Goal: Task Accomplishment & Management: Complete application form

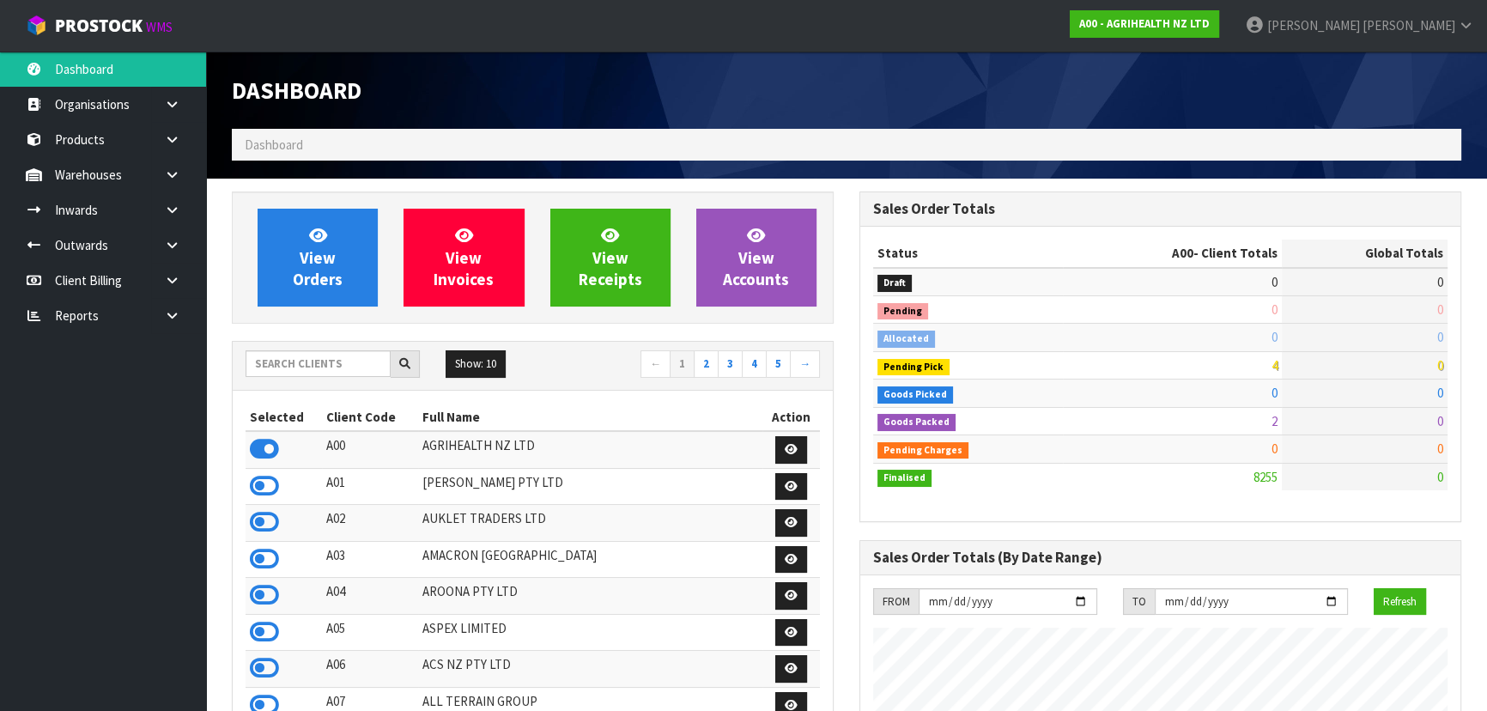
scroll to position [1298, 627]
click at [78, 217] on link "Inwards" at bounding box center [103, 209] width 206 height 35
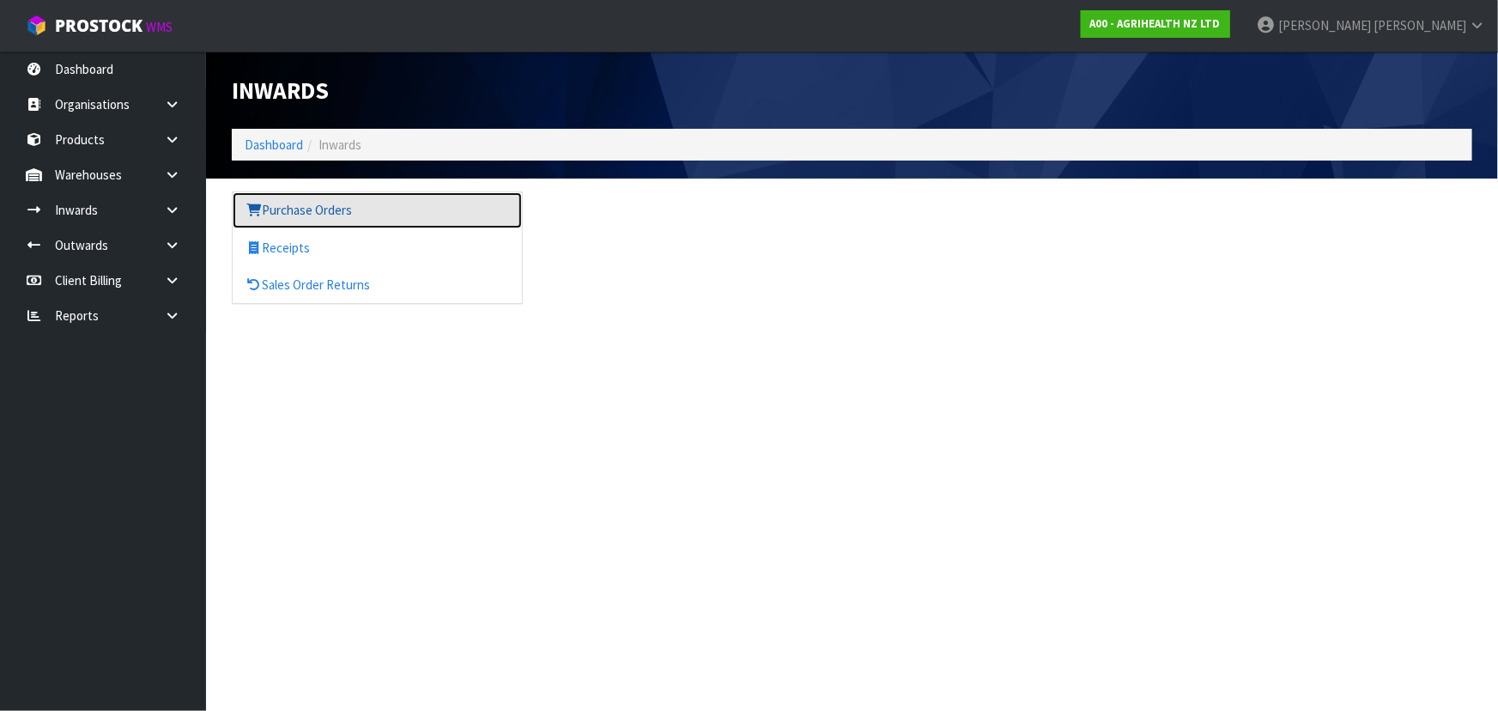
click at [407, 204] on link "Purchase Orders" at bounding box center [377, 209] width 289 height 35
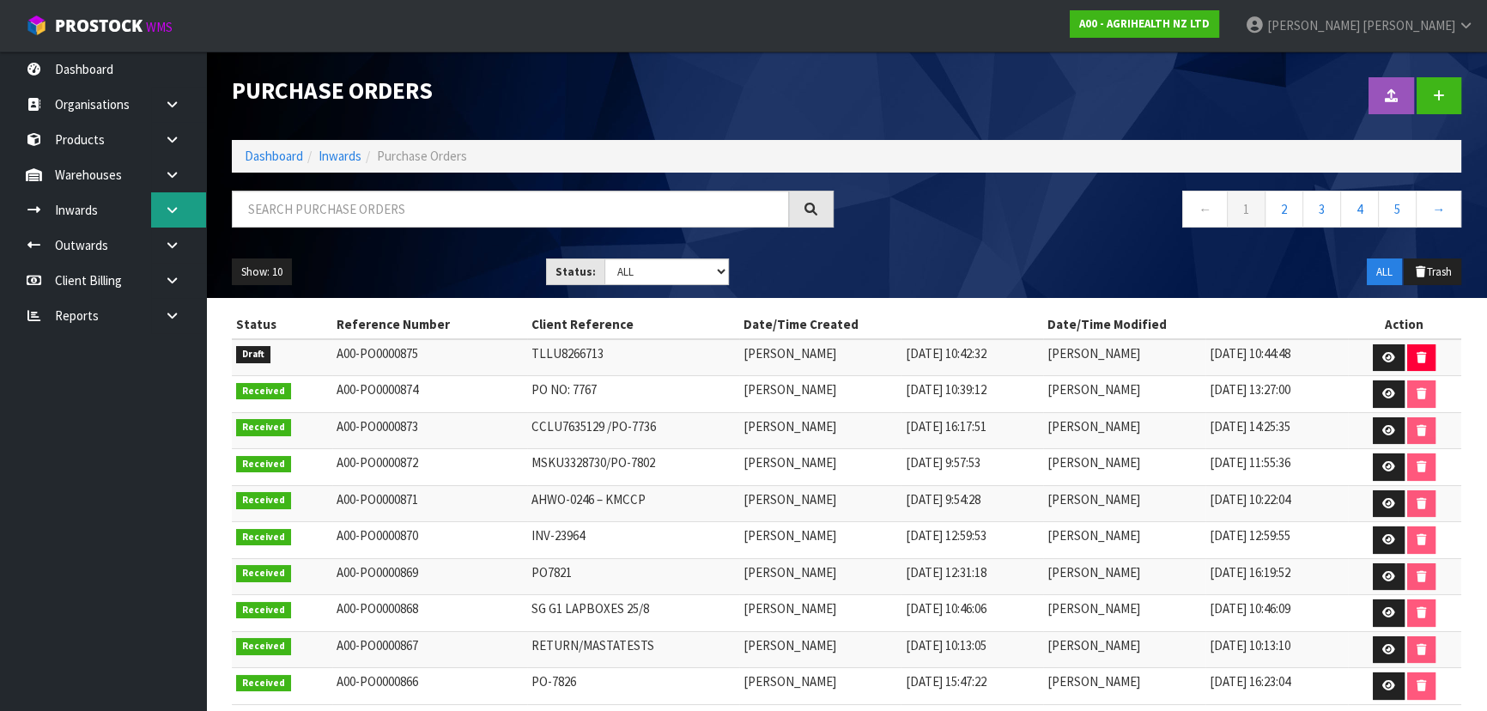
click at [167, 210] on icon at bounding box center [172, 209] width 16 height 13
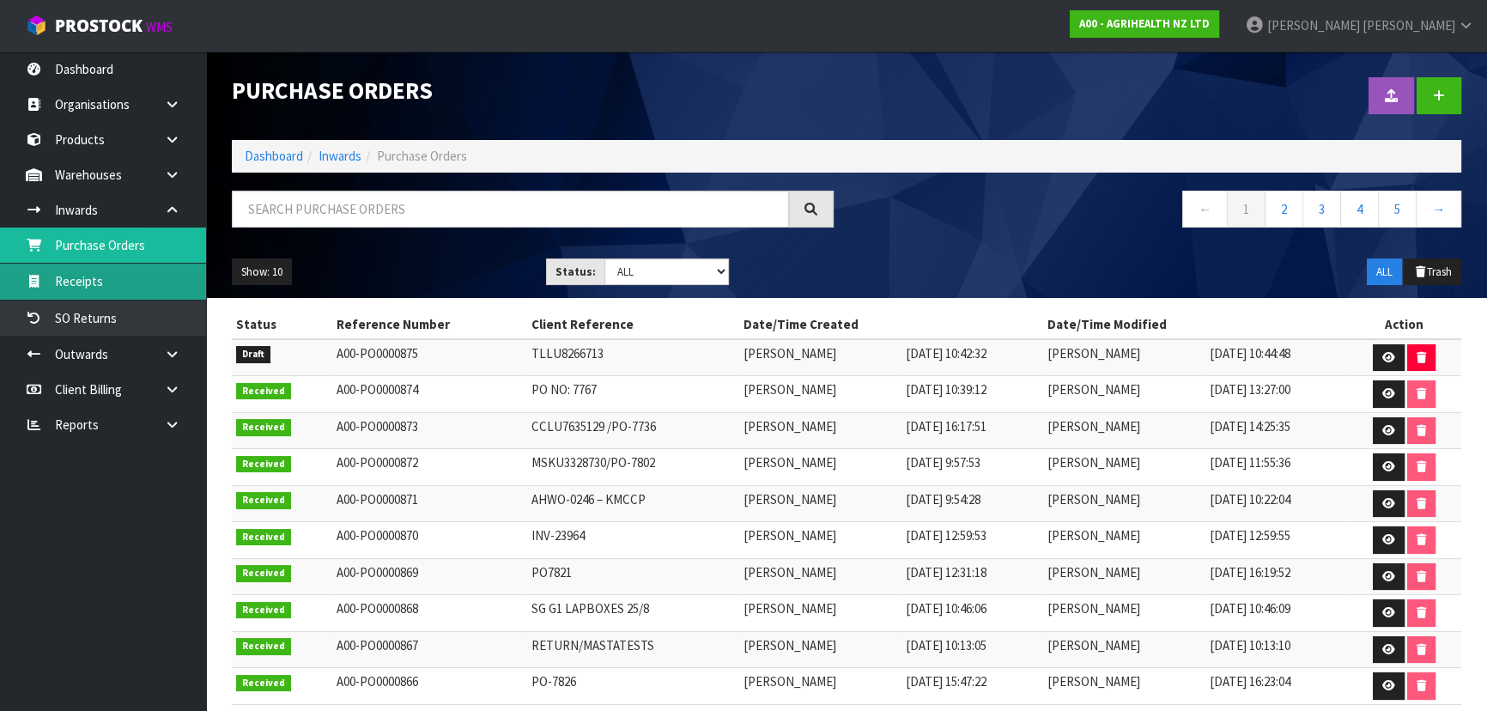
click at [127, 275] on link "Receipts" at bounding box center [103, 281] width 206 height 35
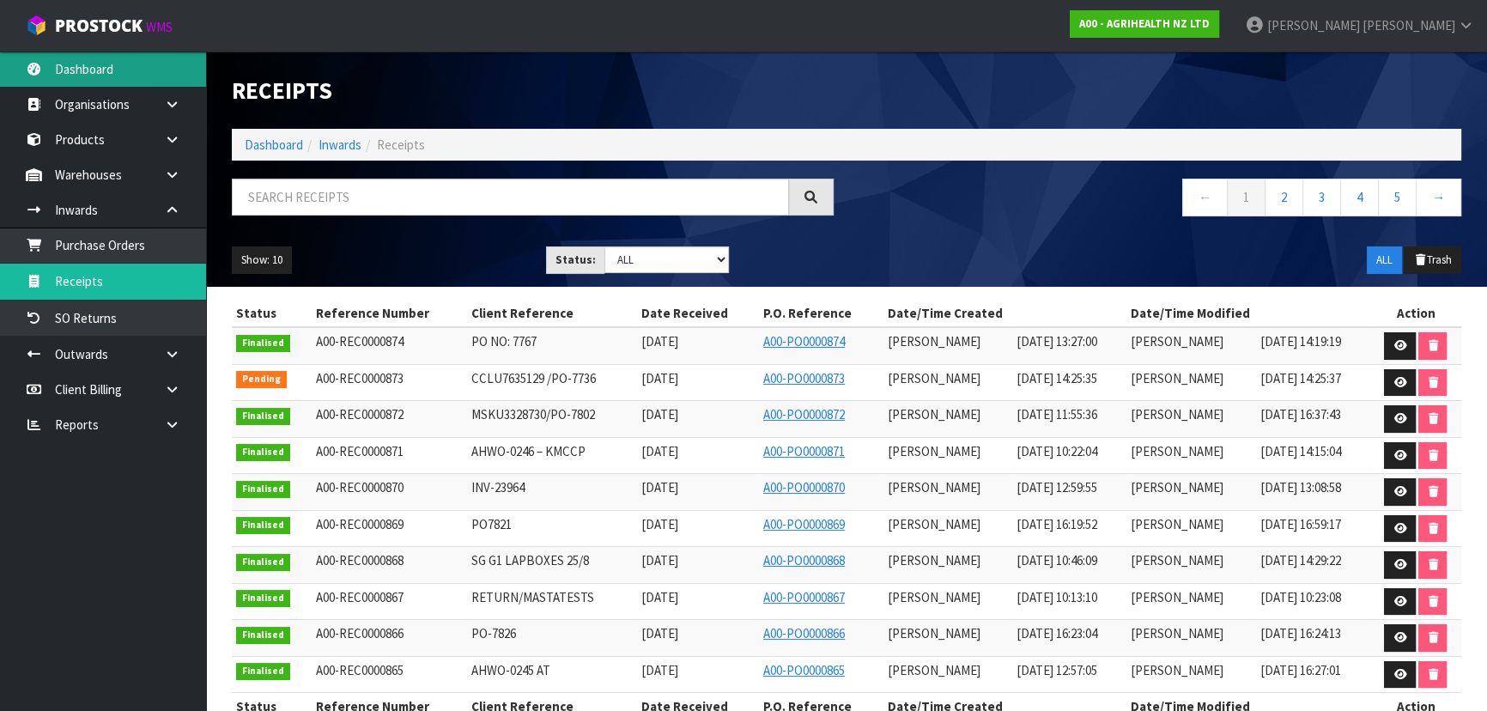
click at [85, 62] on link "Dashboard" at bounding box center [103, 68] width 206 height 35
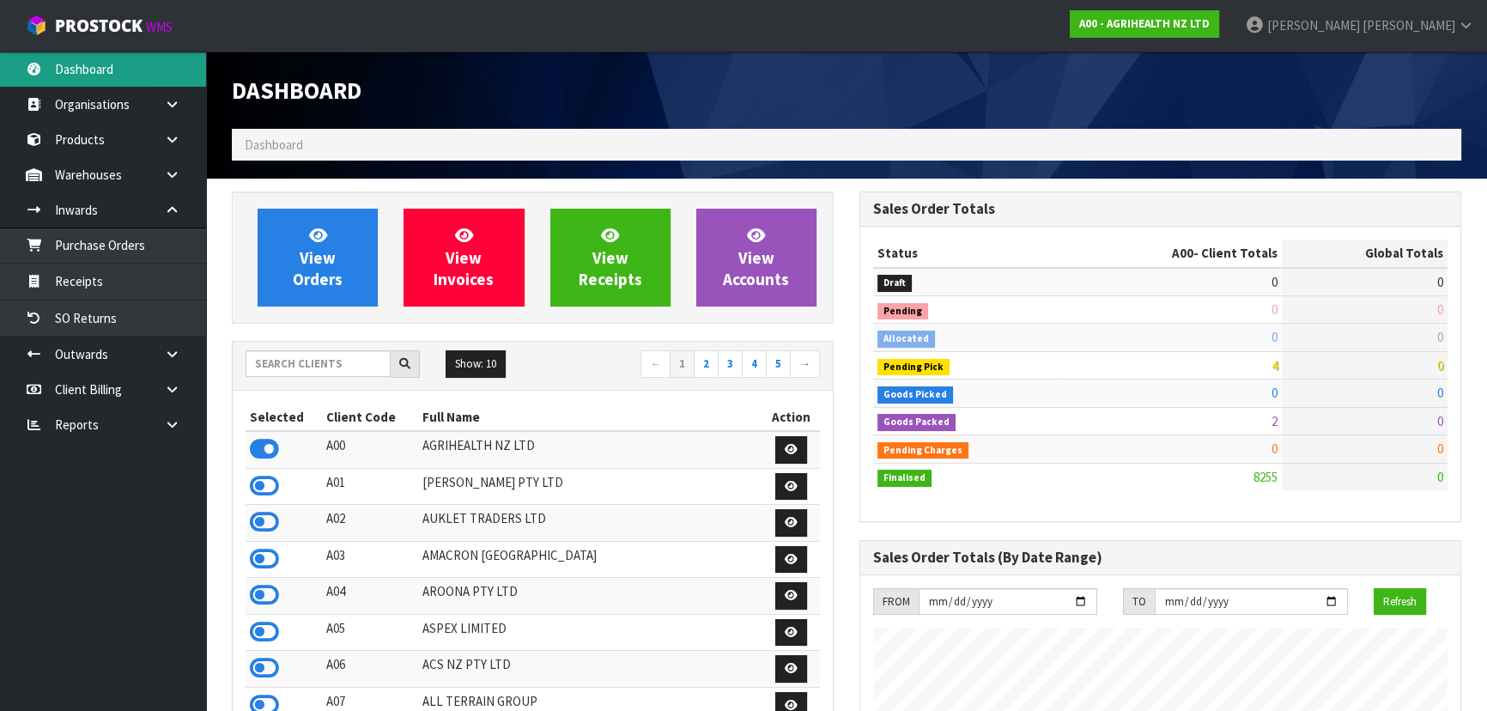
scroll to position [1298, 627]
click at [332, 358] on input "text" at bounding box center [317, 363] width 145 height 27
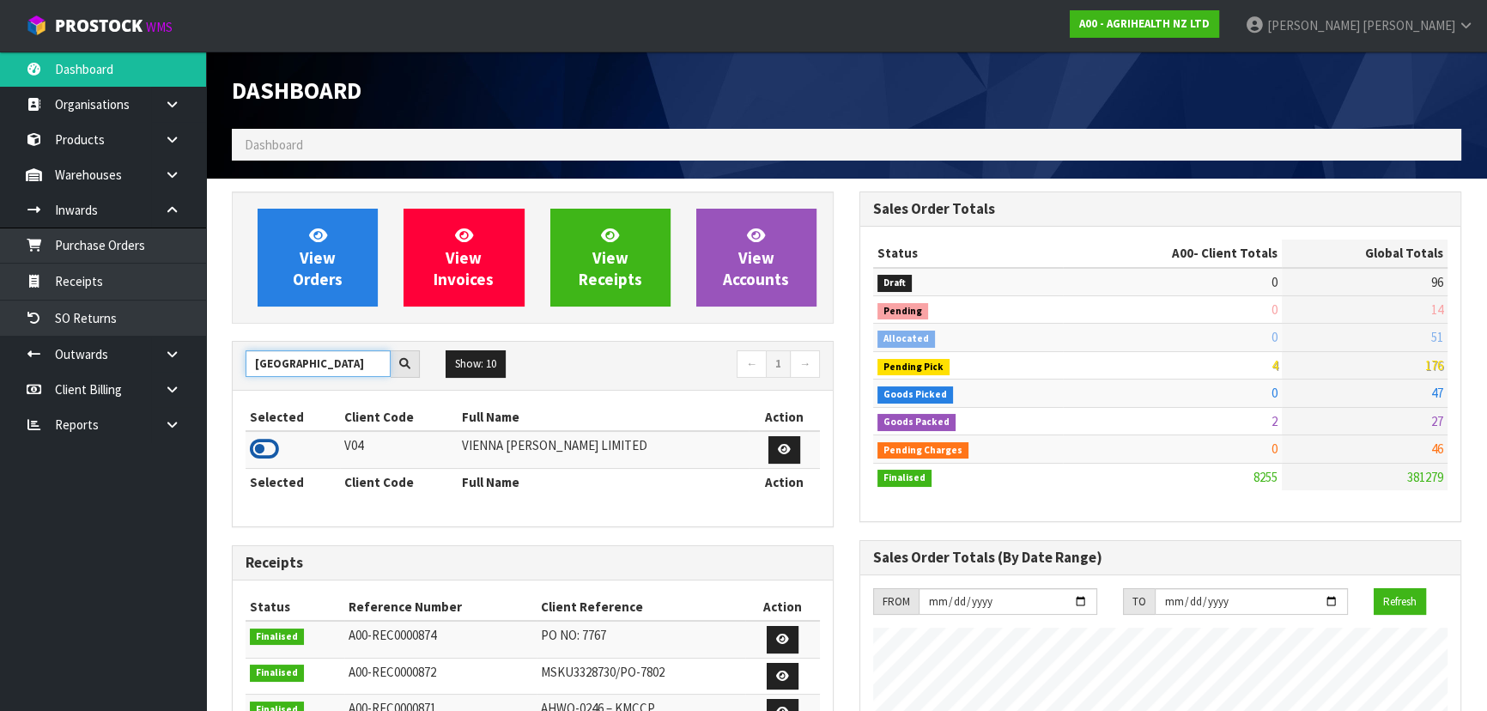
type input "VIENNA"
click at [261, 446] on icon at bounding box center [264, 449] width 29 height 26
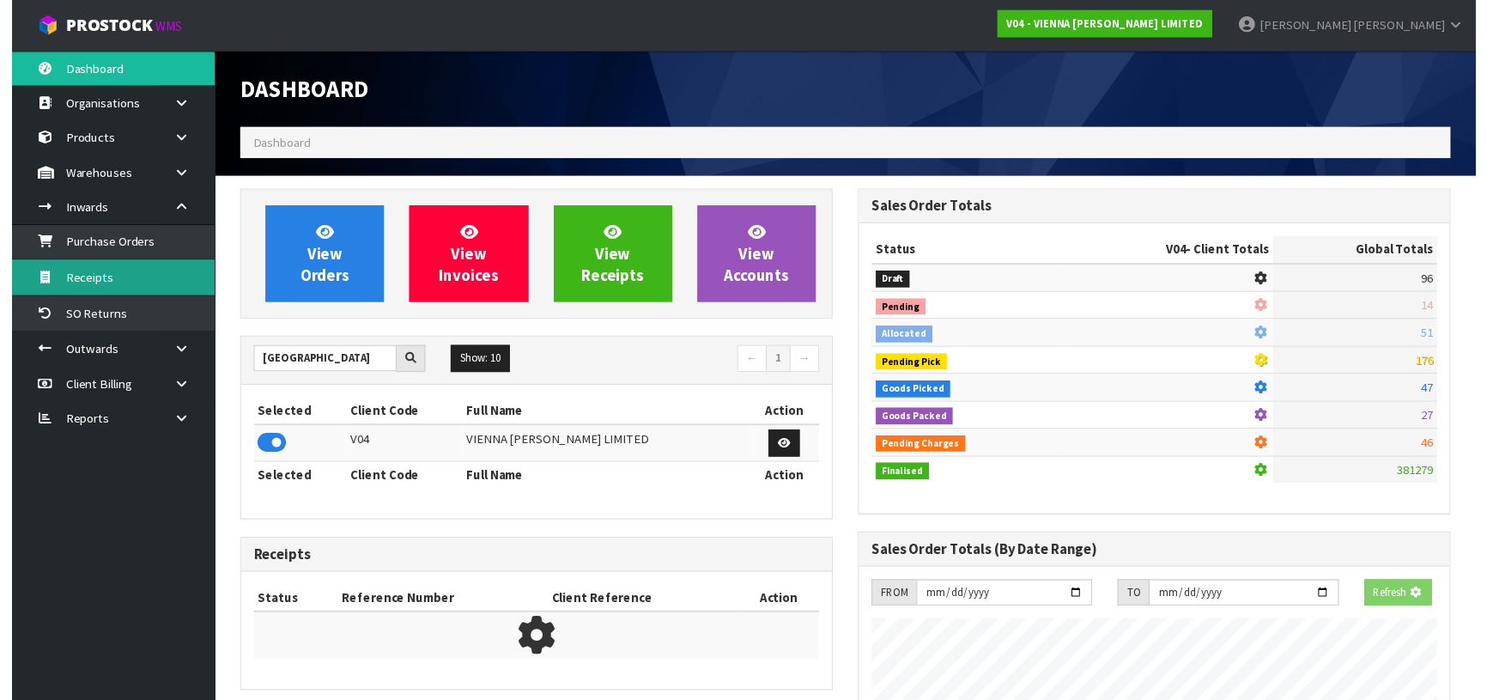
scroll to position [1353, 627]
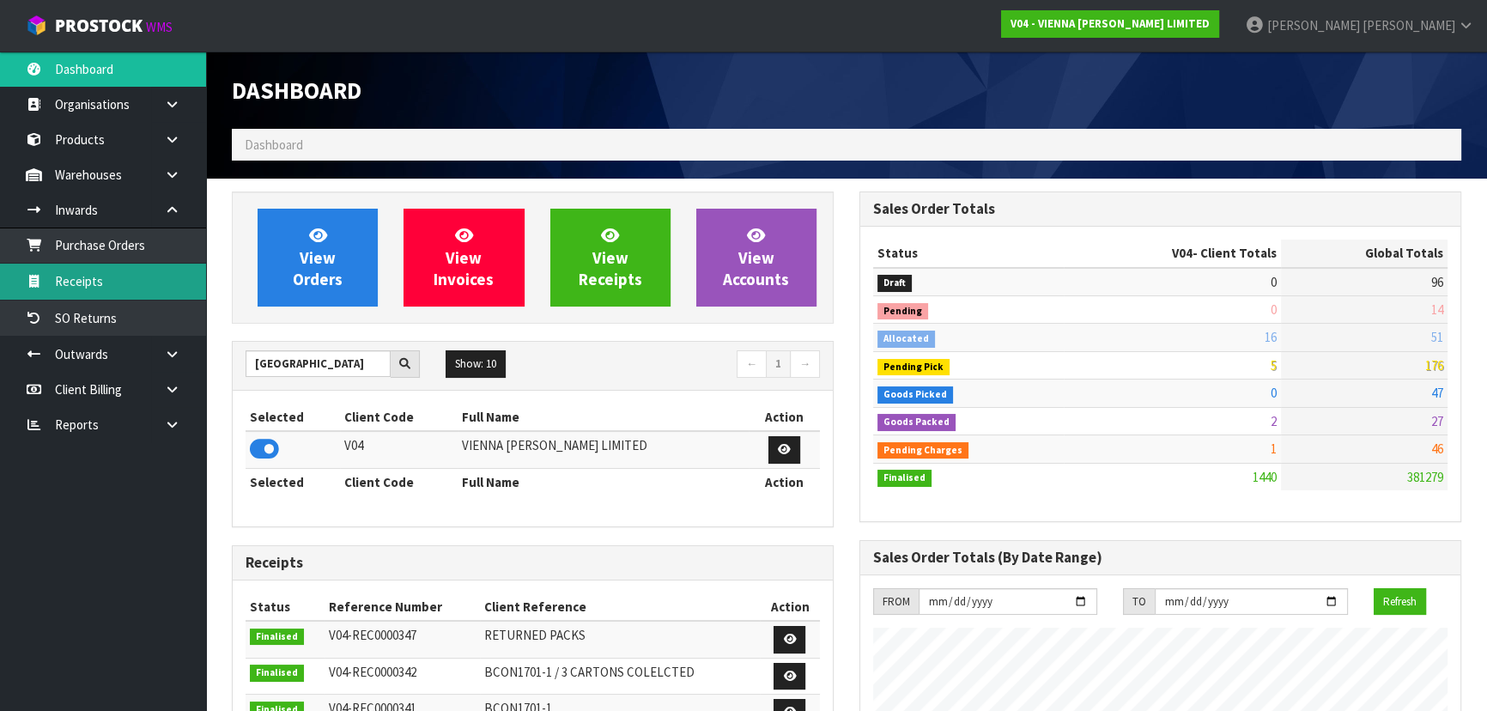
click at [119, 281] on link "Receipts" at bounding box center [103, 281] width 206 height 35
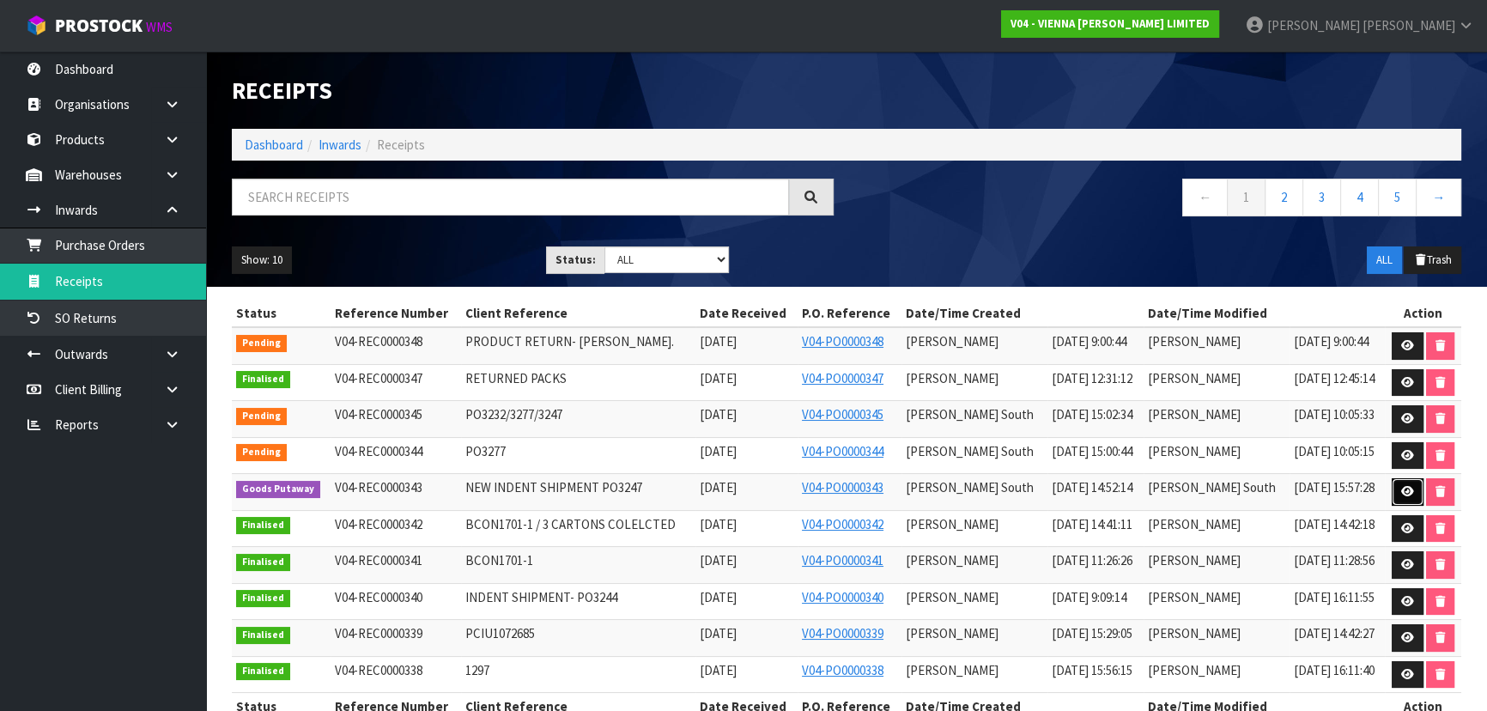
click at [1392, 486] on link at bounding box center [1407, 491] width 32 height 27
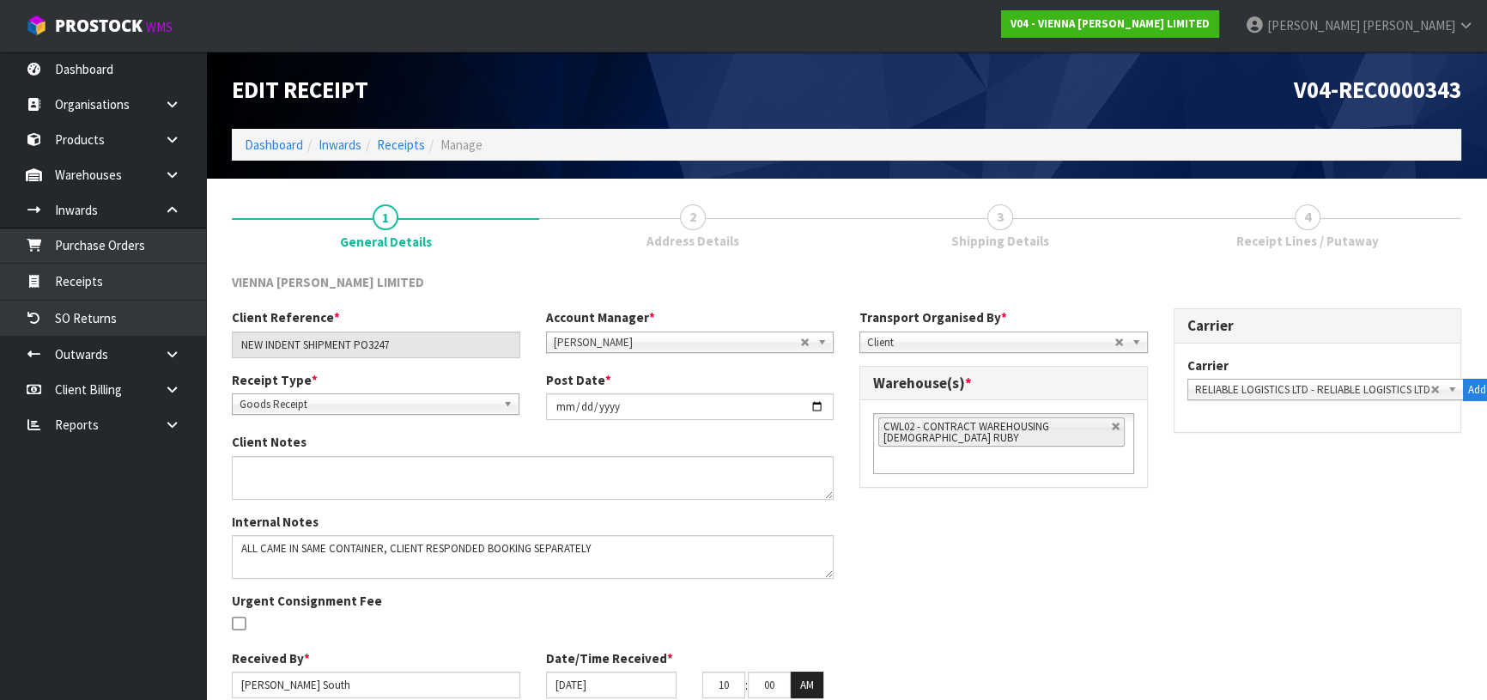
click at [803, 246] on link "2 Address Details" at bounding box center [692, 225] width 307 height 68
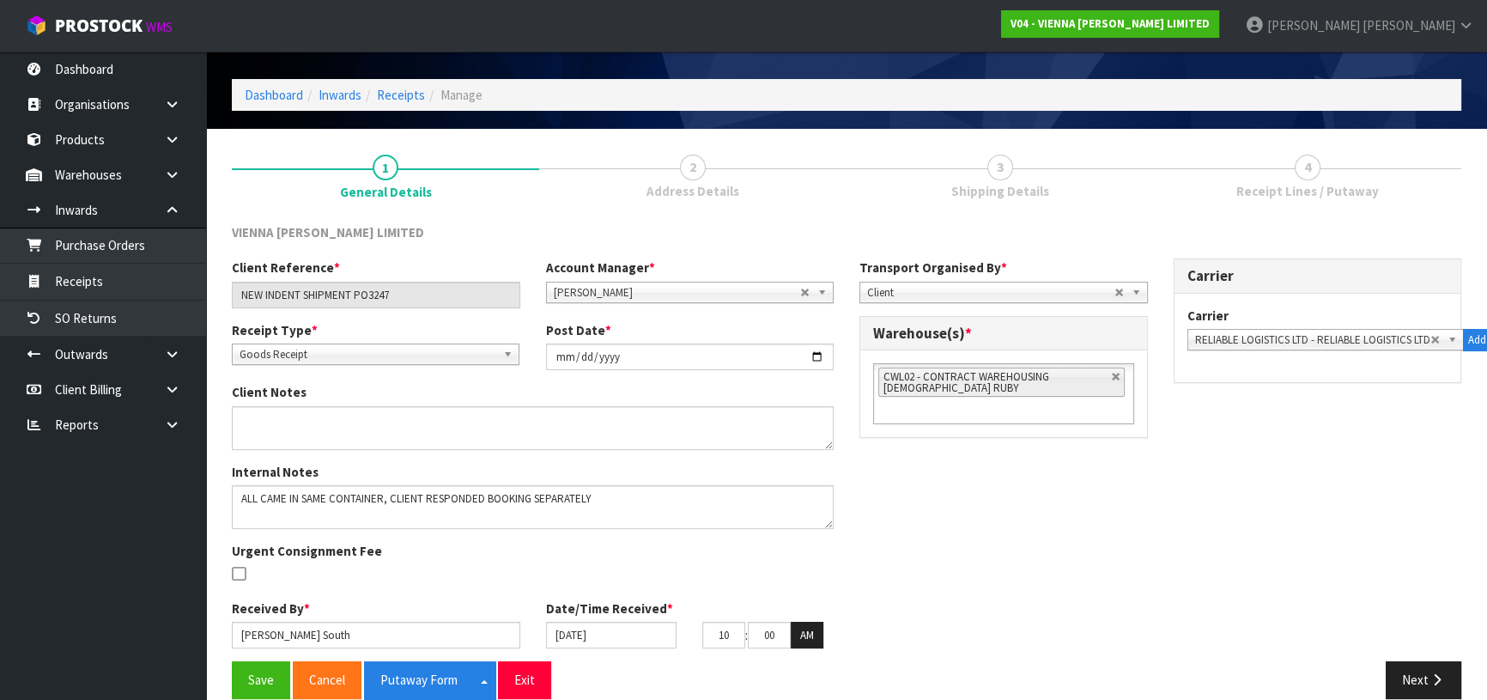
scroll to position [74, 0]
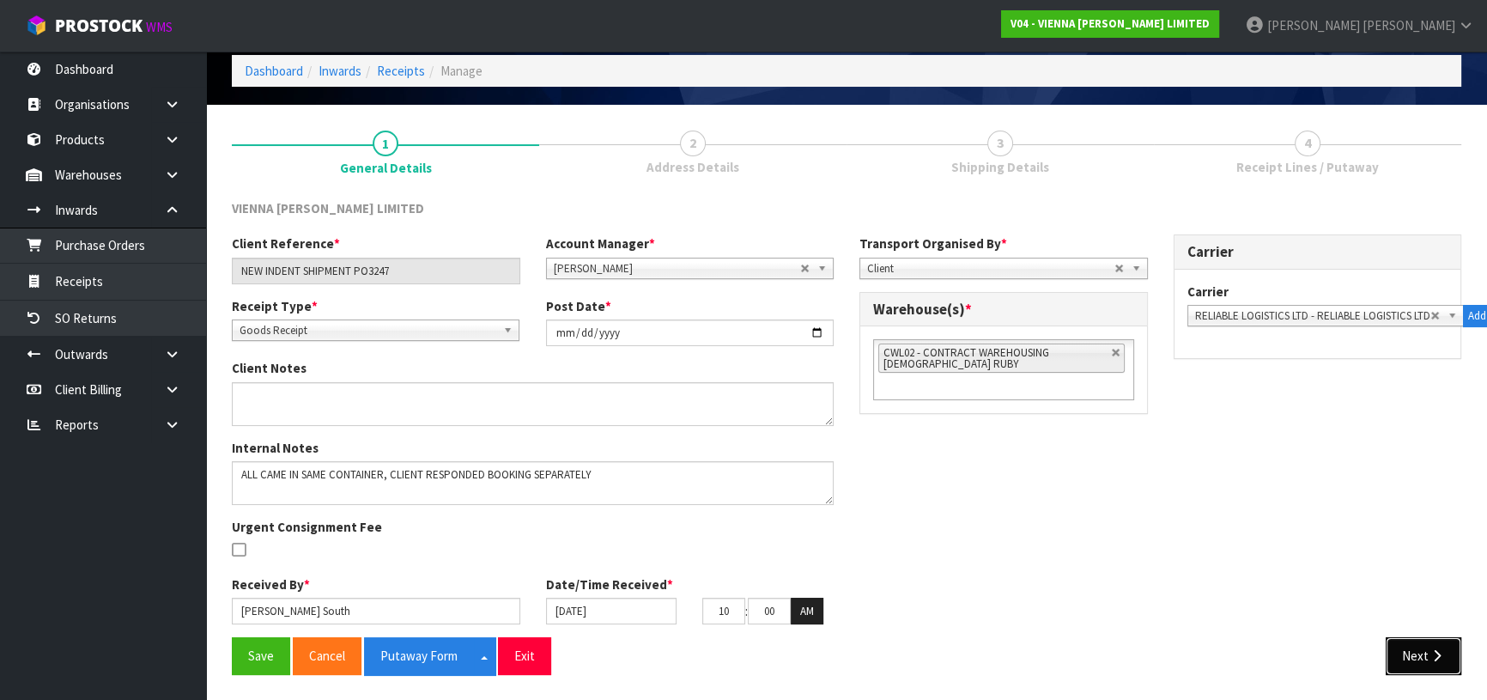
click at [1420, 666] on button "Next" at bounding box center [1423, 655] width 76 height 37
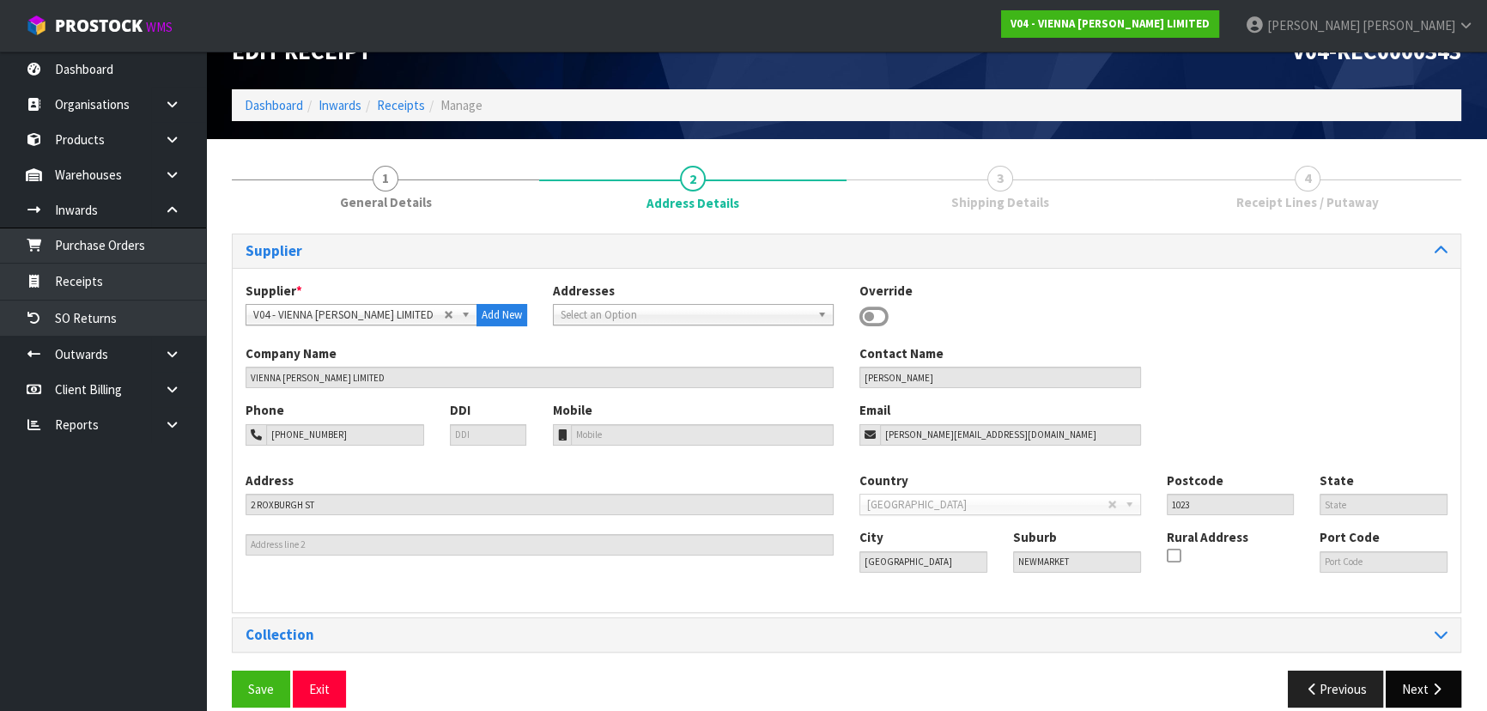
scroll to position [61, 0]
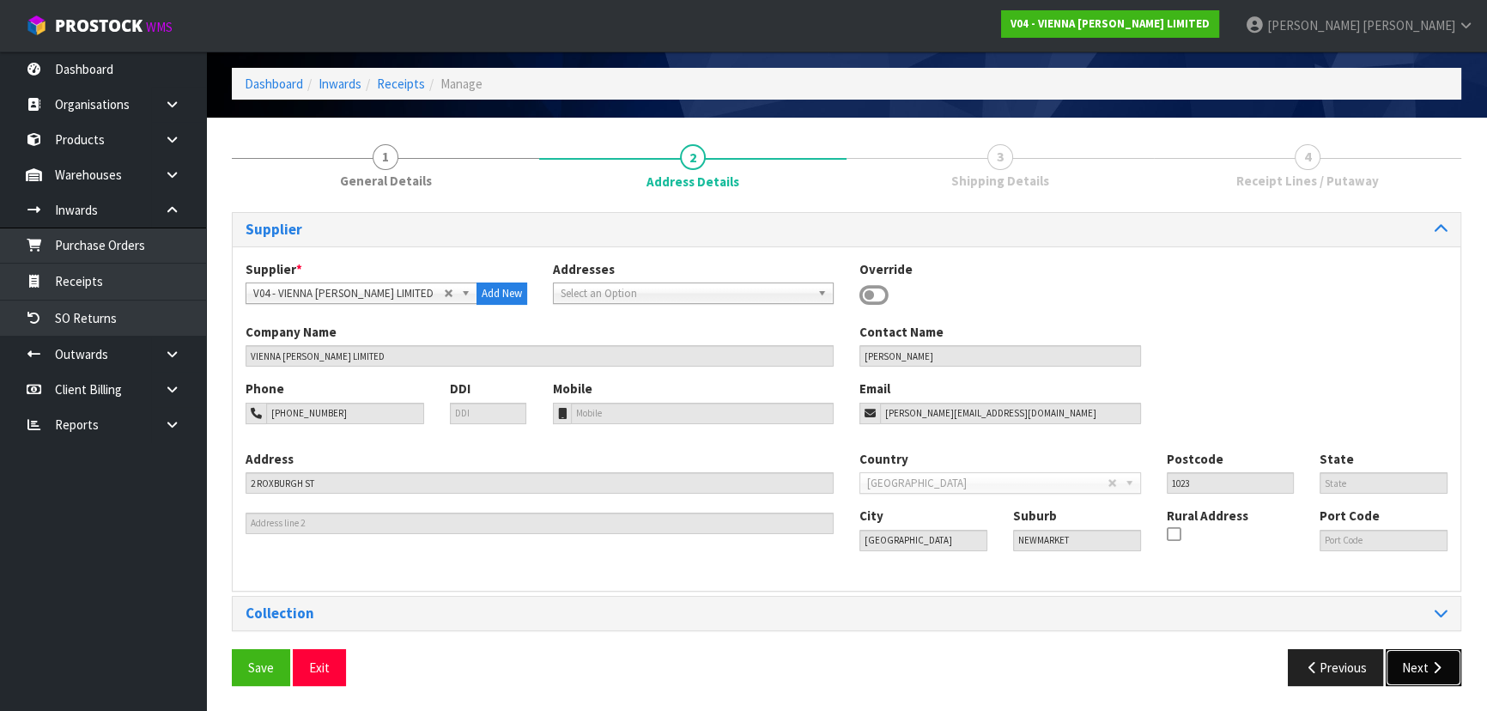
click at [1407, 666] on button "Next" at bounding box center [1423, 667] width 76 height 37
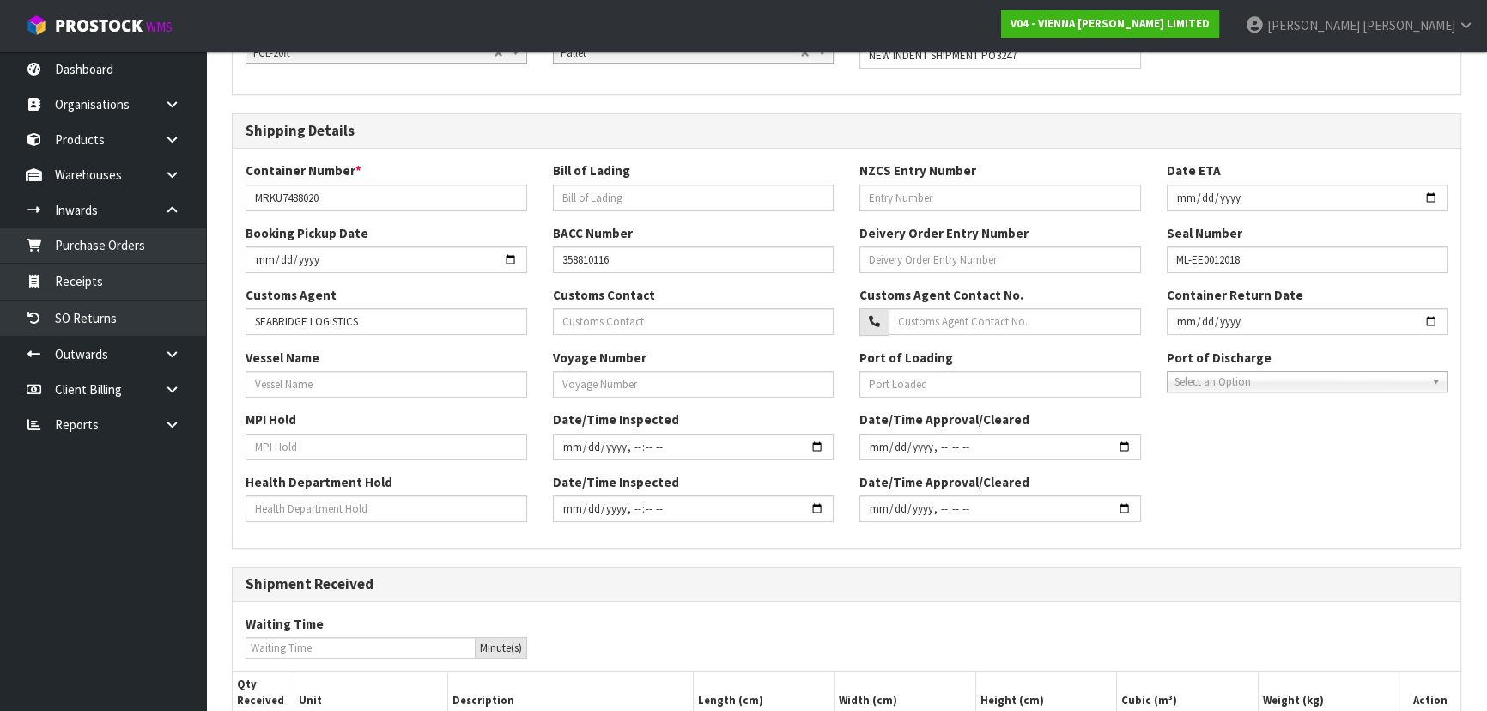
scroll to position [468, 0]
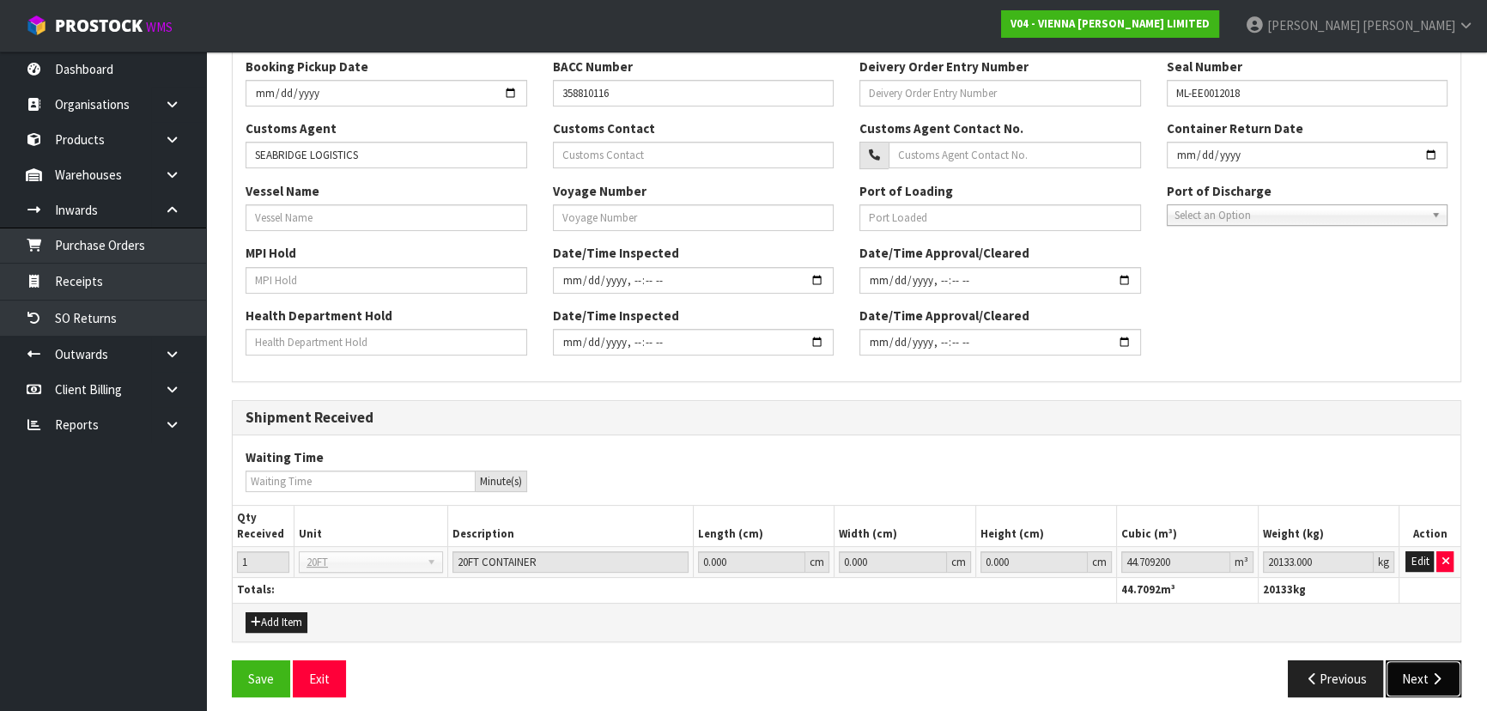
click at [1399, 668] on button "Next" at bounding box center [1423, 678] width 76 height 37
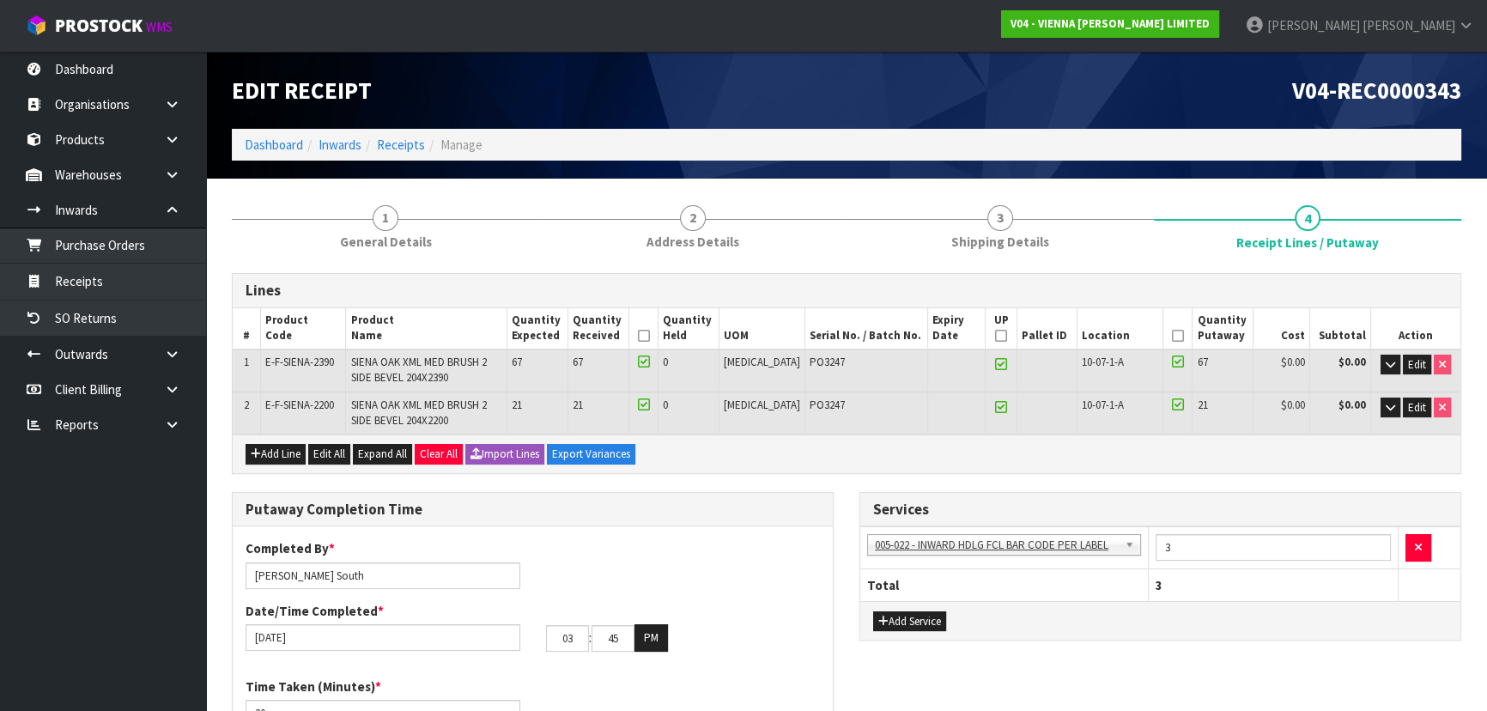
click at [841, 499] on div "Putaway Completion Time Completed By * Zachary South Date/Time Completed * 12/0…" at bounding box center [532, 638] width 627 height 292
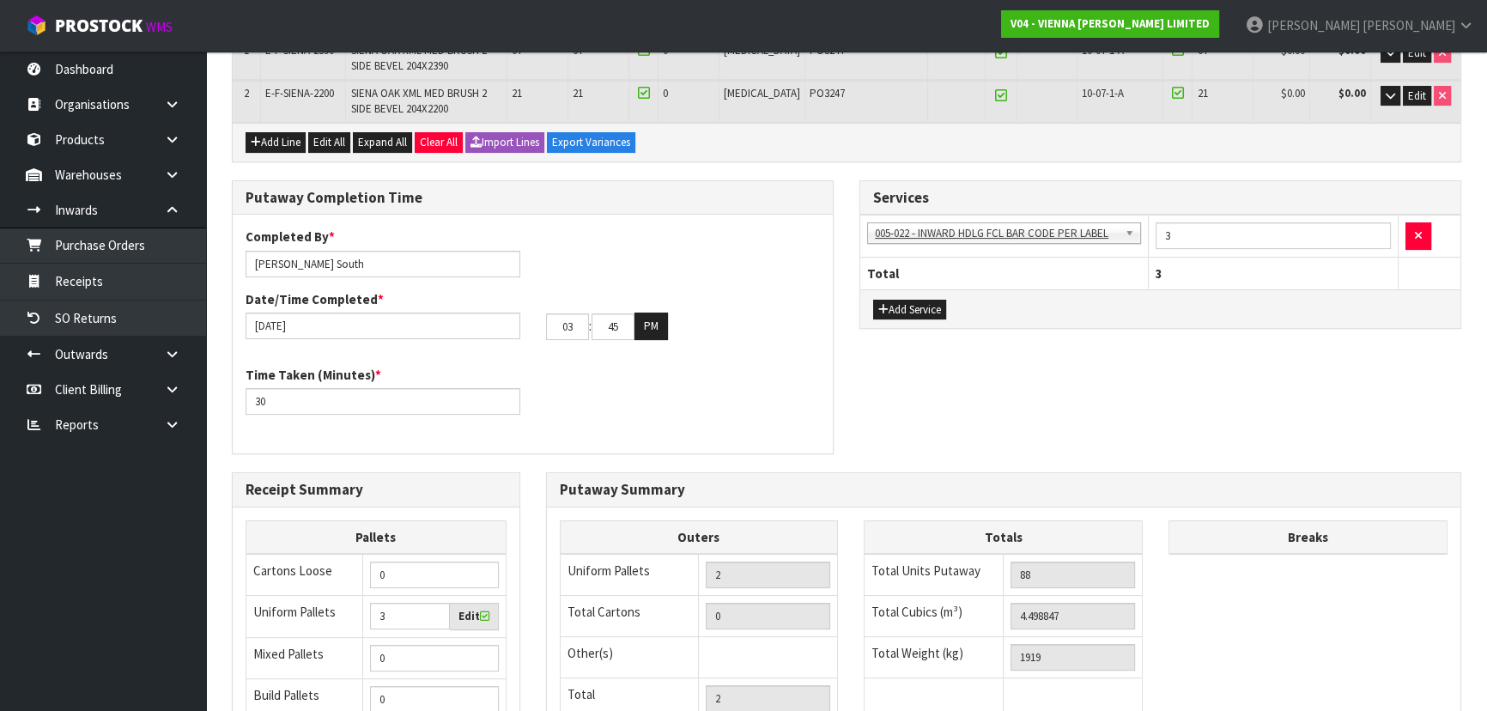
click at [857, 416] on div "Putaway Completion Time Completed By * Zachary South Date/Time Completed * 12/0…" at bounding box center [846, 326] width 1255 height 292
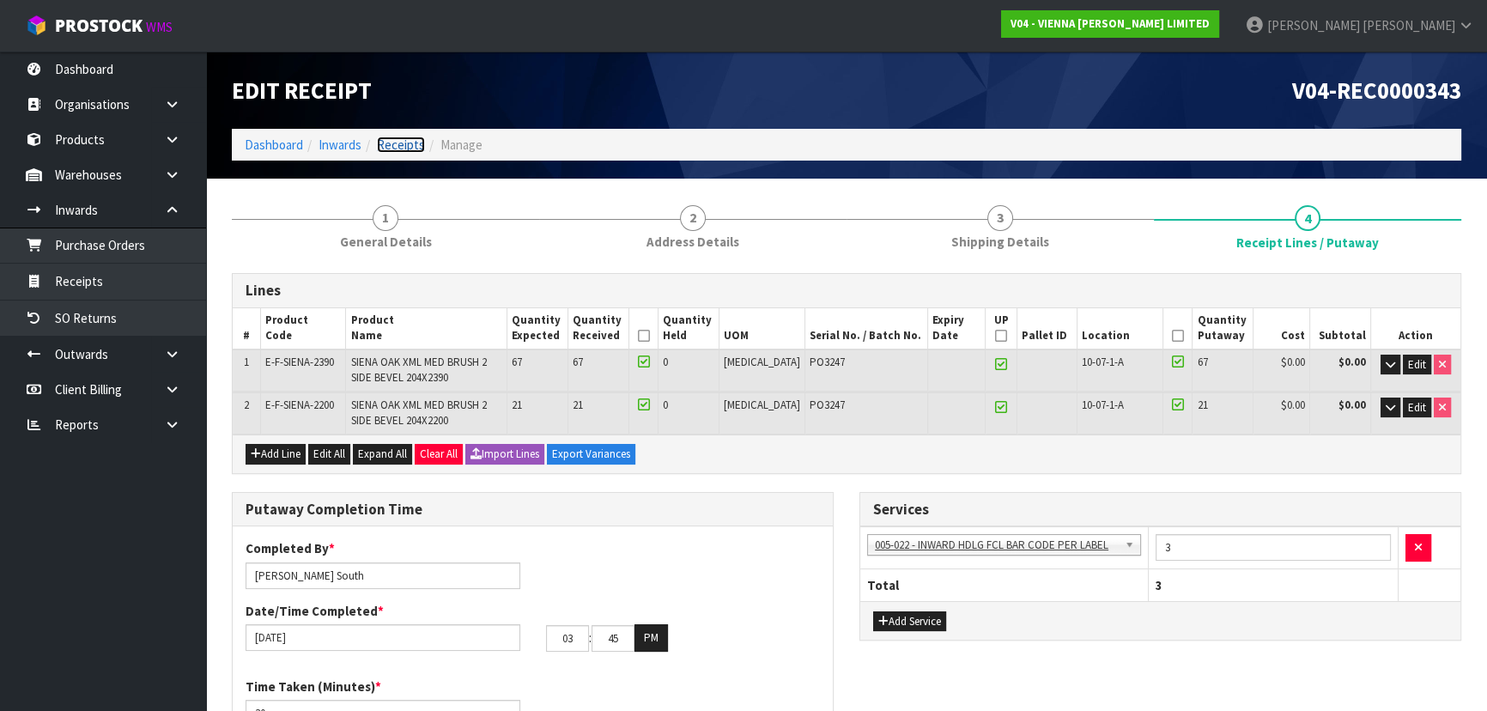
click at [401, 148] on link "Receipts" at bounding box center [401, 144] width 48 height 16
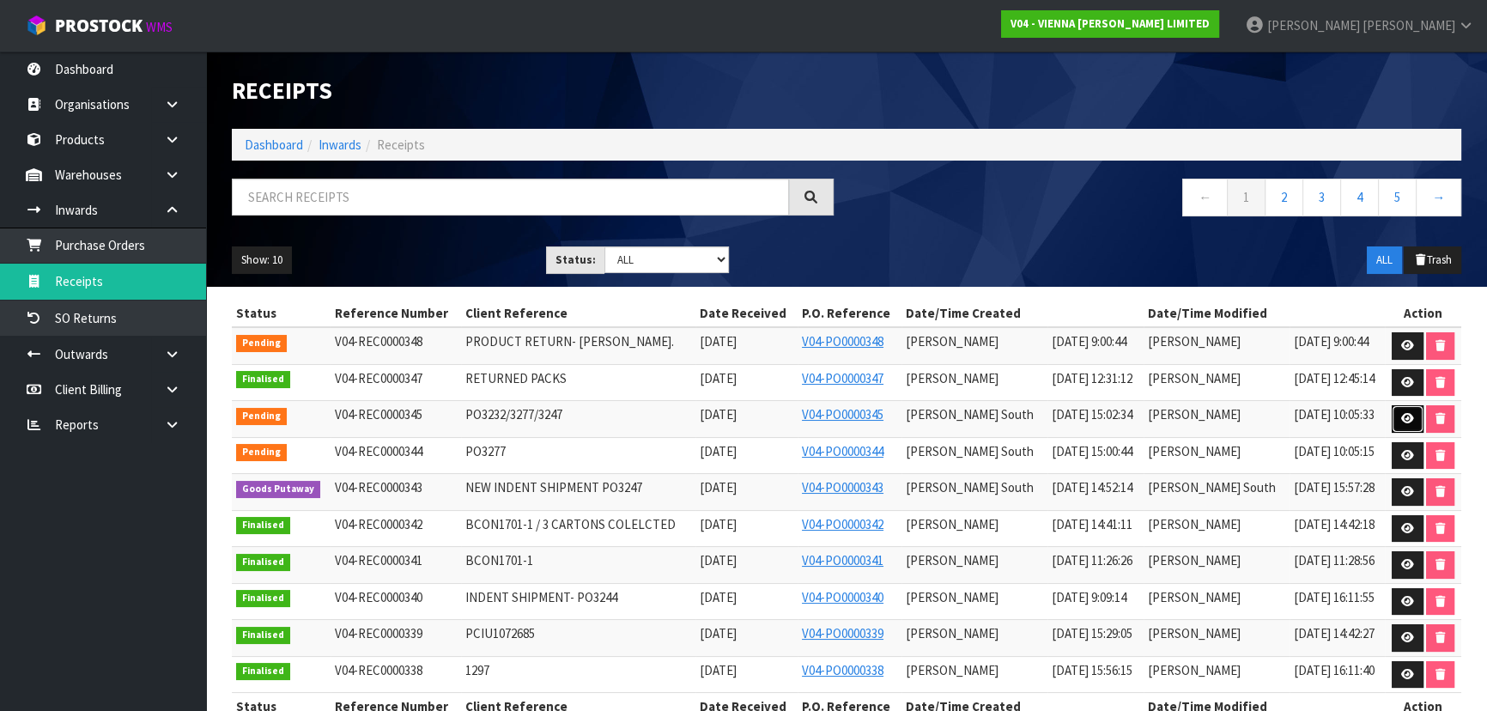
click at [1401, 419] on icon at bounding box center [1407, 418] width 13 height 11
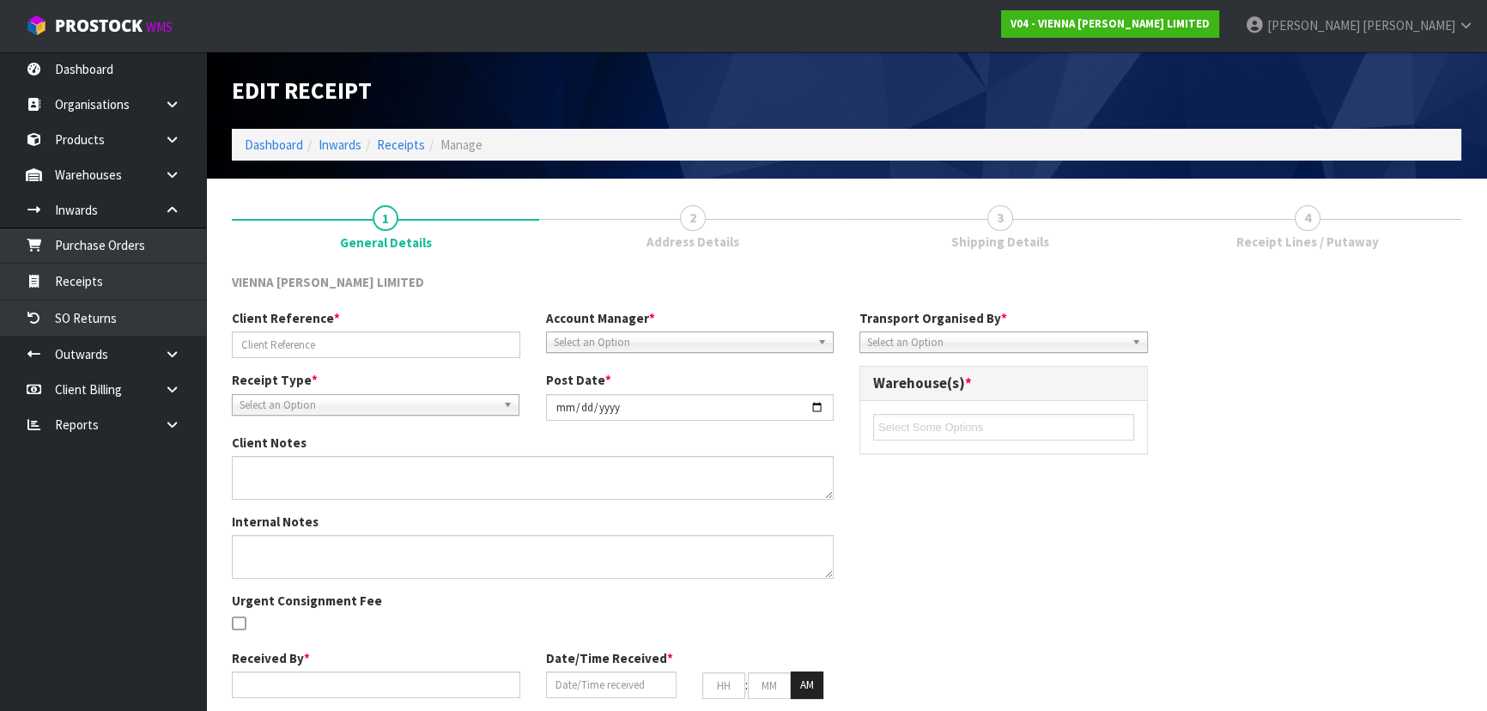
type input "PO3232/3277/3247"
type input "2025-09-12"
type input "MICHAEL"
type input "10/09/2025"
type input "10"
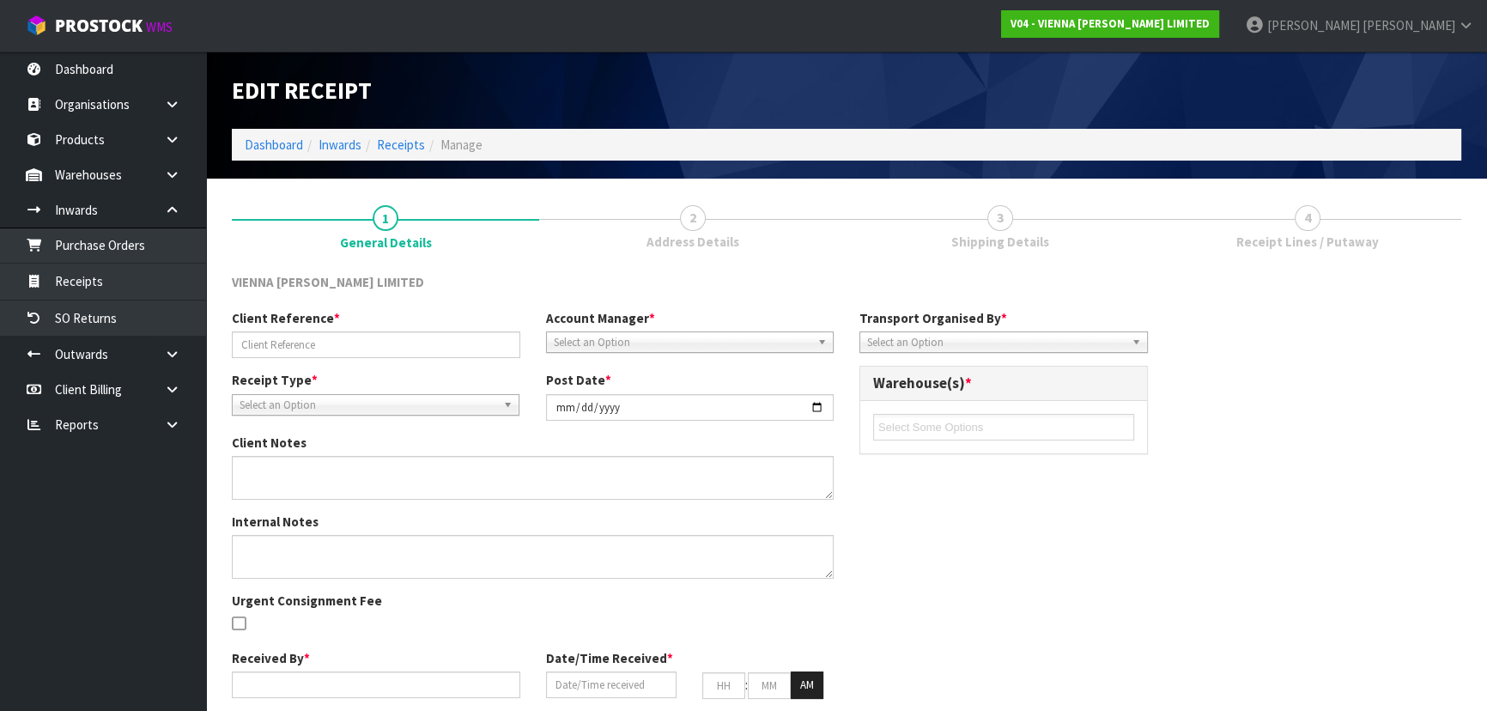
type input "00"
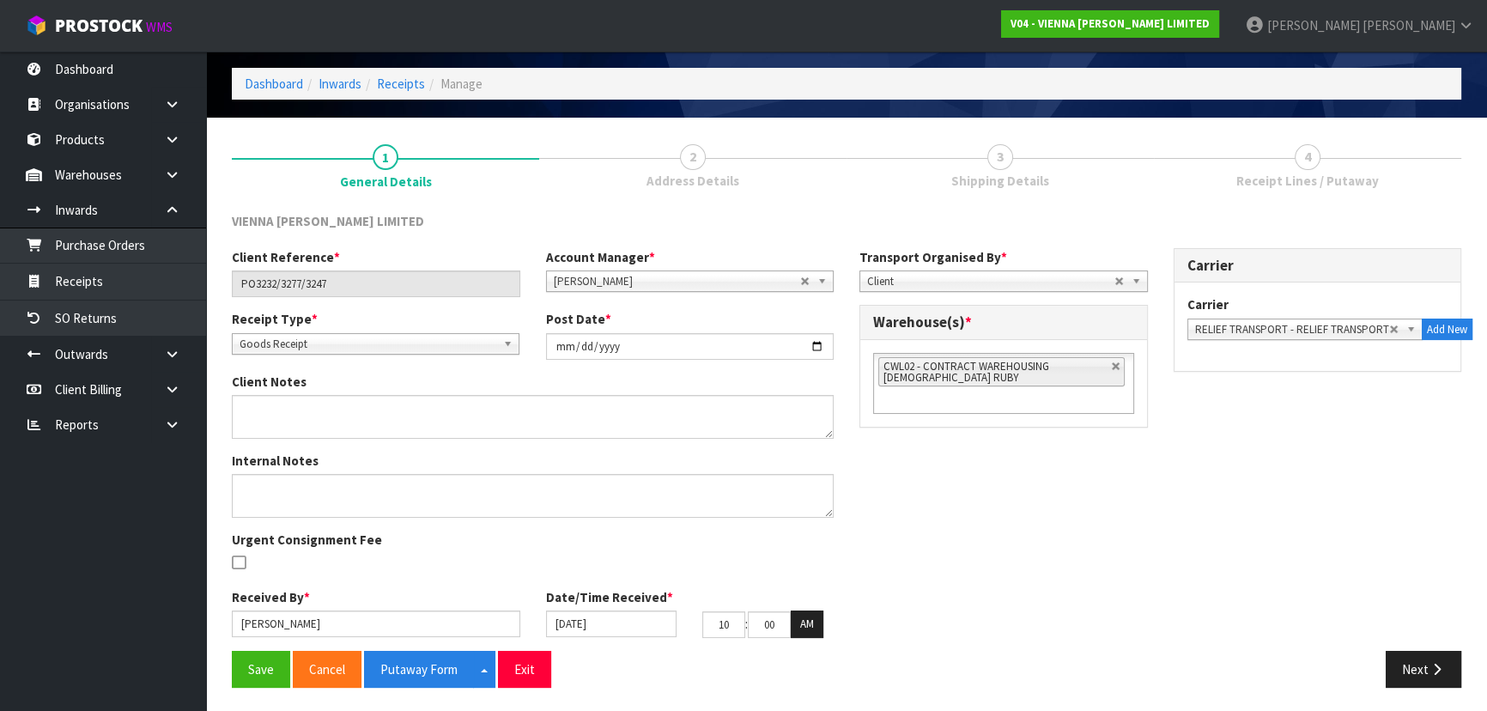
scroll to position [62, 0]
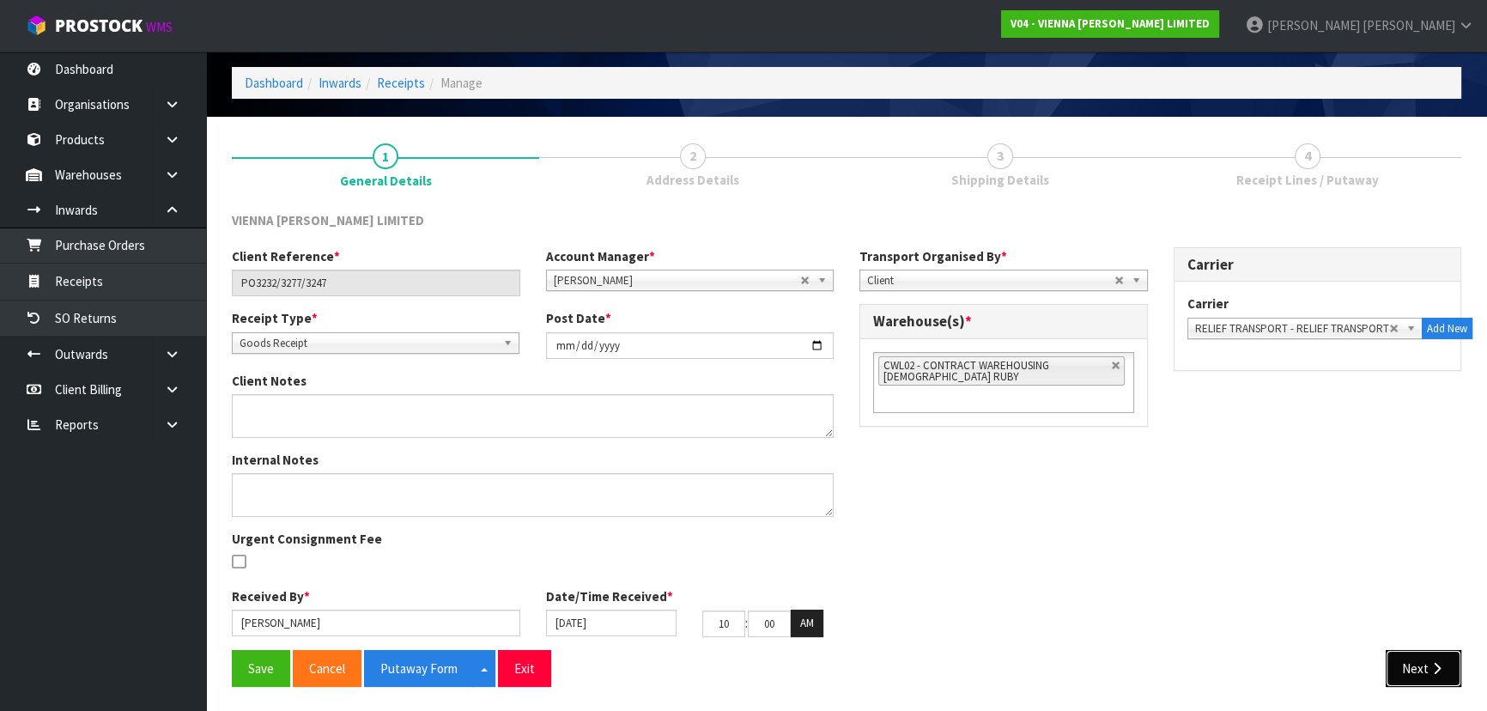
click at [1411, 656] on button "Next" at bounding box center [1423, 668] width 76 height 37
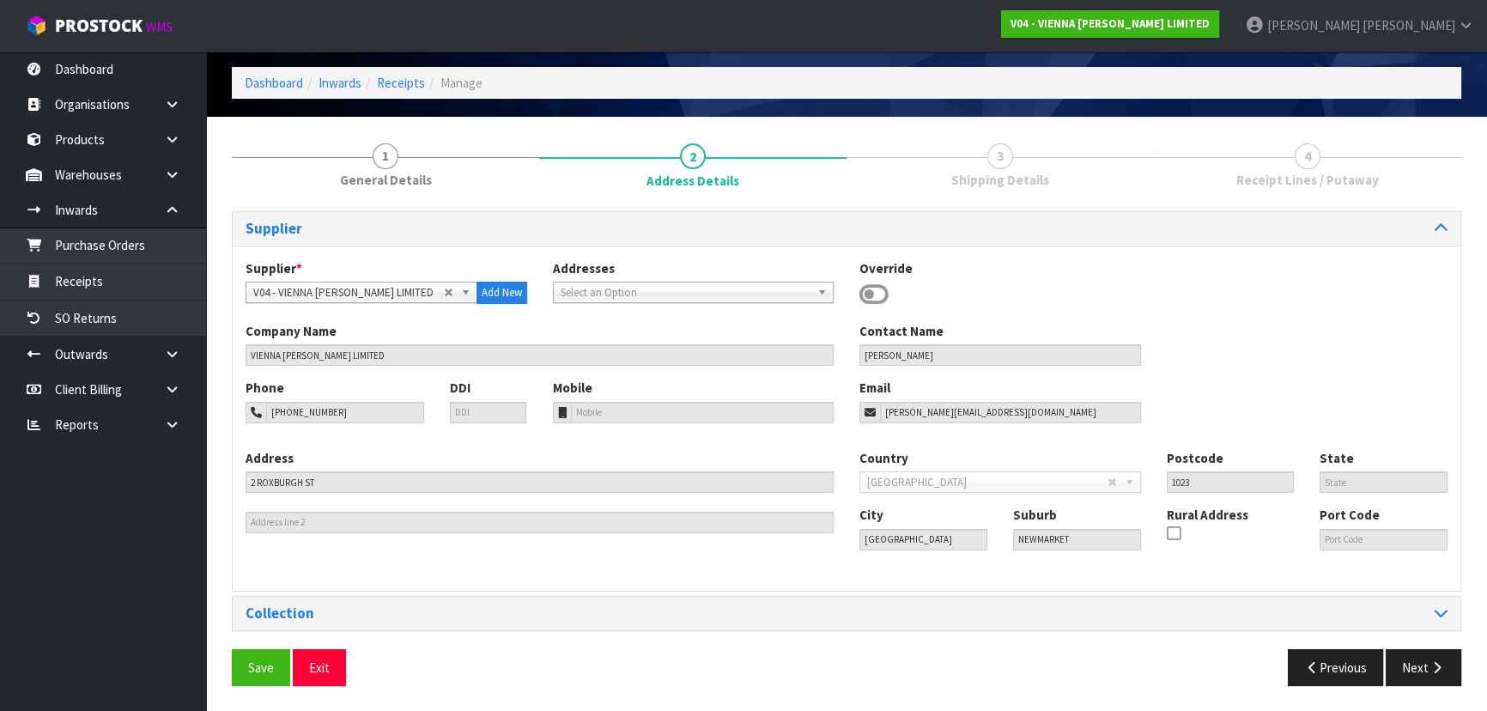
scroll to position [0, 0]
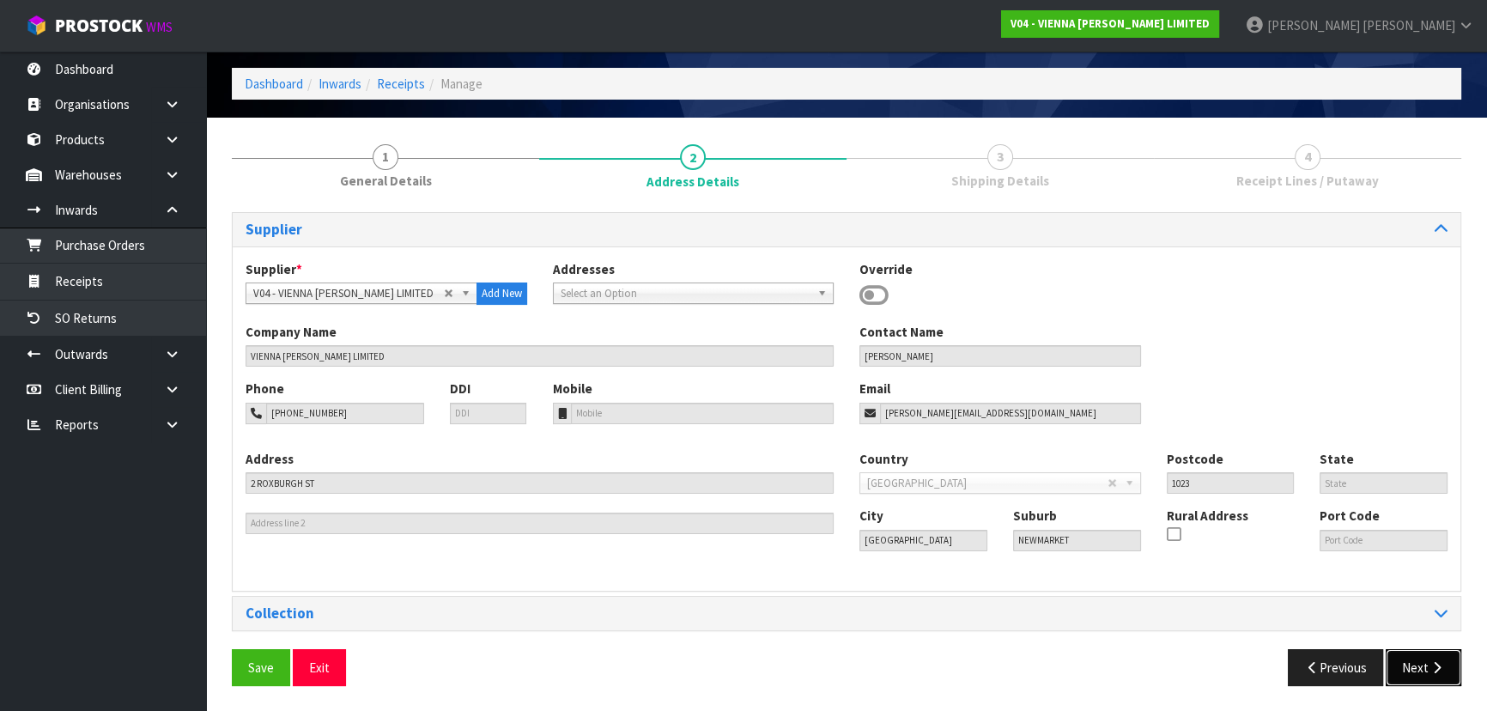
click at [1427, 675] on button "Next" at bounding box center [1423, 667] width 76 height 37
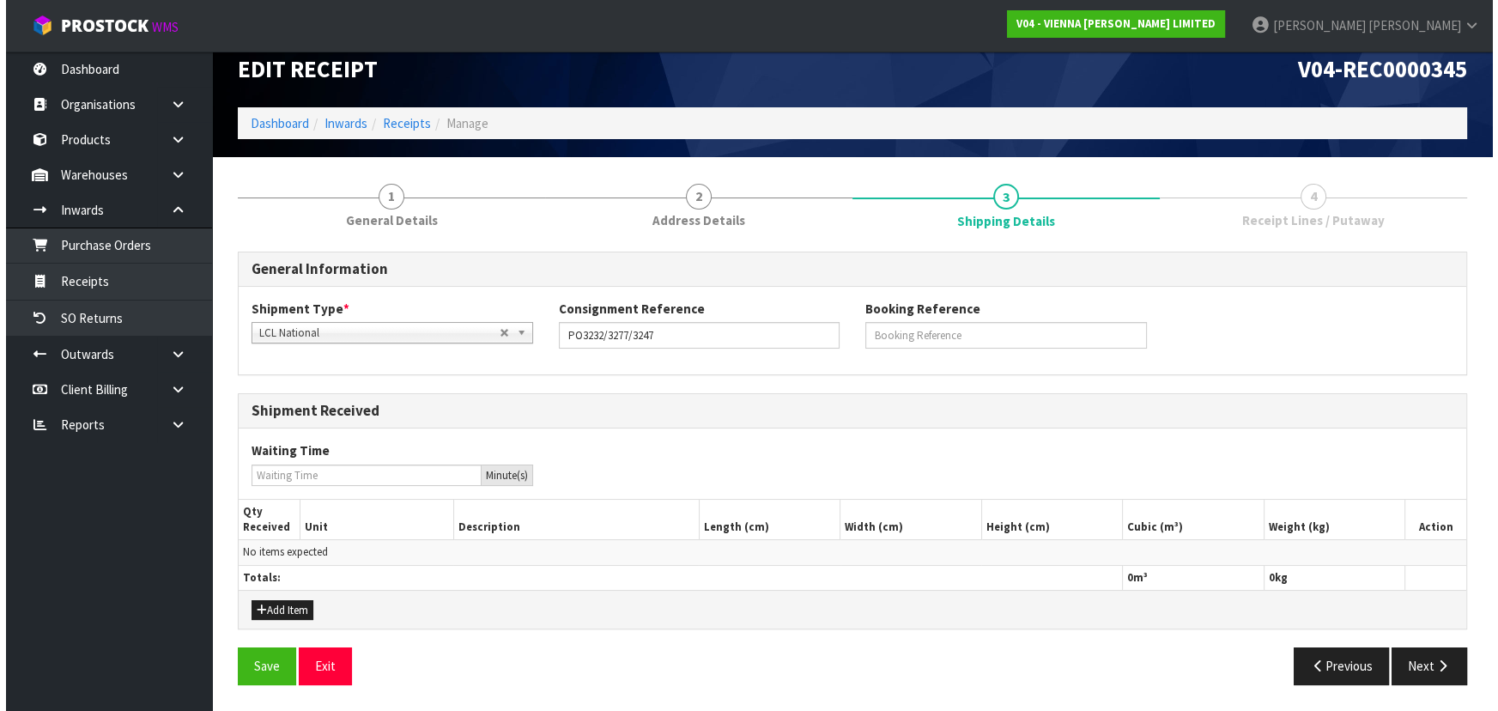
scroll to position [19, 0]
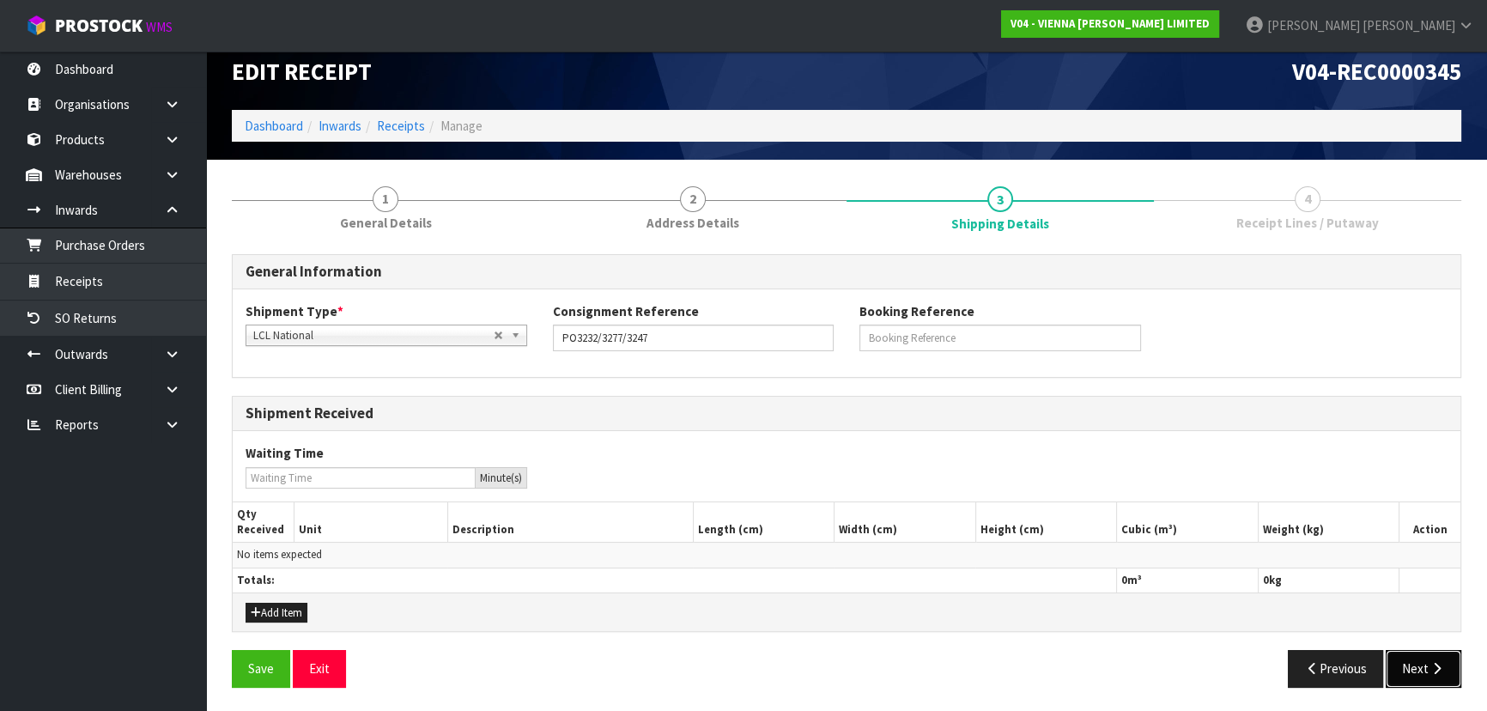
click at [1425, 670] on button "Next" at bounding box center [1423, 668] width 76 height 37
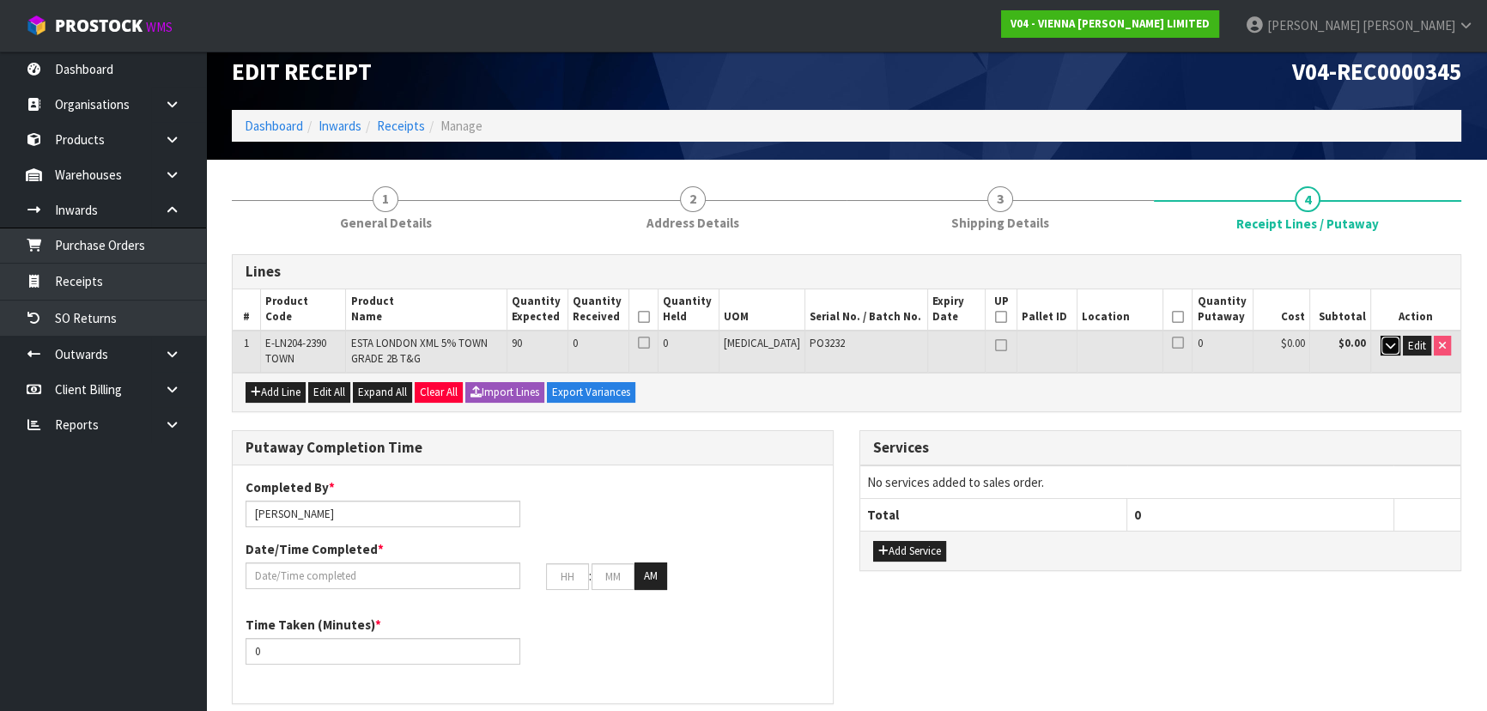
click at [1391, 347] on icon "button" at bounding box center [1389, 345] width 9 height 11
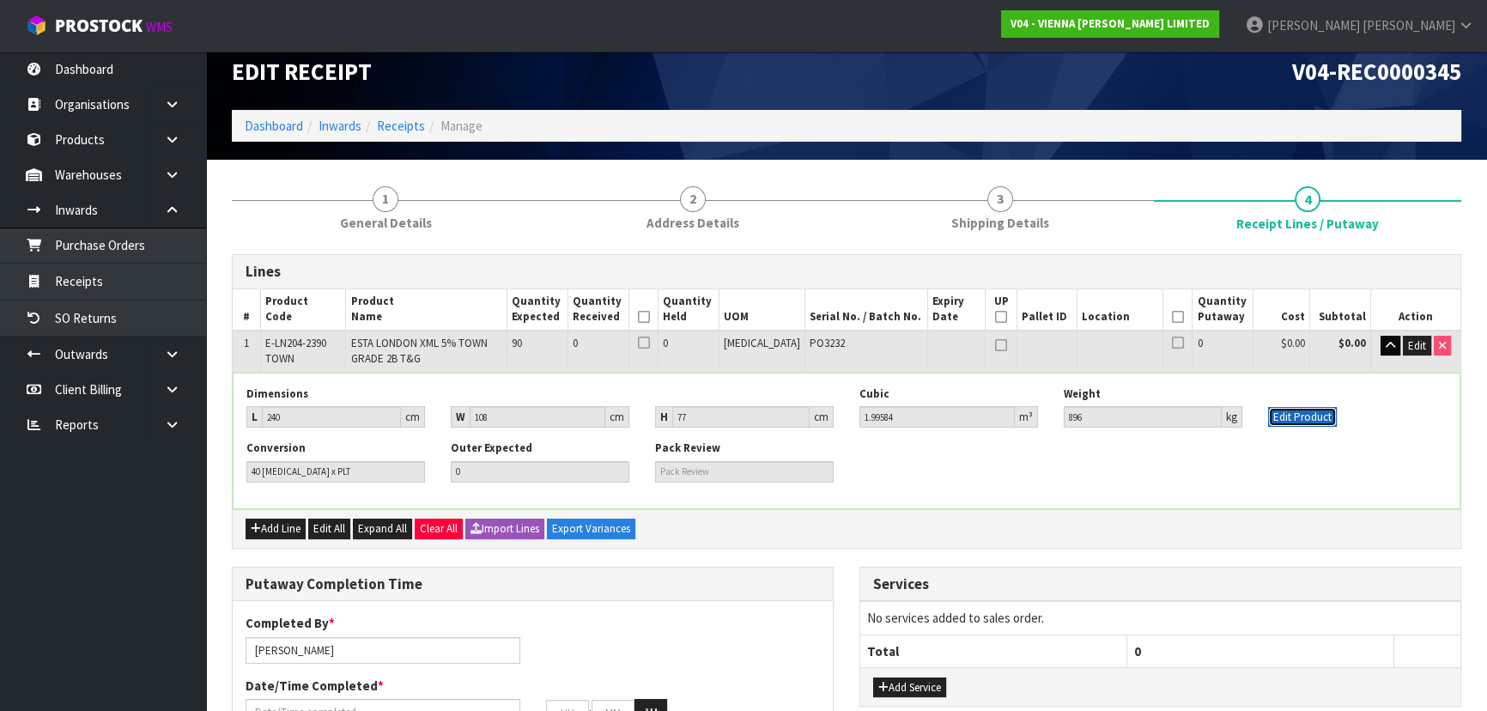
click at [1328, 414] on button "Edit Product" at bounding box center [1302, 417] width 69 height 21
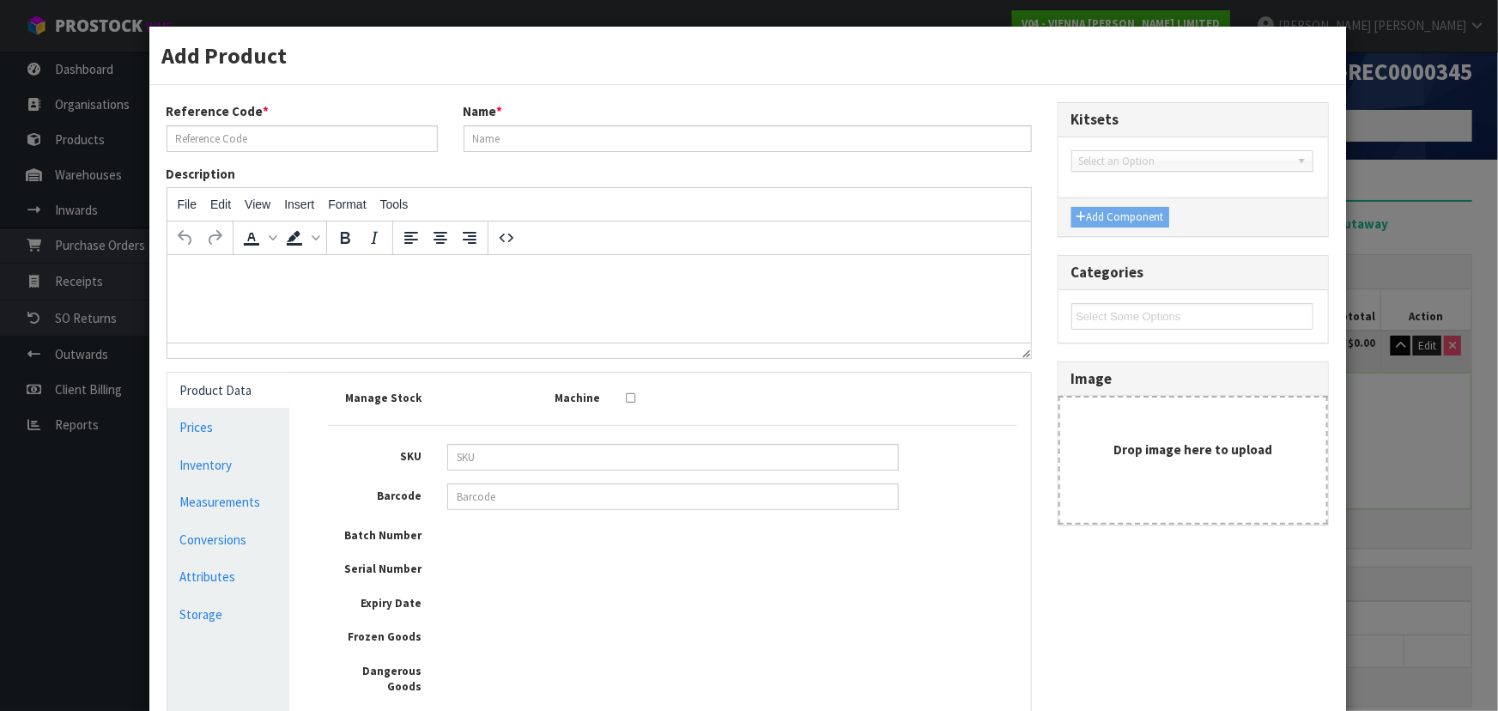
type input "E-LN204-2390 TOWN"
type input "ESTA LONDON XML 5% TOWN GRADE 2B T&G"
click at [257, 531] on link "Conversions" at bounding box center [228, 539] width 123 height 35
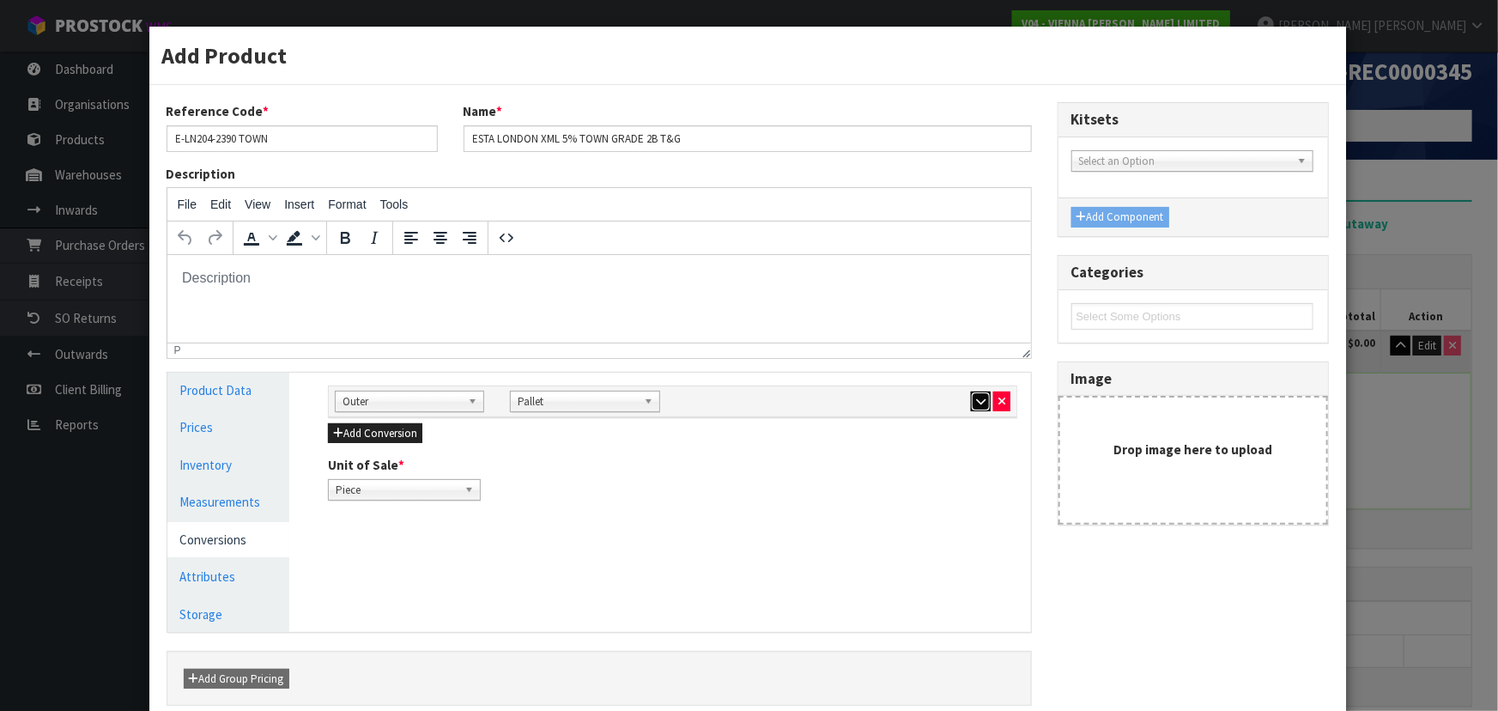
click at [971, 400] on button "button" at bounding box center [981, 401] width 20 height 21
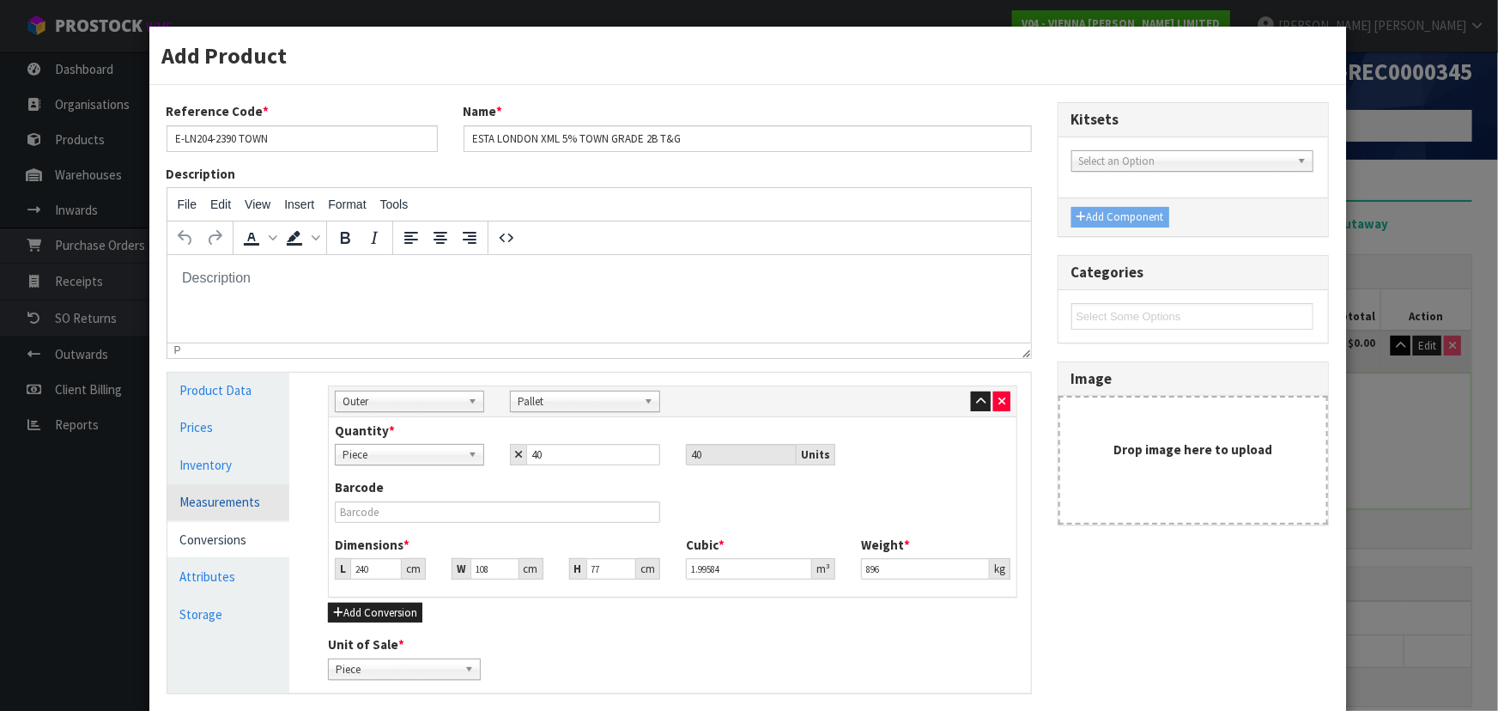
click at [199, 506] on link "Measurements" at bounding box center [228, 501] width 123 height 35
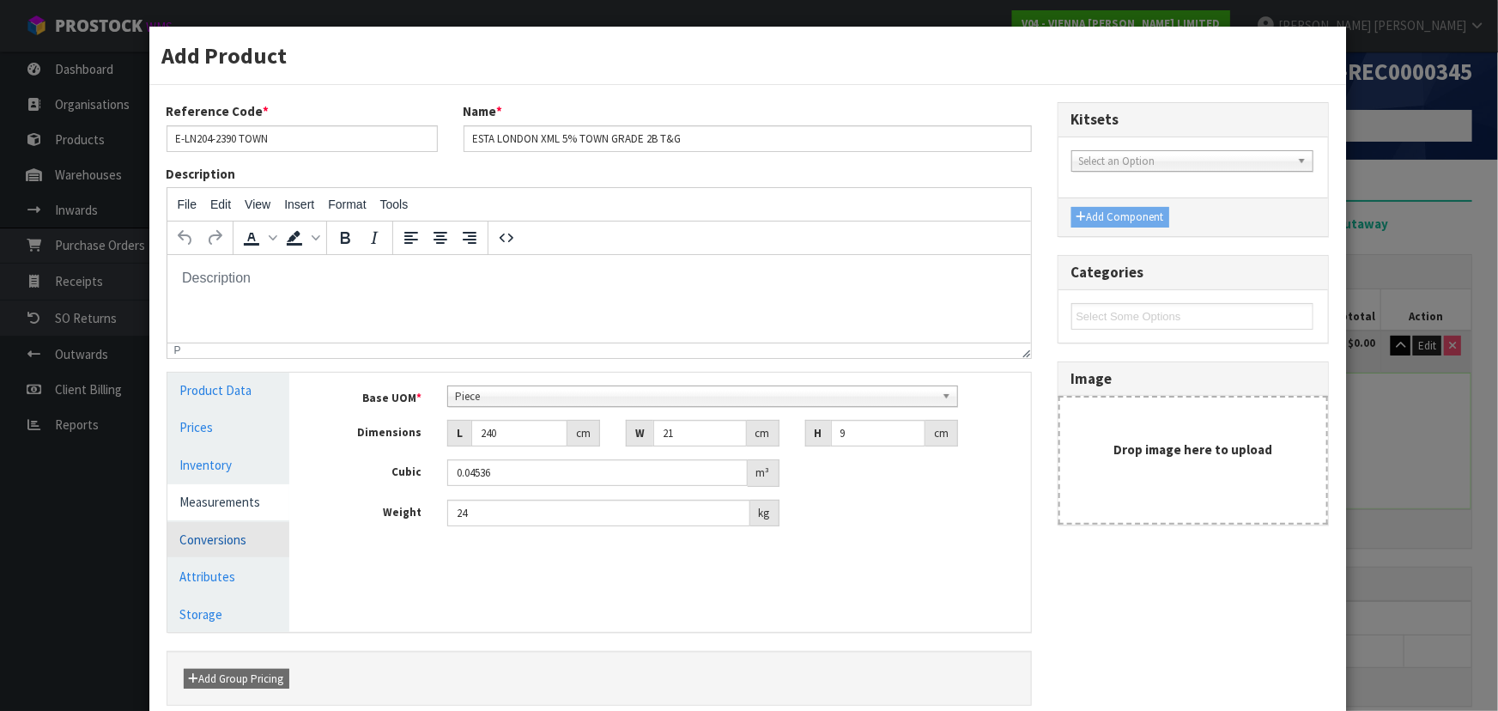
click at [251, 536] on link "Conversions" at bounding box center [228, 539] width 123 height 35
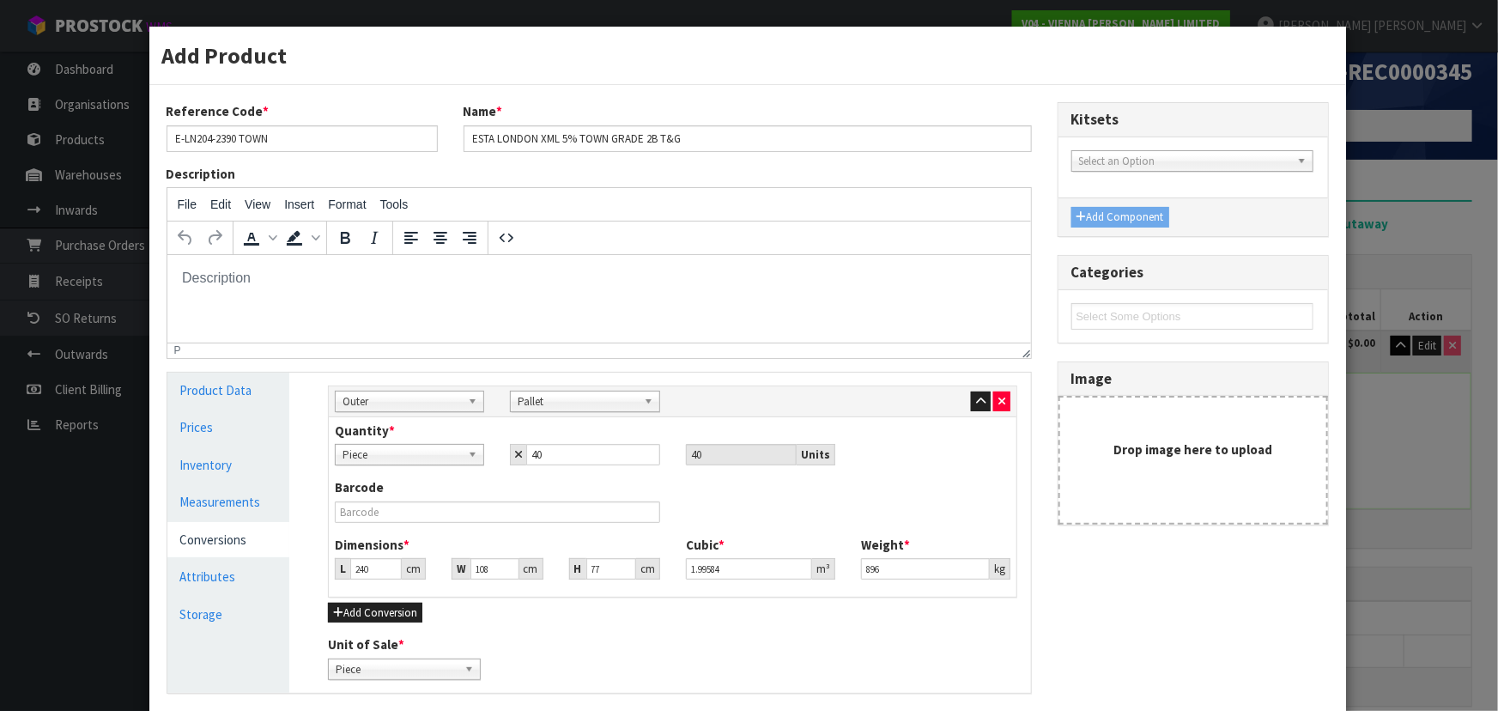
click at [746, 506] on div "Barcode" at bounding box center [672, 506] width 701 height 57
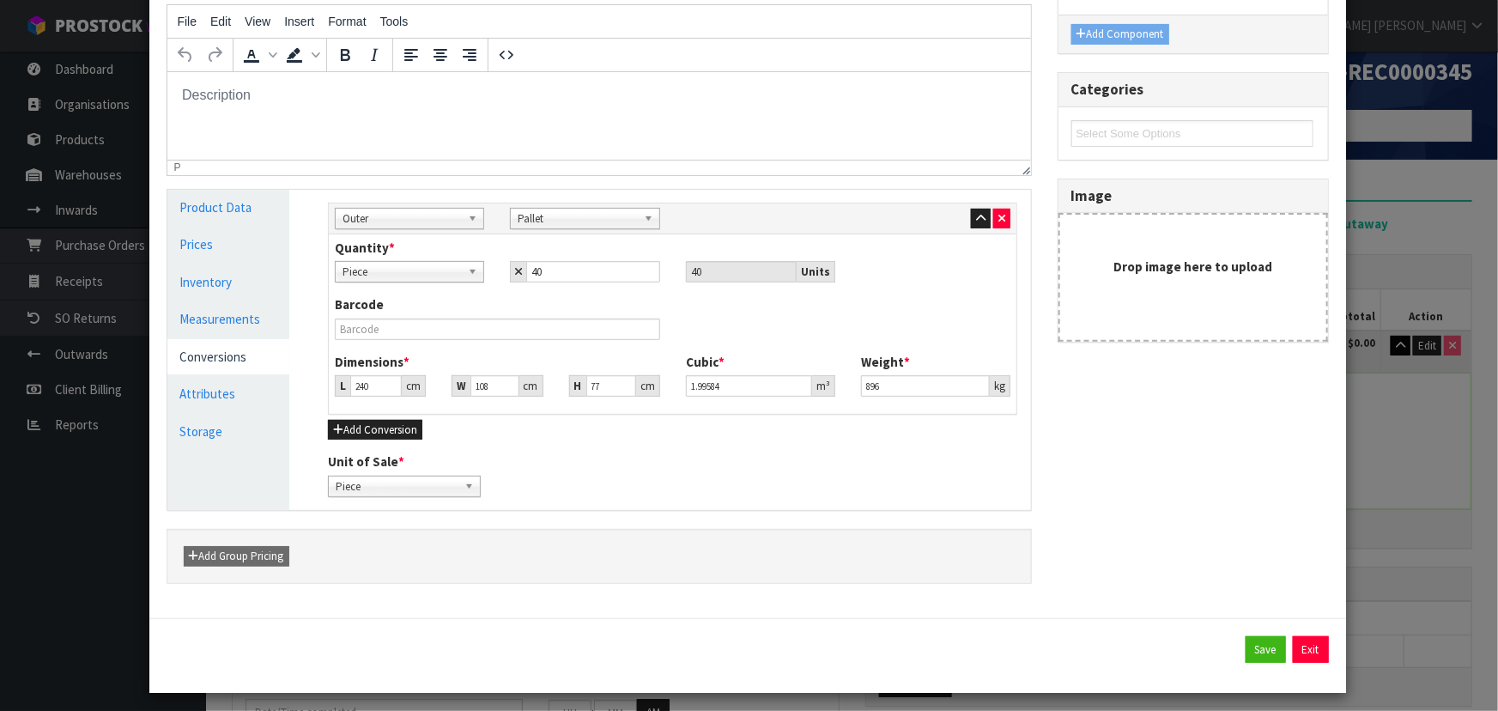
scroll to position [189, 0]
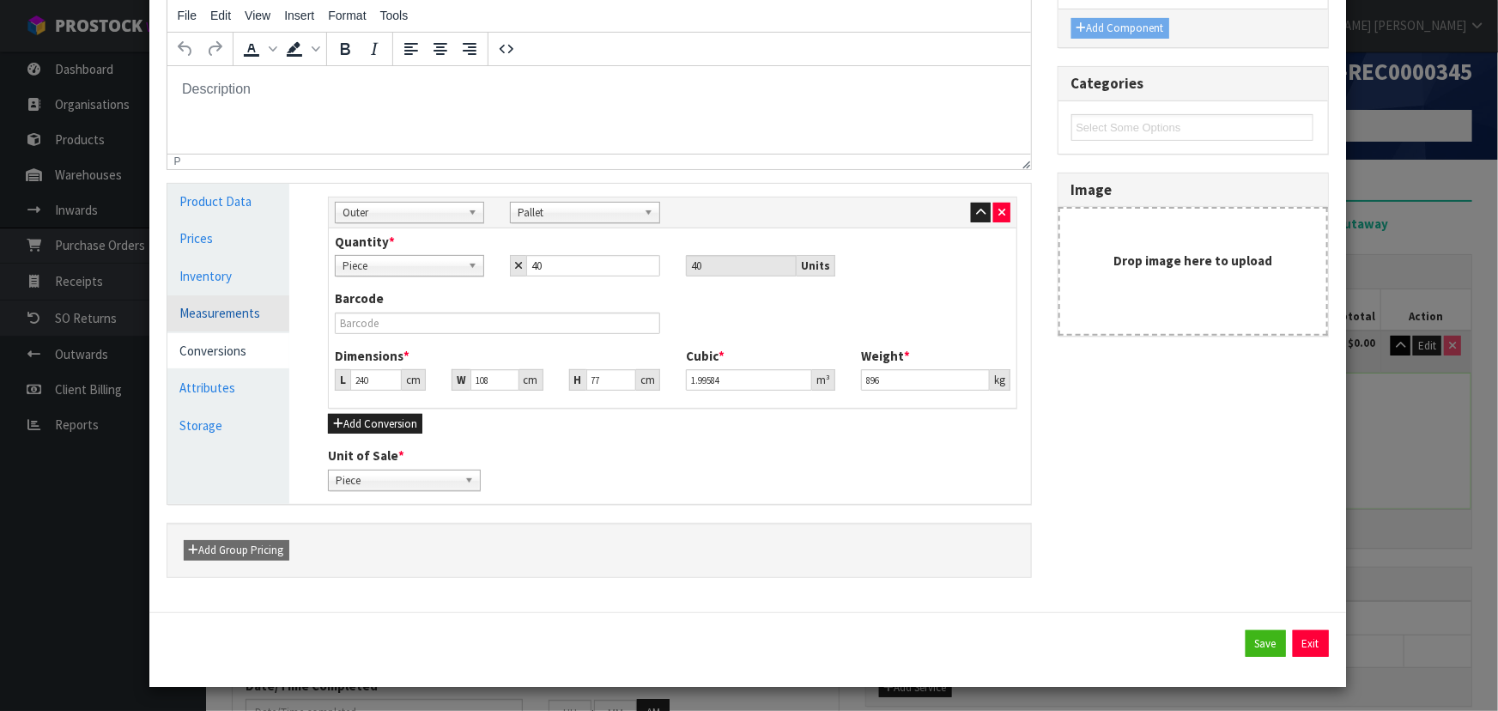
click at [209, 309] on link "Measurements" at bounding box center [228, 312] width 123 height 35
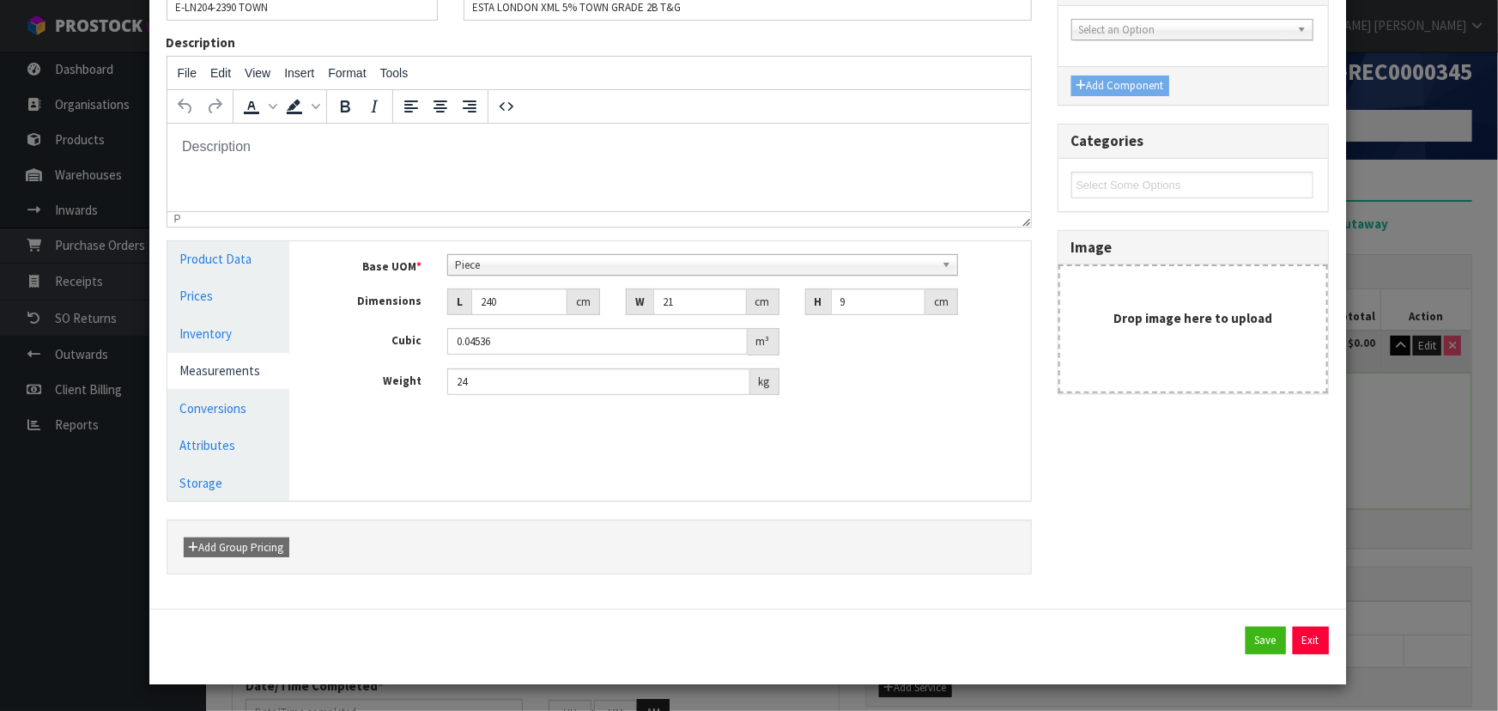
scroll to position [129, 0]
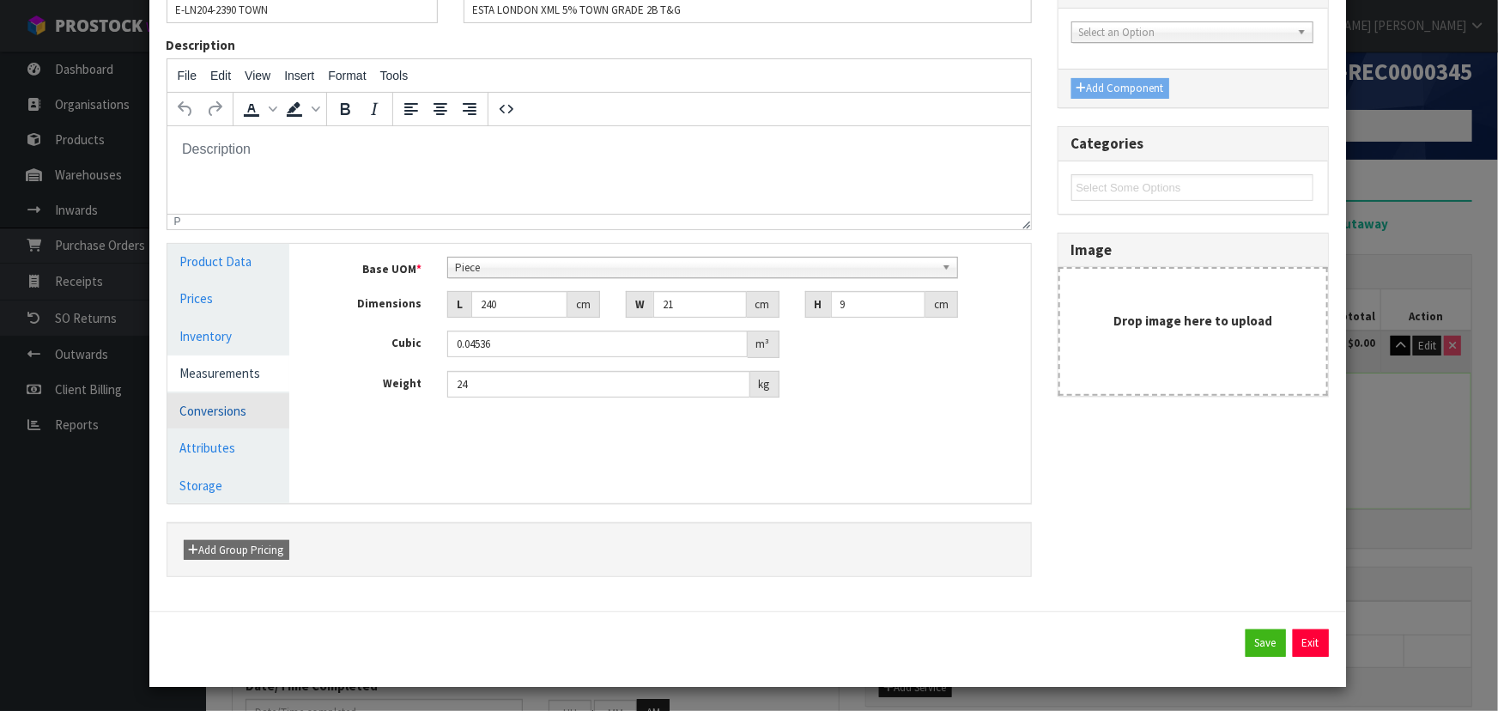
click at [227, 394] on link "Conversions" at bounding box center [228, 410] width 123 height 35
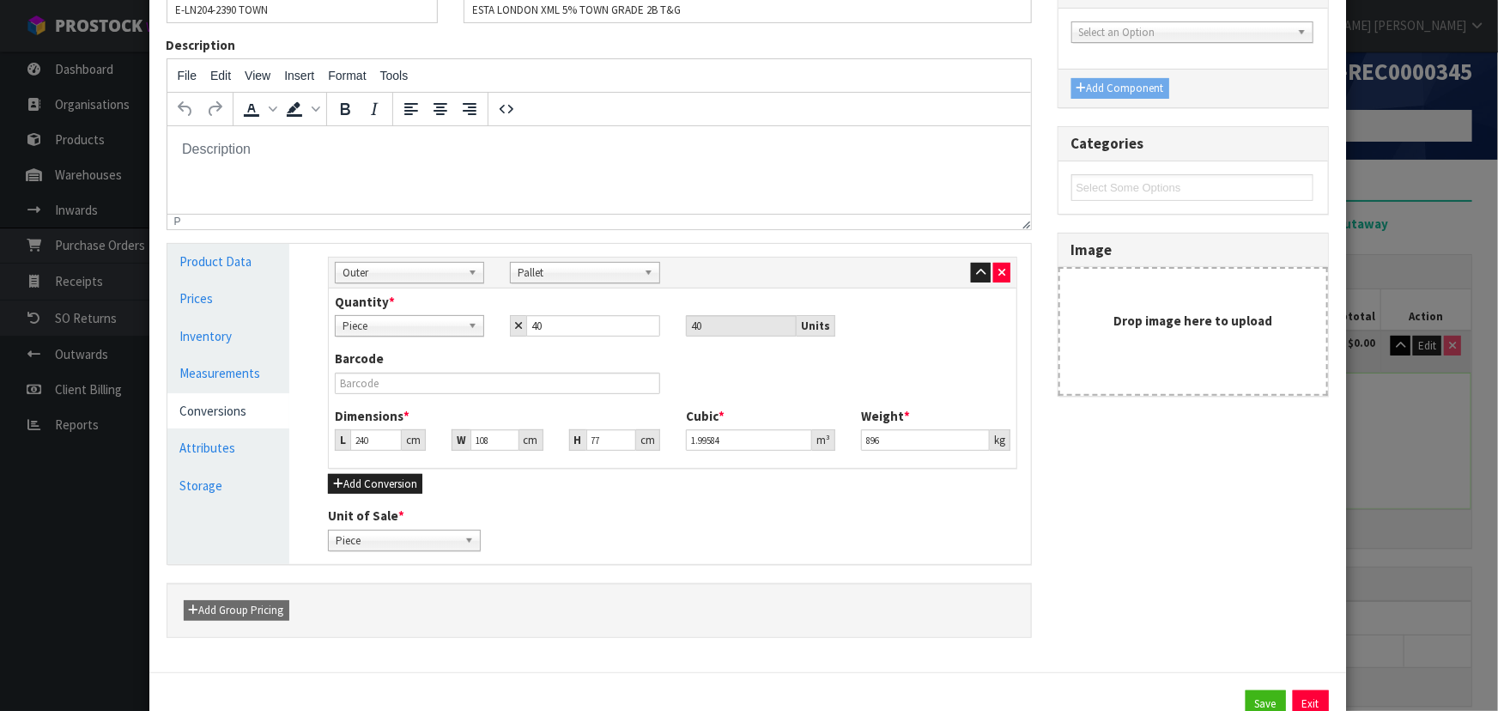
scroll to position [189, 0]
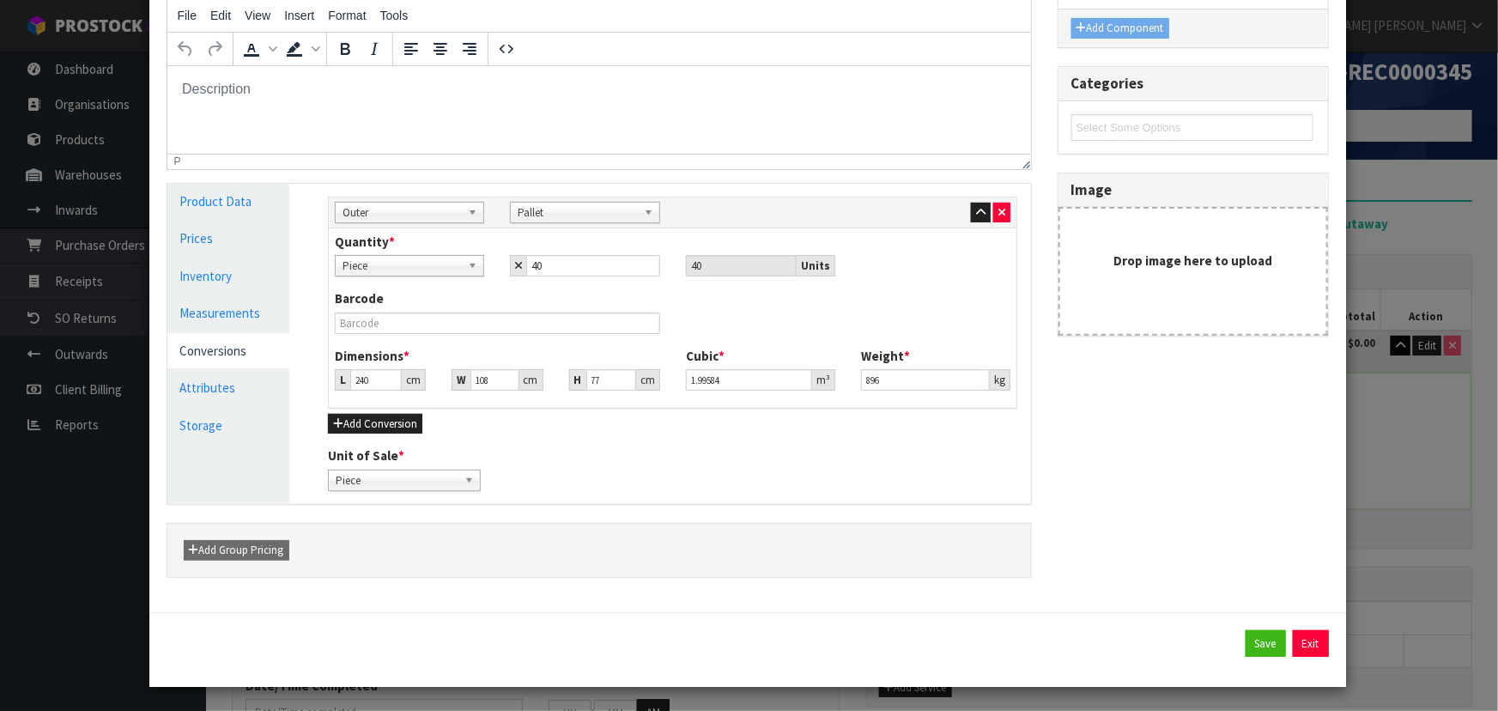
click at [918, 251] on div "Quantity * Piece Pallet Piece 40 40 Units" at bounding box center [672, 255] width 701 height 44
click at [240, 300] on link "Measurements" at bounding box center [228, 312] width 123 height 35
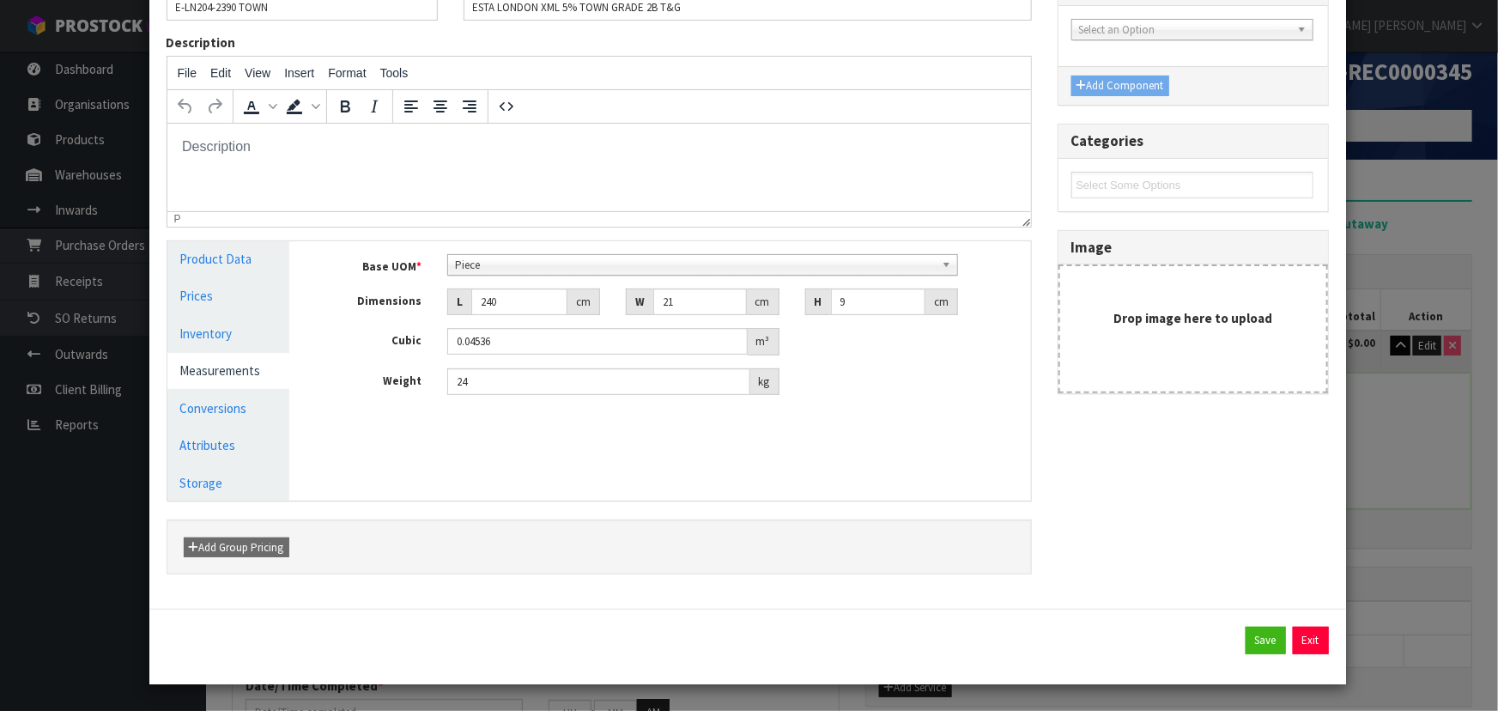
scroll to position [129, 0]
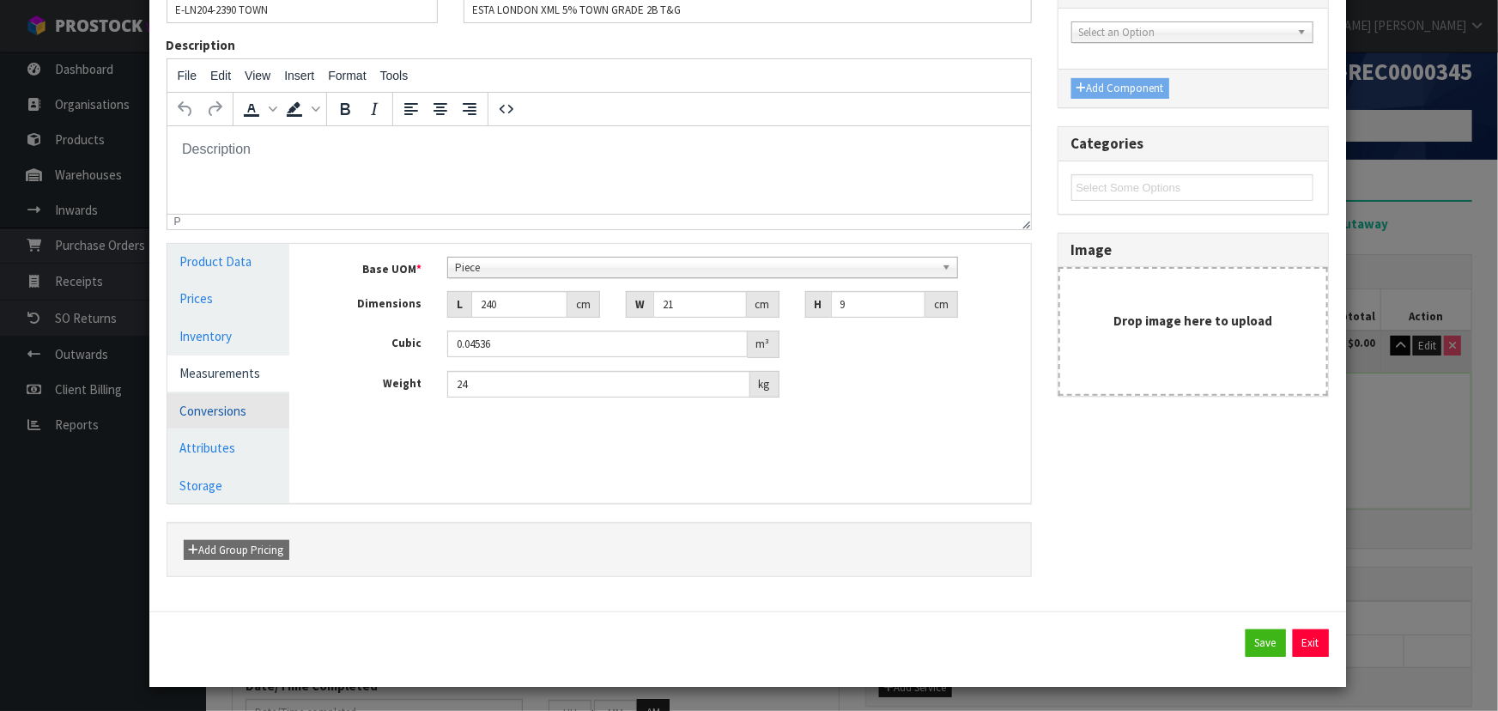
click at [232, 415] on link "Conversions" at bounding box center [228, 410] width 123 height 35
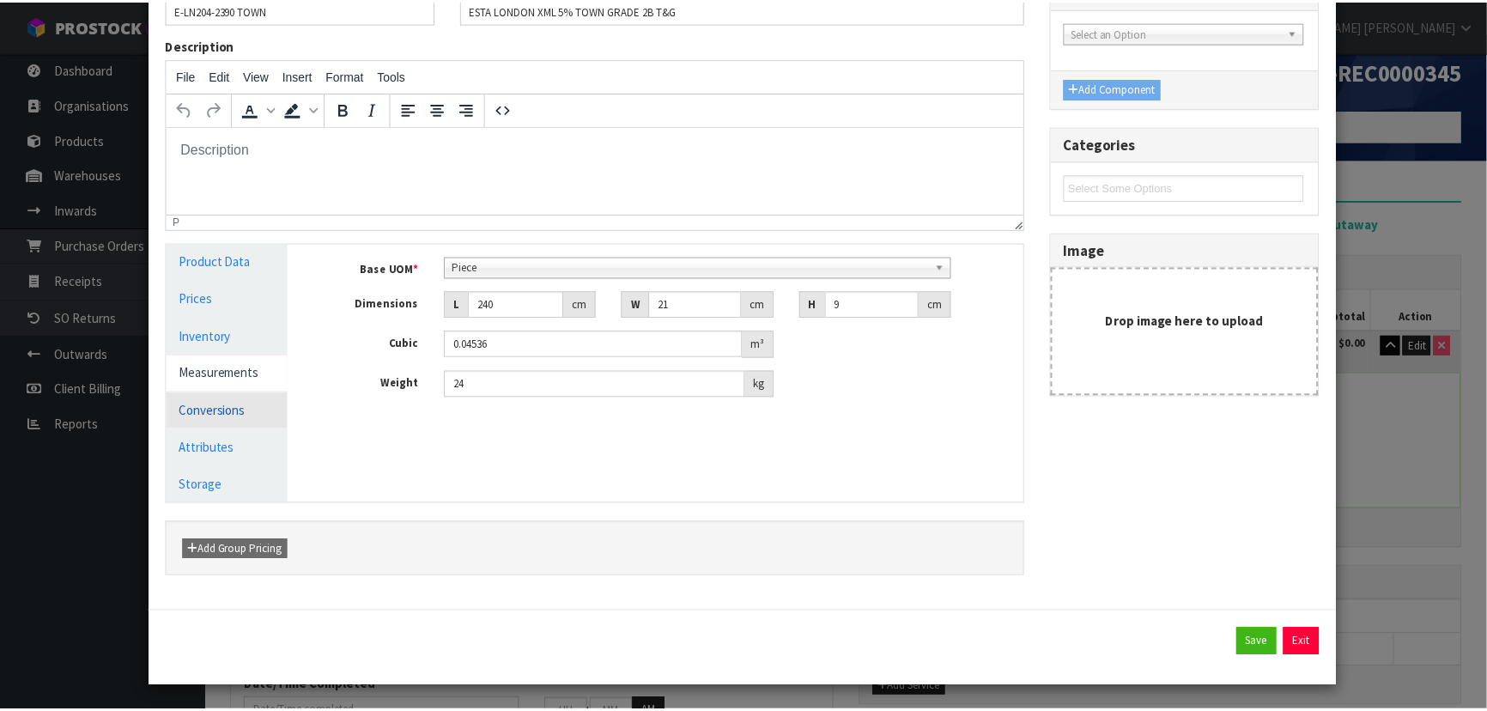
scroll to position [189, 0]
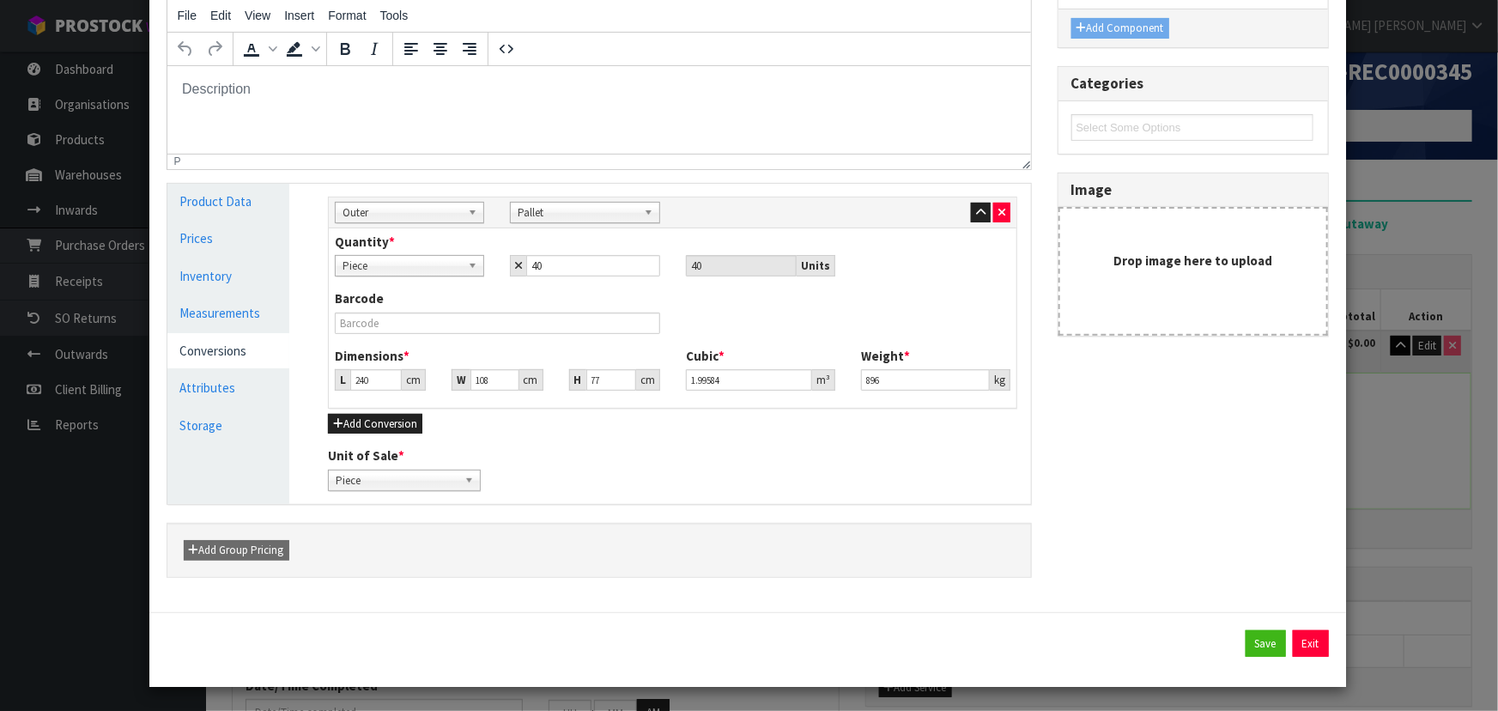
click at [573, 286] on div "Quantity * Piece Pallet Piece 40 40 Units" at bounding box center [672, 261] width 701 height 57
click at [1417, 534] on div "Add Product Reference Code * E-LN204-2390 TOWN Name * ESTA LONDON XML 5% TOWN G…" at bounding box center [749, 355] width 1498 height 711
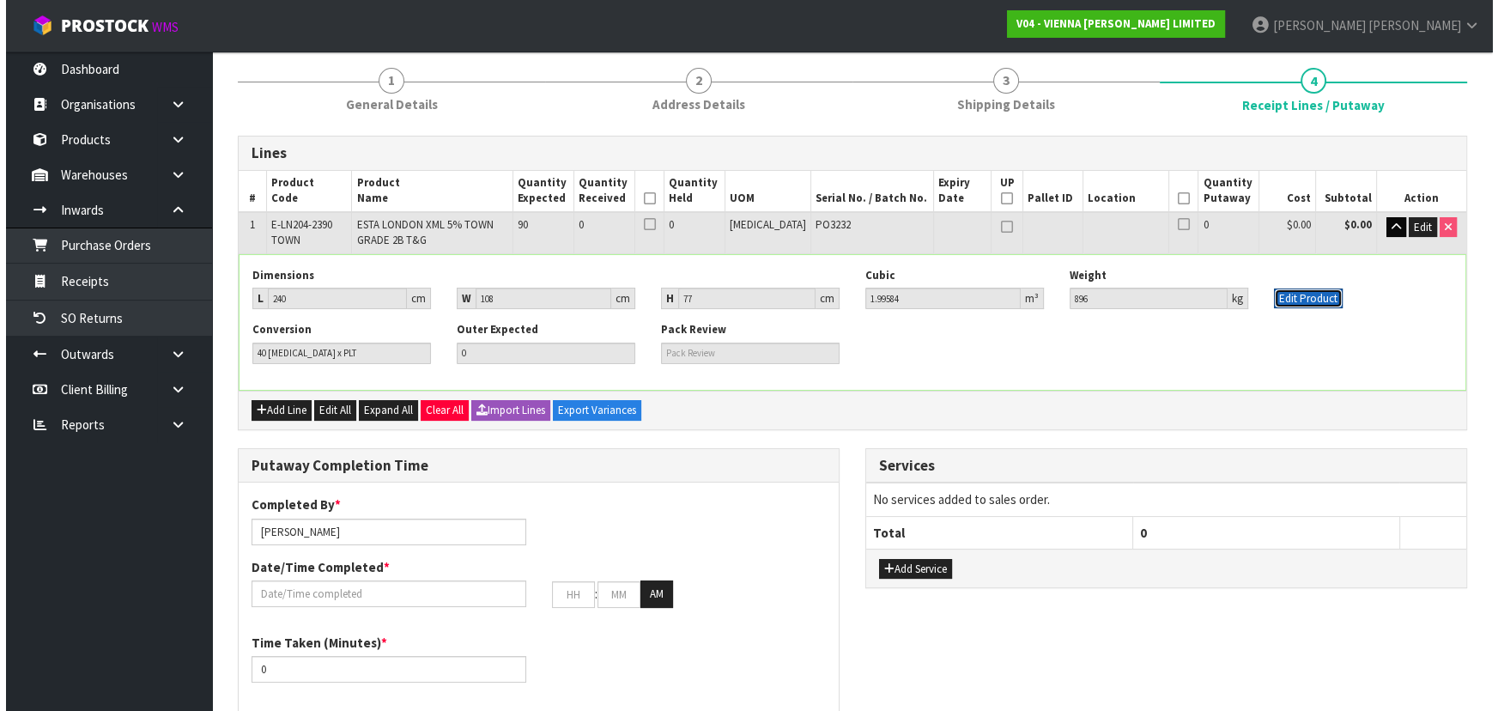
scroll to position [110, 0]
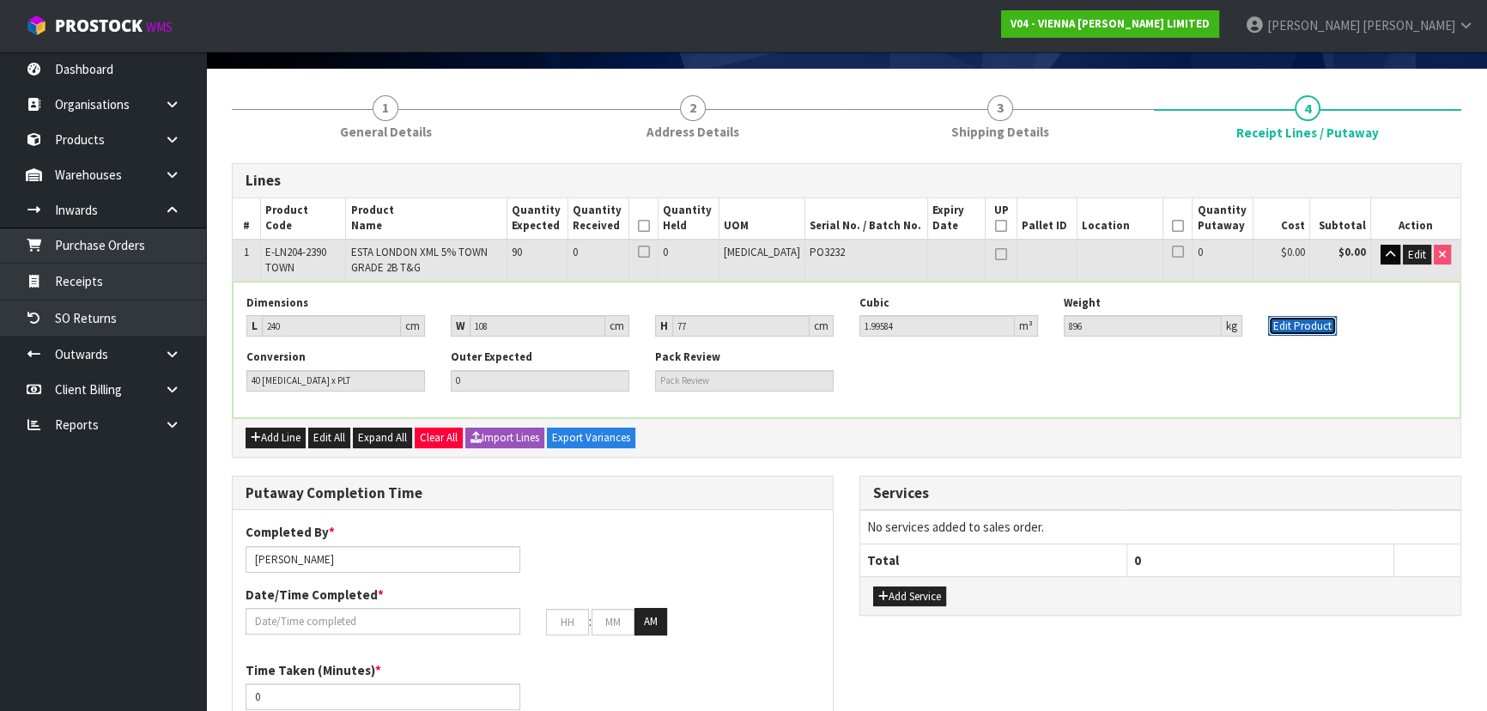
click at [1305, 334] on button "Edit Product" at bounding box center [1302, 326] width 69 height 21
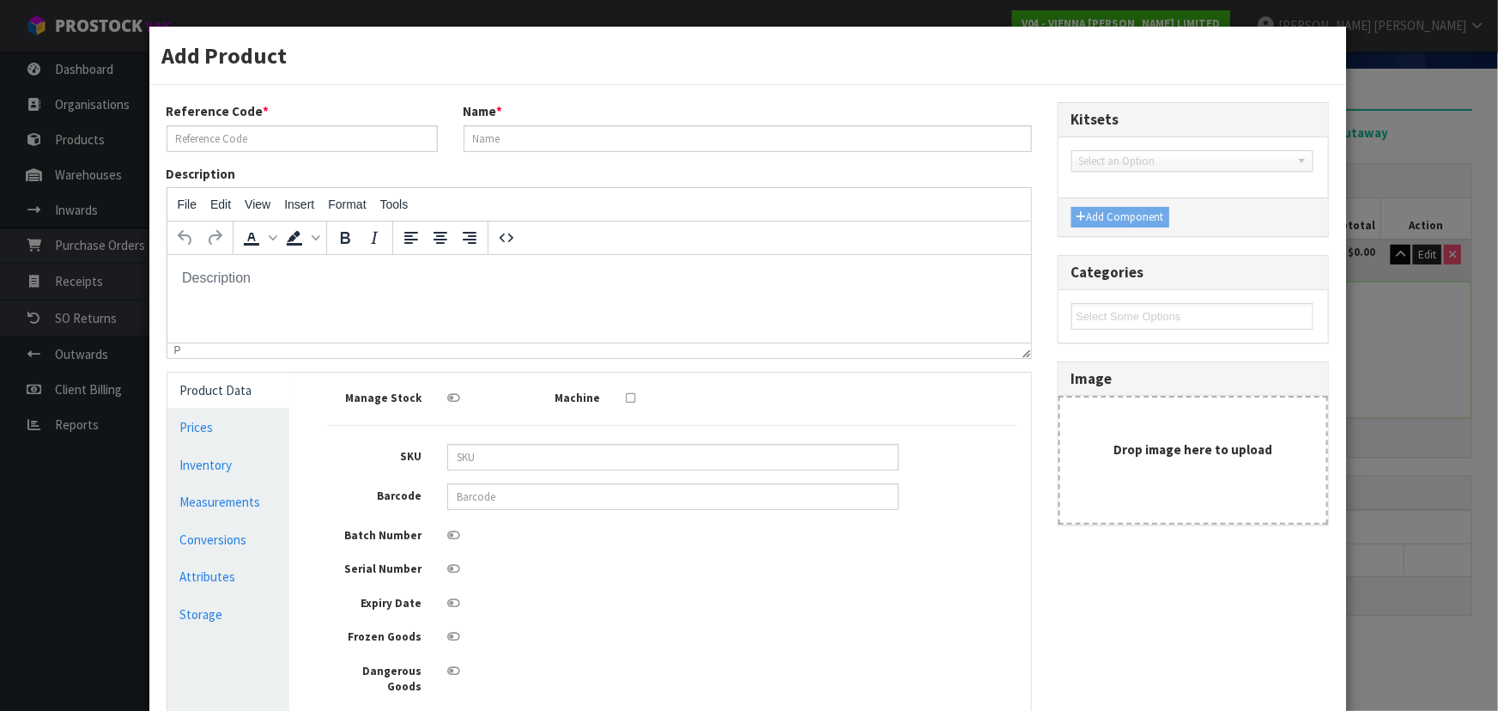
scroll to position [0, 0]
type input "E-LN204-2390 TOWN"
type input "ESTA LONDON XML 5% TOWN GRADE 2B T&G"
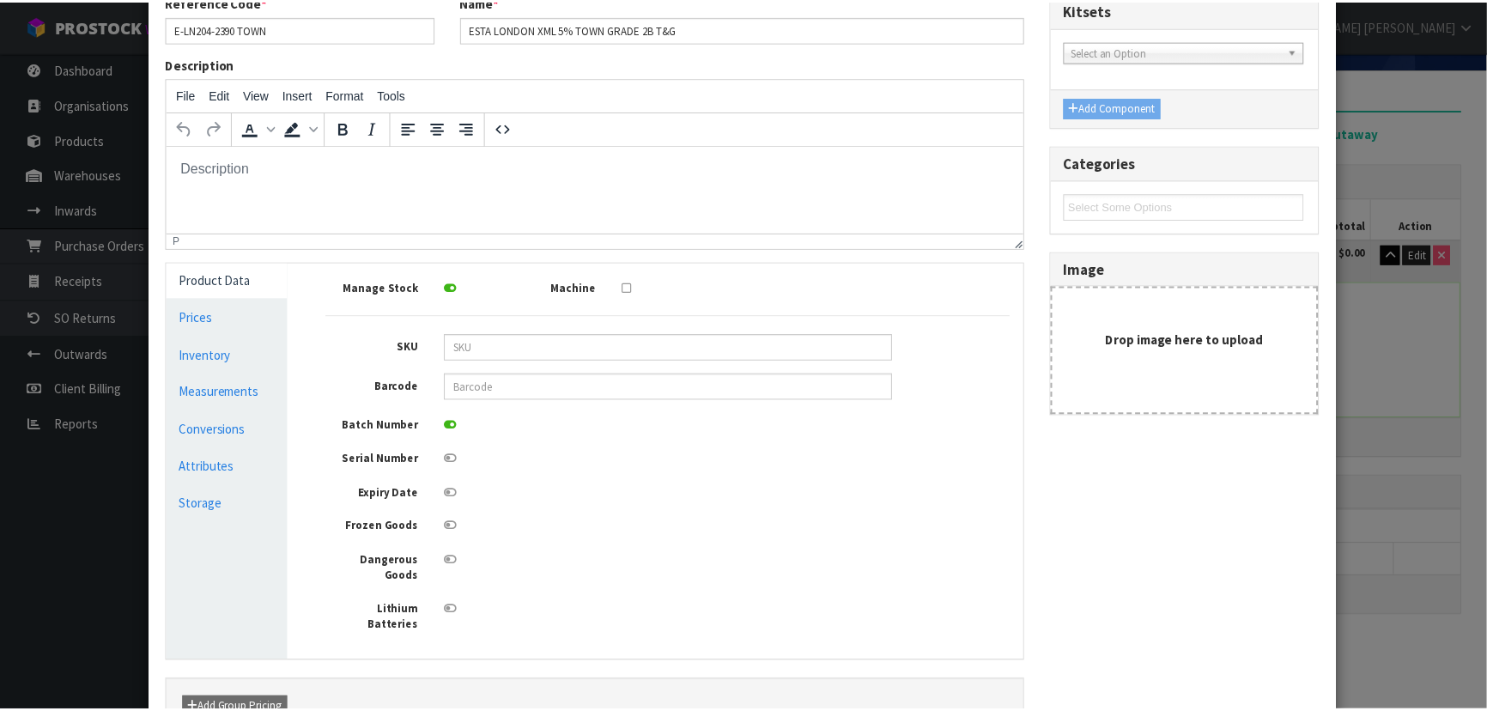
scroll to position [242, 0]
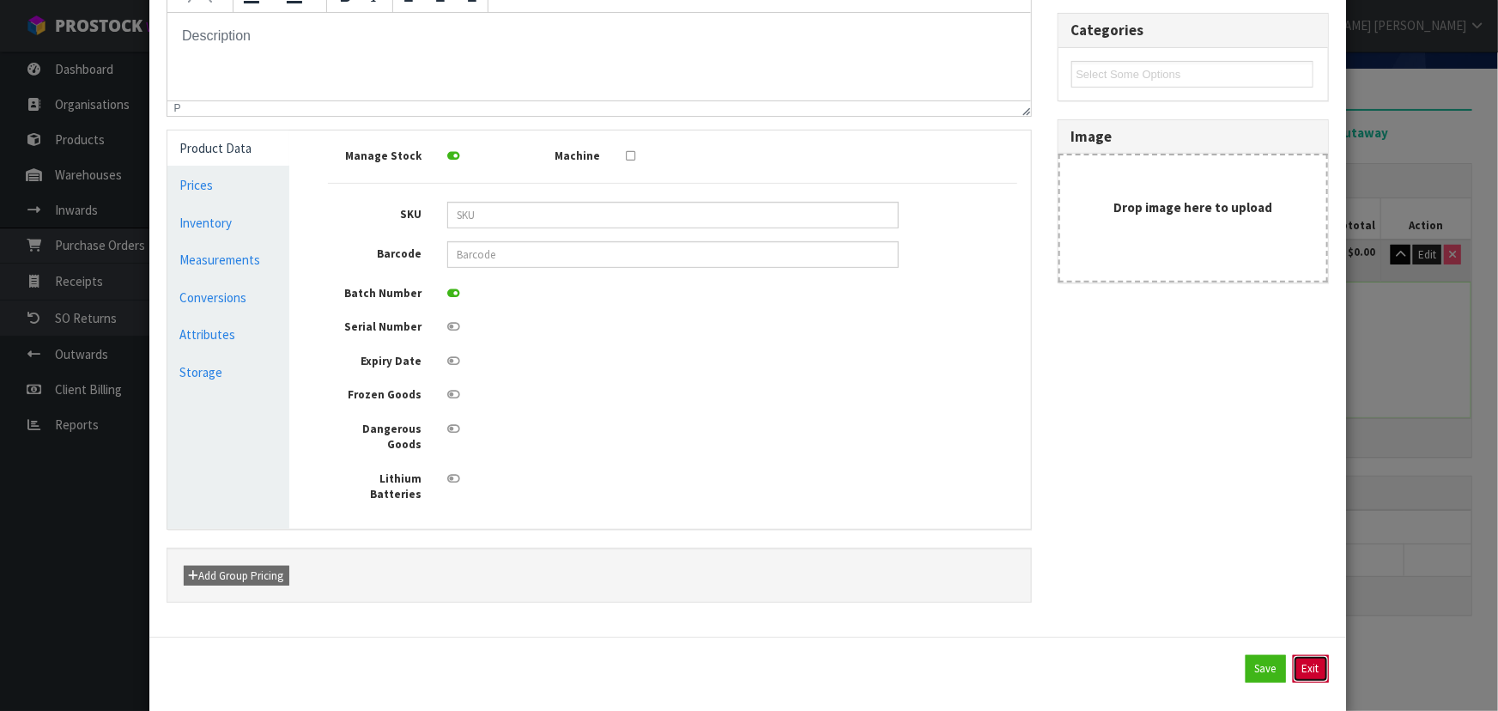
click at [1295, 655] on button "Exit" at bounding box center [1311, 668] width 36 height 27
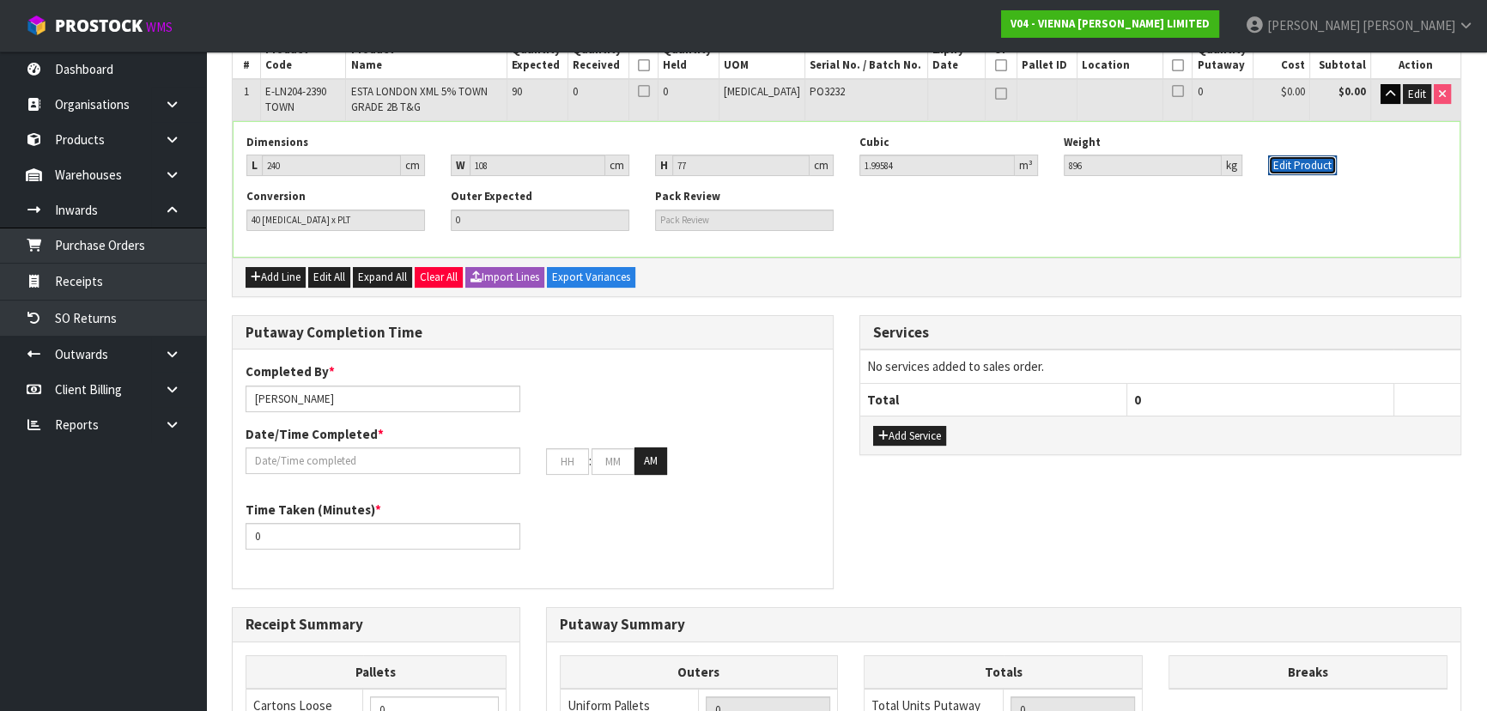
scroll to position [110, 0]
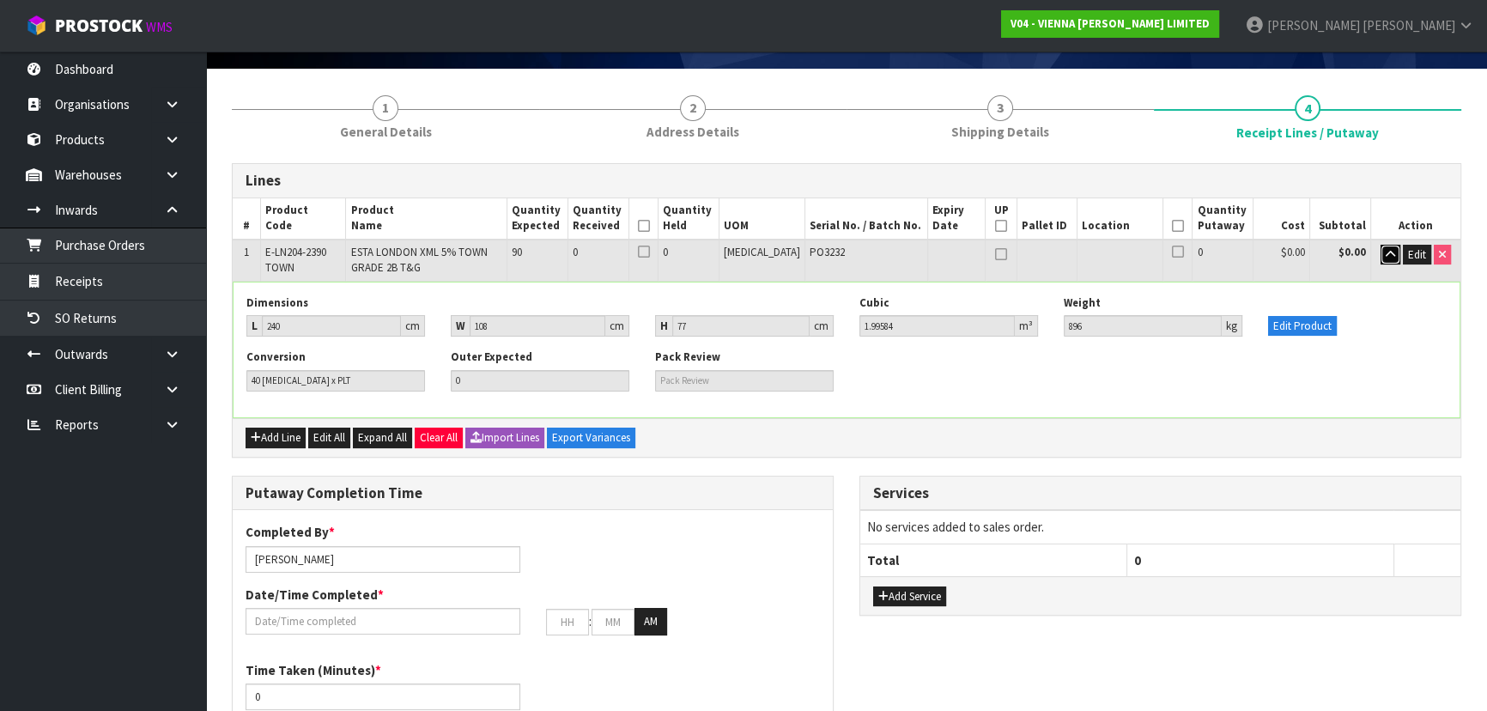
click at [1386, 253] on icon "button" at bounding box center [1389, 254] width 9 height 11
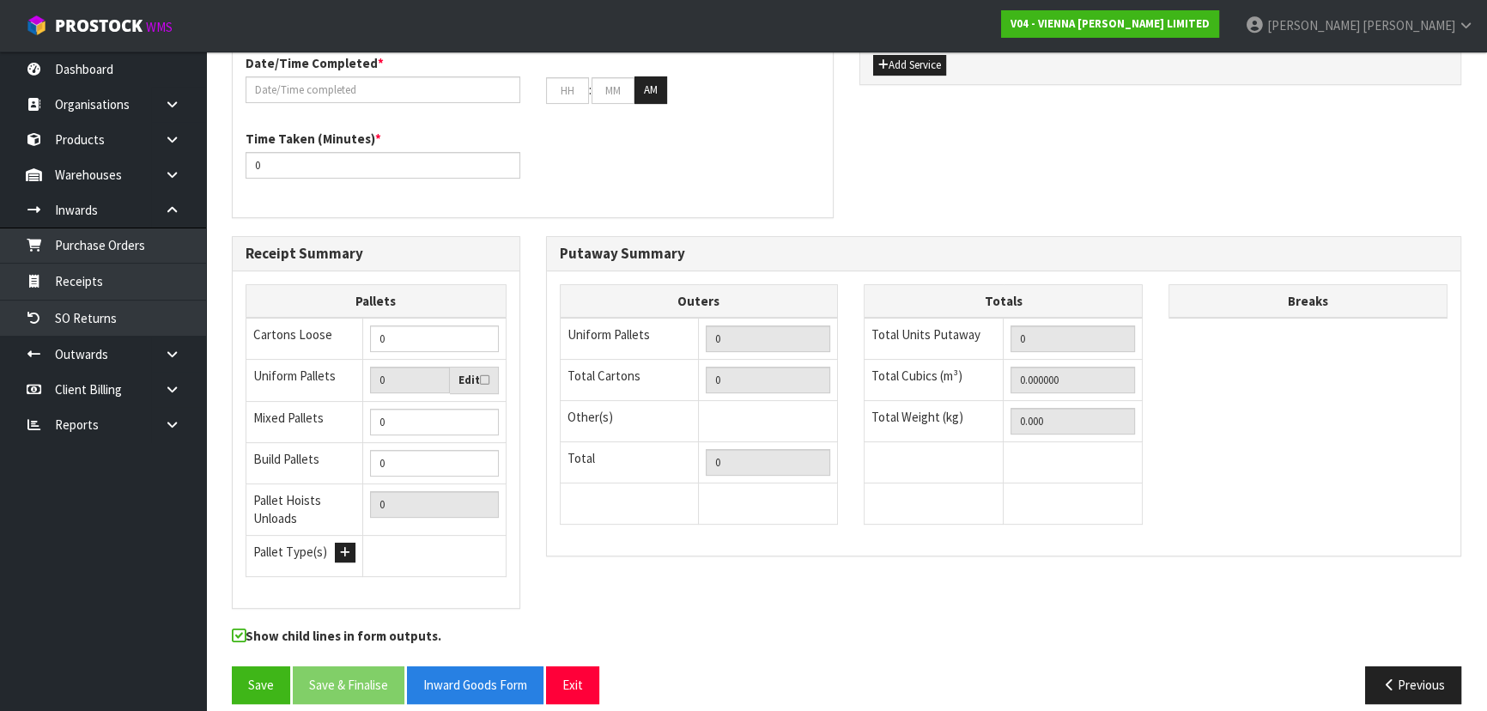
scroll to position [520, 0]
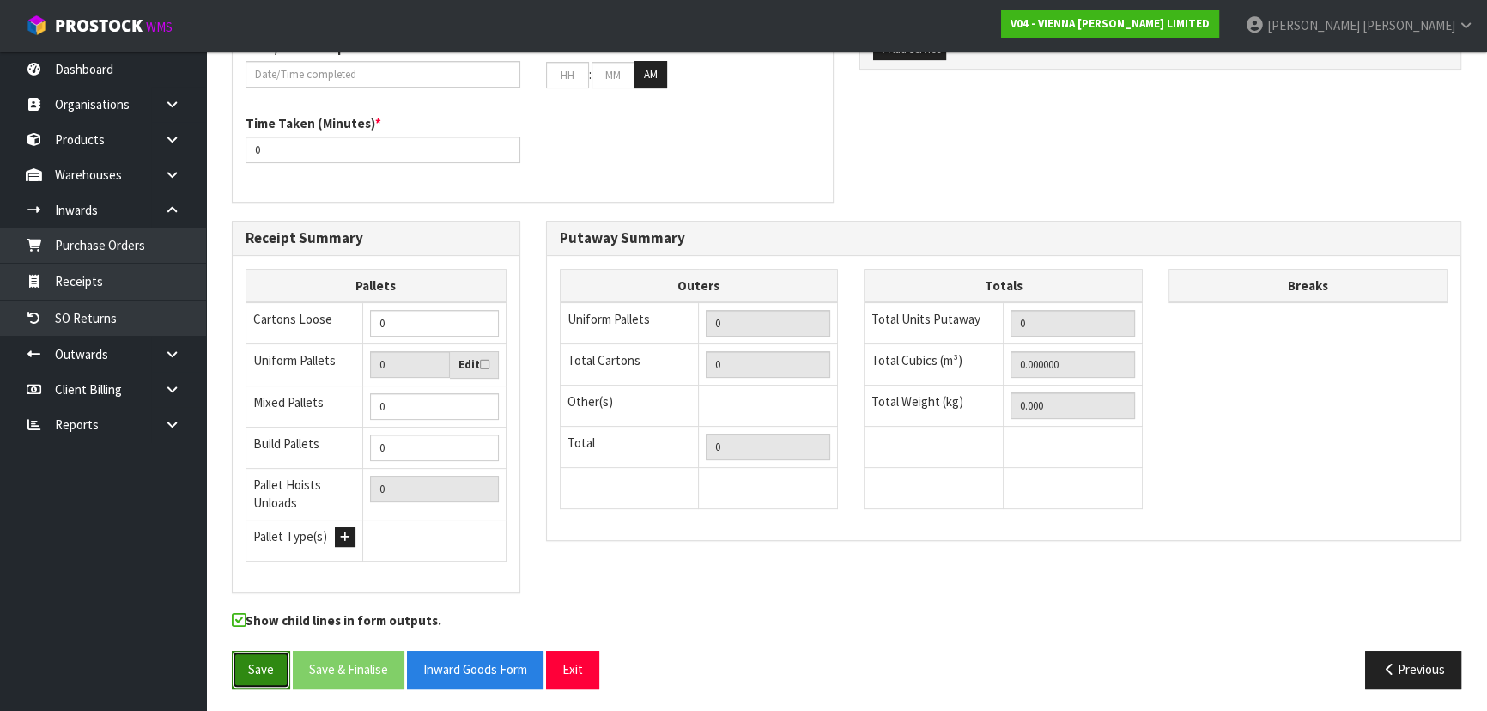
click at [247, 671] on button "Save" at bounding box center [261, 669] width 58 height 37
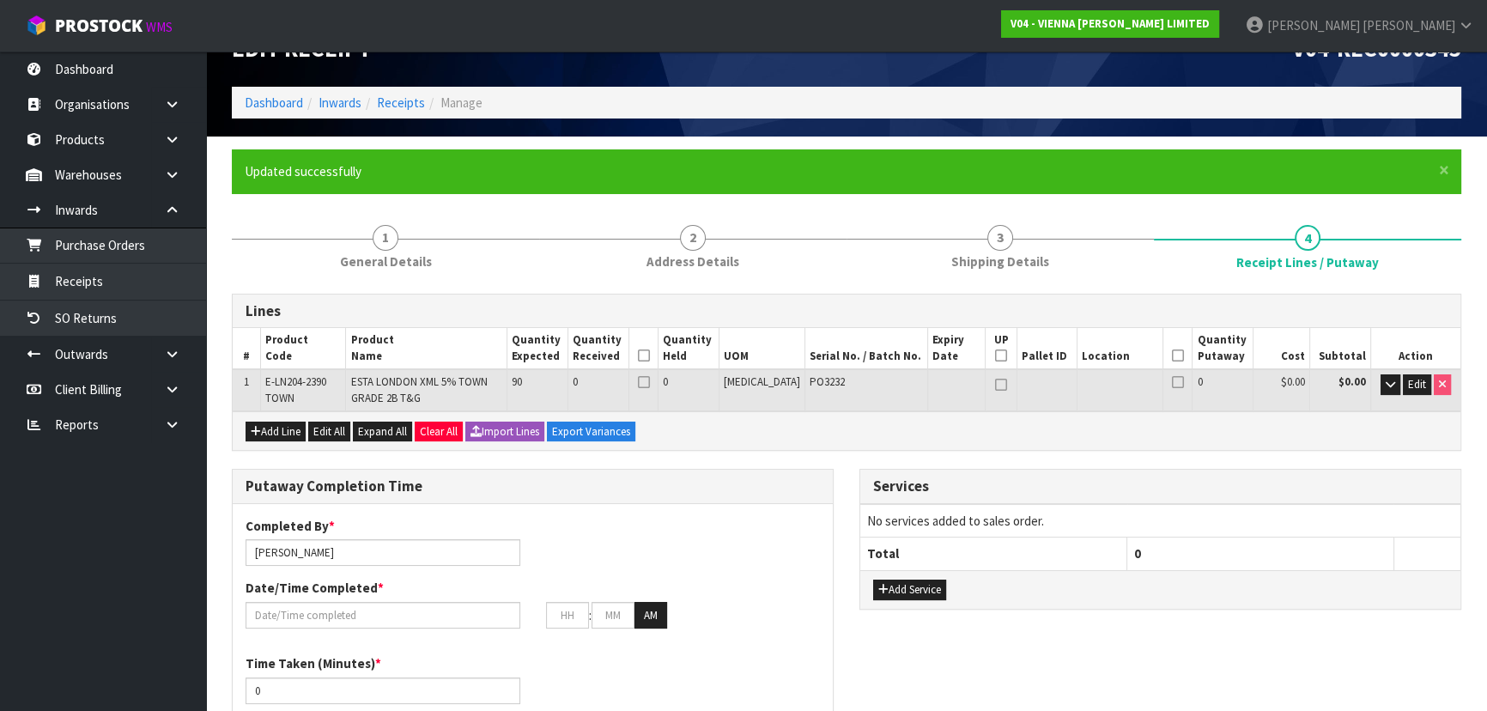
scroll to position [155, 0]
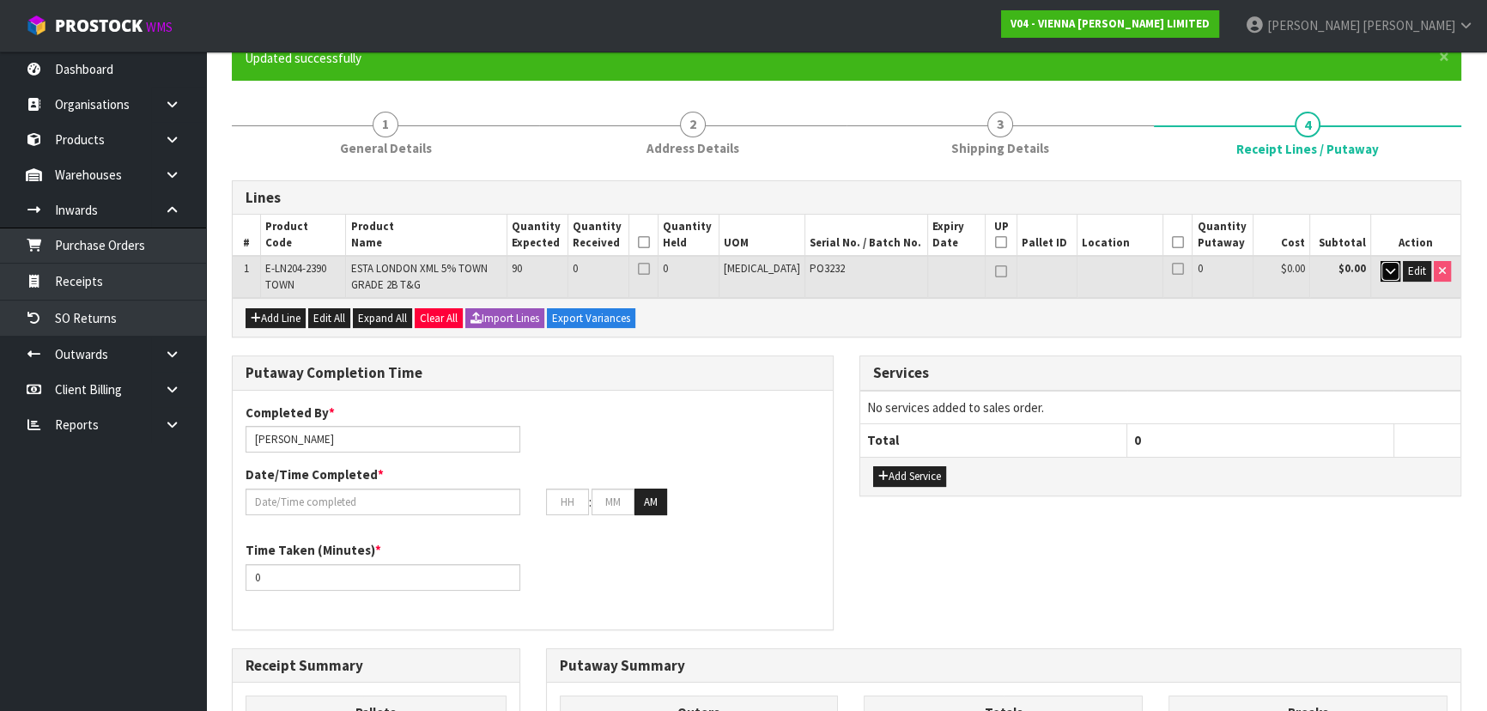
click at [1390, 275] on button "button" at bounding box center [1390, 271] width 20 height 21
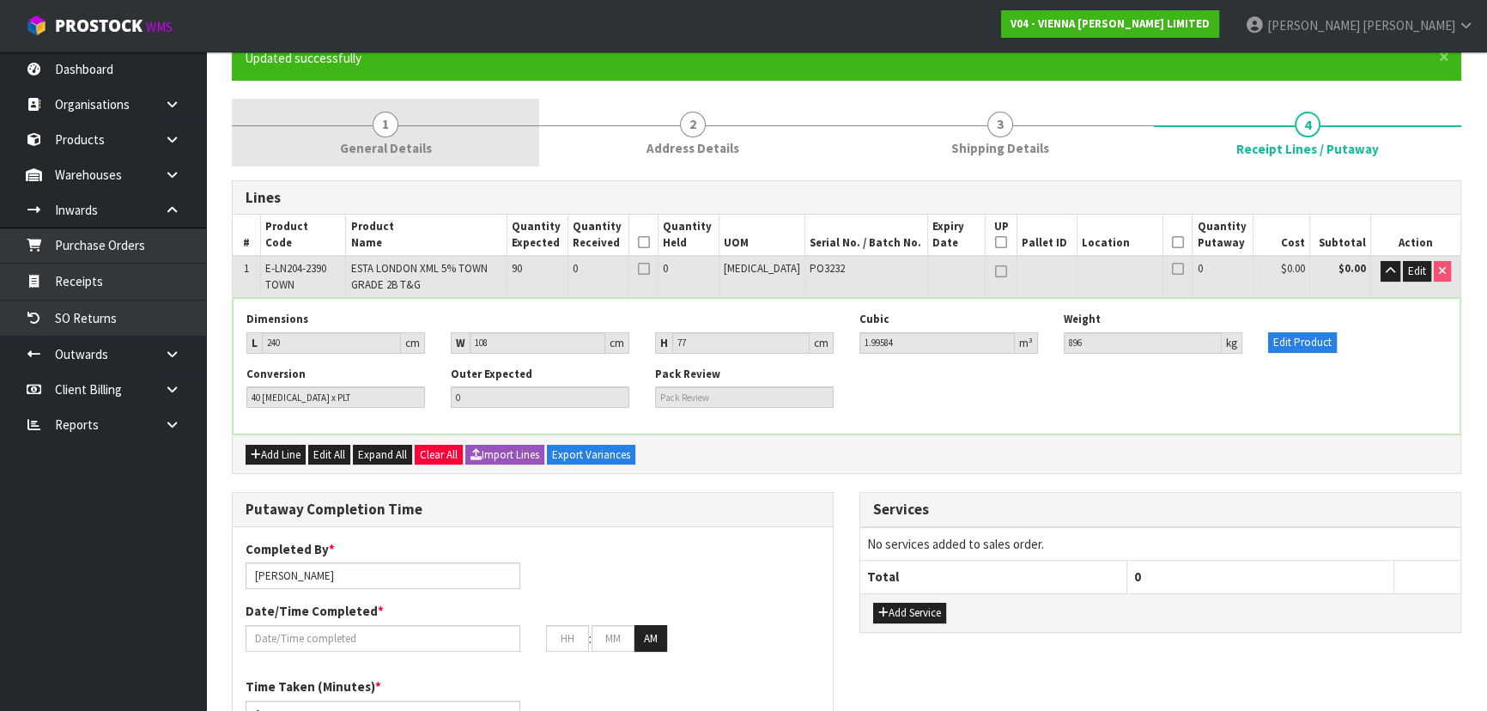
click at [401, 106] on link "1 General Details" at bounding box center [385, 133] width 307 height 68
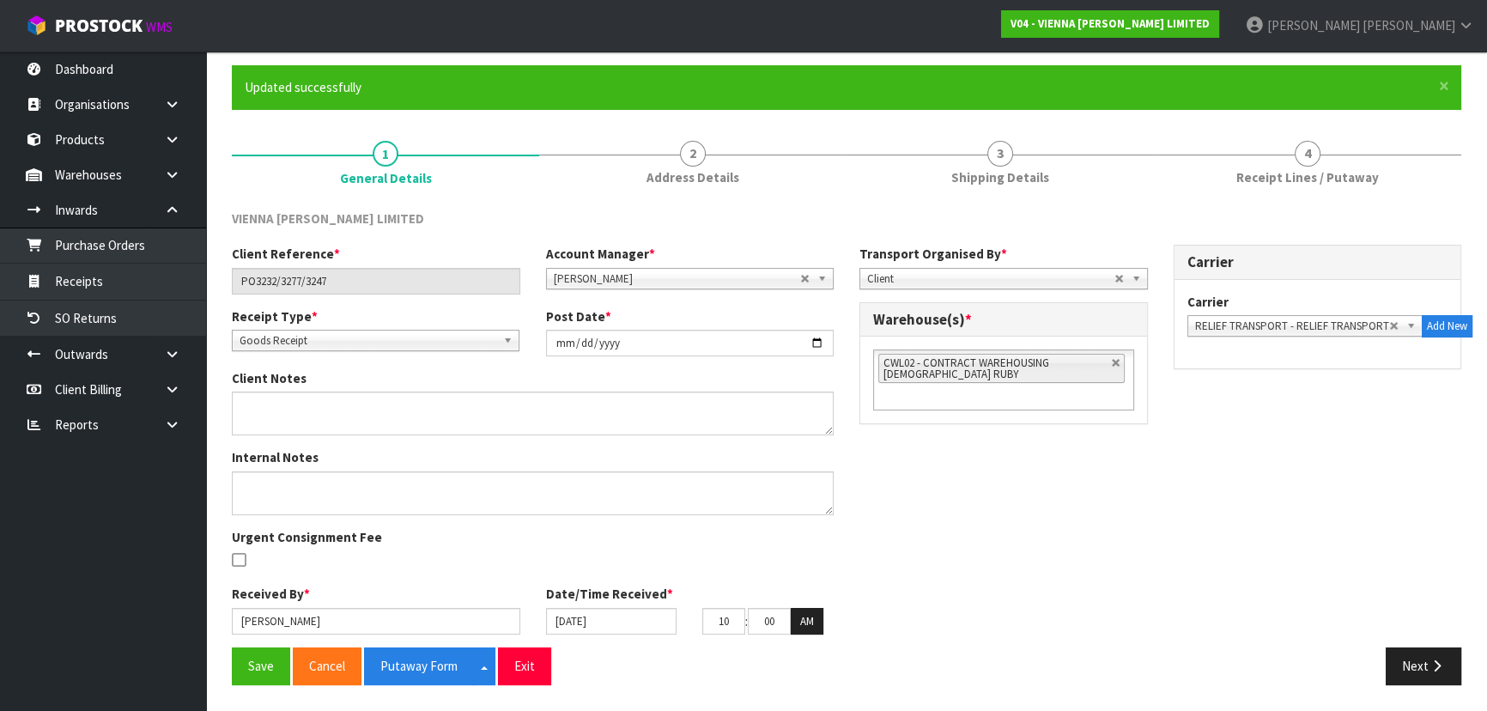
scroll to position [124, 0]
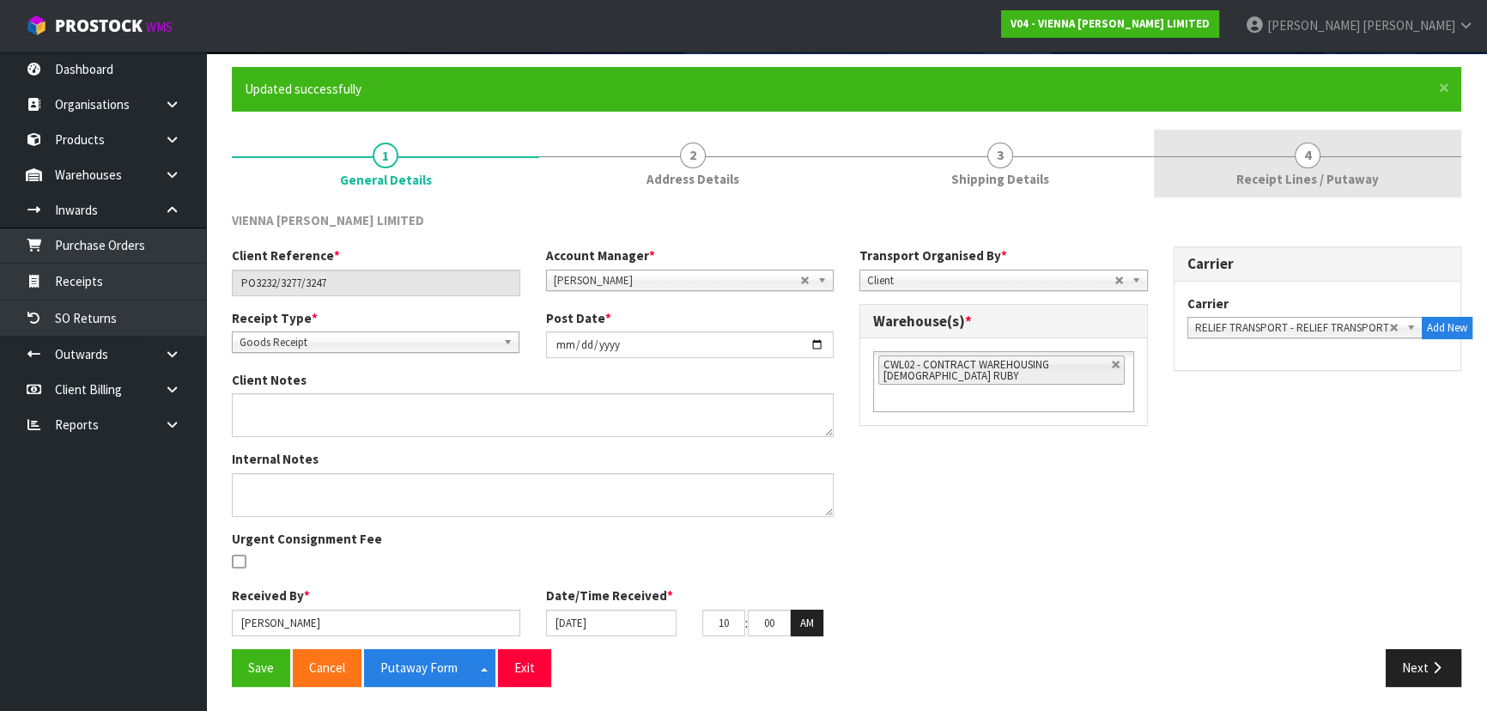
click at [1250, 180] on span "Receipt Lines / Putaway" at bounding box center [1307, 179] width 142 height 18
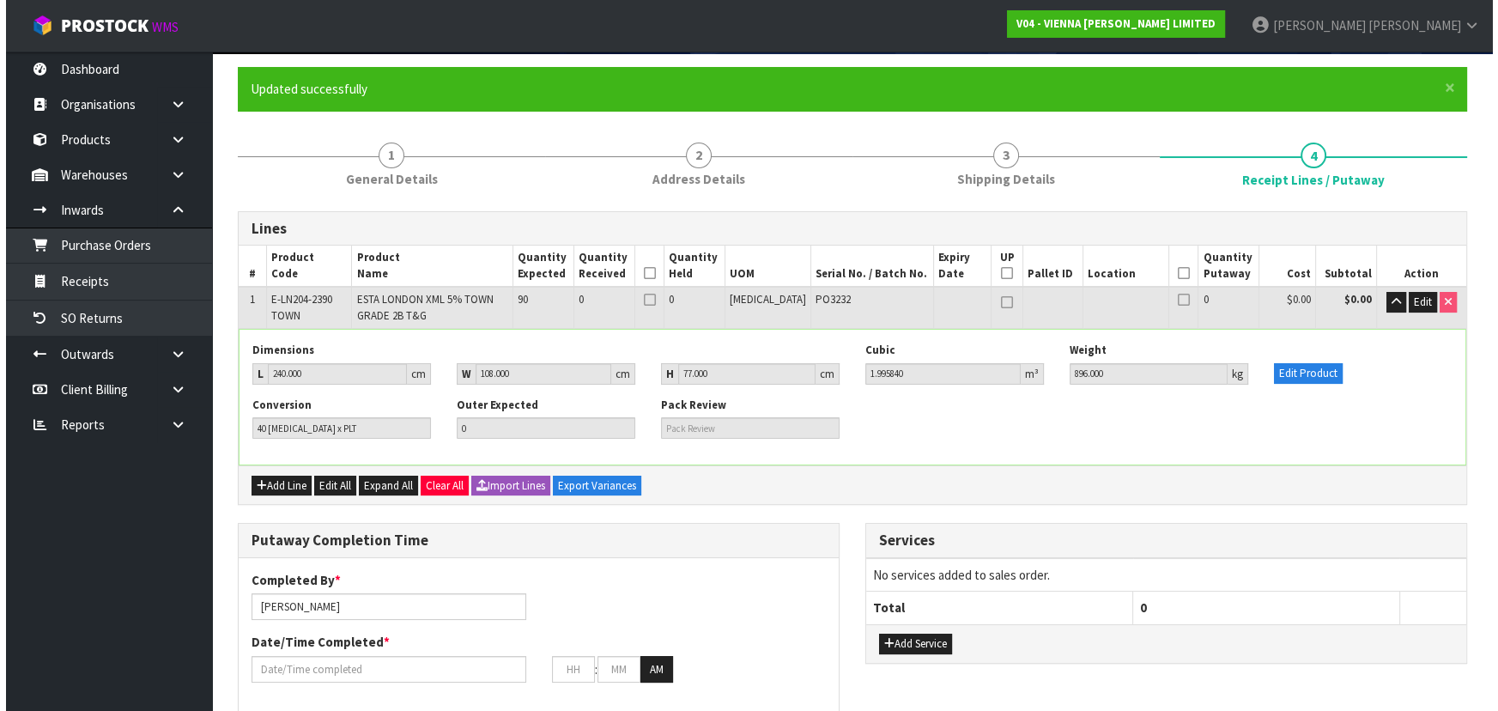
scroll to position [155, 0]
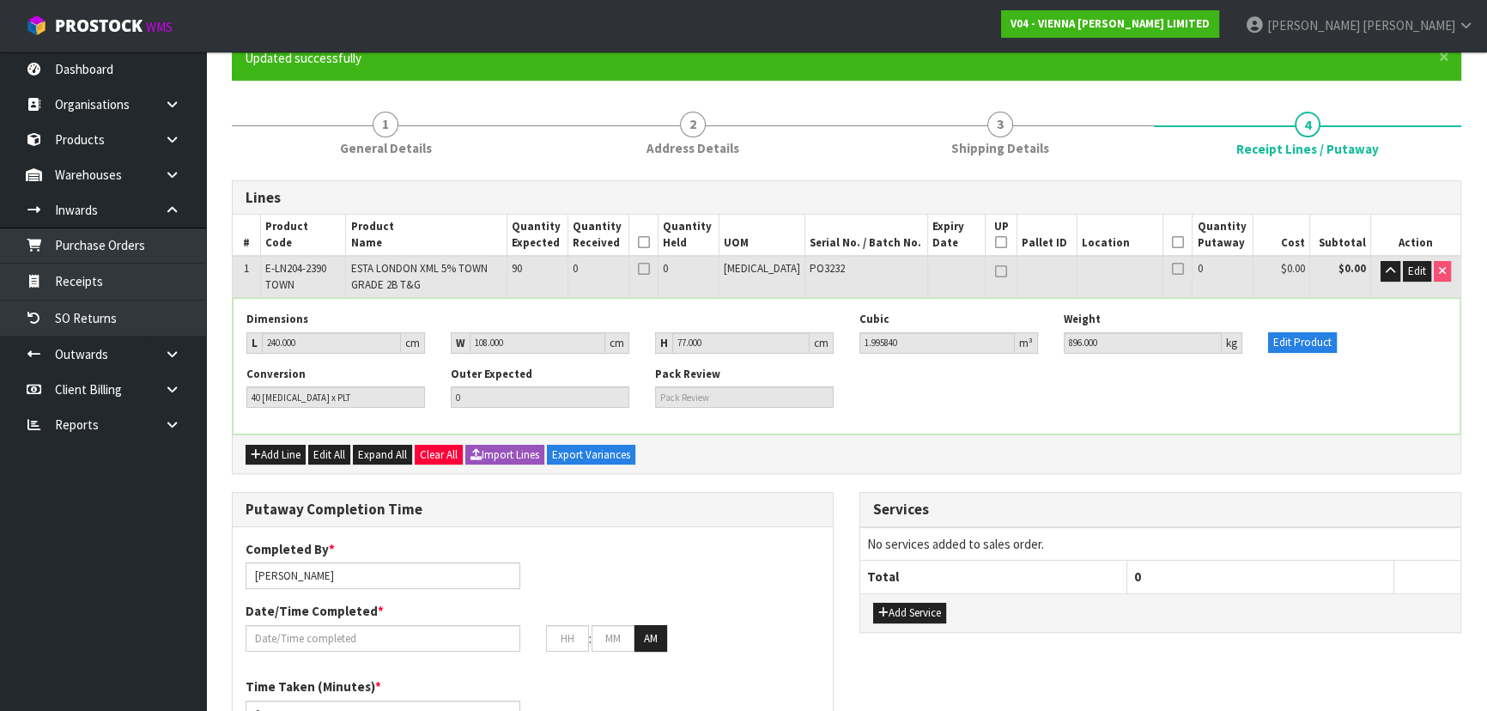
click at [863, 434] on div "Add Line Edit All Expand All Clear All Import Lines Export Variances" at bounding box center [846, 453] width 1227 height 39
click at [852, 427] on div "Dimensions L 240.000 cm W 108.000 cm H 77.000 cm Cubic 1.995840 m³ Weight 896.0…" at bounding box center [846, 366] width 1226 height 135
click at [1291, 338] on button "Edit Product" at bounding box center [1302, 342] width 69 height 21
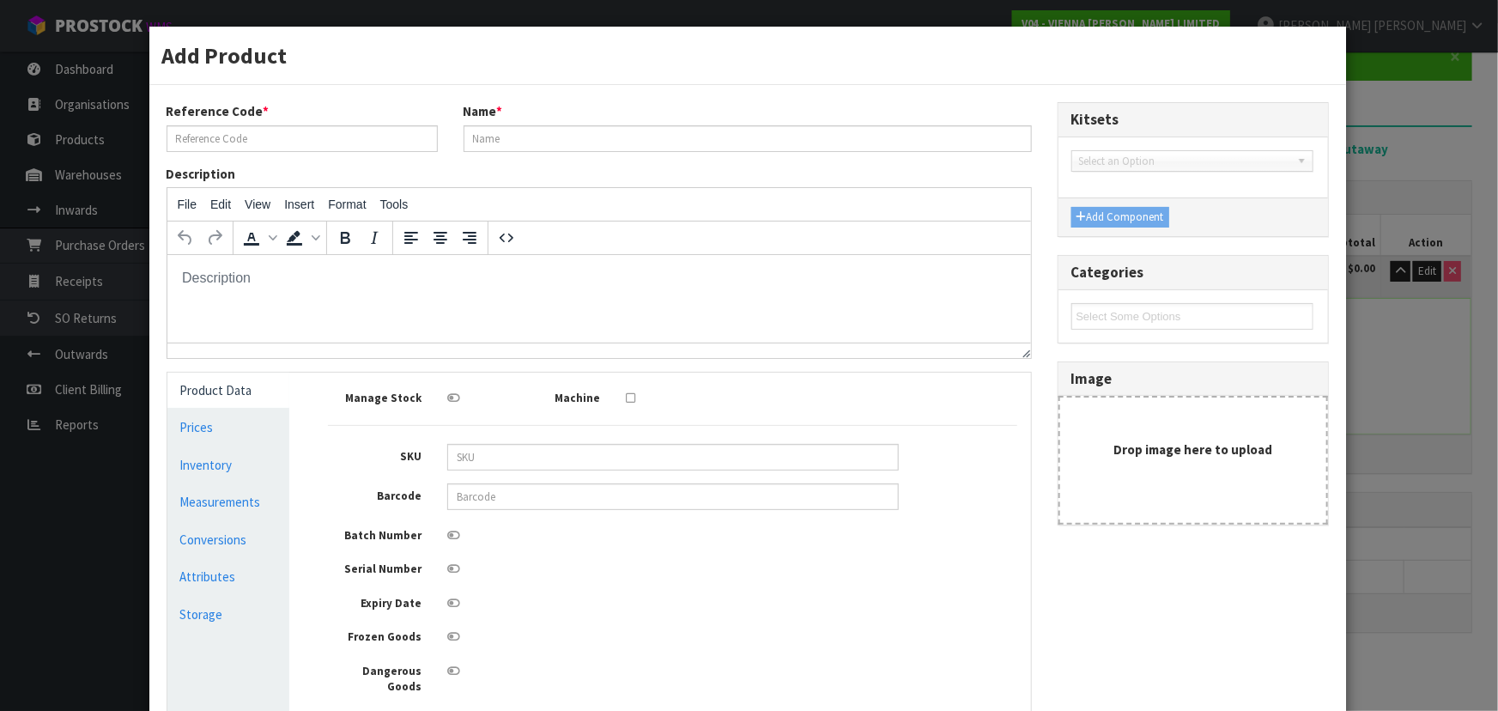
scroll to position [0, 0]
type input "E-LN204-2390 TOWN"
type input "ESTA LONDON XML 5% TOWN GRADE 2B T&G"
click at [266, 506] on link "Measurements" at bounding box center [228, 501] width 123 height 35
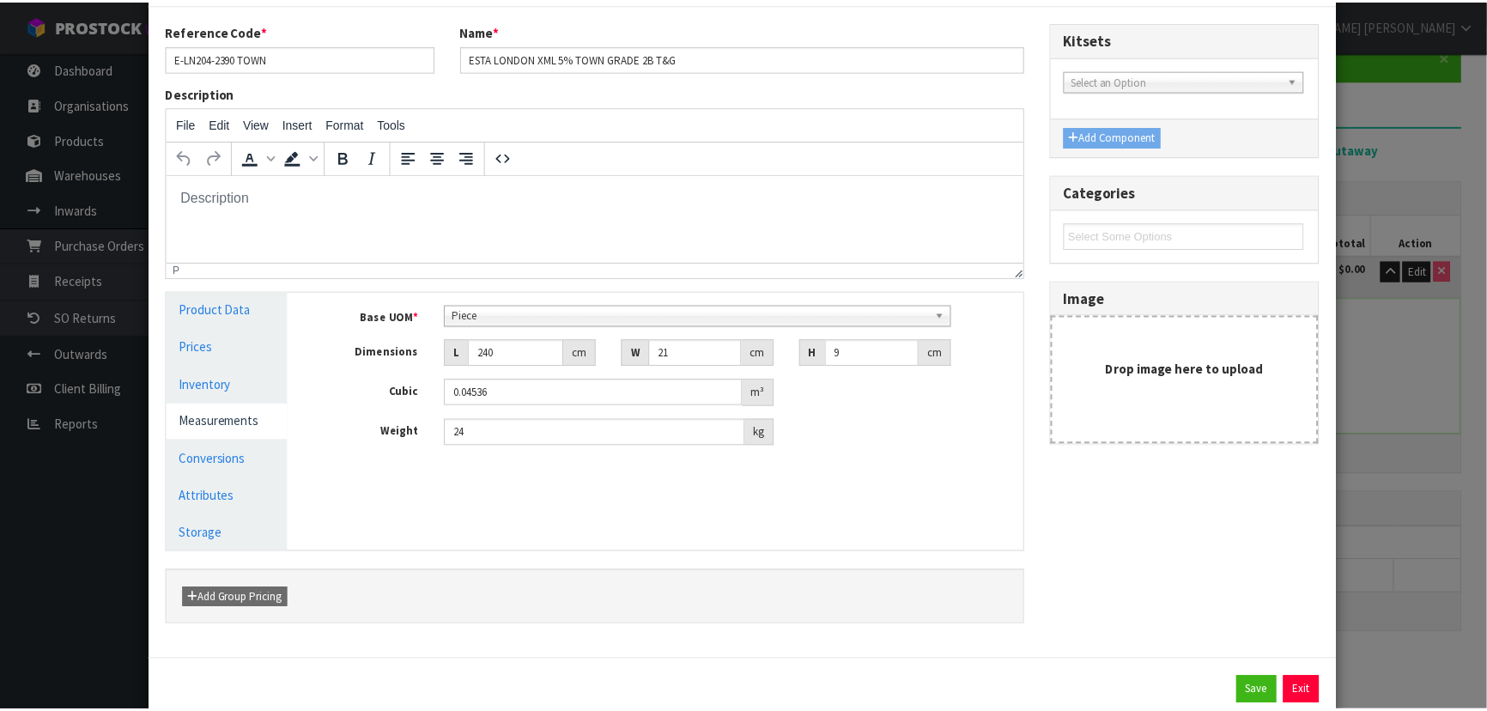
scroll to position [129, 0]
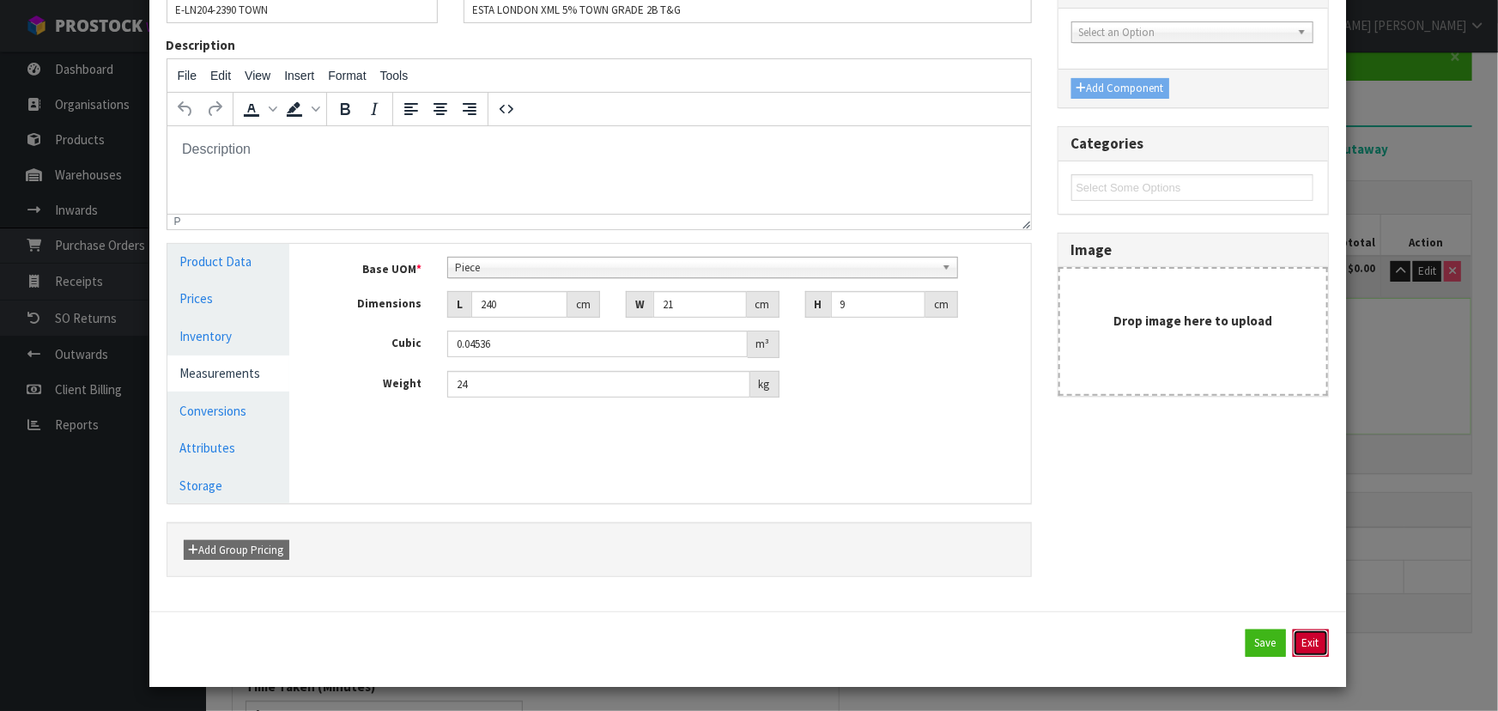
click at [1293, 632] on button "Exit" at bounding box center [1311, 642] width 36 height 27
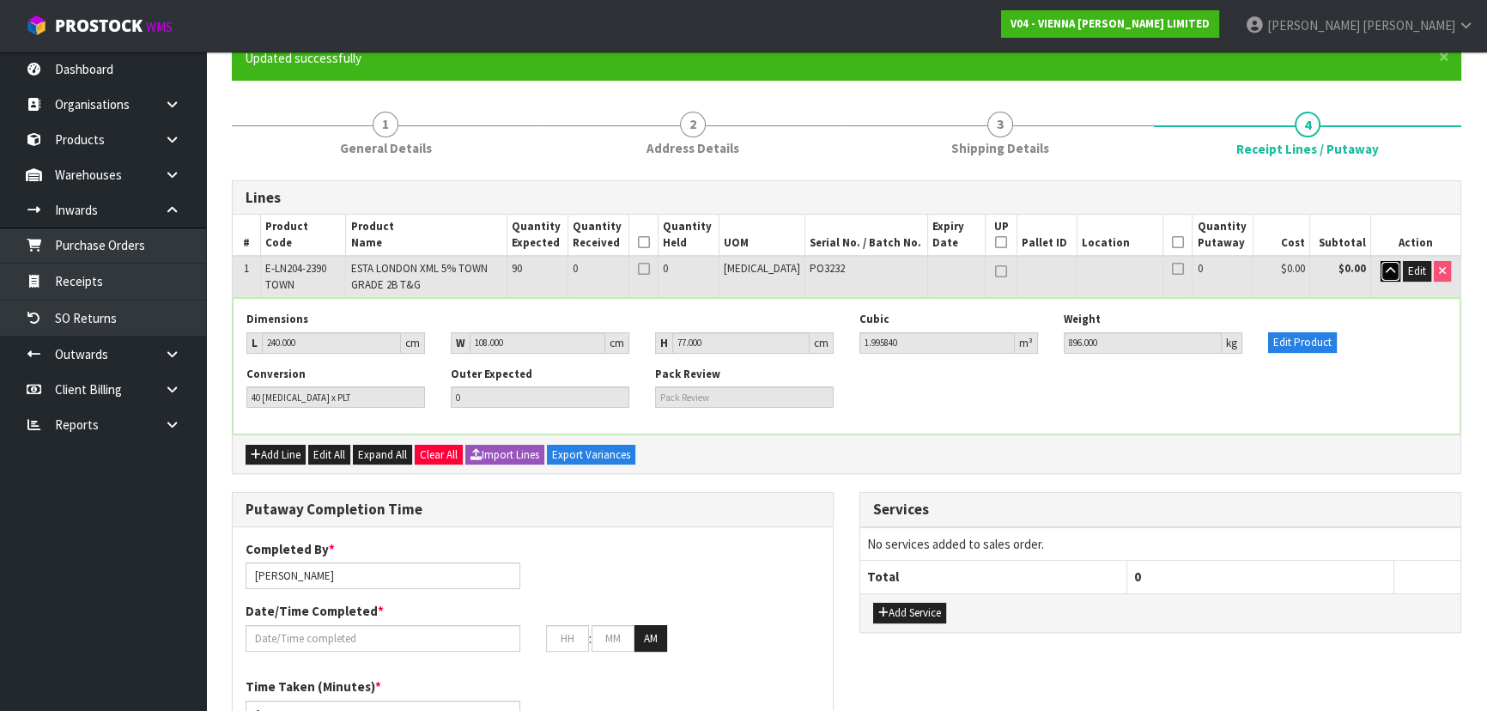
click at [1390, 265] on icon "button" at bounding box center [1389, 270] width 9 height 11
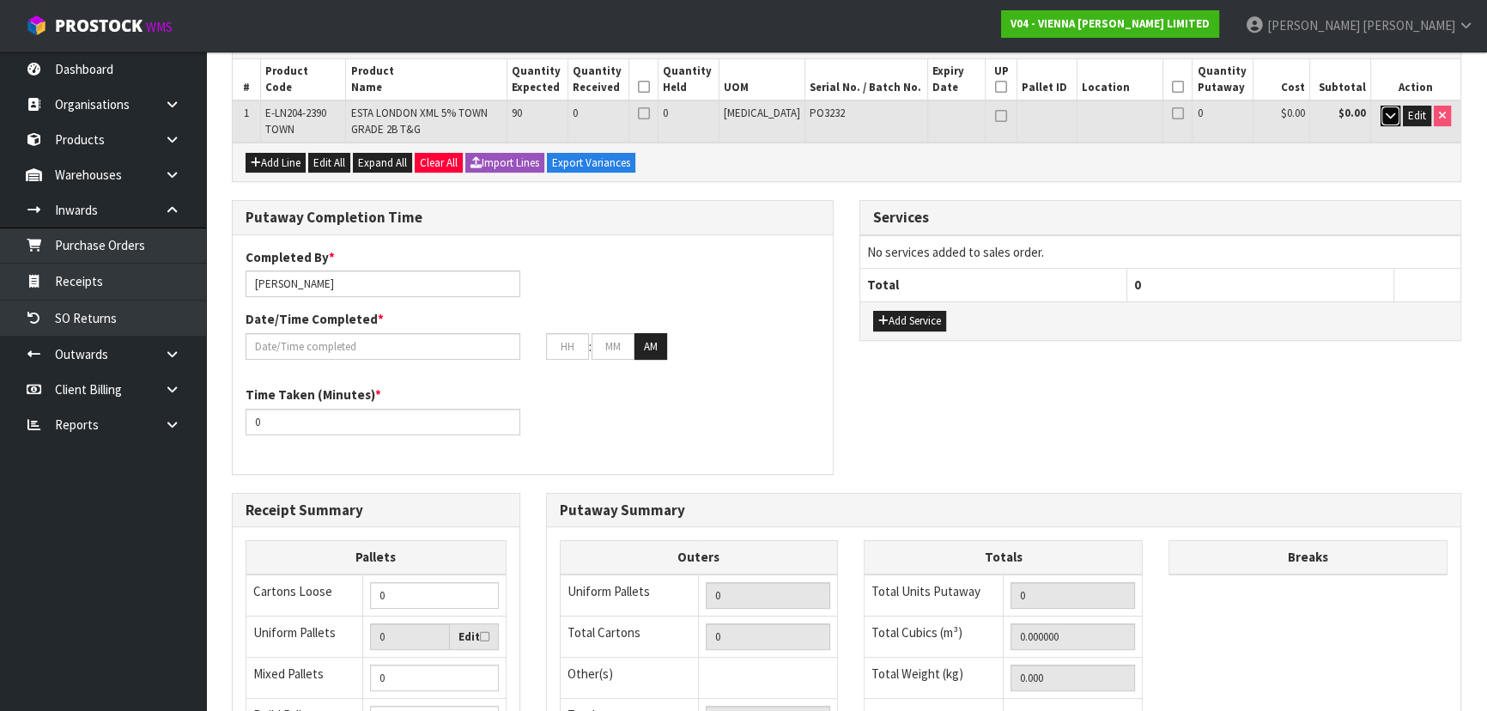
scroll to position [312, 0]
click at [838, 355] on div "Putaway Completion Time Completed By * Michael Drugan Date/Time Completed * : :…" at bounding box center [532, 345] width 627 height 292
click at [916, 324] on button "Add Service" at bounding box center [909, 320] width 73 height 21
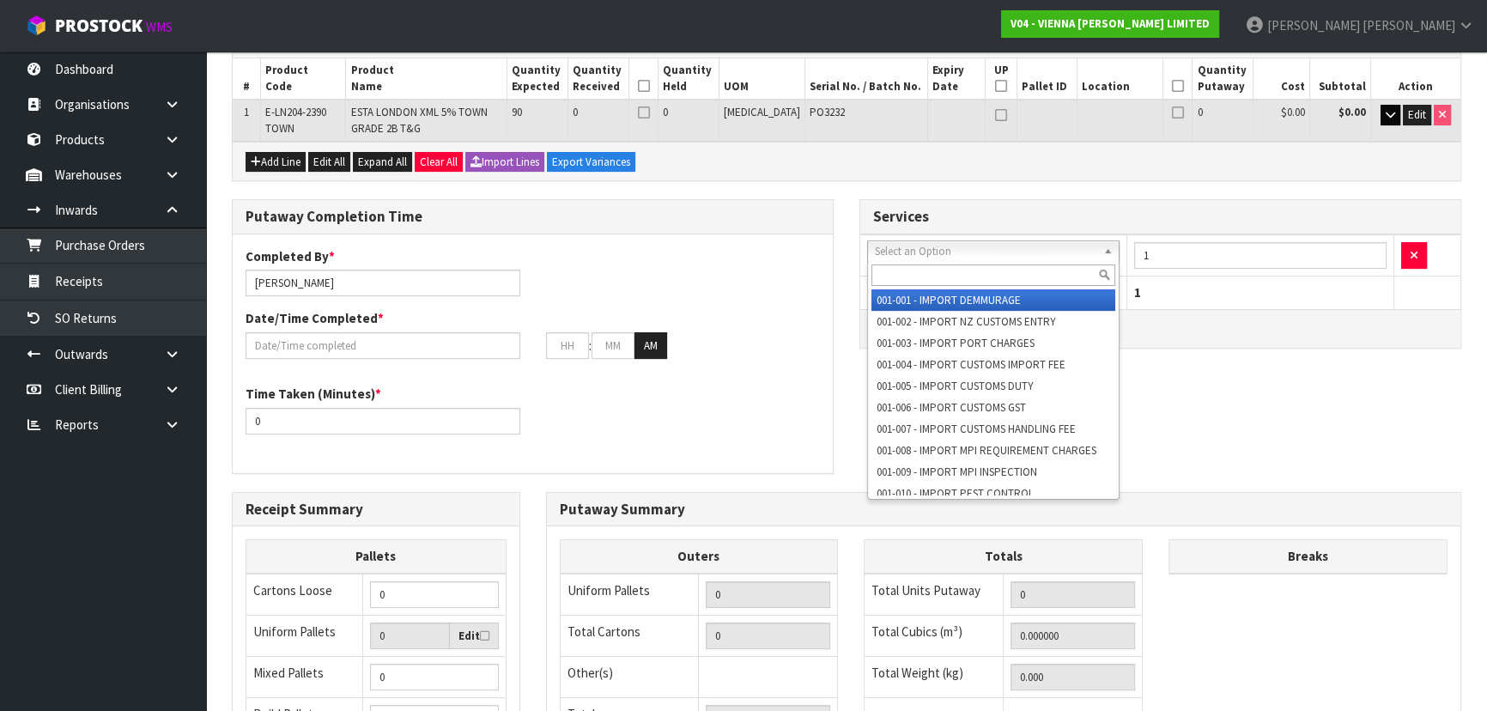
click at [934, 285] on div at bounding box center [993, 275] width 251 height 28
click at [928, 278] on input "text" at bounding box center [993, 274] width 244 height 21
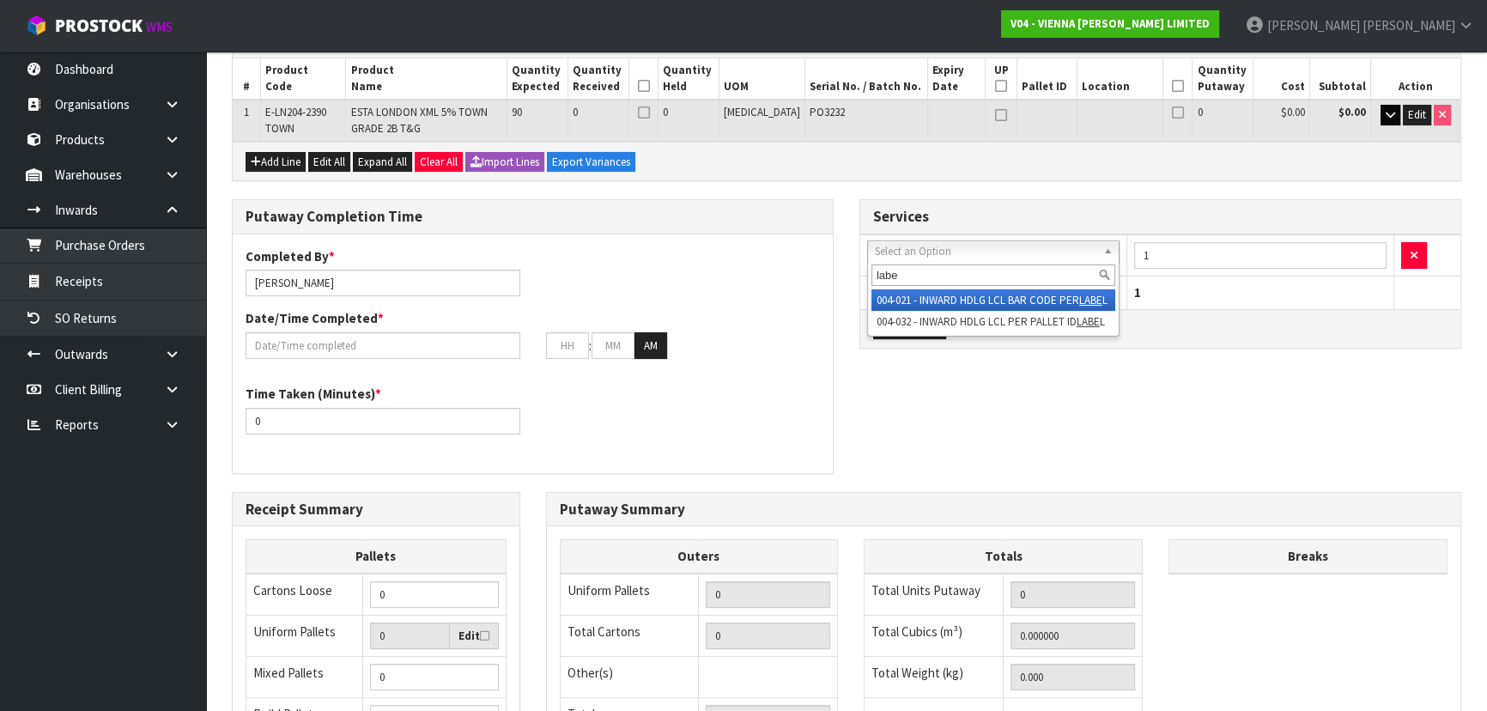
type input "labe"
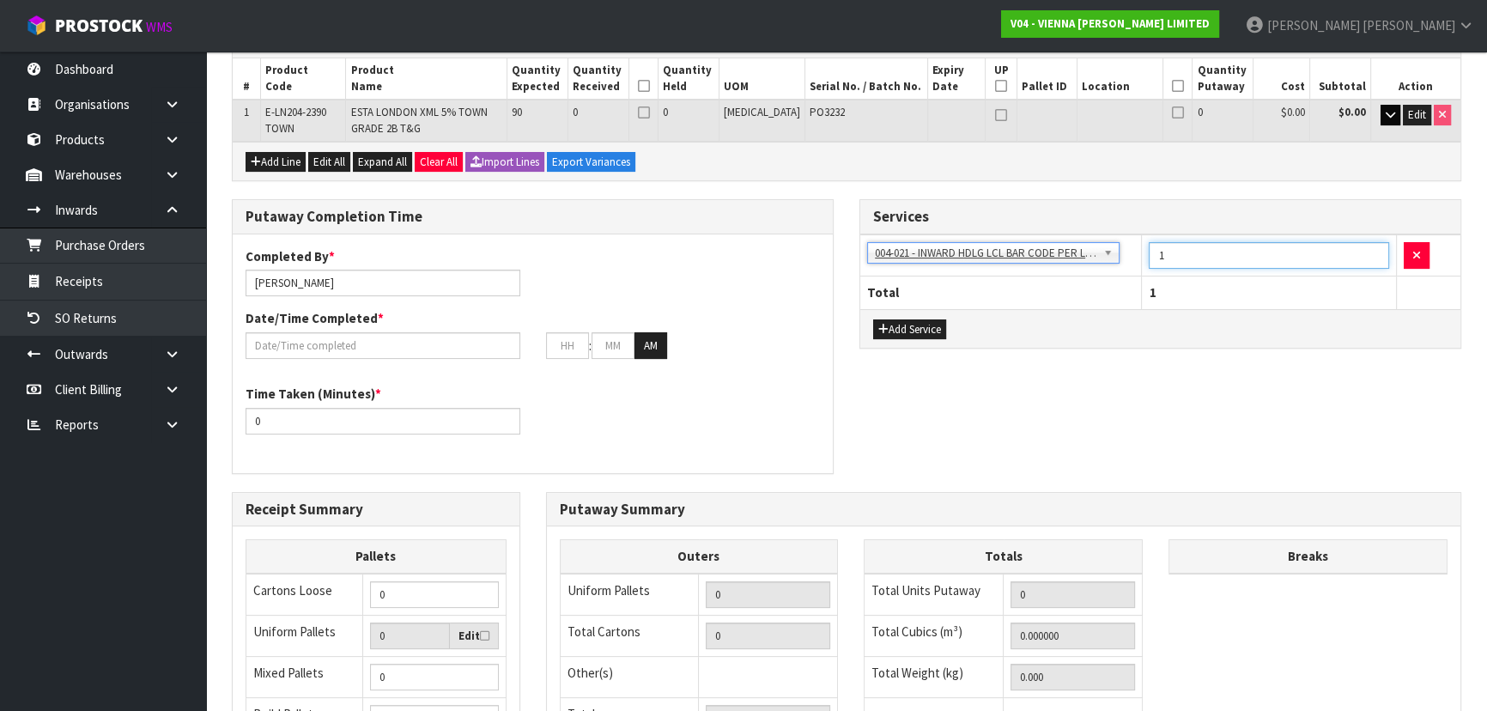
drag, startPoint x: 1176, startPoint y: 254, endPoint x: 1147, endPoint y: 255, distance: 29.2
click at [1147, 255] on td "1" at bounding box center [1269, 255] width 255 height 42
type input "2"
click at [1118, 396] on div "Putaway Completion Time Completed By * Michael Drugan Date/Time Completed * : :…" at bounding box center [846, 345] width 1255 height 292
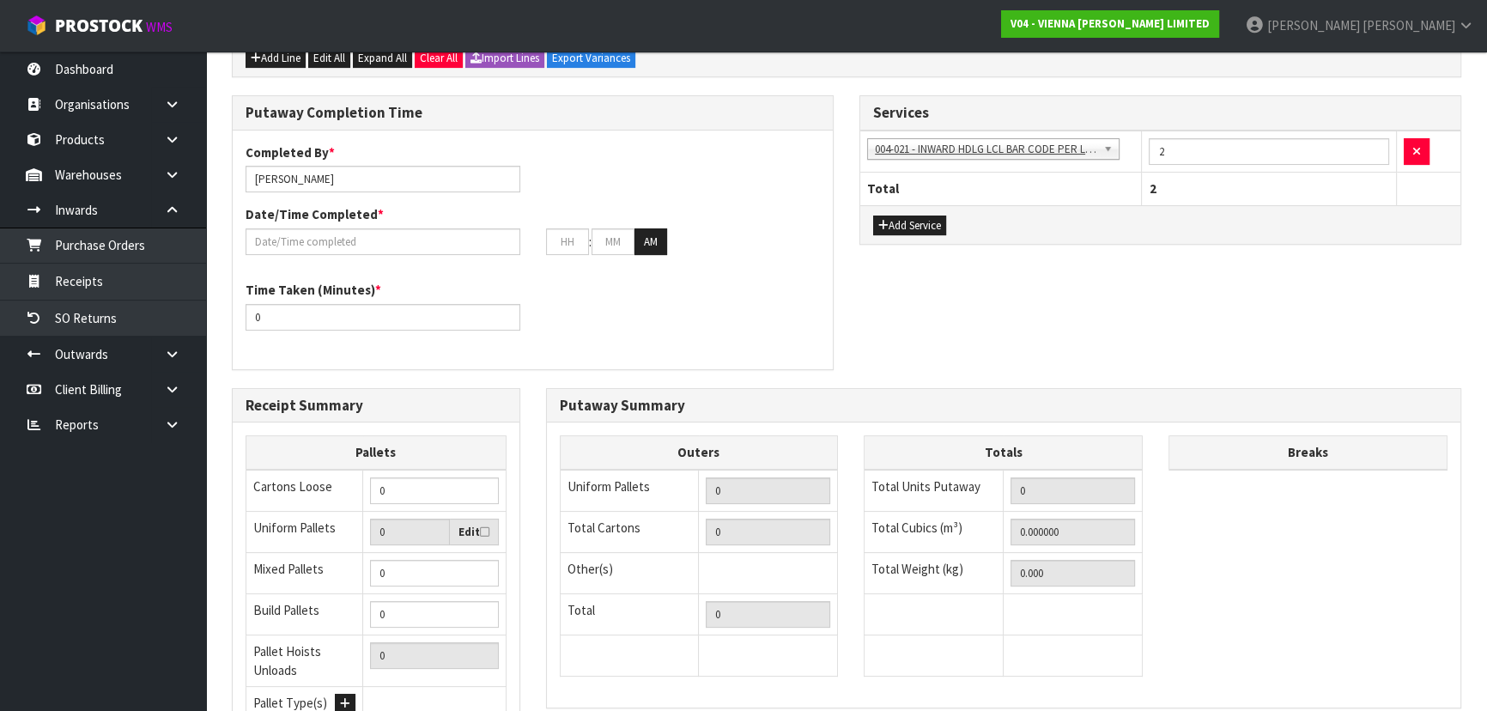
scroll to position [233, 0]
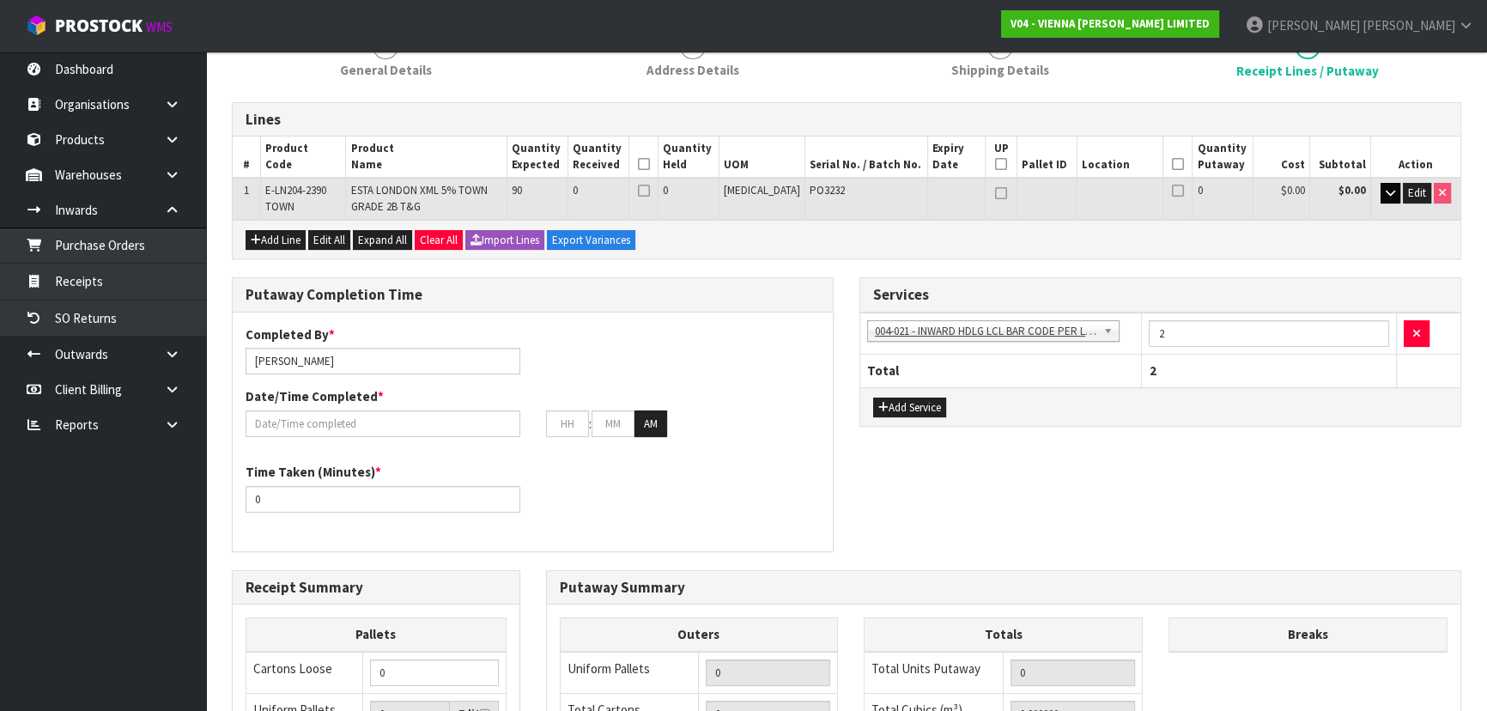
click at [1061, 487] on div "Putaway Completion Time Completed By * Michael Drugan Date/Time Completed * : :…" at bounding box center [846, 423] width 1255 height 292
click at [1386, 188] on icon "button" at bounding box center [1389, 192] width 9 height 11
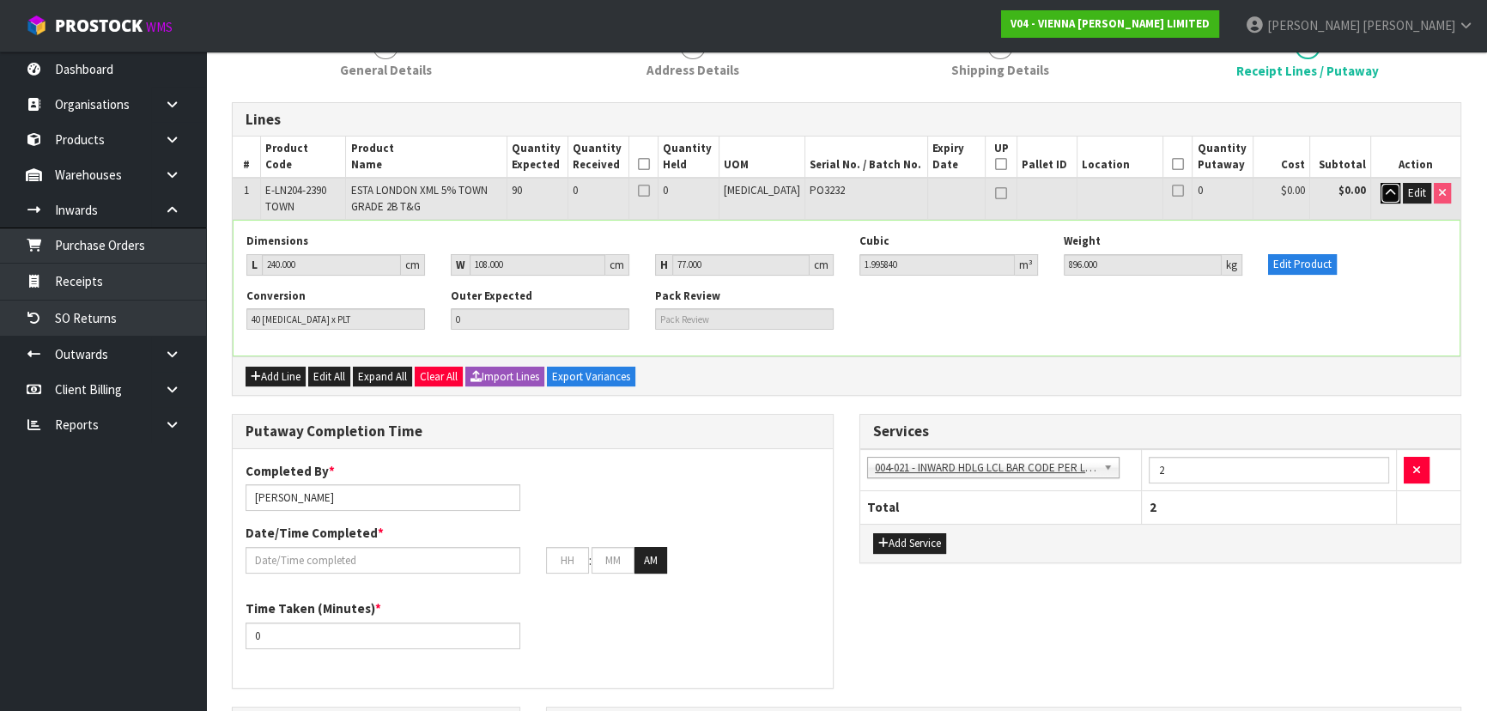
click at [1386, 188] on icon "button" at bounding box center [1389, 192] width 9 height 11
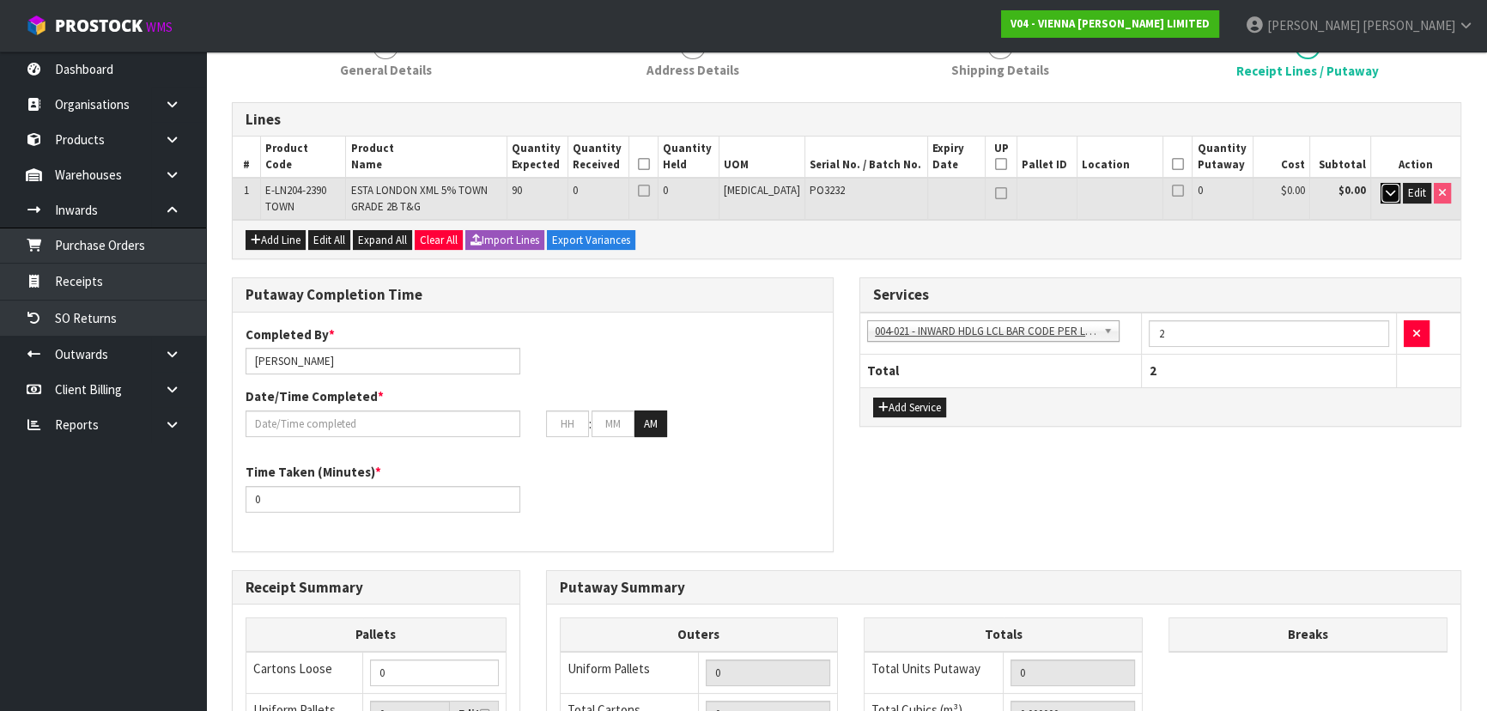
click at [1386, 188] on icon "button" at bounding box center [1389, 192] width 9 height 11
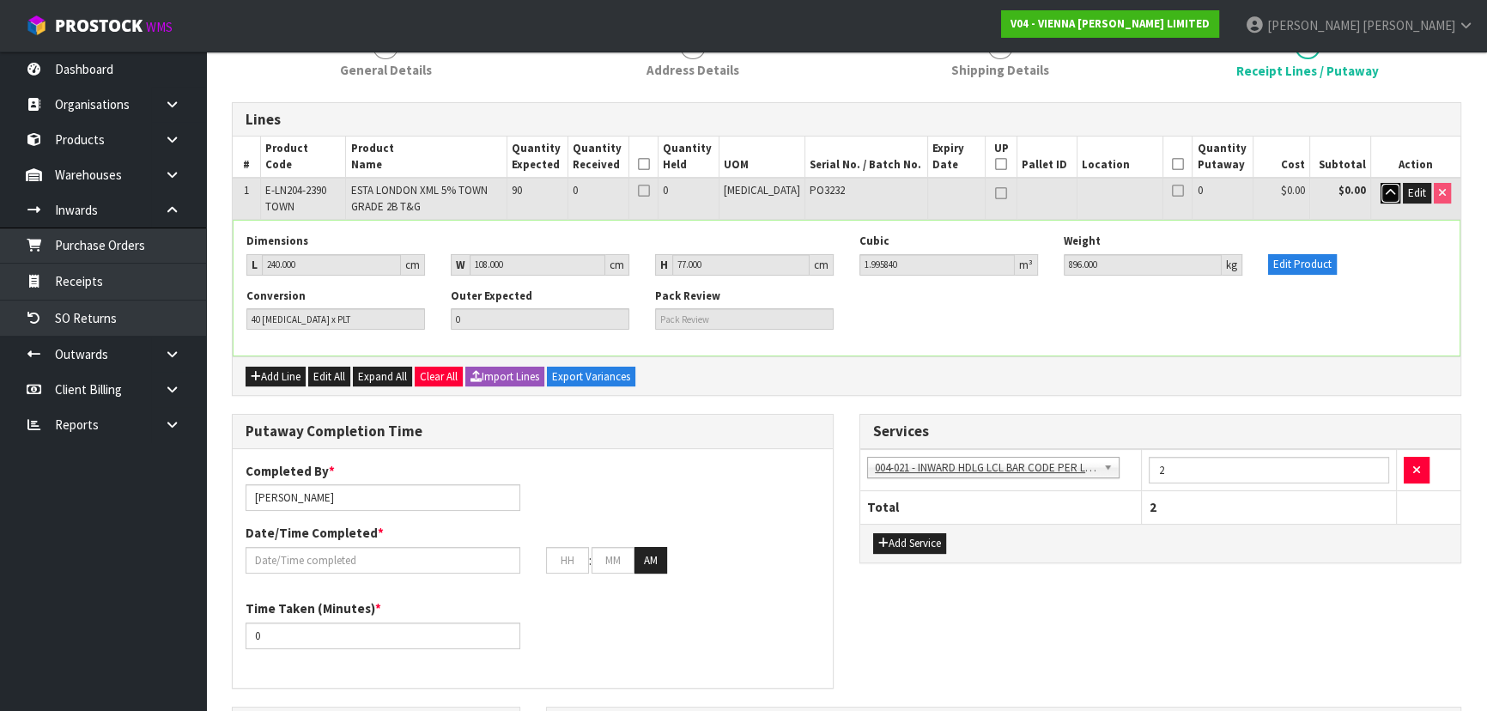
click at [1386, 188] on icon "button" at bounding box center [1389, 192] width 9 height 11
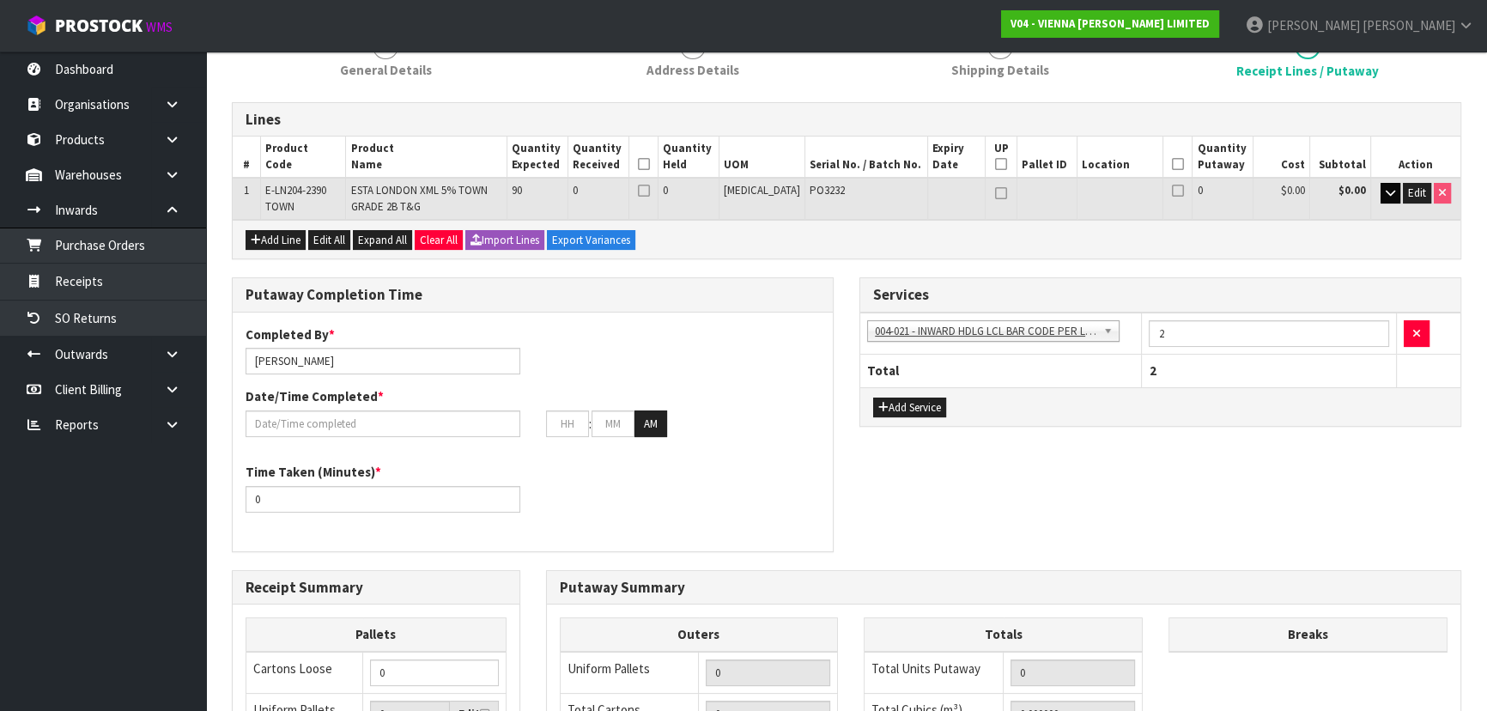
click at [979, 506] on div "Putaway Completion Time Completed By * Michael Drugan Date/Time Completed * : :…" at bounding box center [846, 423] width 1255 height 292
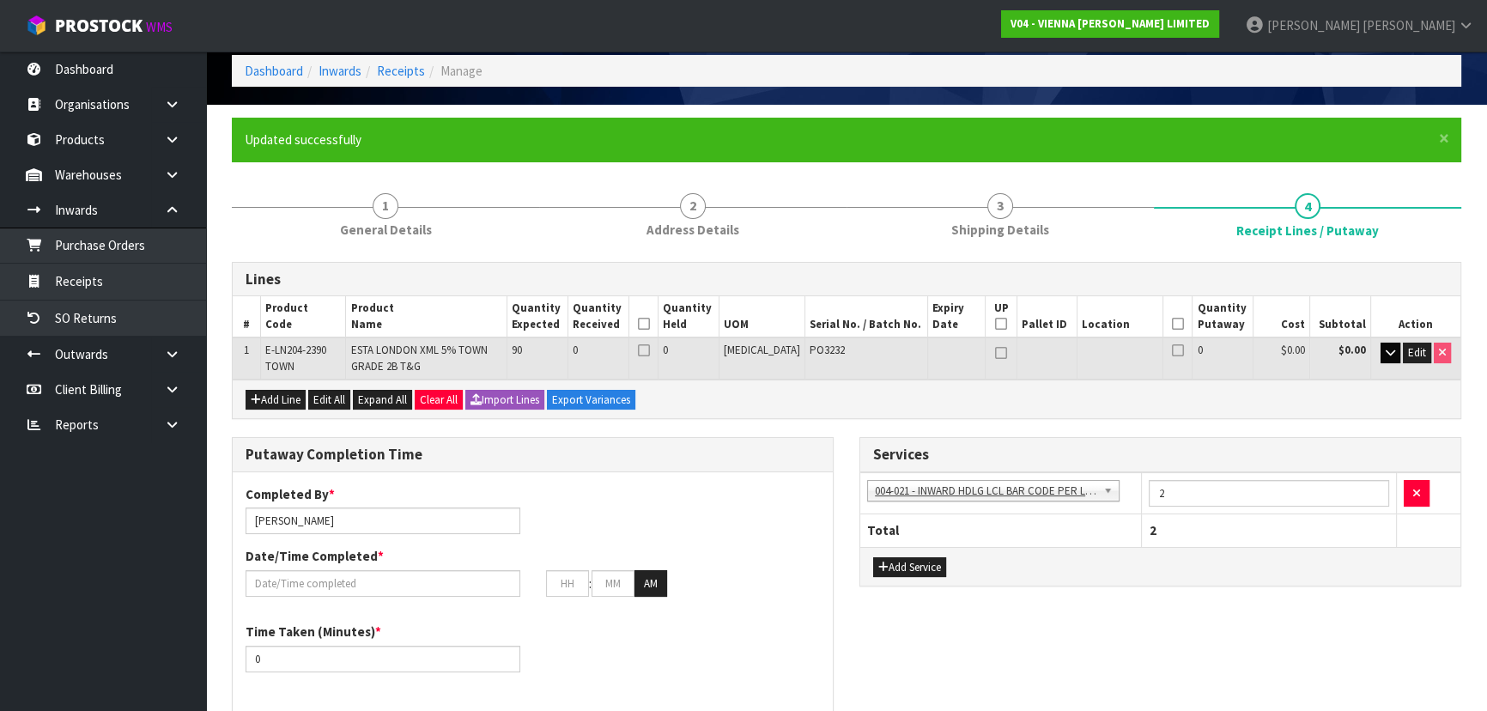
scroll to position [0, 0]
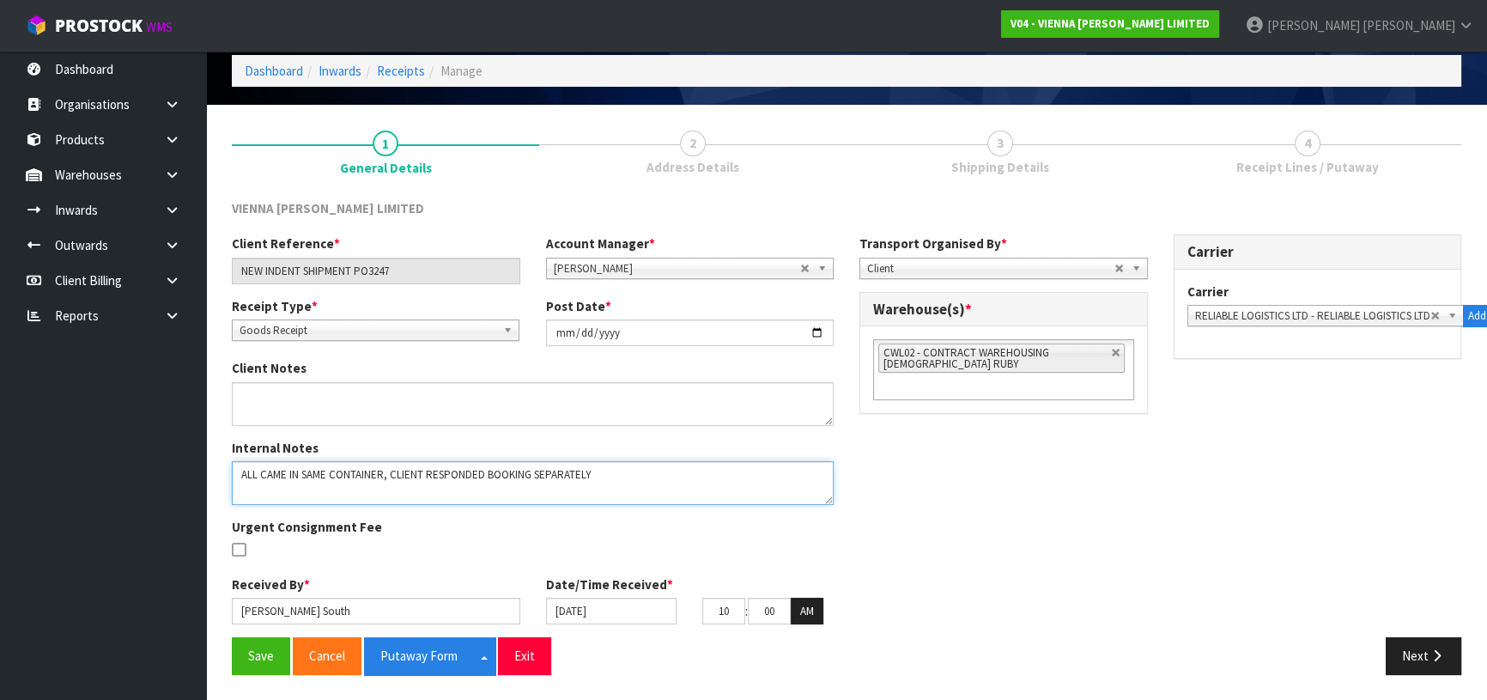
drag, startPoint x: 700, startPoint y: 487, endPoint x: 270, endPoint y: 486, distance: 430.0
click at [270, 486] on textarea at bounding box center [533, 483] width 602 height 44
type textarea "ALL CAME IN SAME CONTAINER, CLIENT RESPONDED BOOKING SEPARATELY"
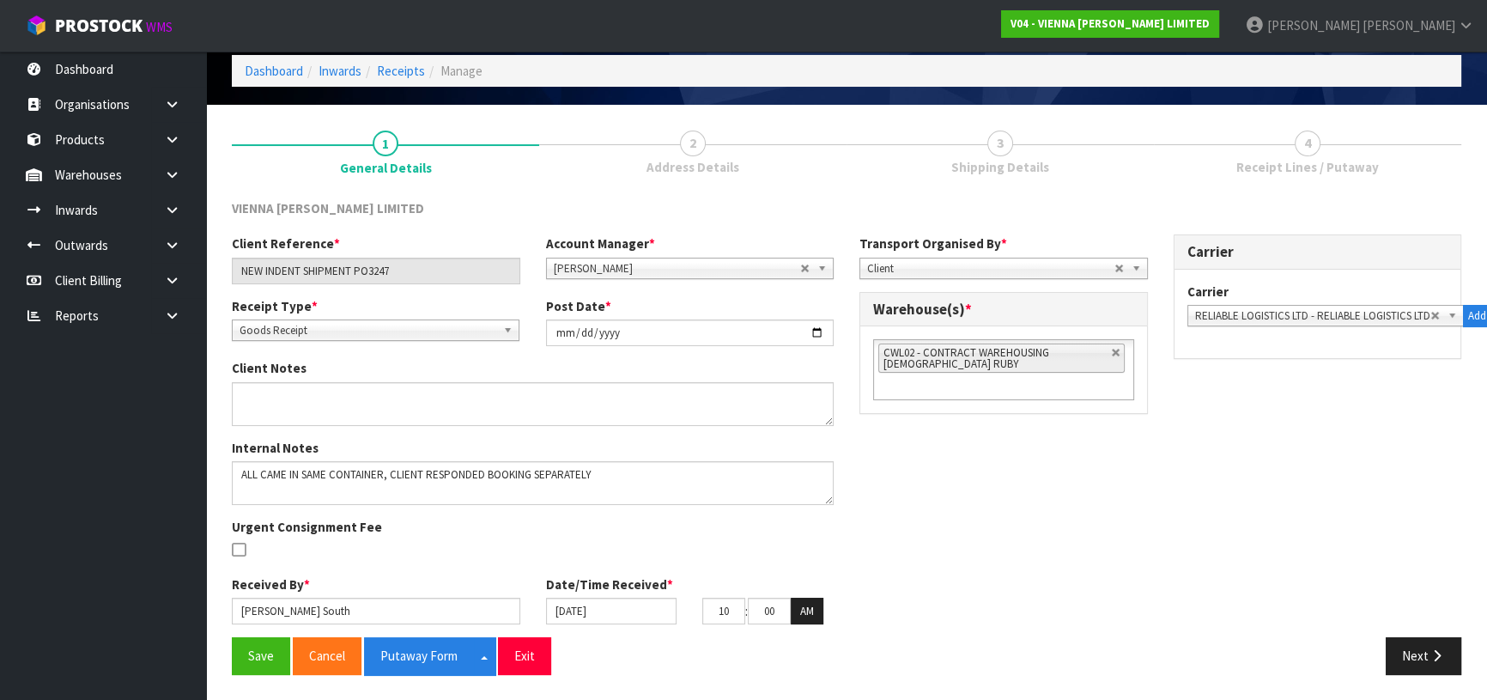
click at [751, 150] on link "2 Address Details" at bounding box center [692, 152] width 307 height 68
click at [1408, 644] on button "Next" at bounding box center [1423, 655] width 76 height 37
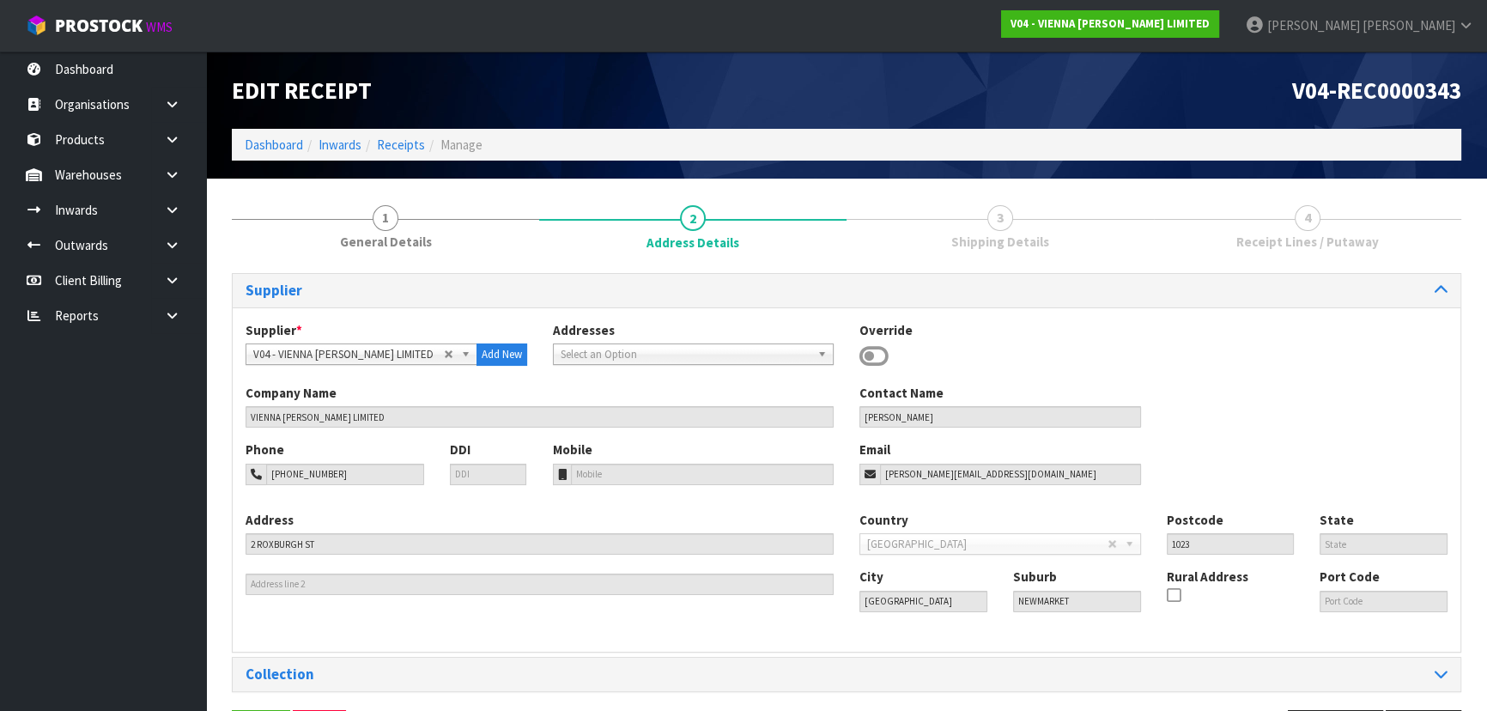
scroll to position [61, 0]
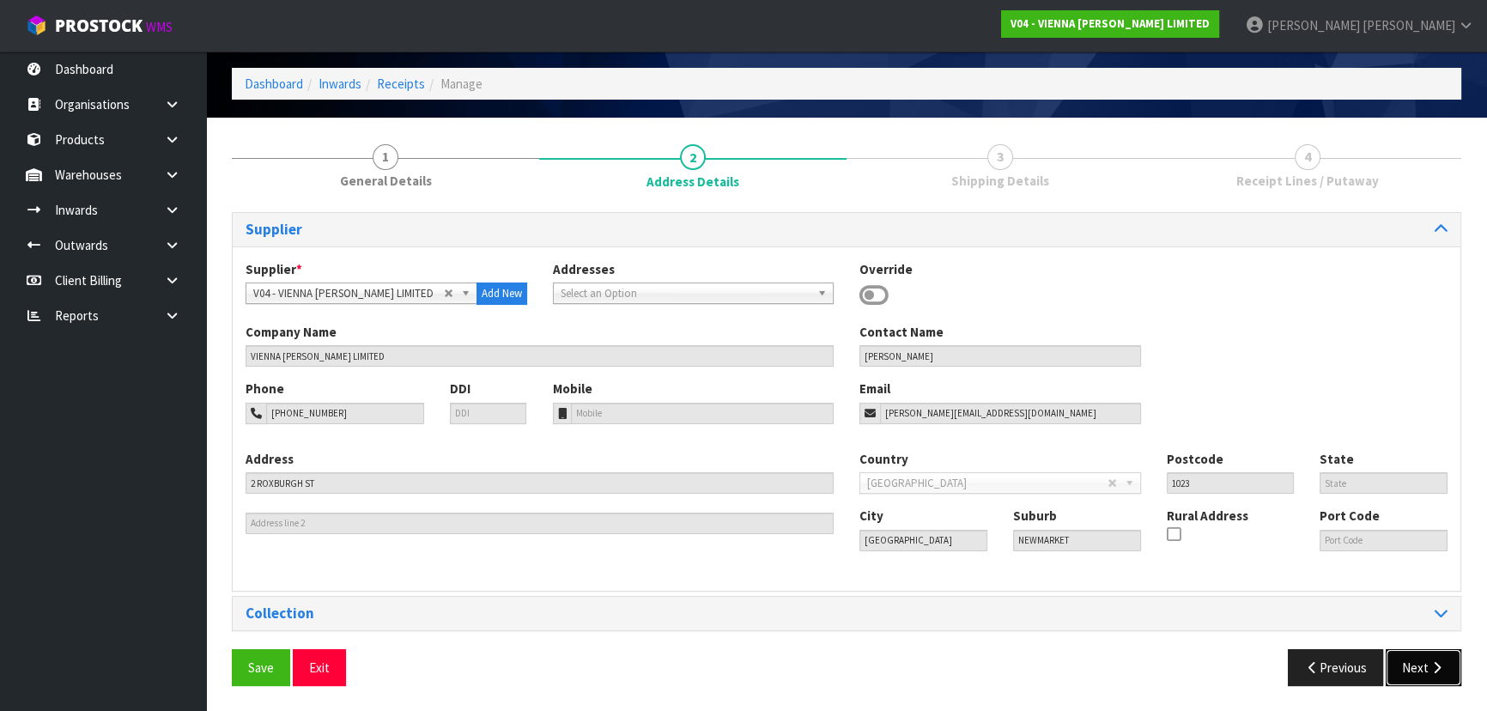
click at [1410, 684] on button "Next" at bounding box center [1423, 667] width 76 height 37
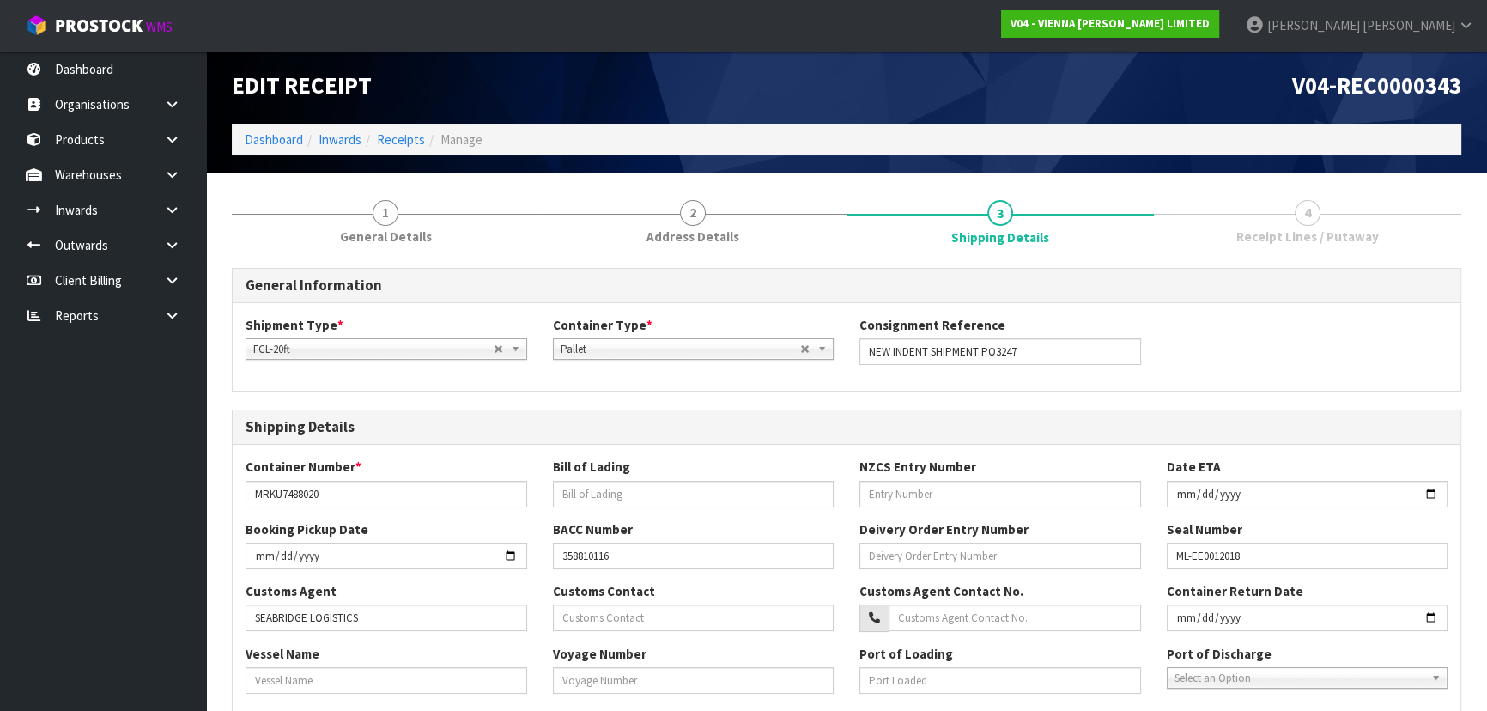
scroll to position [0, 0]
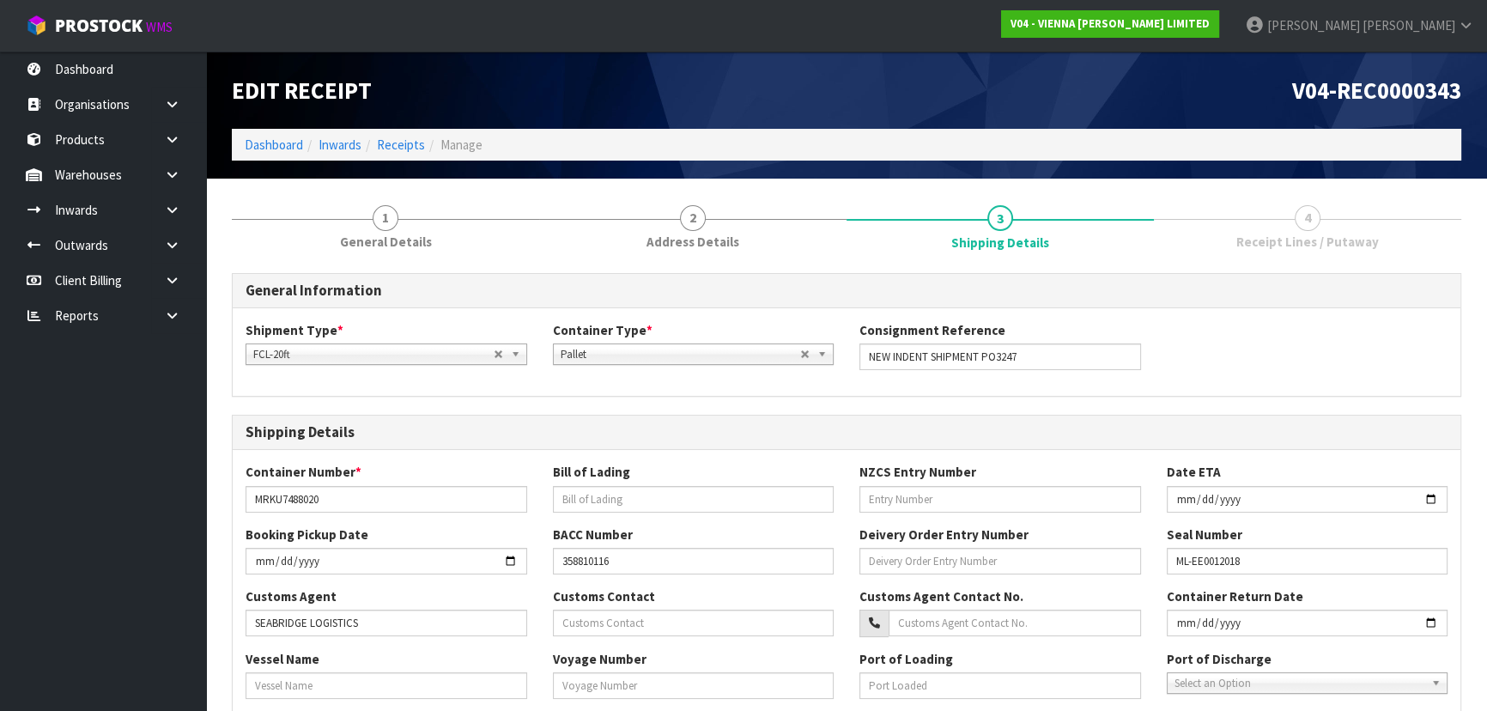
click at [1237, 219] on link "4 Receipt Lines / Putaway" at bounding box center [1307, 225] width 307 height 68
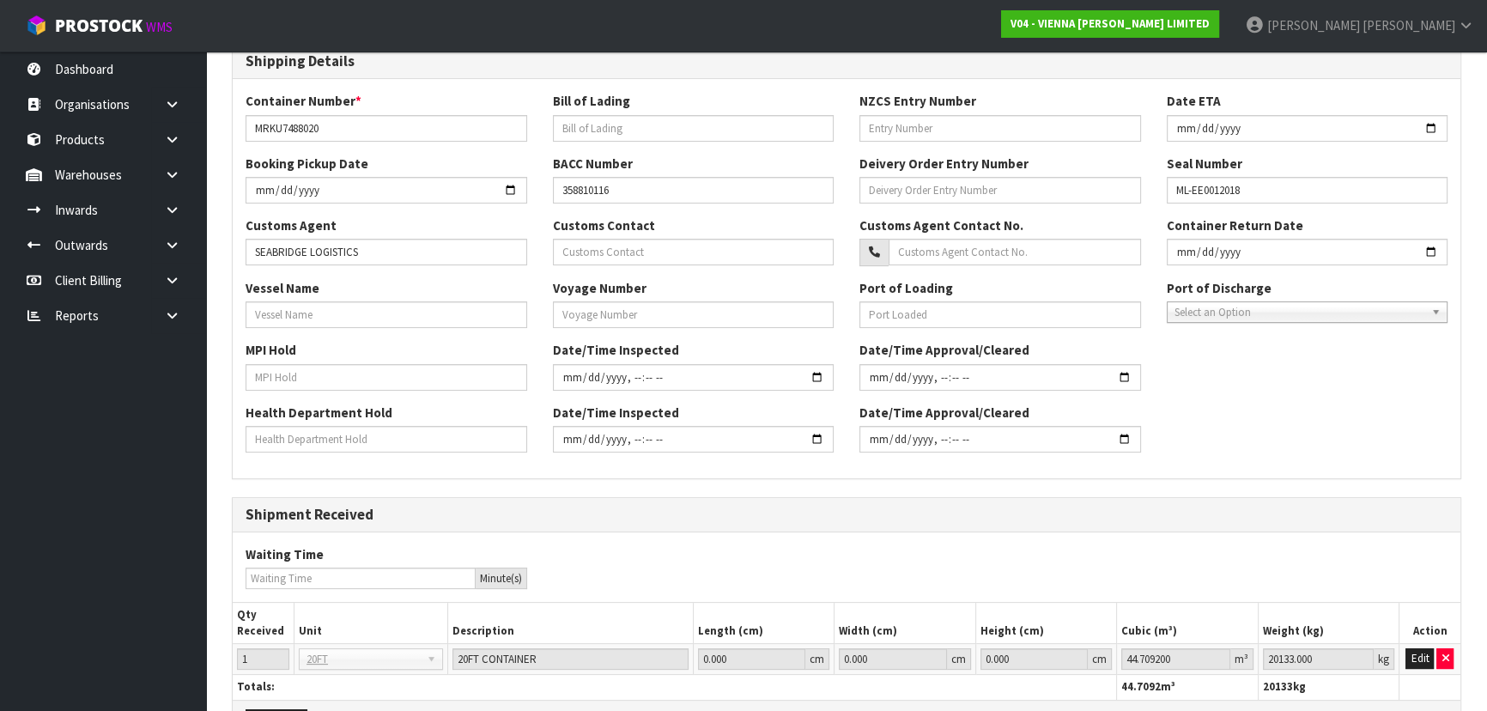
scroll to position [477, 0]
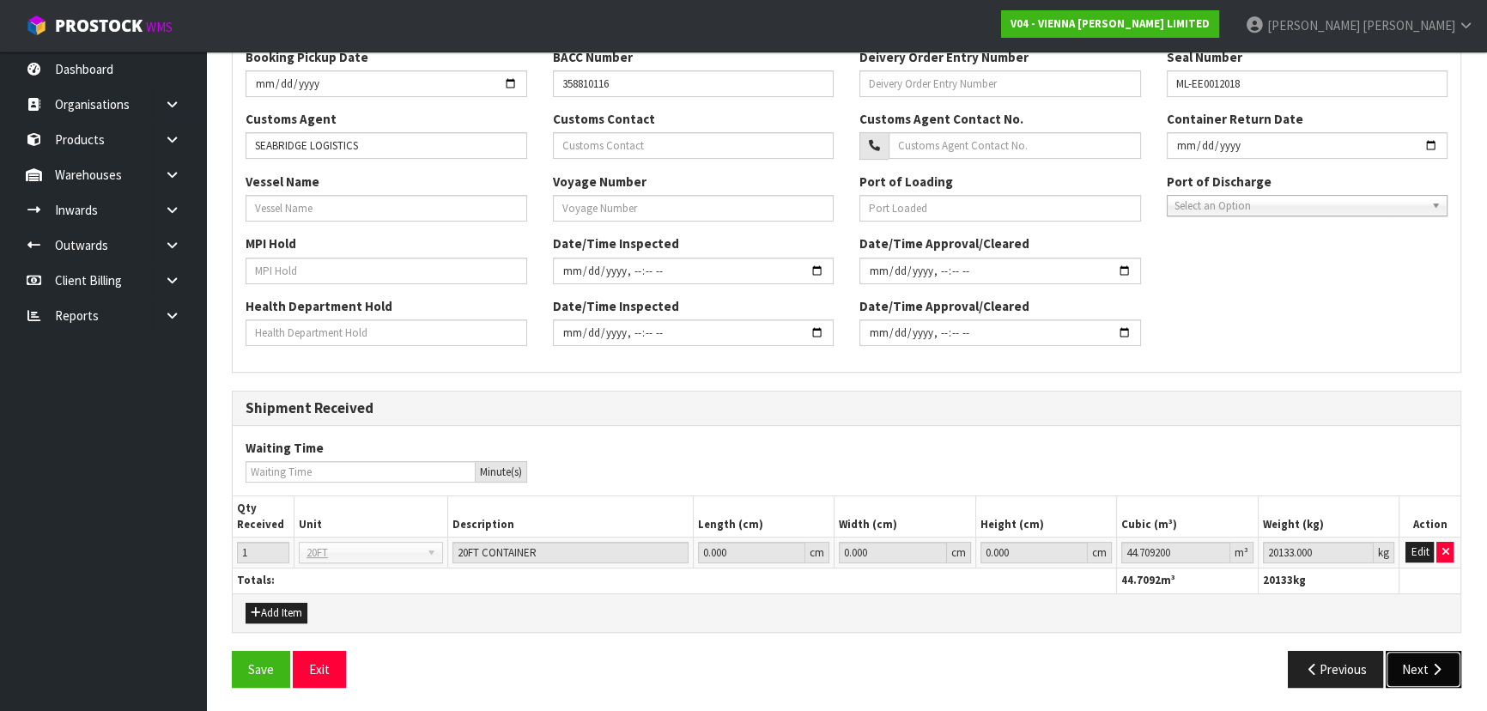
click at [1397, 666] on button "Next" at bounding box center [1423, 669] width 76 height 37
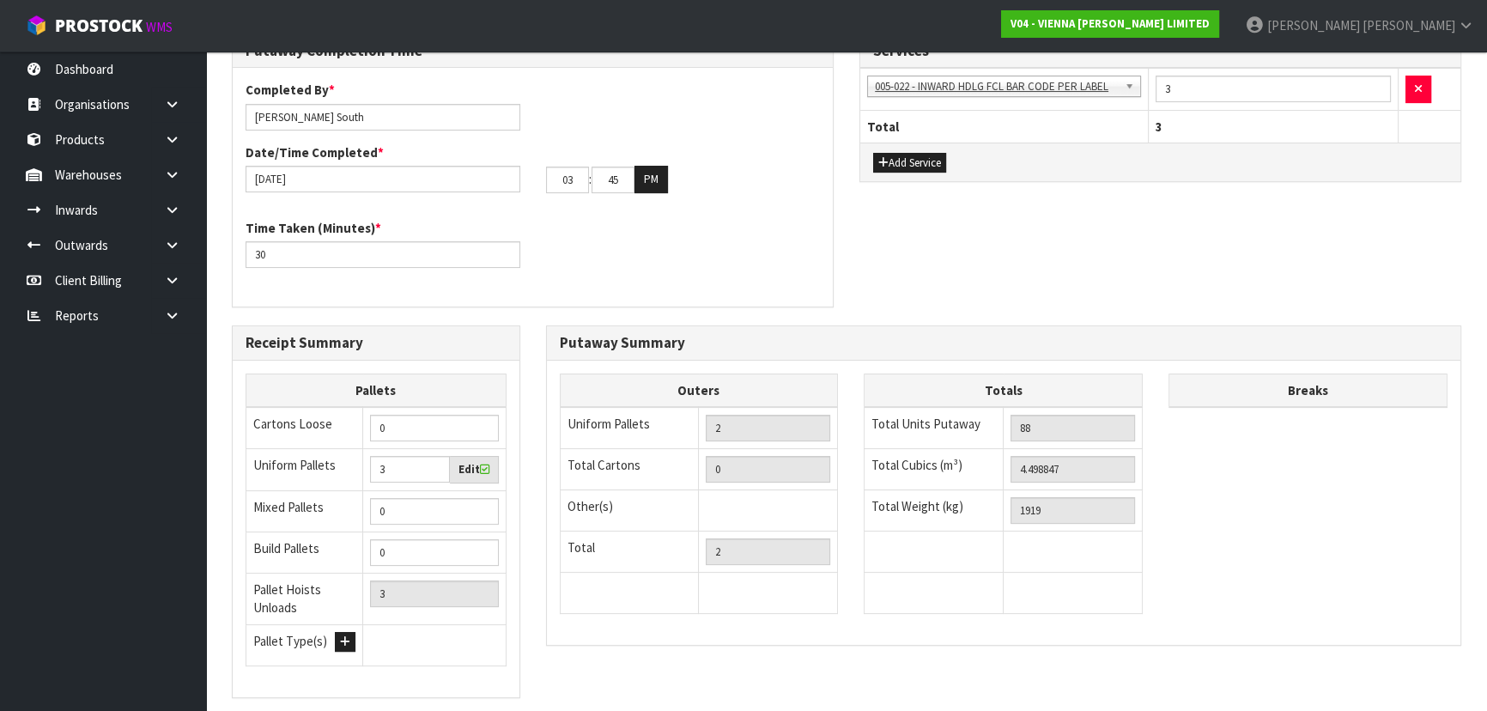
scroll to position [546, 0]
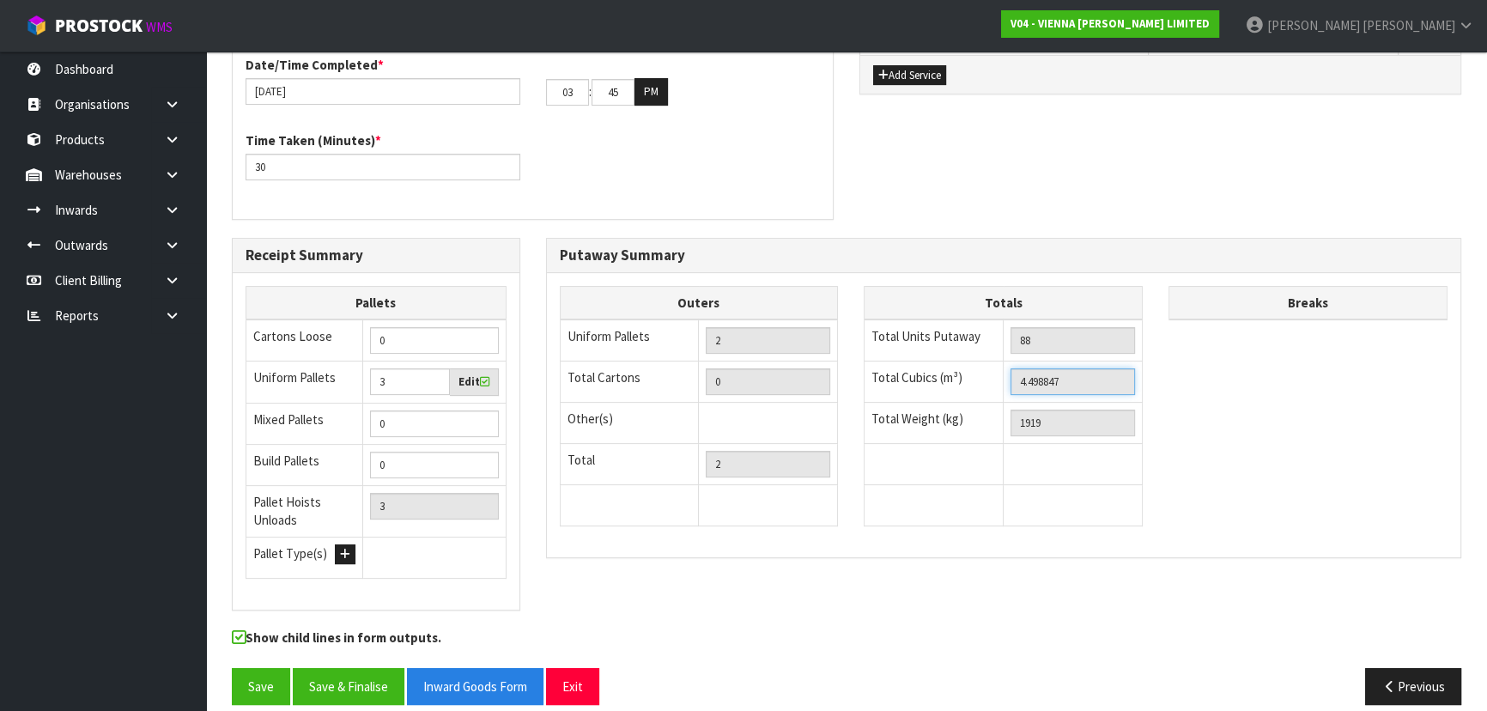
drag, startPoint x: 1100, startPoint y: 374, endPoint x: 918, endPoint y: 355, distance: 182.9
click at [918, 355] on tbody "Total Units Putaway 88 Total Cubics (m³) 4.498847 Total Weight (kg) 1919" at bounding box center [1003, 422] width 278 height 207
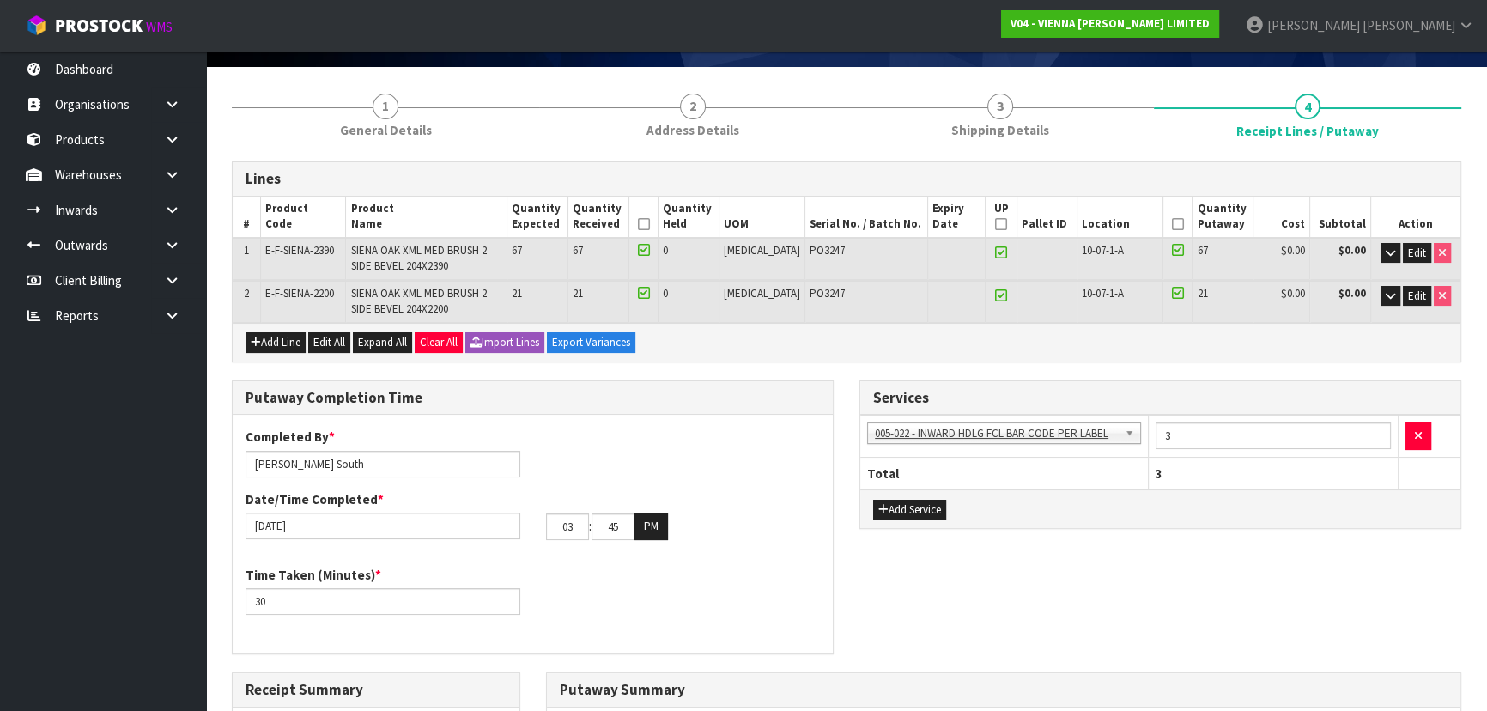
scroll to position [0, 0]
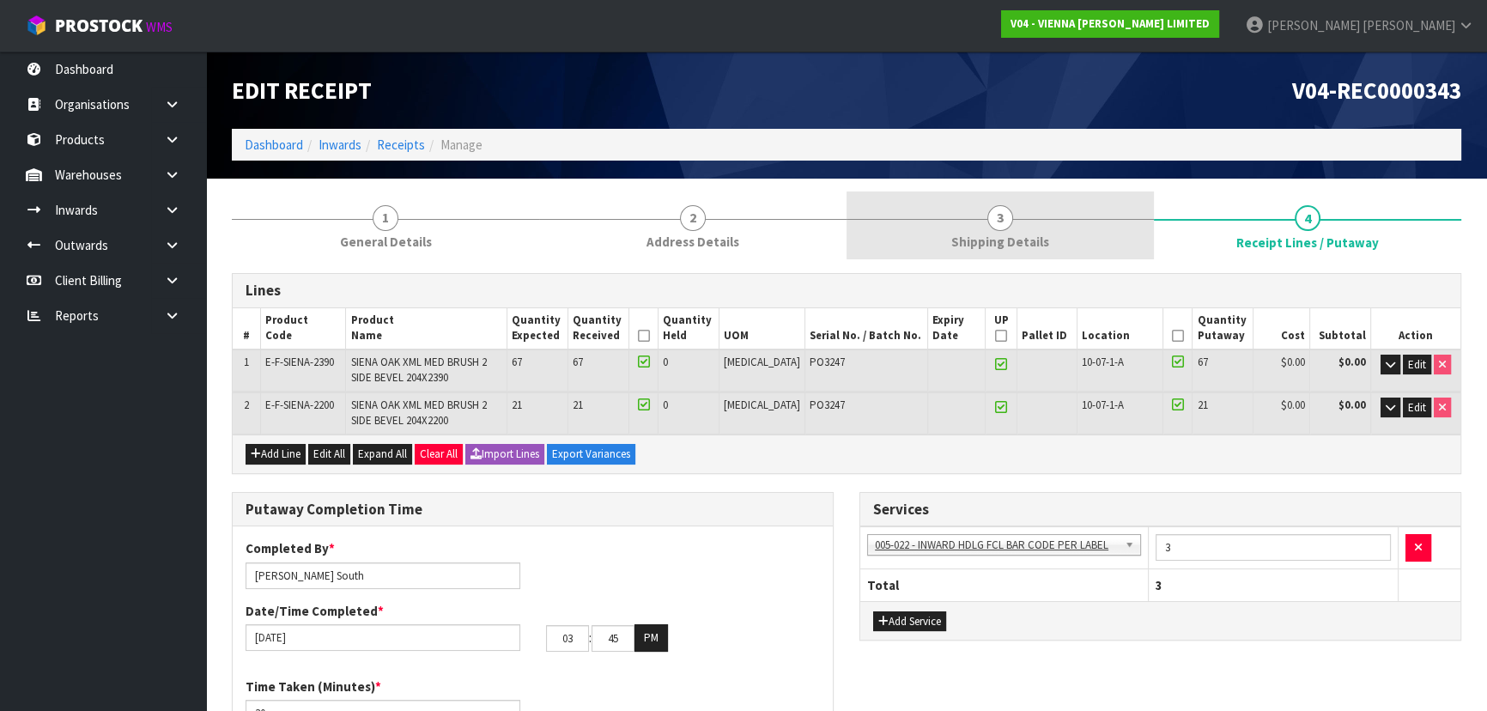
click at [1077, 229] on link "3 Shipping Details" at bounding box center [999, 225] width 307 height 68
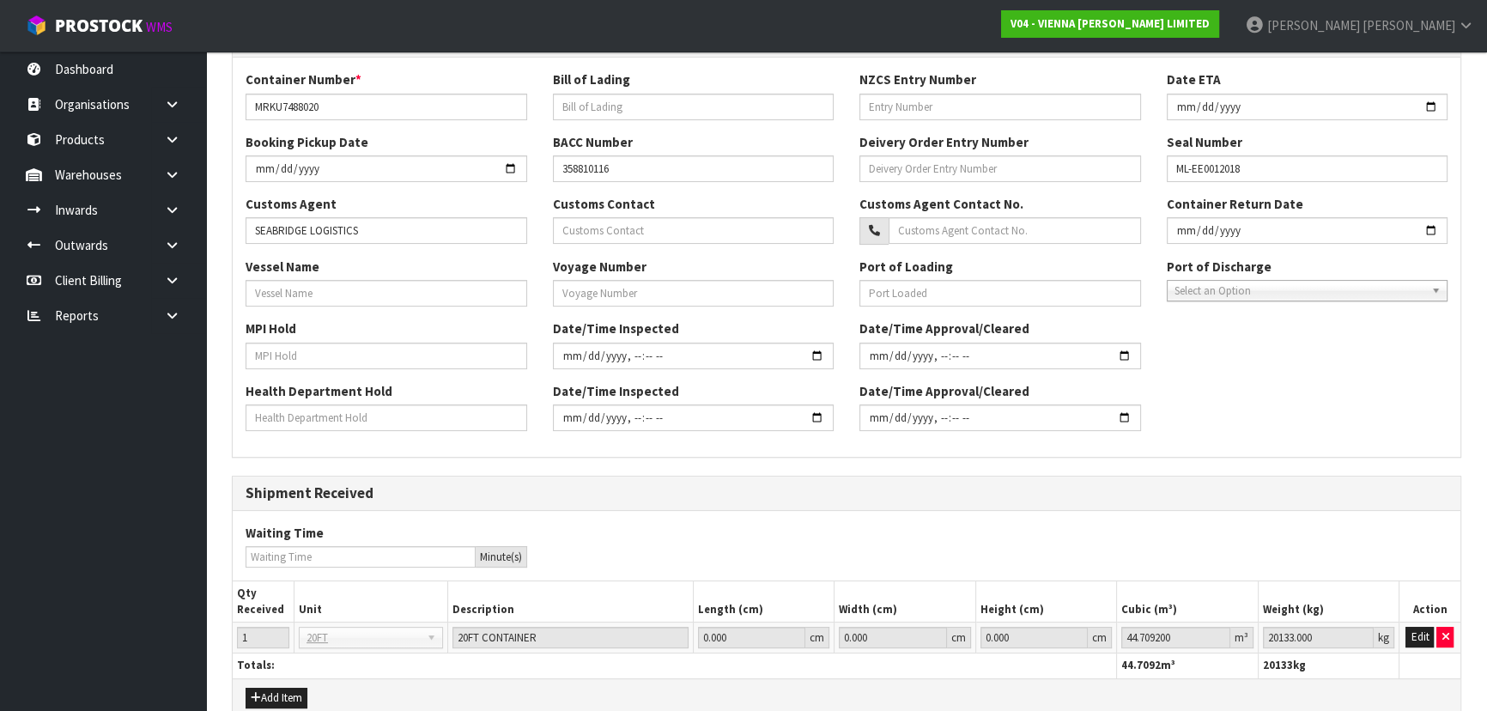
scroll to position [477, 0]
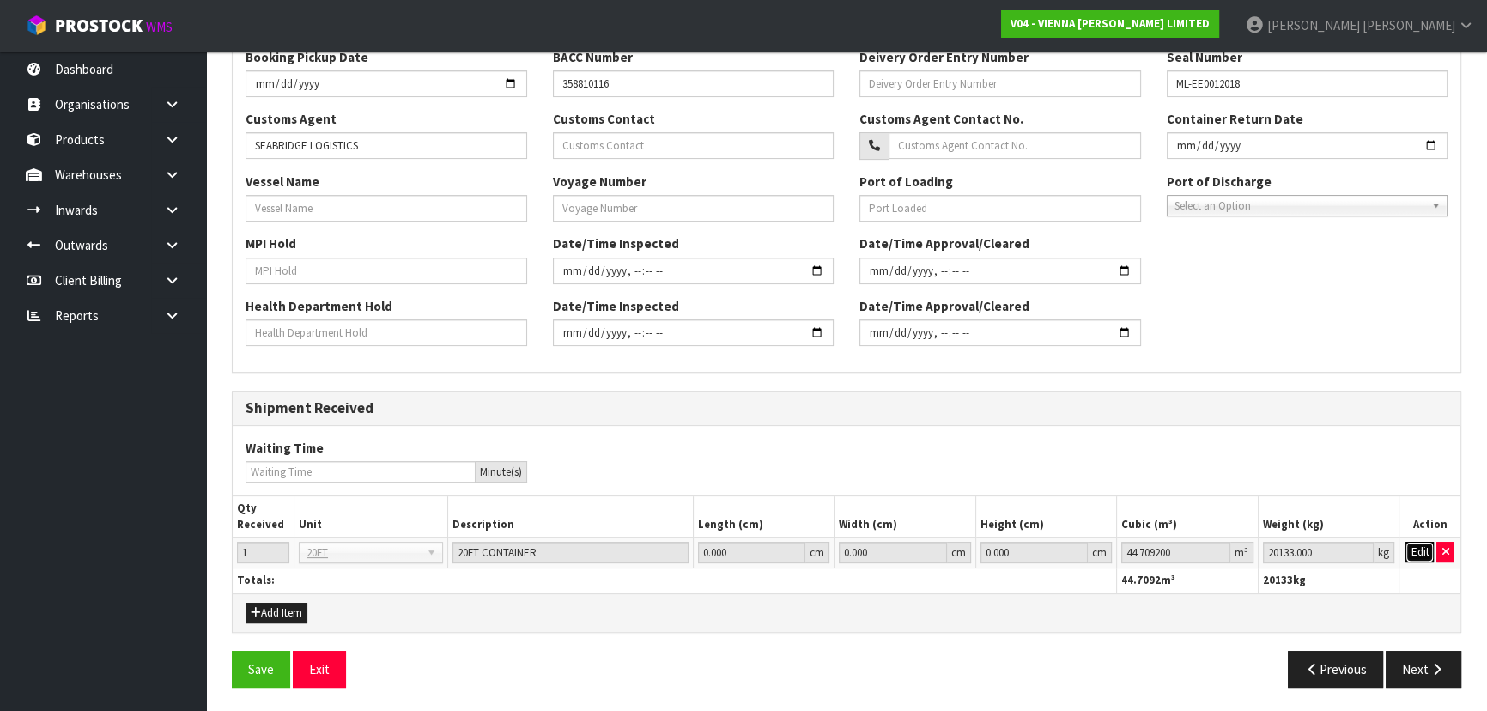
click at [1422, 551] on button "Edit" at bounding box center [1419, 552] width 28 height 21
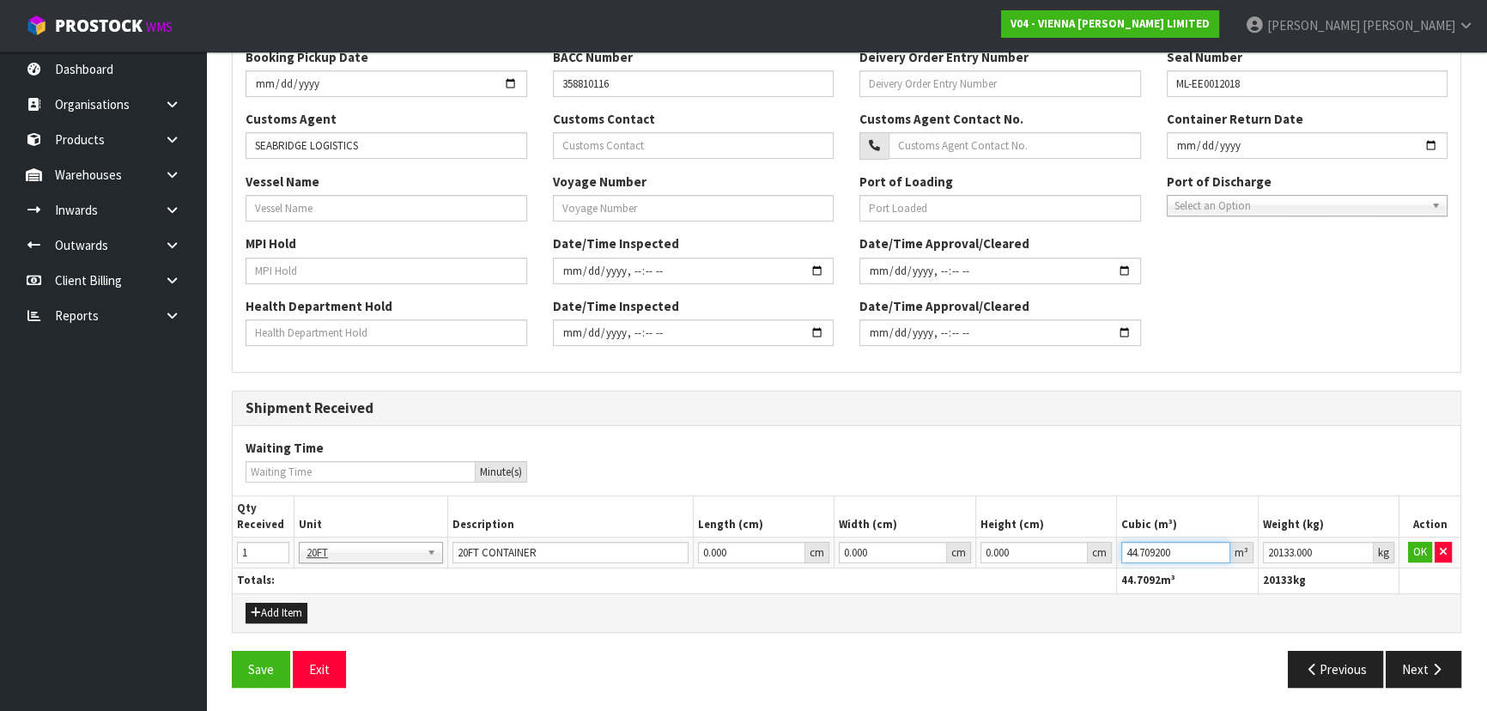
drag, startPoint x: 1182, startPoint y: 551, endPoint x: 962, endPoint y: 538, distance: 220.1
click at [962, 538] on tr "1 20FT 20FT 20FT CONTAINER 0.000 cm 0.000 cm 0.000 cm 44.709200 m³ 20133.000 kg…" at bounding box center [846, 552] width 1227 height 31
paste input ".498847"
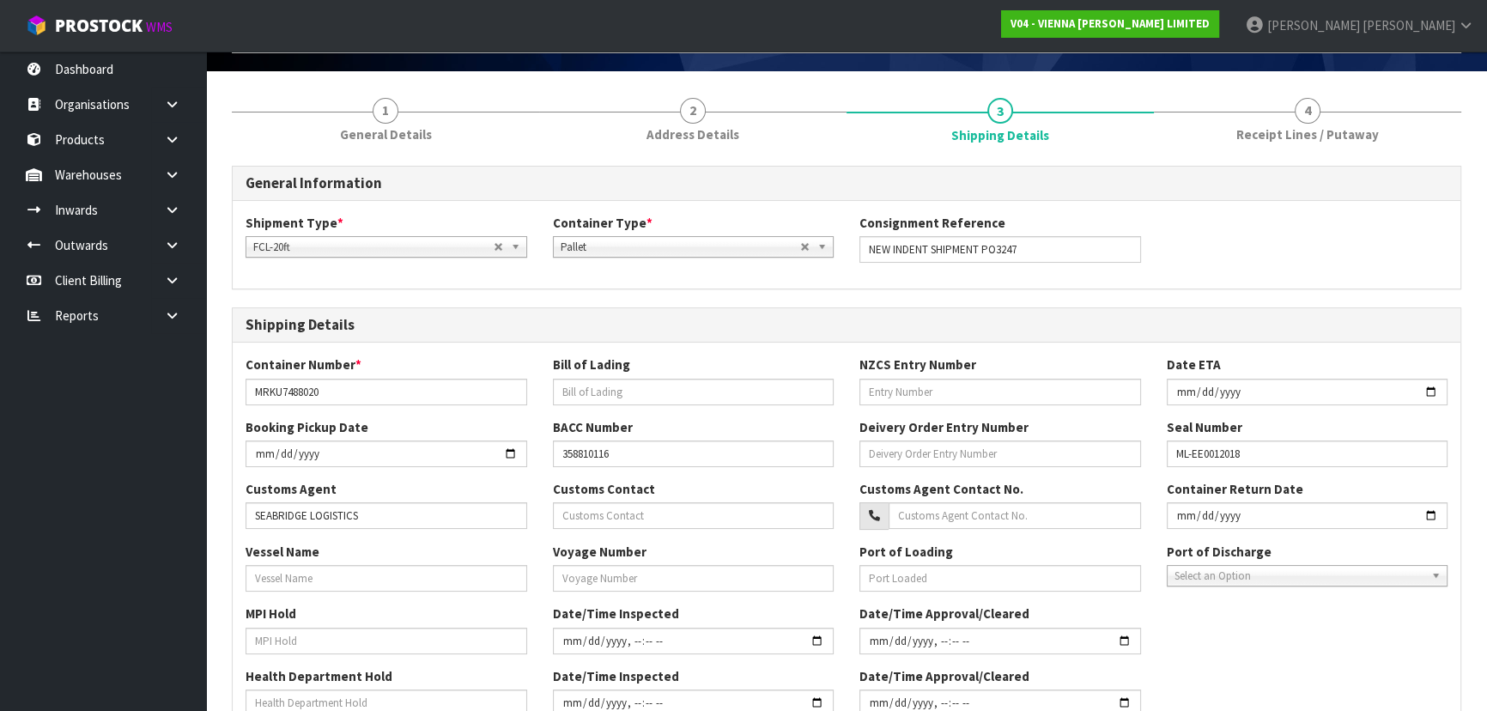
scroll to position [0, 0]
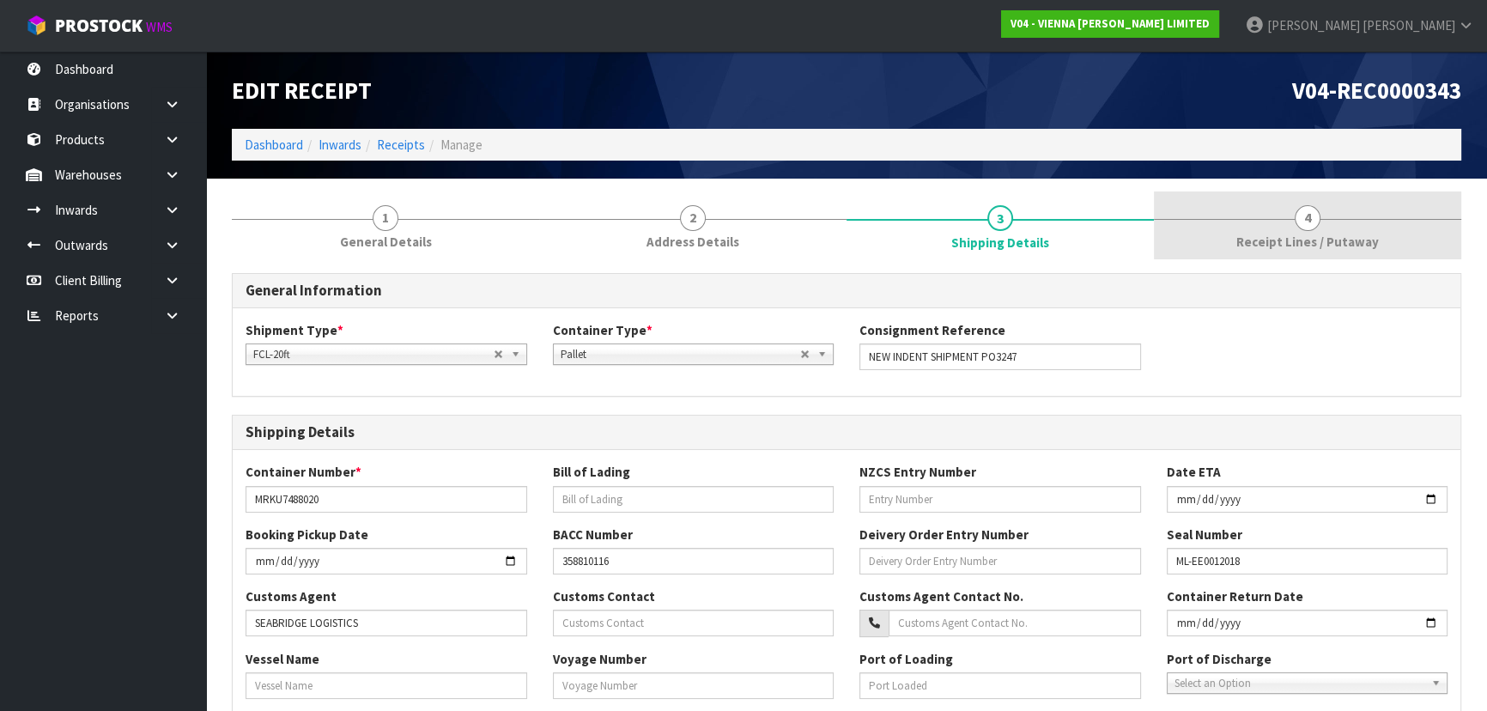
type input "4.498847"
click at [1268, 231] on link "4 Receipt Lines / Putaway" at bounding box center [1307, 225] width 307 height 68
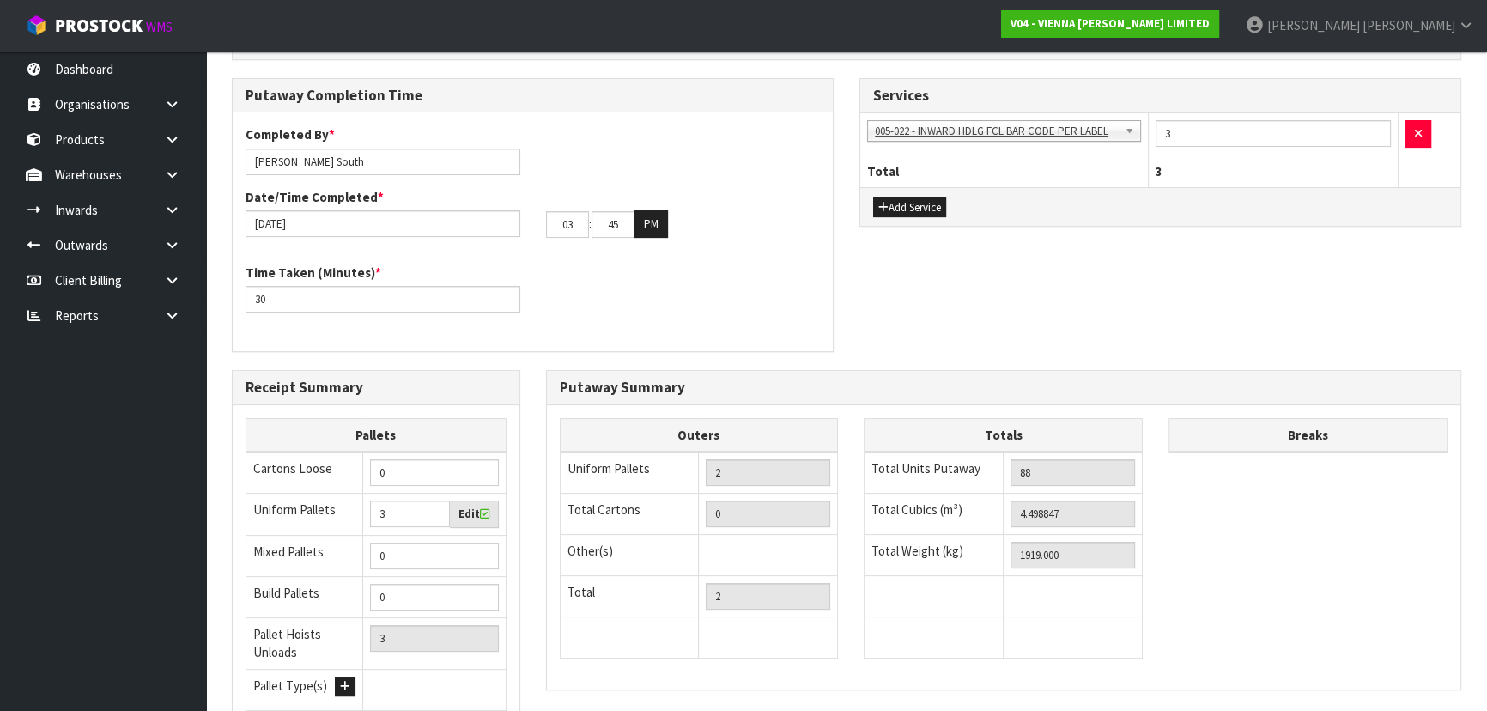
scroll to position [562, 0]
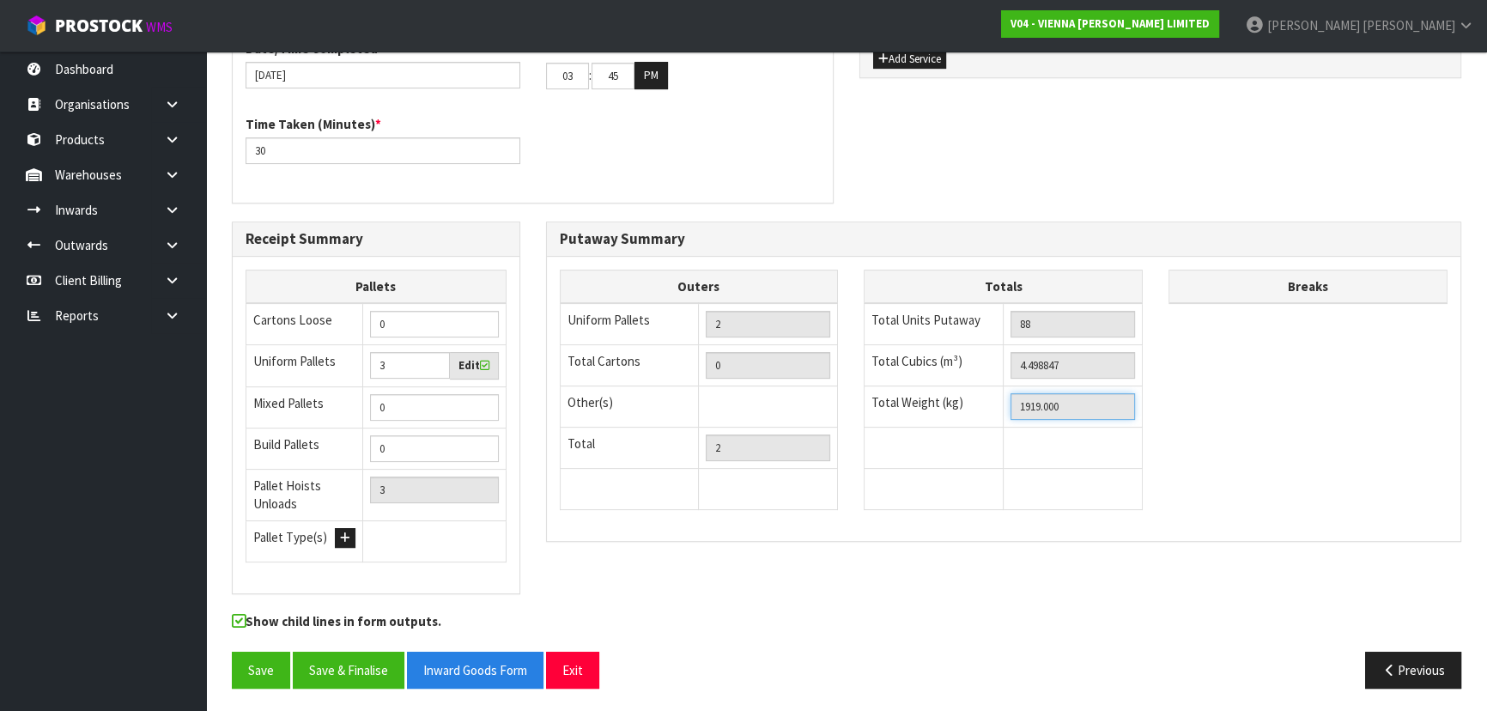
drag, startPoint x: 1076, startPoint y: 403, endPoint x: 803, endPoint y: 404, distance: 273.8
click at [803, 404] on div "Outers Uniform Pallets 2 Total Cartons 0 Other(s) Bag x 0 Bar x 0 Basket x 0 Bi…" at bounding box center [1004, 399] width 914 height 258
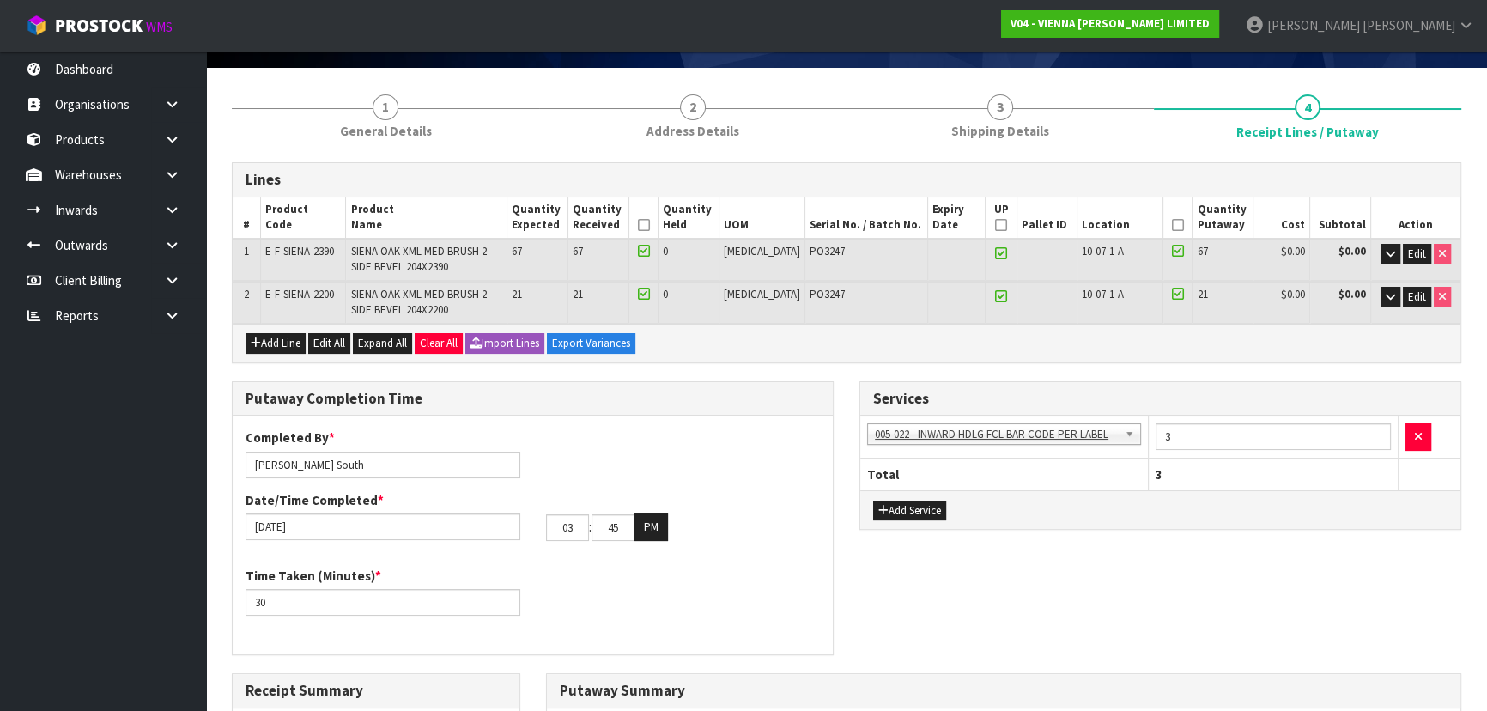
scroll to position [0, 0]
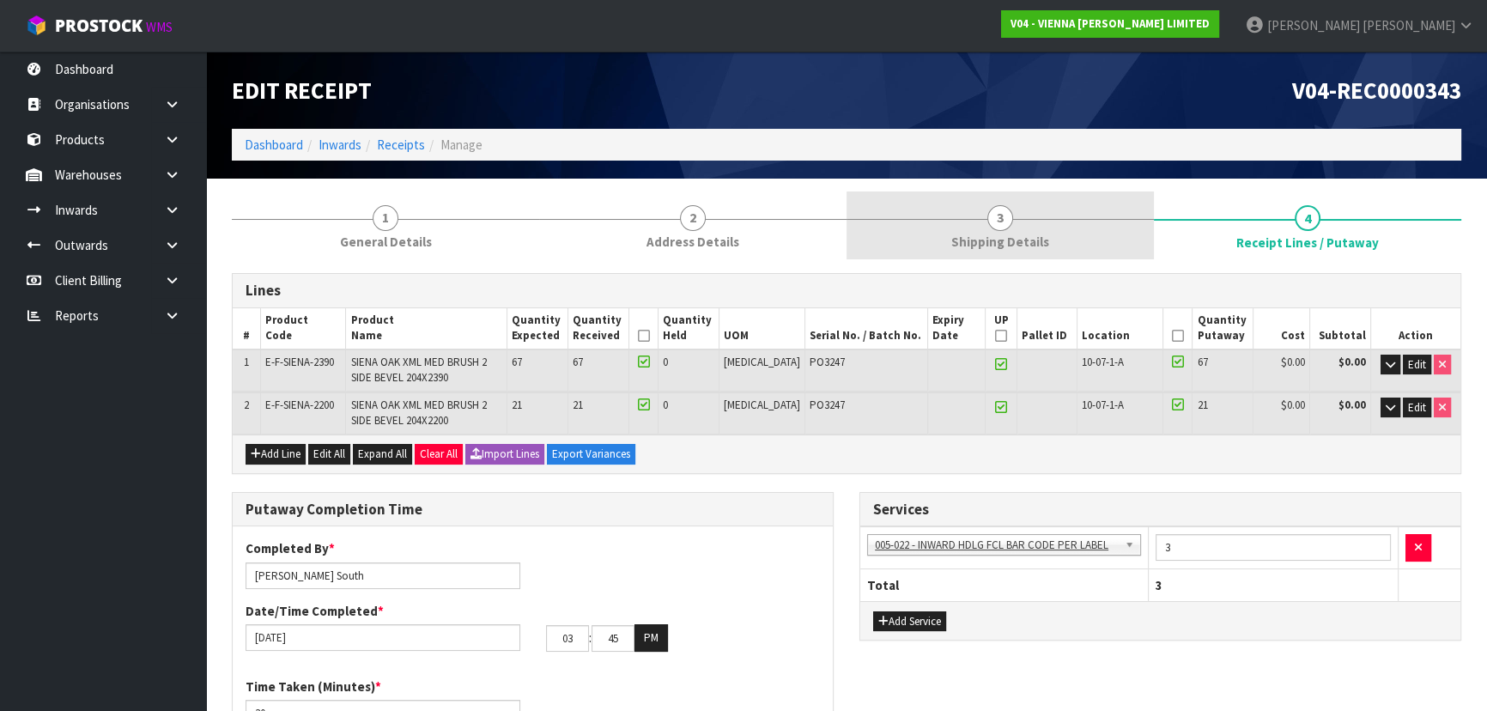
click at [1005, 205] on span "3" at bounding box center [1000, 218] width 26 height 26
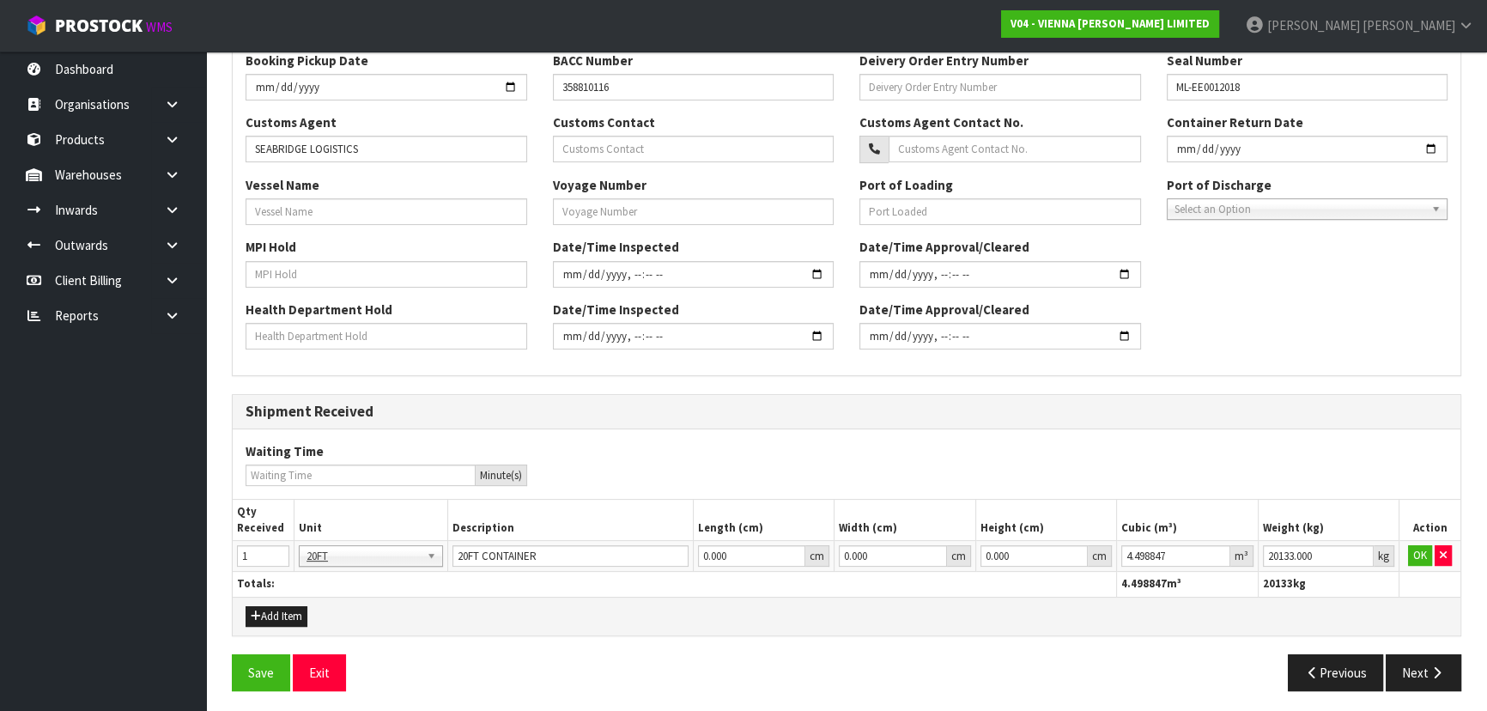
scroll to position [477, 0]
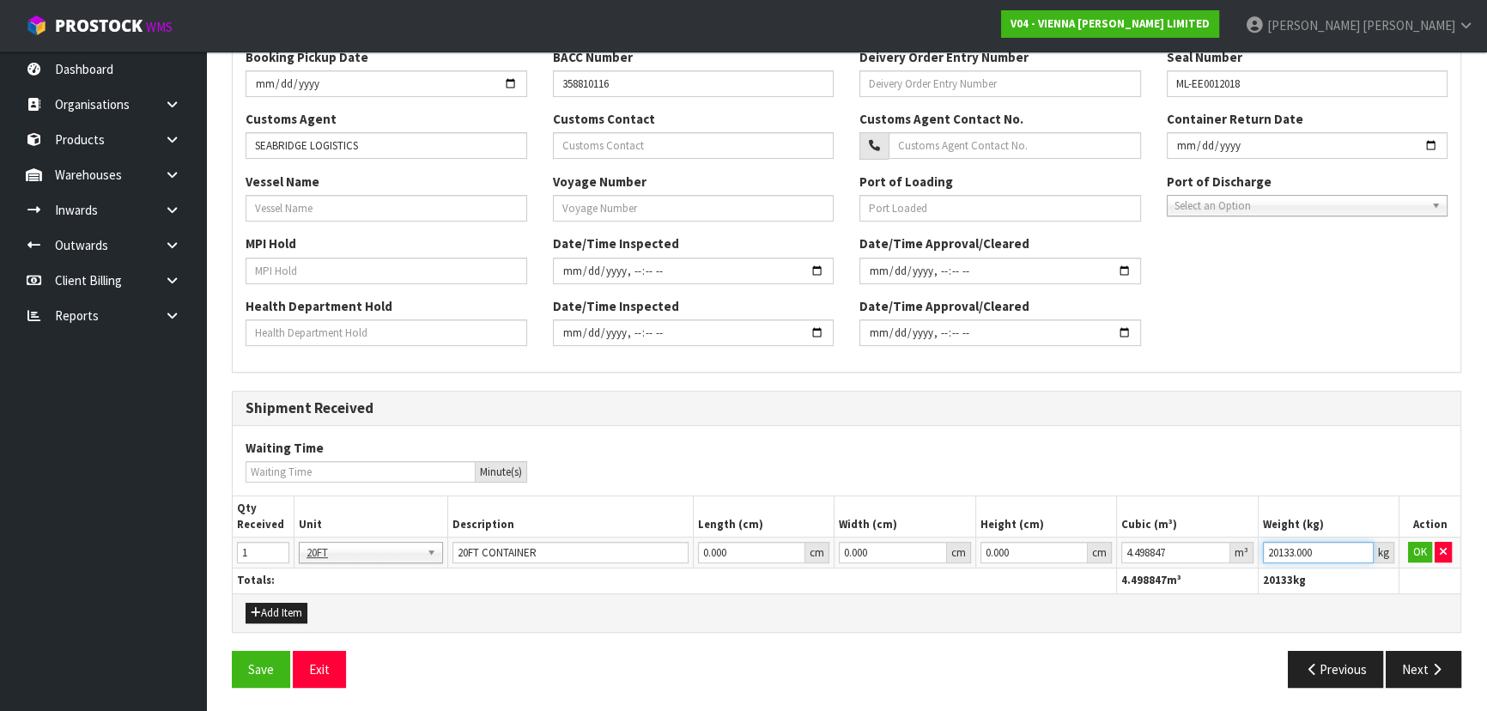
drag, startPoint x: 1338, startPoint y: 552, endPoint x: 1137, endPoint y: 552, distance: 200.8
click at [1137, 552] on tr "1 20FT 20FT 20FT CONTAINER 0.000 cm 0.000 cm 0.000 cm 4.498847 m³ 20133.000 kg …" at bounding box center [846, 552] width 1227 height 31
paste input "1919"
type input "1919"
click at [1416, 545] on button "OK" at bounding box center [1420, 552] width 24 height 21
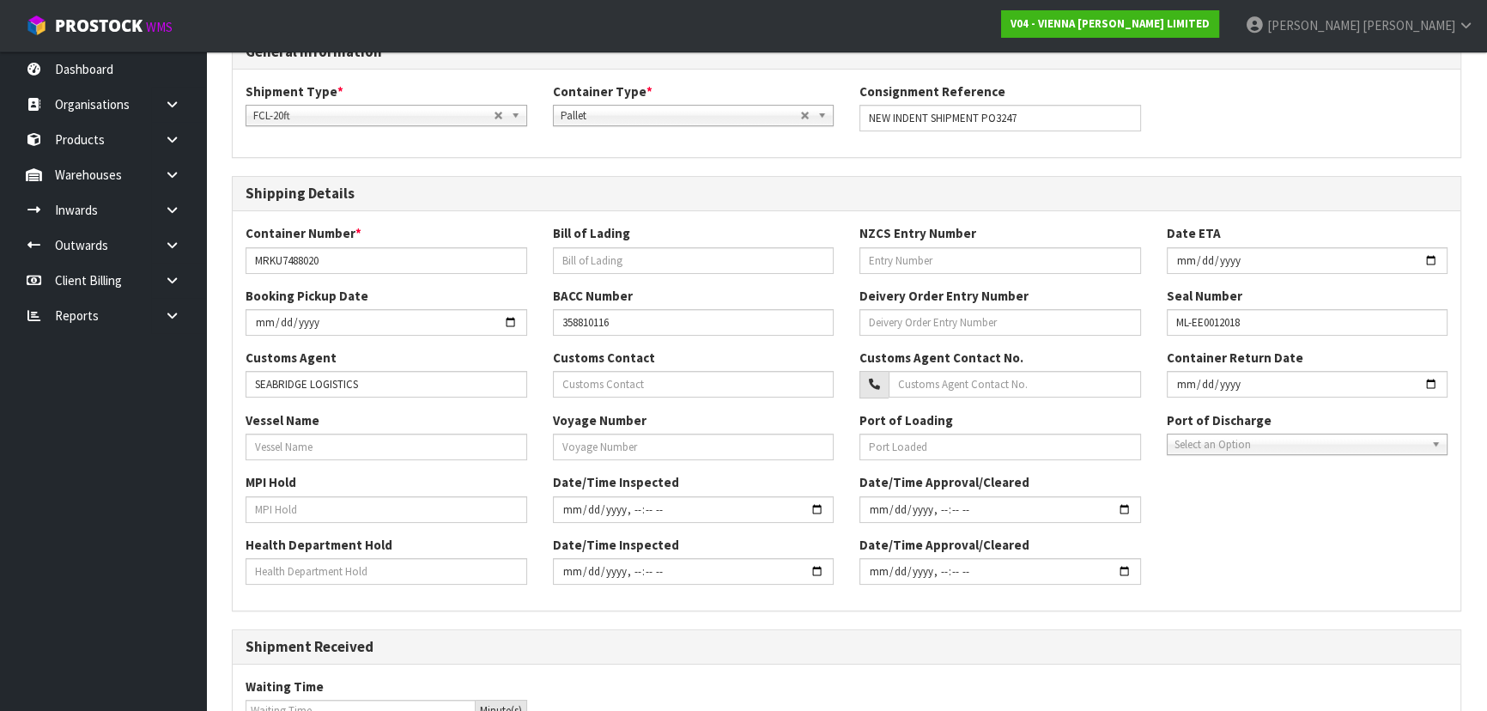
scroll to position [87, 0]
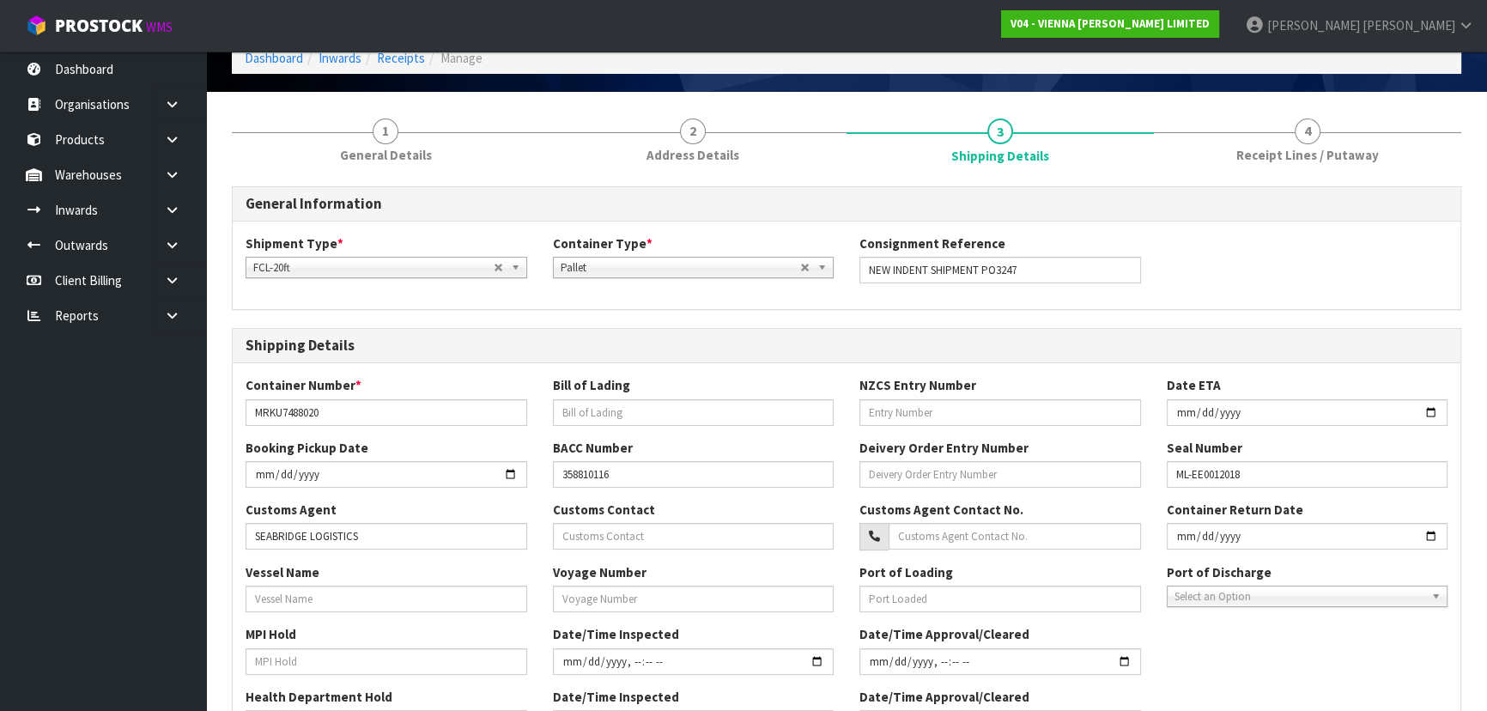
click at [505, 348] on h3 "Shipping Details" at bounding box center [846, 345] width 1202 height 16
click at [973, 415] on input "text" at bounding box center [1000, 412] width 282 height 27
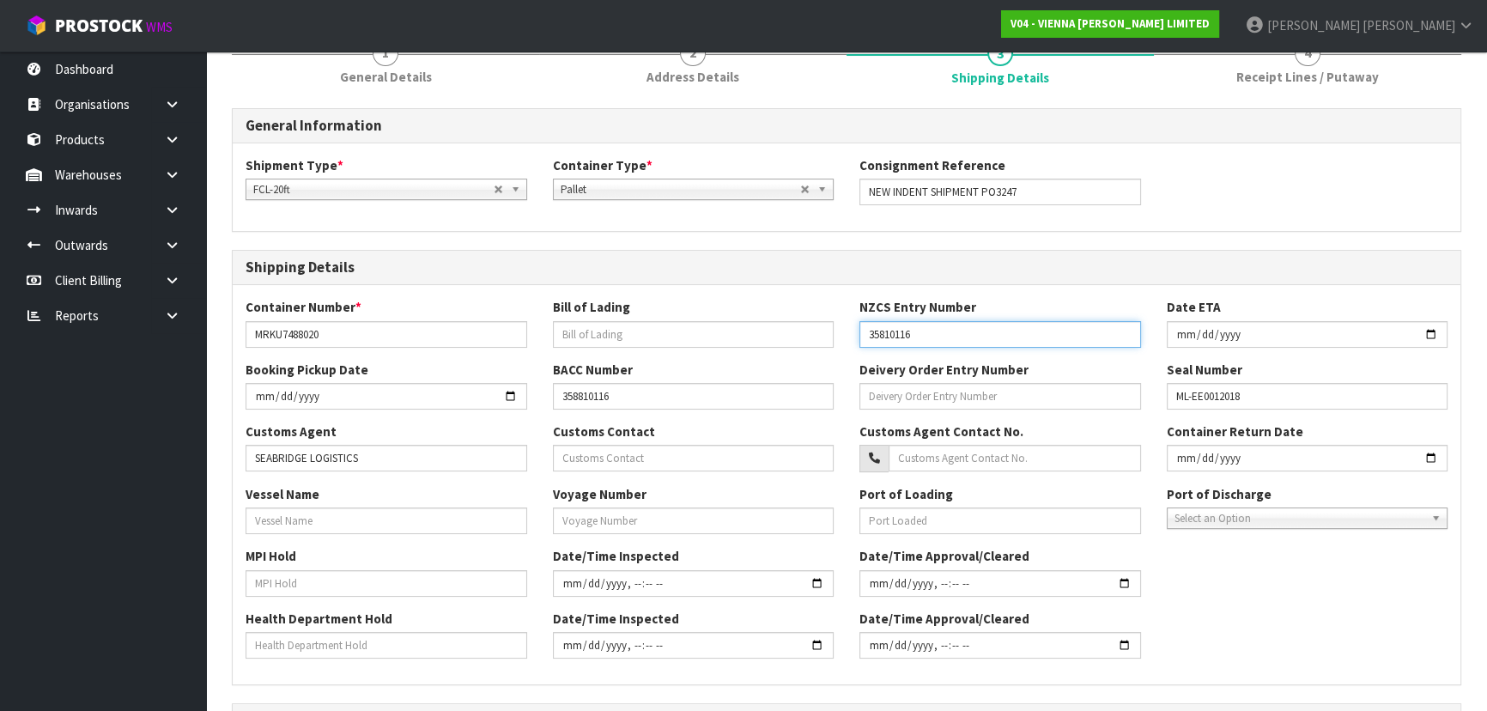
type input "35810116"
click at [851, 413] on div "Booking Pickup Date BACC Number 358810116 Deivery Order Entry Number Seal Numbe…" at bounding box center [846, 391] width 1227 height 62
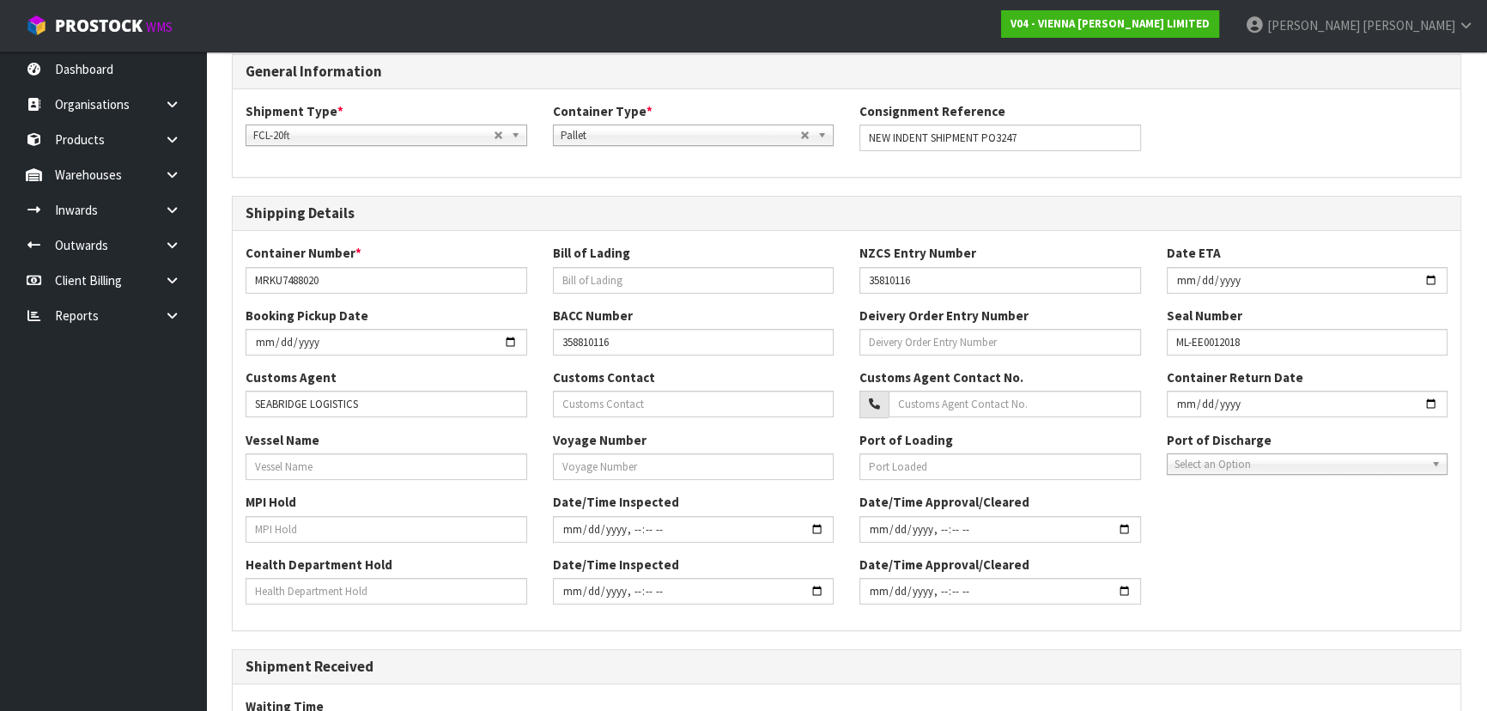
scroll to position [243, 0]
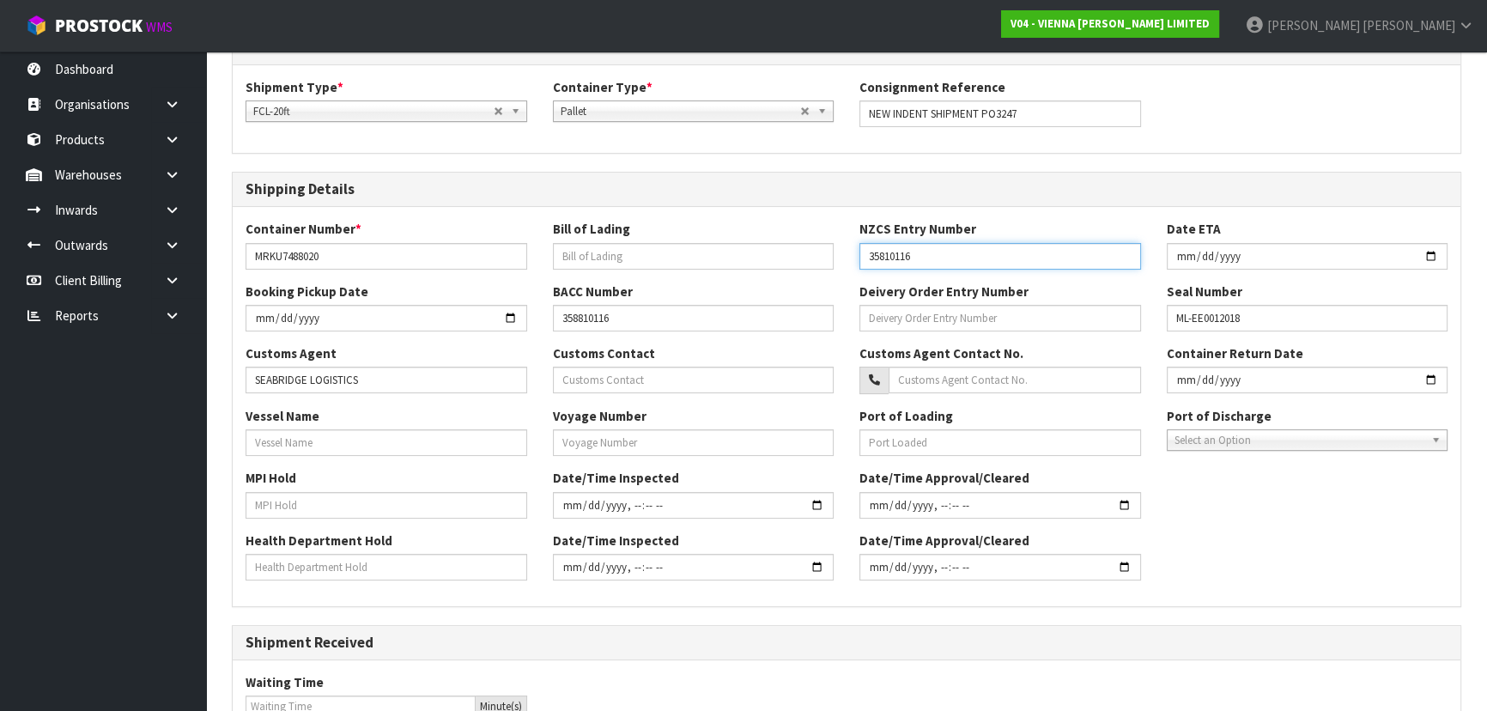
drag, startPoint x: 967, startPoint y: 253, endPoint x: 754, endPoint y: 233, distance: 213.8
click at [754, 233] on div "Container Number * MRKU7488020 Bill of Lading NZCS Entry Number 35810116 Date E…" at bounding box center [846, 251] width 1227 height 62
click at [578, 319] on input "358810116" at bounding box center [694, 318] width 282 height 27
type input "35810116"
click at [543, 338] on div "Booking Pickup Date BACC Number 35810116 Deivery Order Entry Number Seal Number…" at bounding box center [846, 313] width 1227 height 62
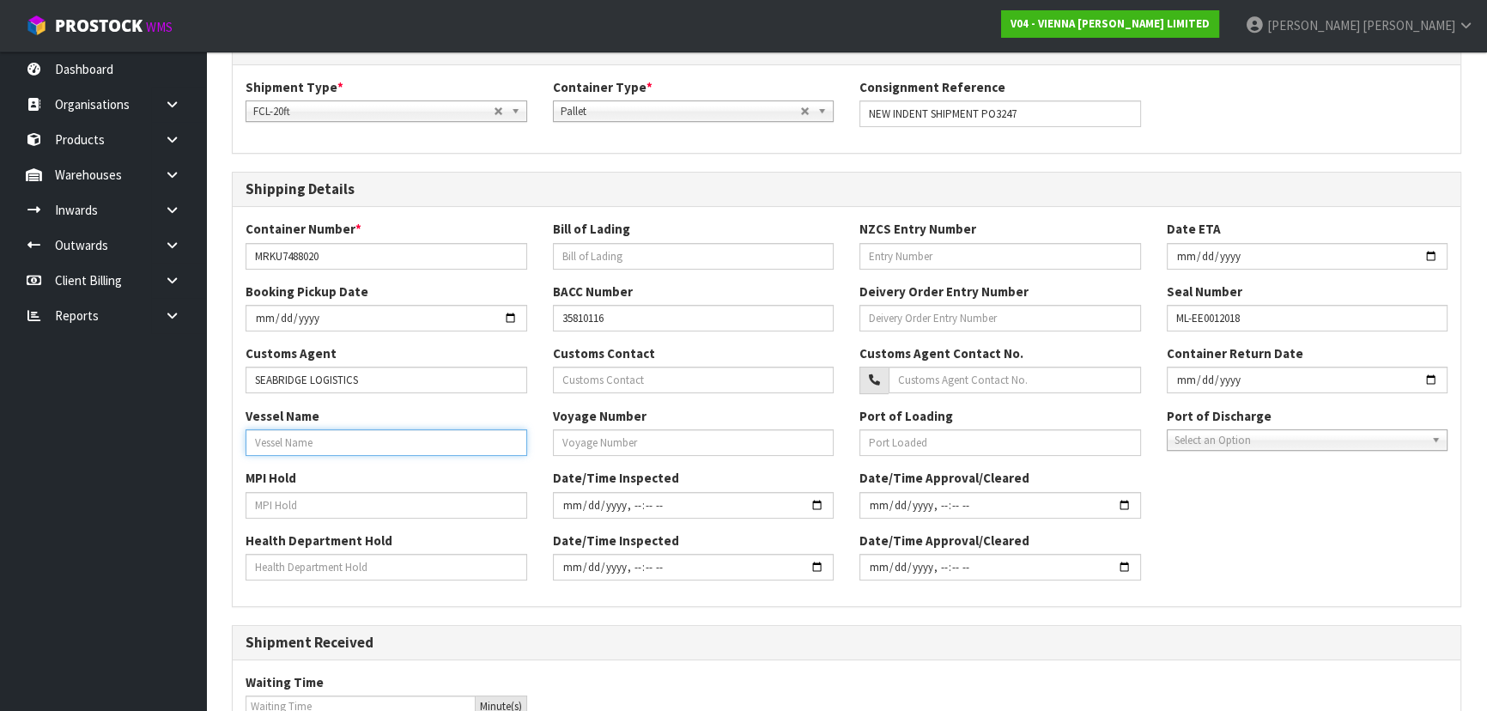
click at [453, 438] on input "text" at bounding box center [386, 442] width 282 height 27
type input "MAERSK WELLINGTON"
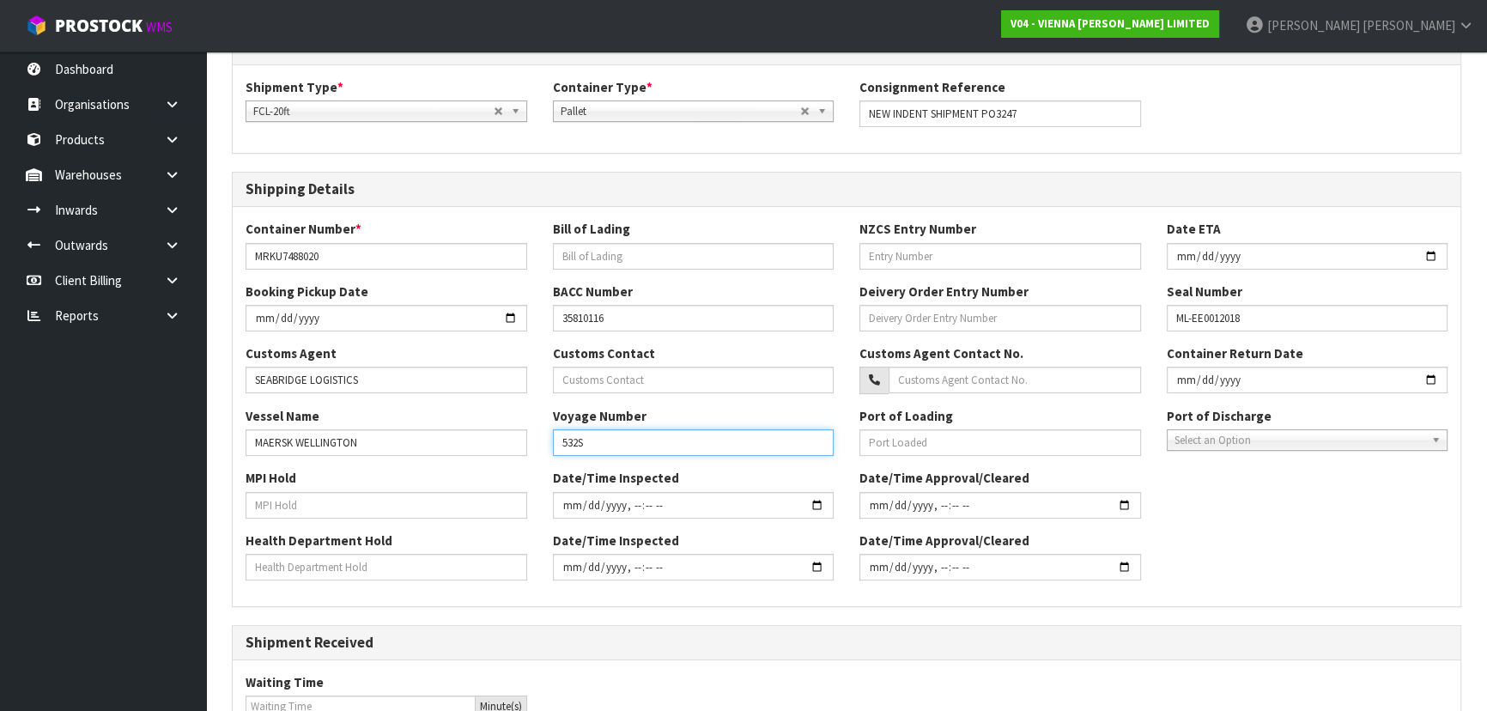
type input "532S"
click at [396, 498] on input "text" at bounding box center [386, 505] width 282 height 27
type input "NO"
click at [448, 472] on div "MPI Hold NO" at bounding box center [386, 493] width 307 height 49
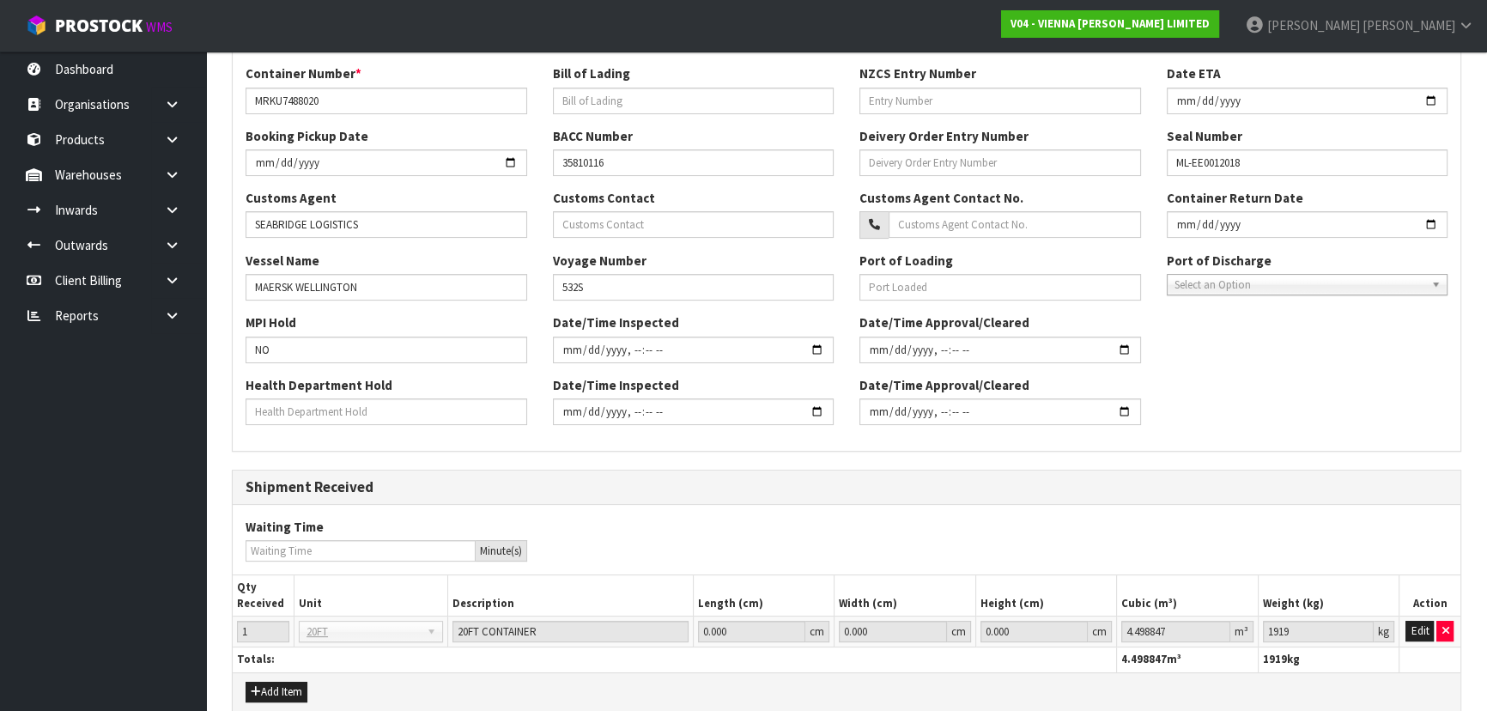
scroll to position [399, 0]
click at [744, 478] on h3 "Shipment Received" at bounding box center [846, 486] width 1202 height 16
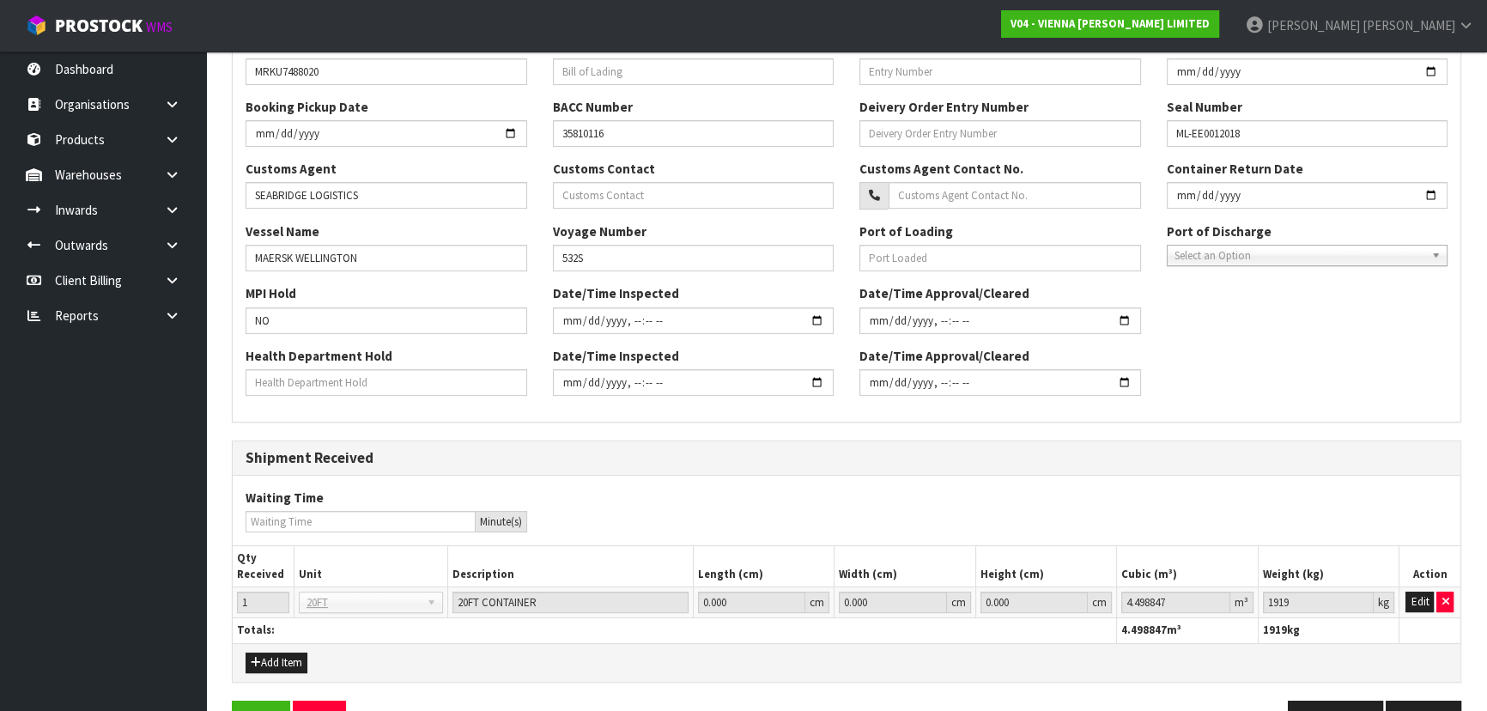
scroll to position [477, 0]
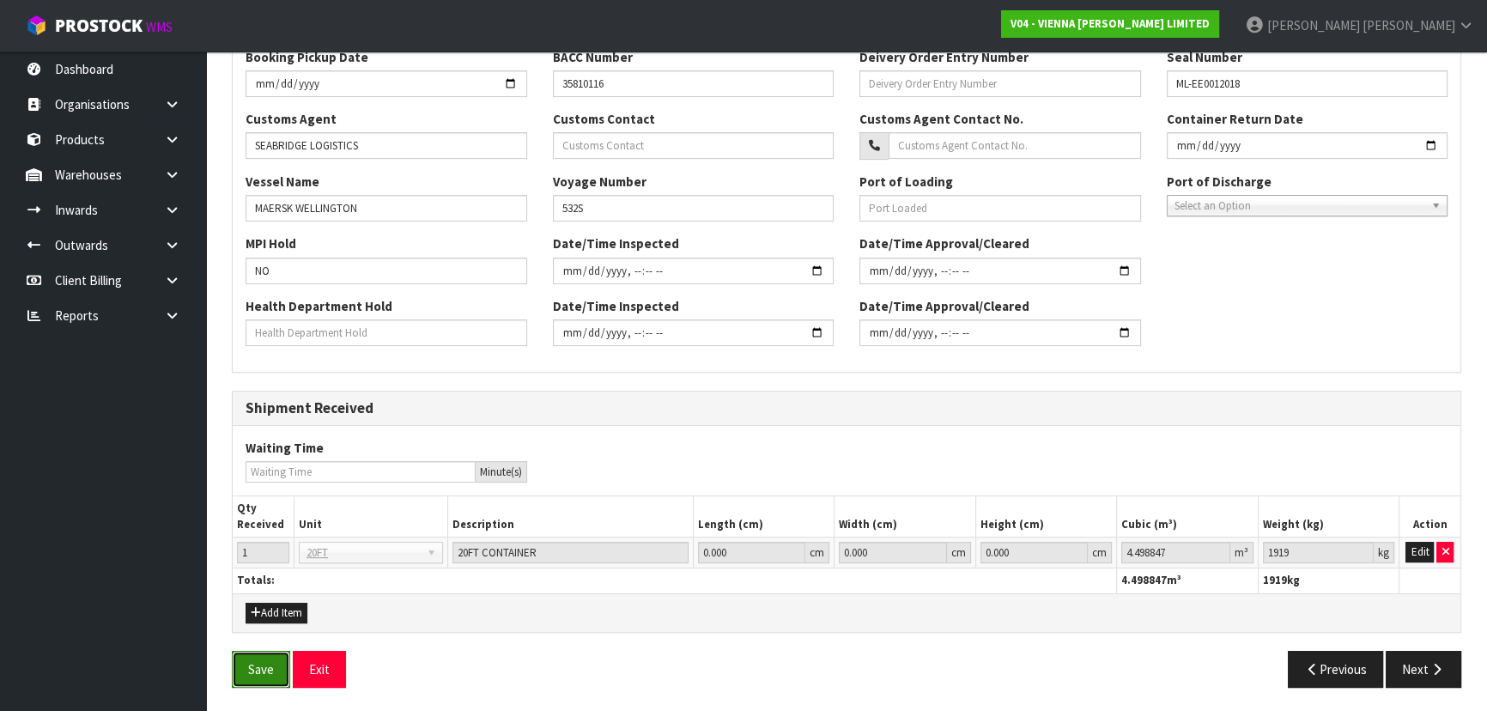
click at [258, 666] on button "Save" at bounding box center [261, 669] width 58 height 37
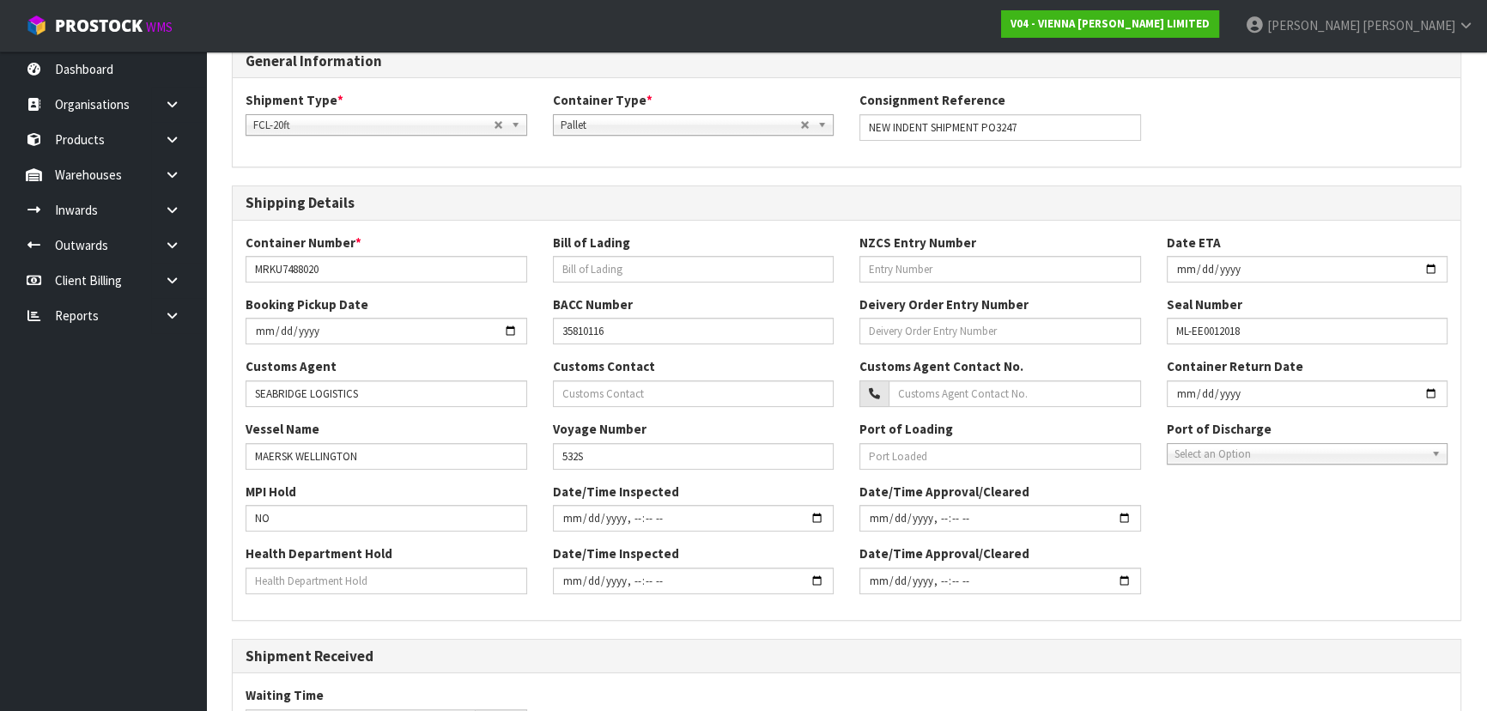
scroll to position [312, 0]
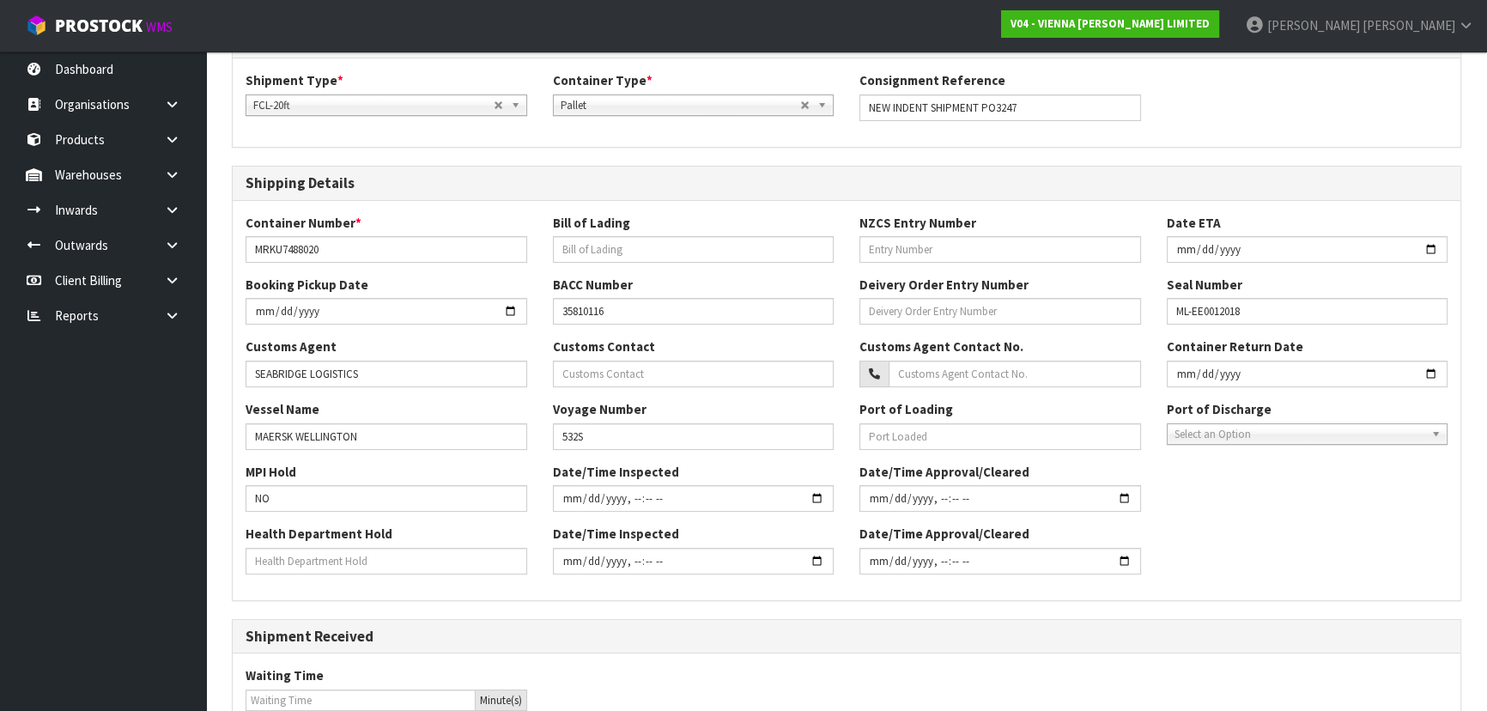
click at [1156, 463] on div "MPI Hold NO Date/Time Inspected Date/Time Approval/Cleared" at bounding box center [846, 494] width 1227 height 62
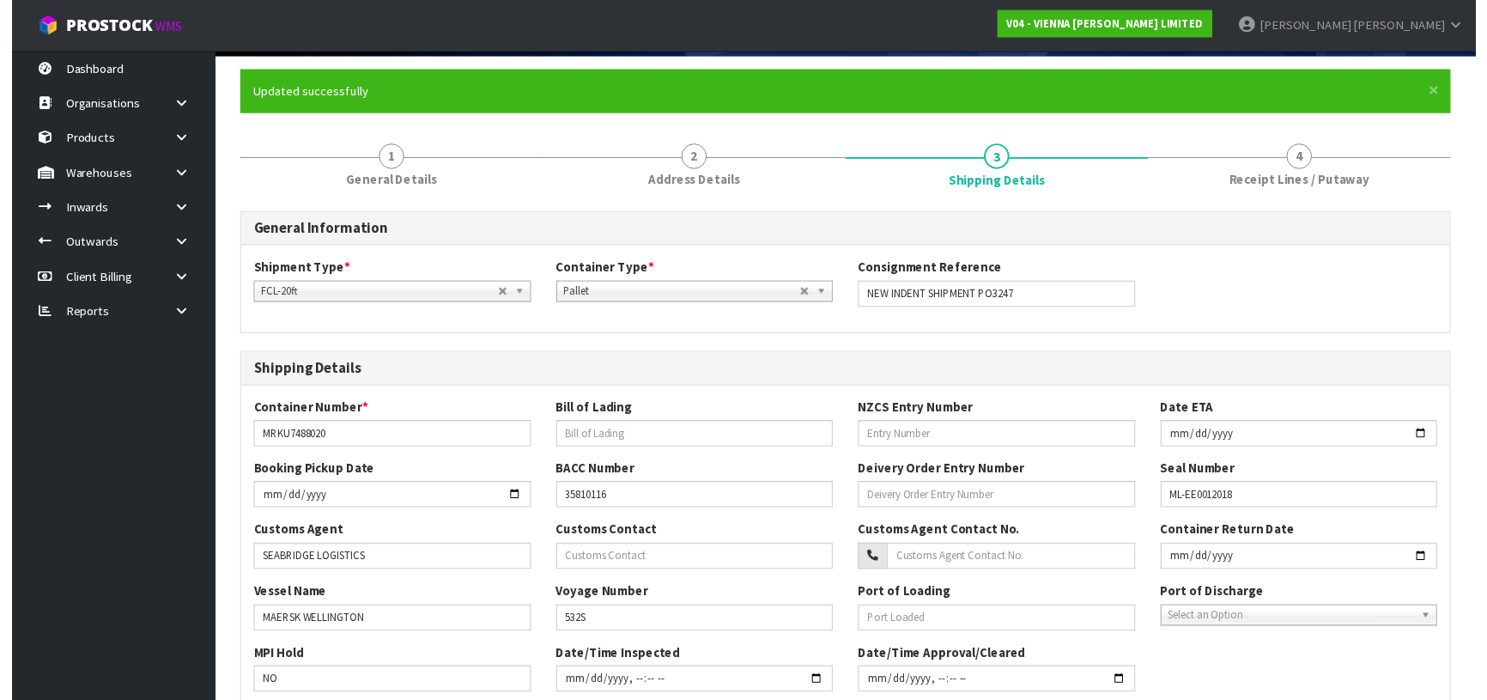
scroll to position [0, 0]
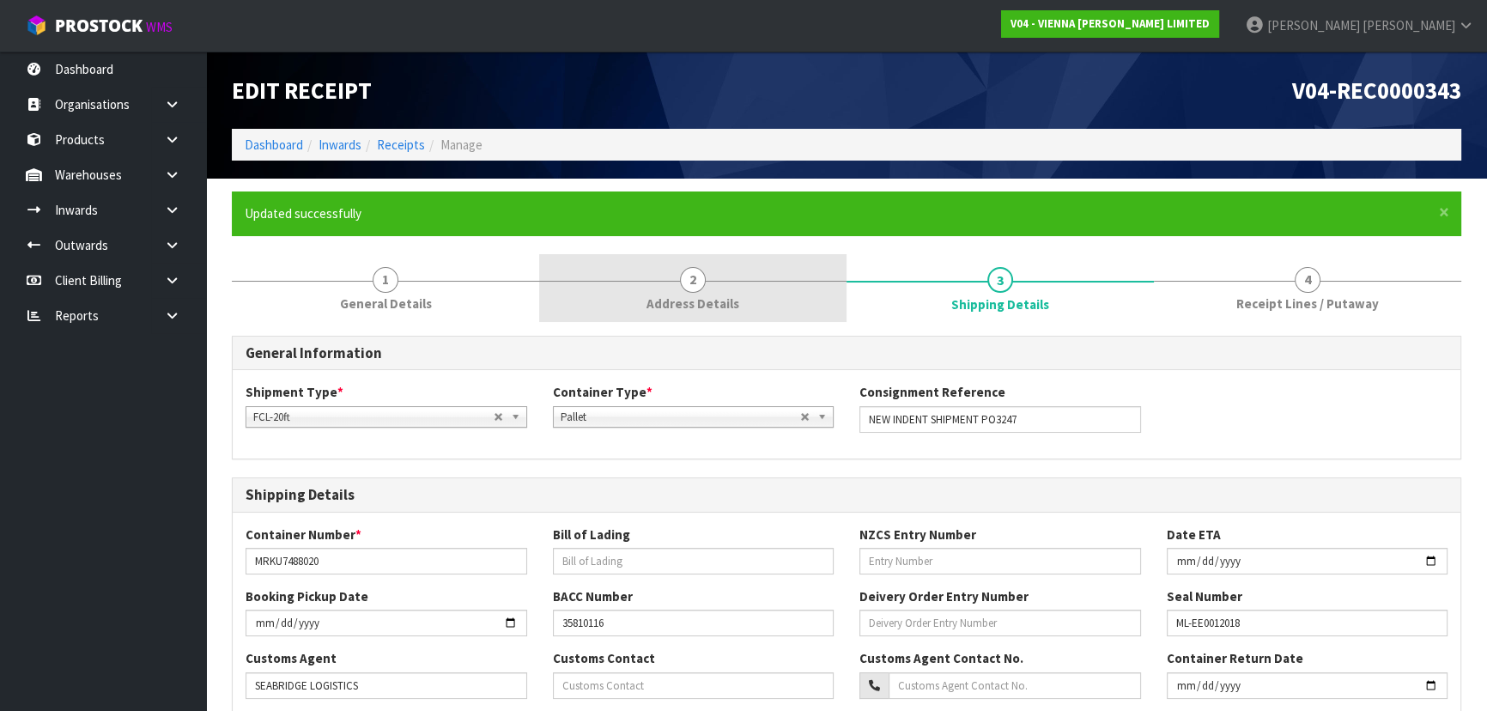
click at [696, 292] on link "2 Address Details" at bounding box center [692, 288] width 307 height 68
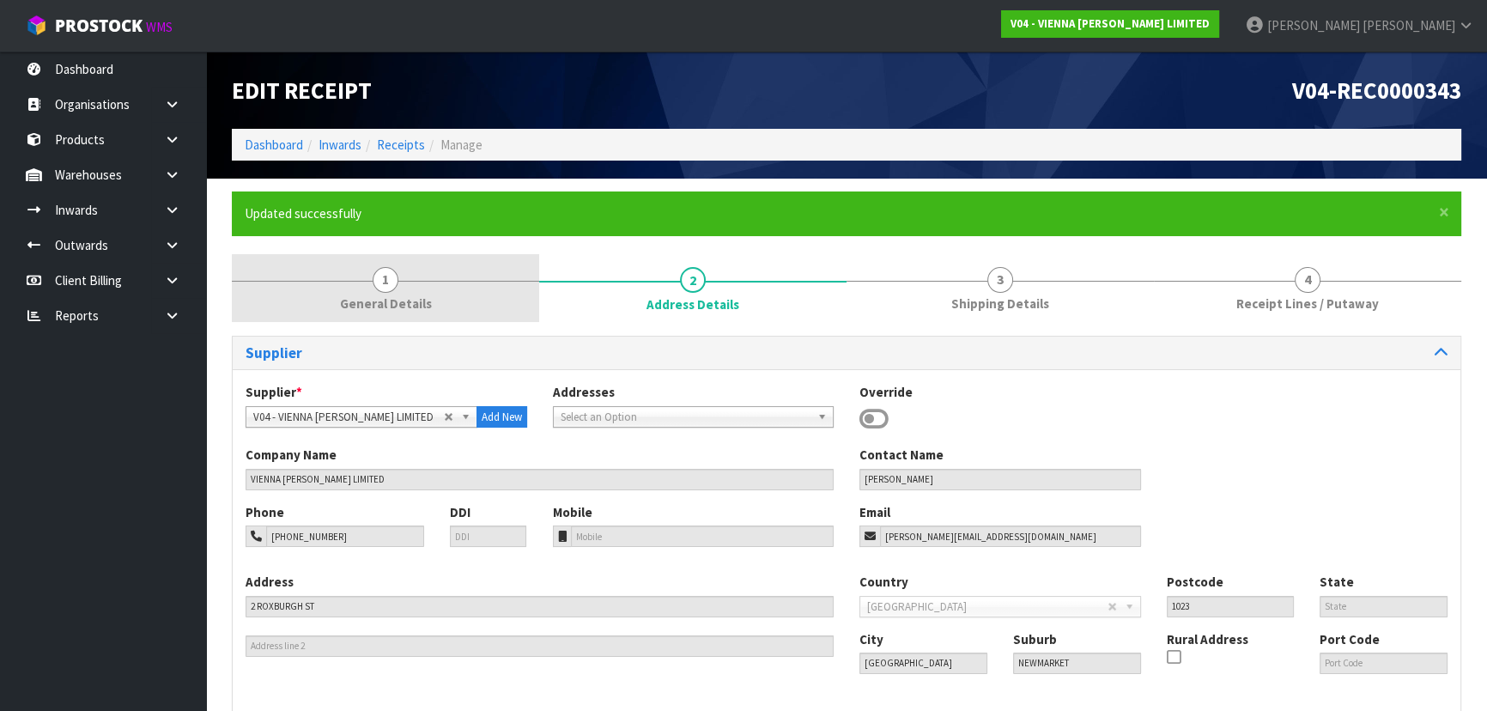
click at [421, 281] on div at bounding box center [385, 281] width 307 height 1
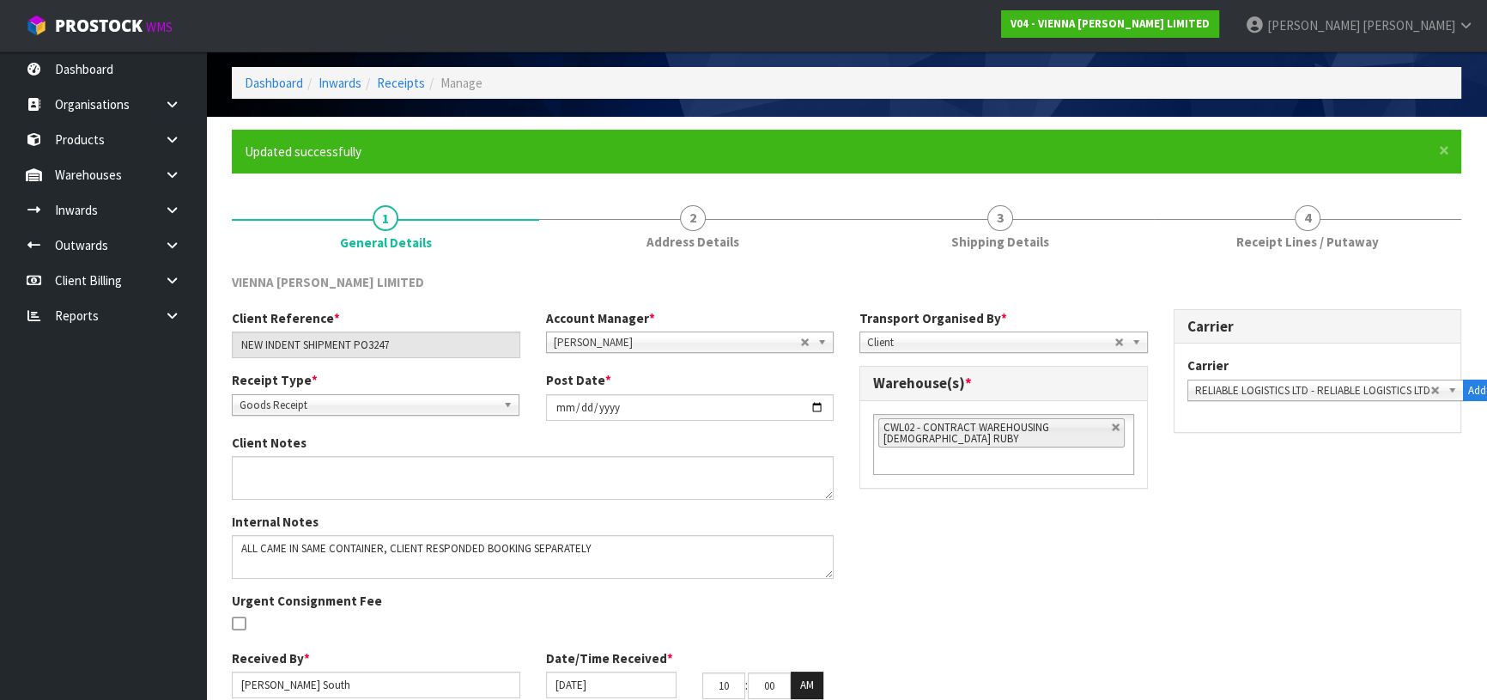
scroll to position [136, 0]
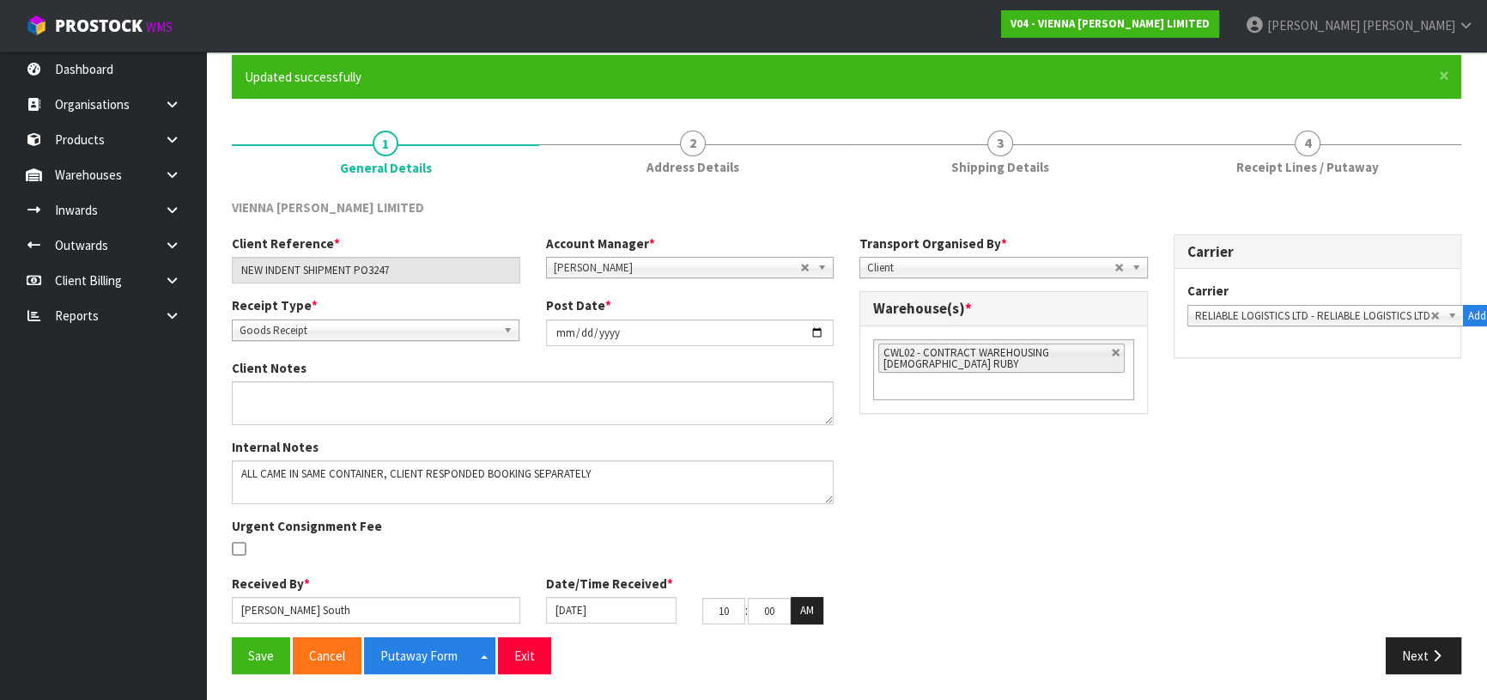
click at [878, 470] on div "Client Reference * NEW INDENT SHIPMENT PO3247 Account Manager * Zubair Moolla R…" at bounding box center [846, 435] width 1255 height 403
drag, startPoint x: 1429, startPoint y: 652, endPoint x: 1410, endPoint y: 628, distance: 30.6
click at [1427, 649] on button "Next" at bounding box center [1423, 655] width 76 height 37
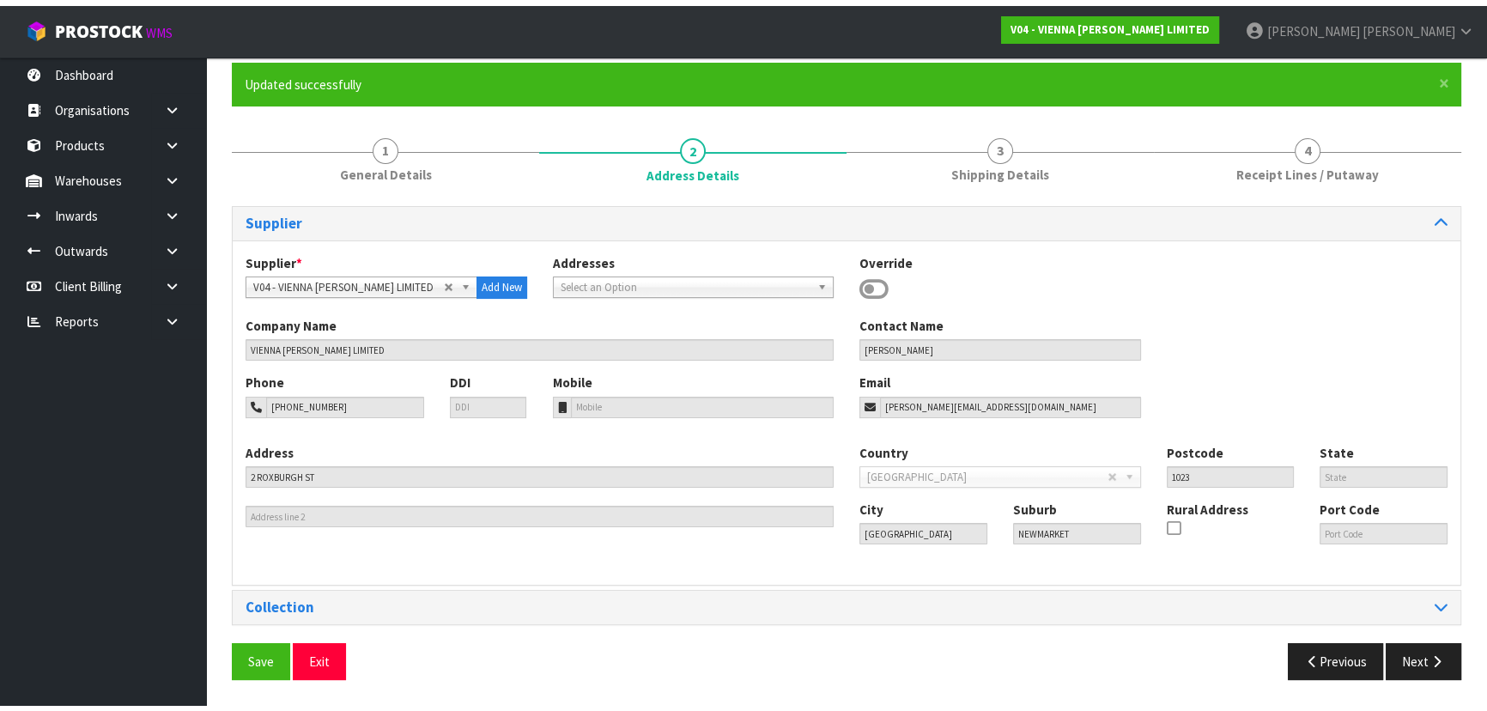
scroll to position [124, 0]
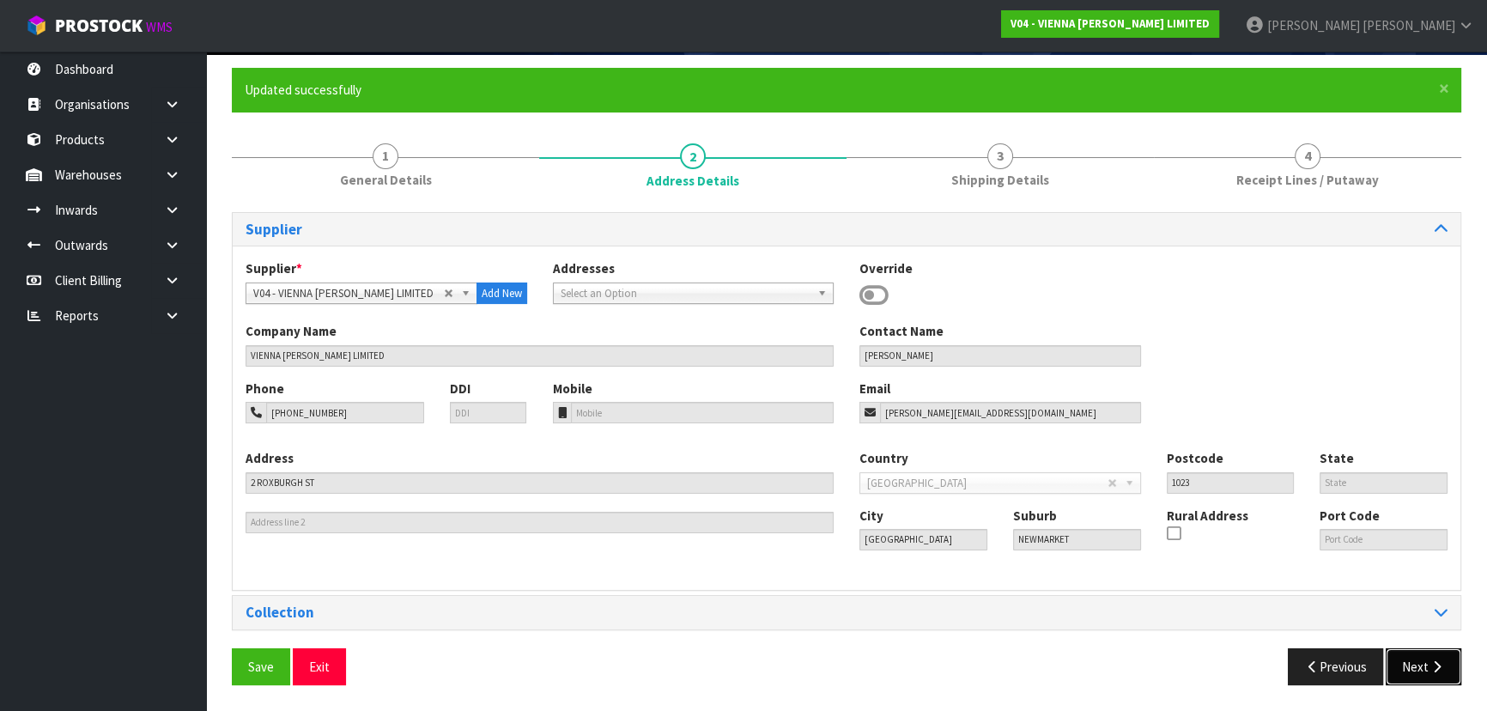
click at [1420, 678] on button "Next" at bounding box center [1423, 666] width 76 height 37
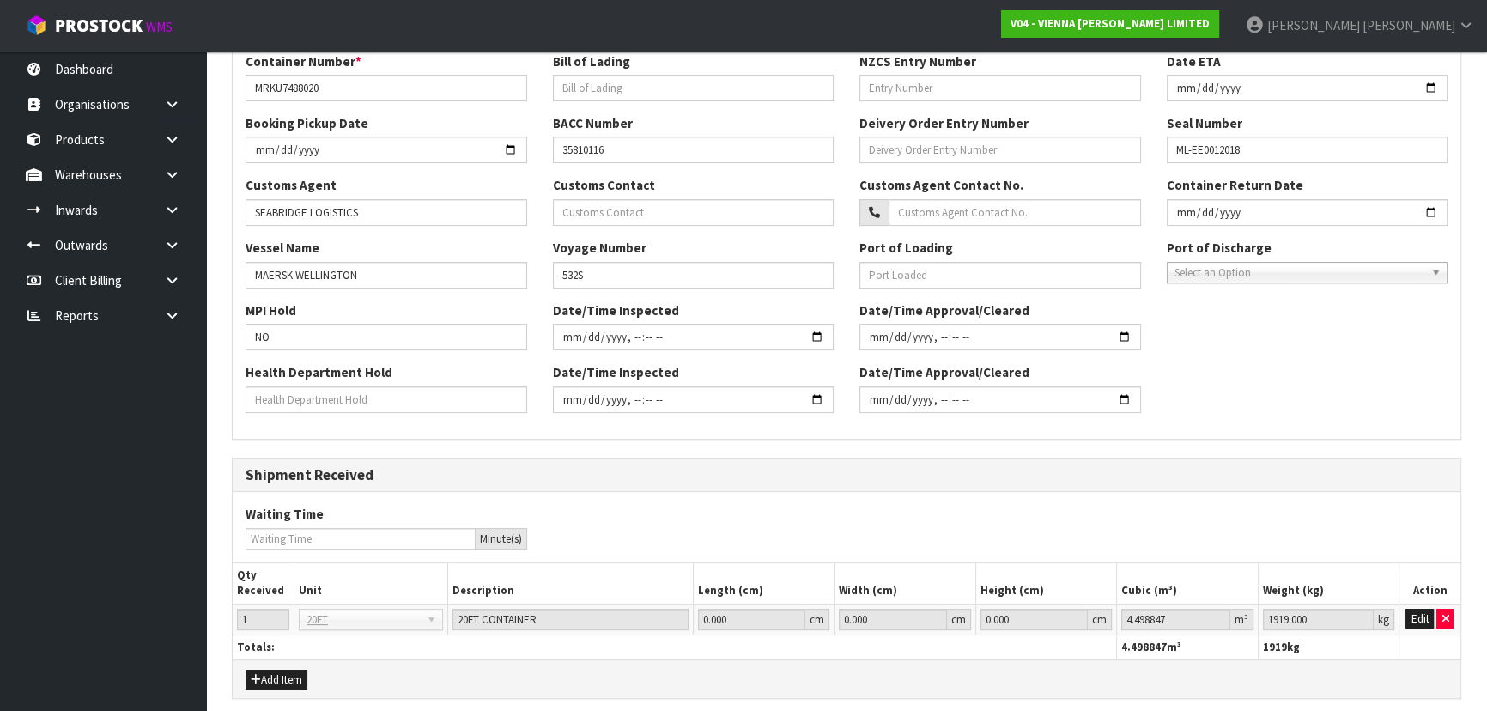
scroll to position [540, 0]
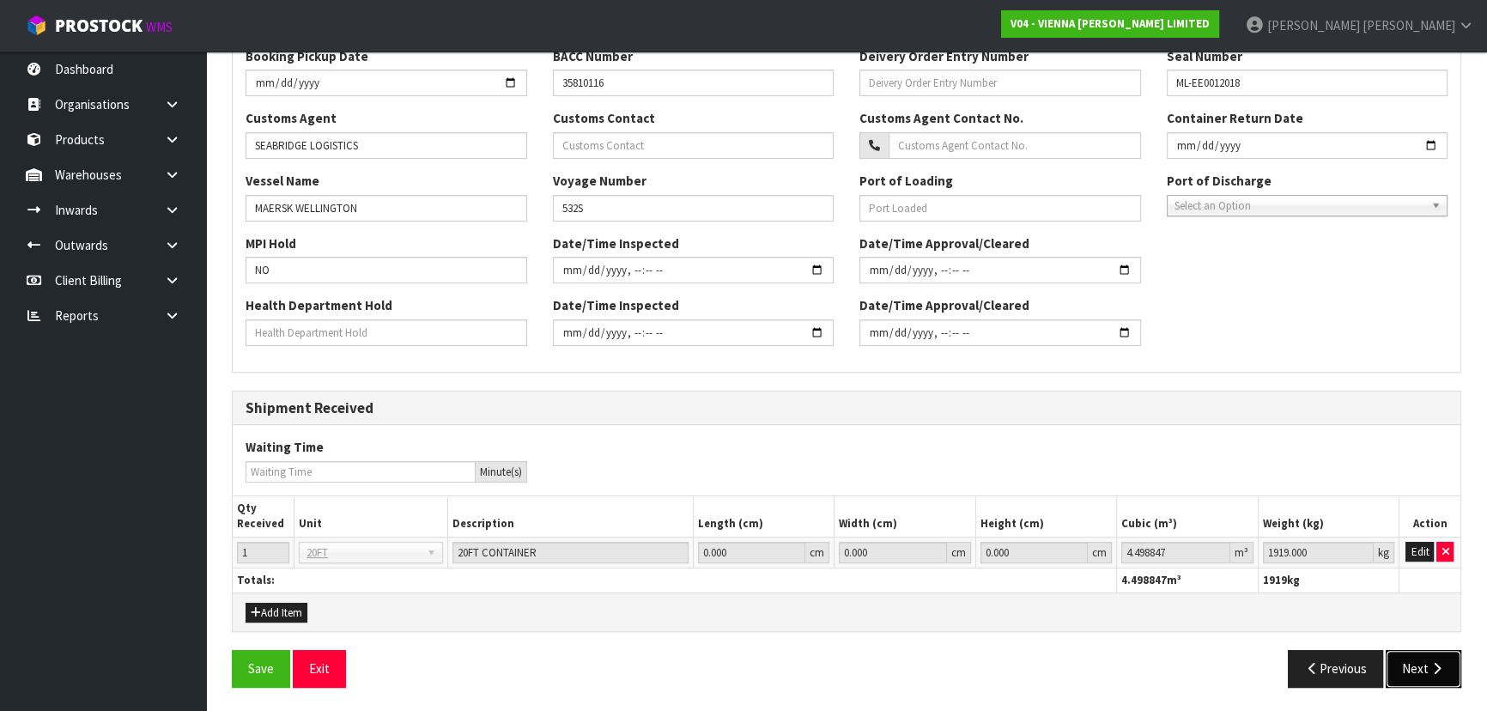
click at [1421, 666] on button "Next" at bounding box center [1423, 668] width 76 height 37
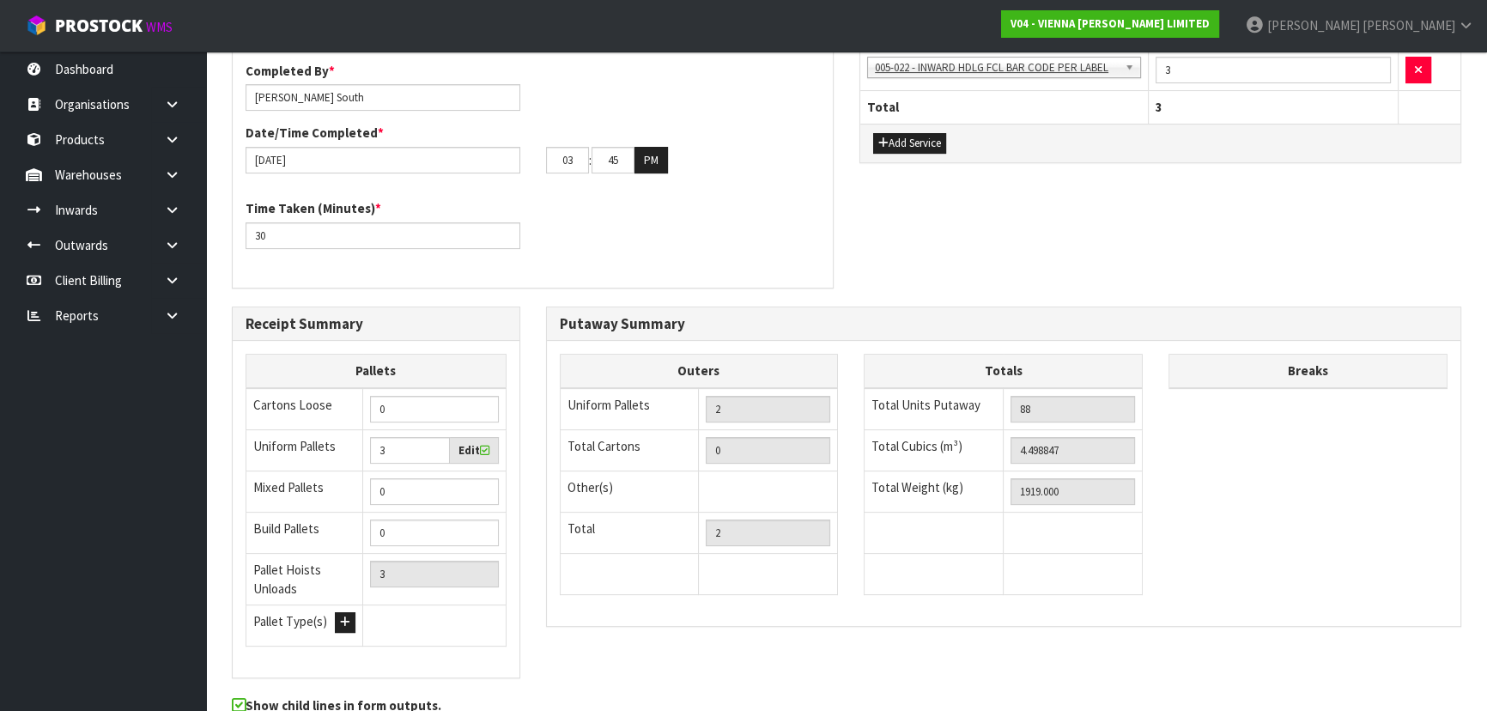
scroll to position [0, 0]
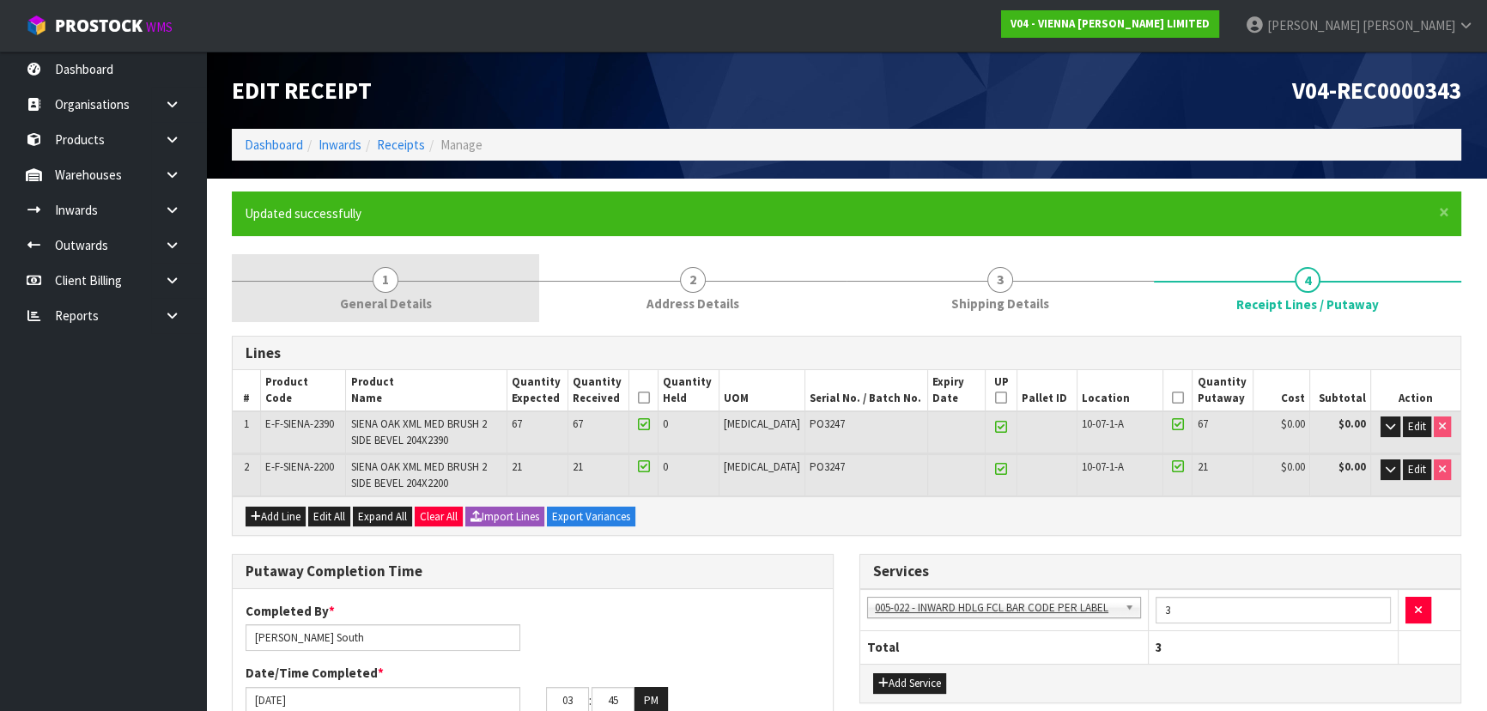
click at [448, 282] on link "1 General Details" at bounding box center [385, 288] width 307 height 68
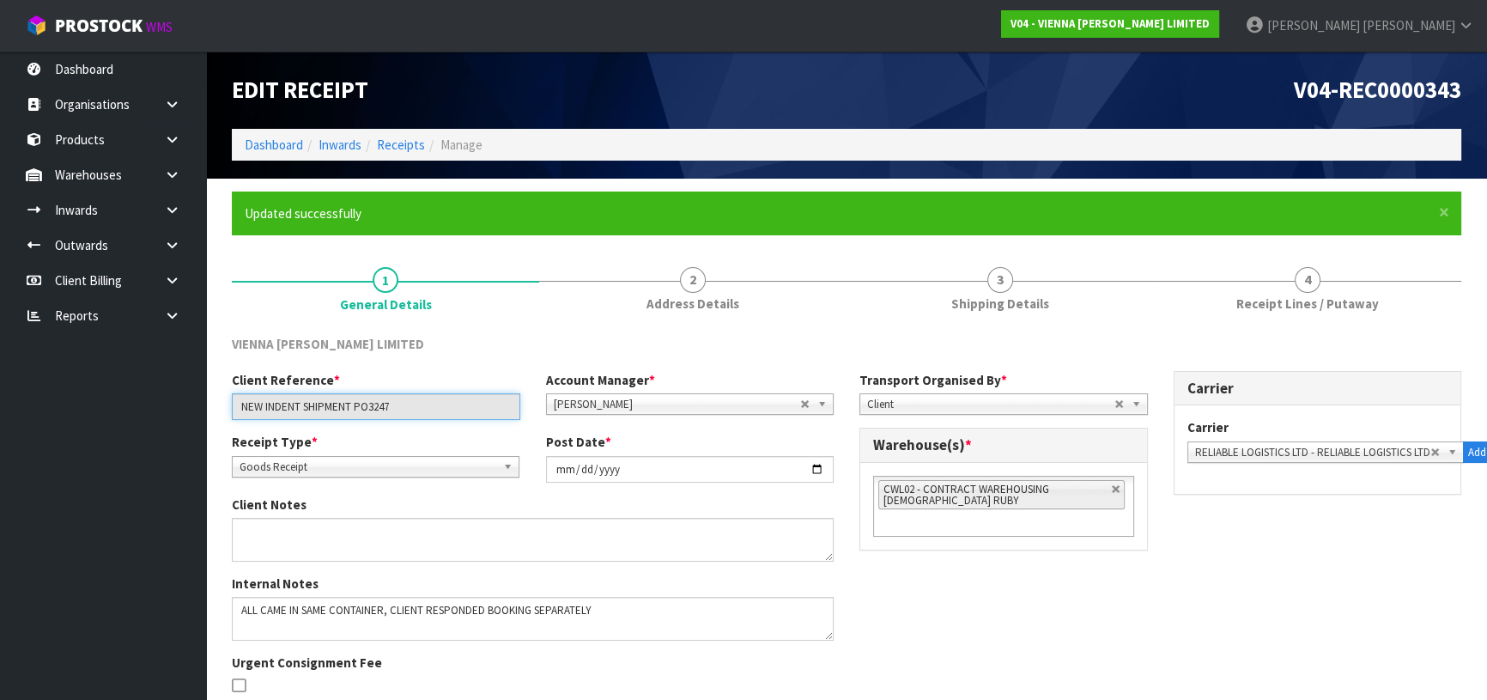
click at [406, 415] on input "NEW INDENT SHIPMENT PO3247" at bounding box center [376, 406] width 288 height 27
drag, startPoint x: 409, startPoint y: 413, endPoint x: 357, endPoint y: 403, distance: 53.4
click at [357, 403] on input "NEW INDENT SHIPMENT PO3247" at bounding box center [376, 406] width 288 height 27
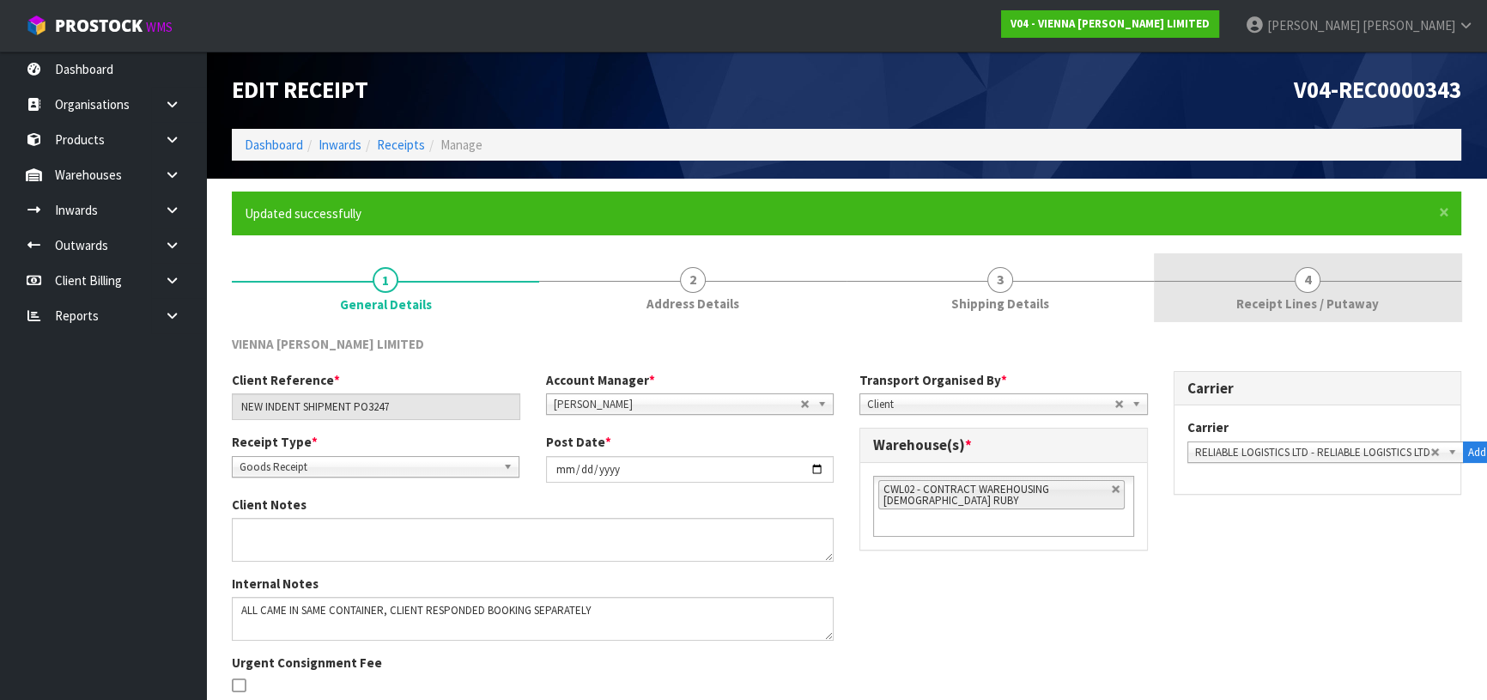
click at [1251, 282] on link "4 Receipt Lines / Putaway" at bounding box center [1307, 287] width 307 height 68
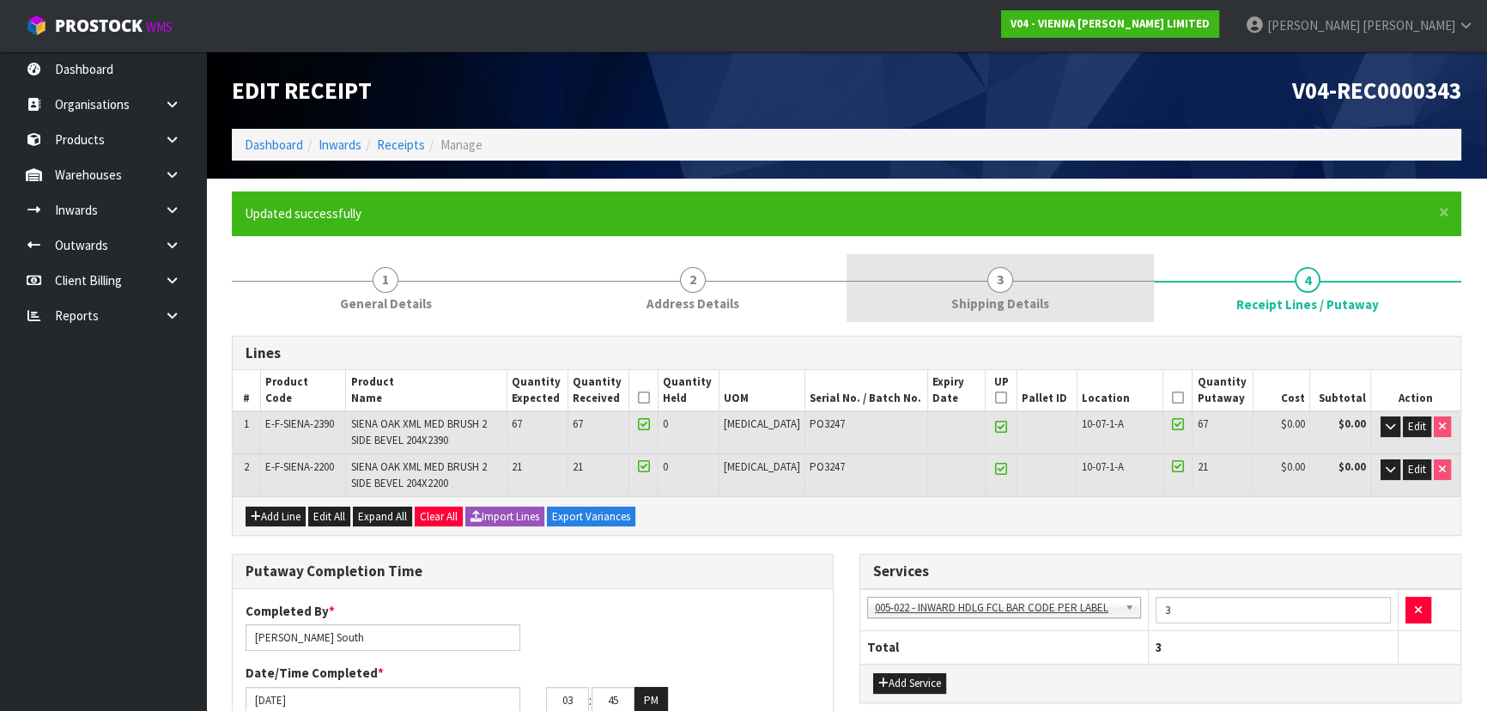
click at [1069, 269] on link "3 Shipping Details" at bounding box center [999, 288] width 307 height 68
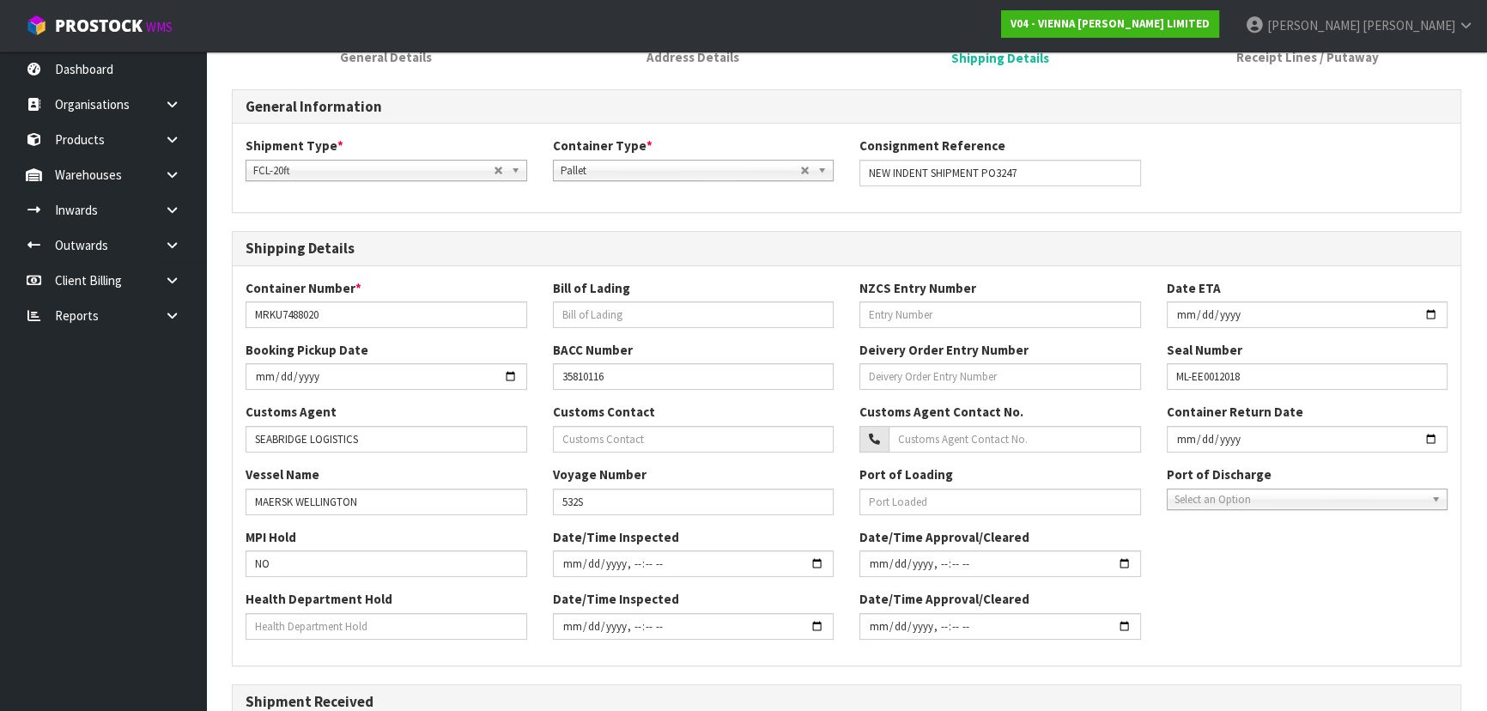
scroll to position [155, 0]
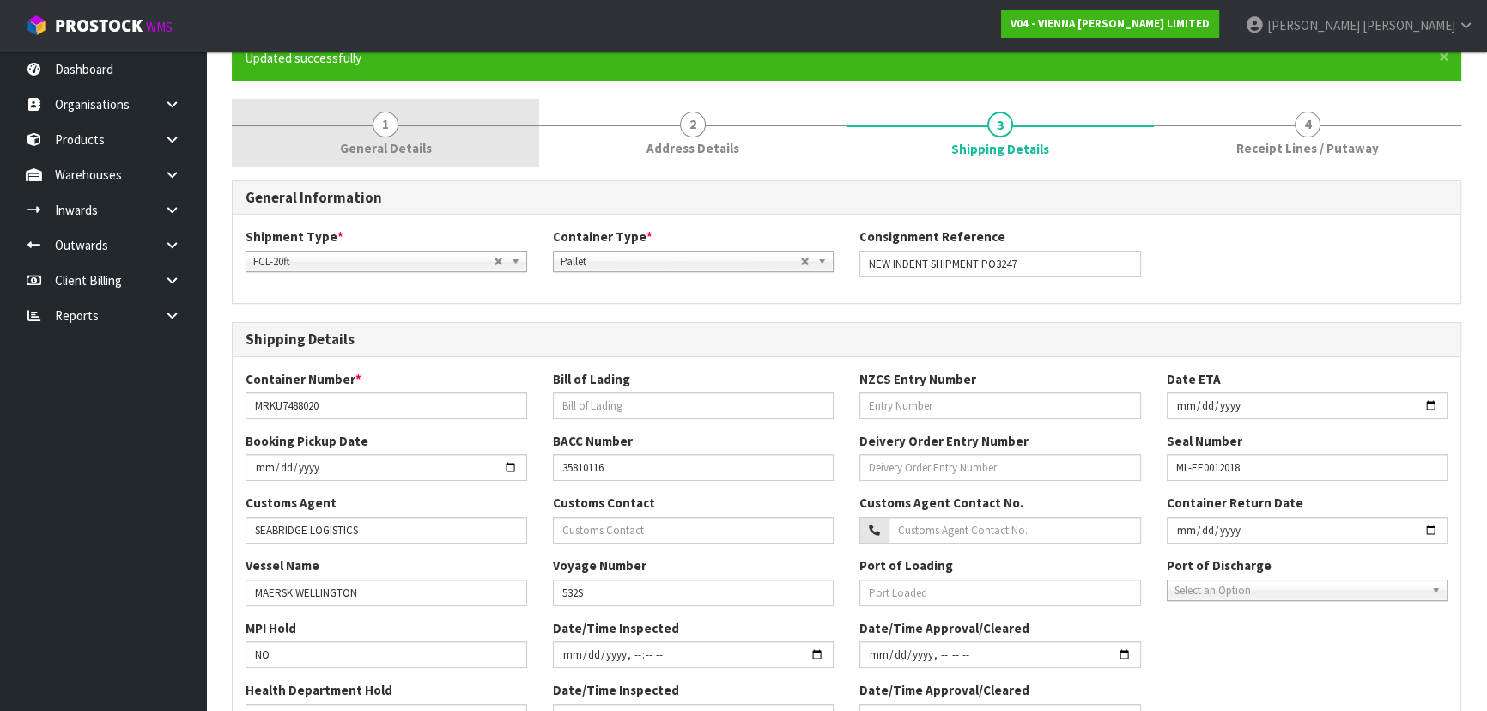
click at [446, 134] on link "1 General Details" at bounding box center [385, 133] width 307 height 68
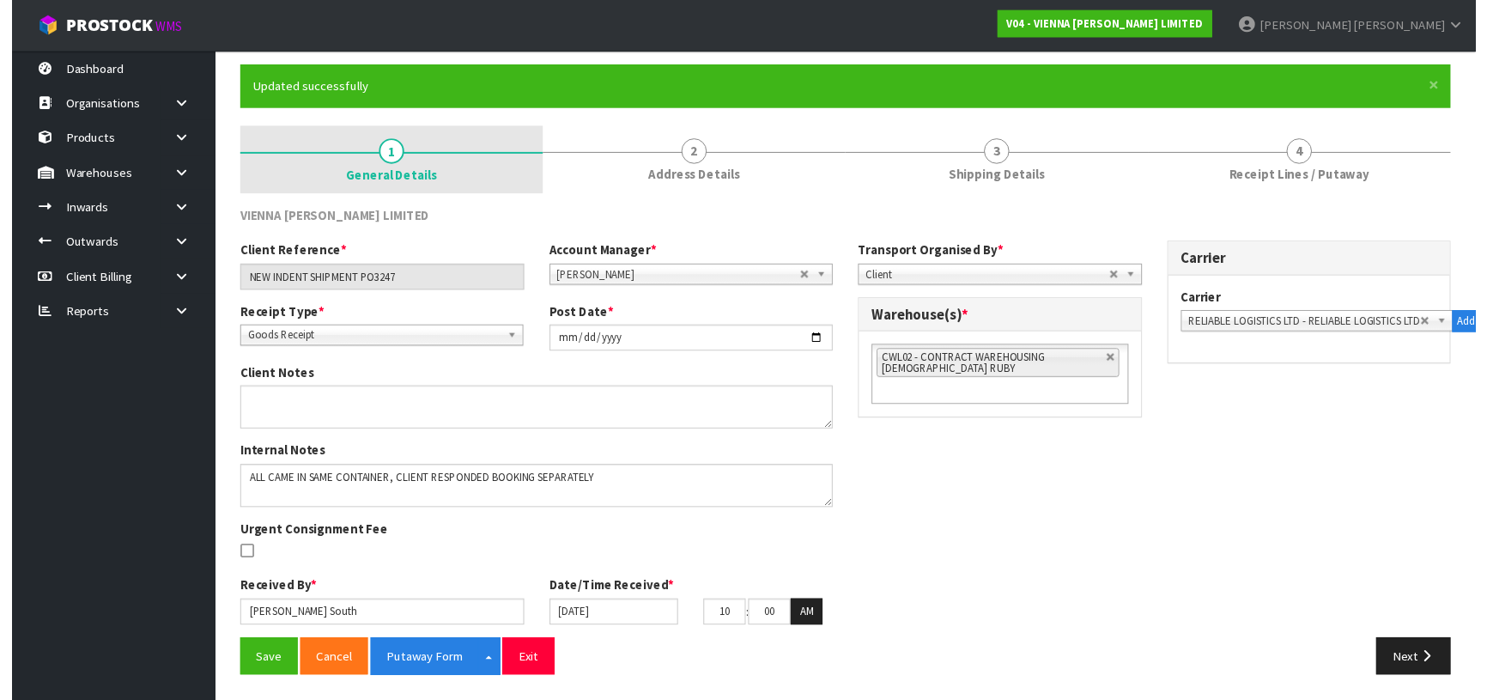
scroll to position [136, 0]
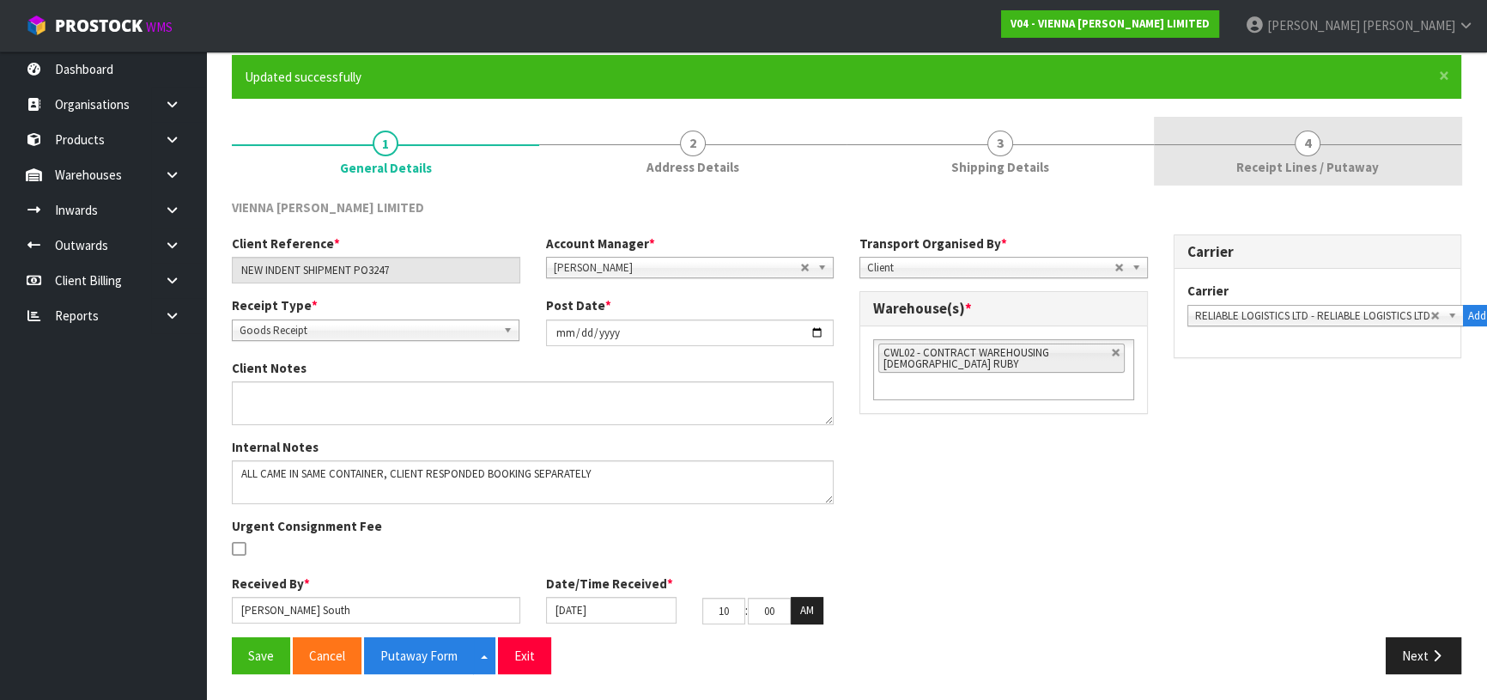
click at [1245, 137] on link "4 Receipt Lines / Putaway" at bounding box center [1307, 151] width 307 height 68
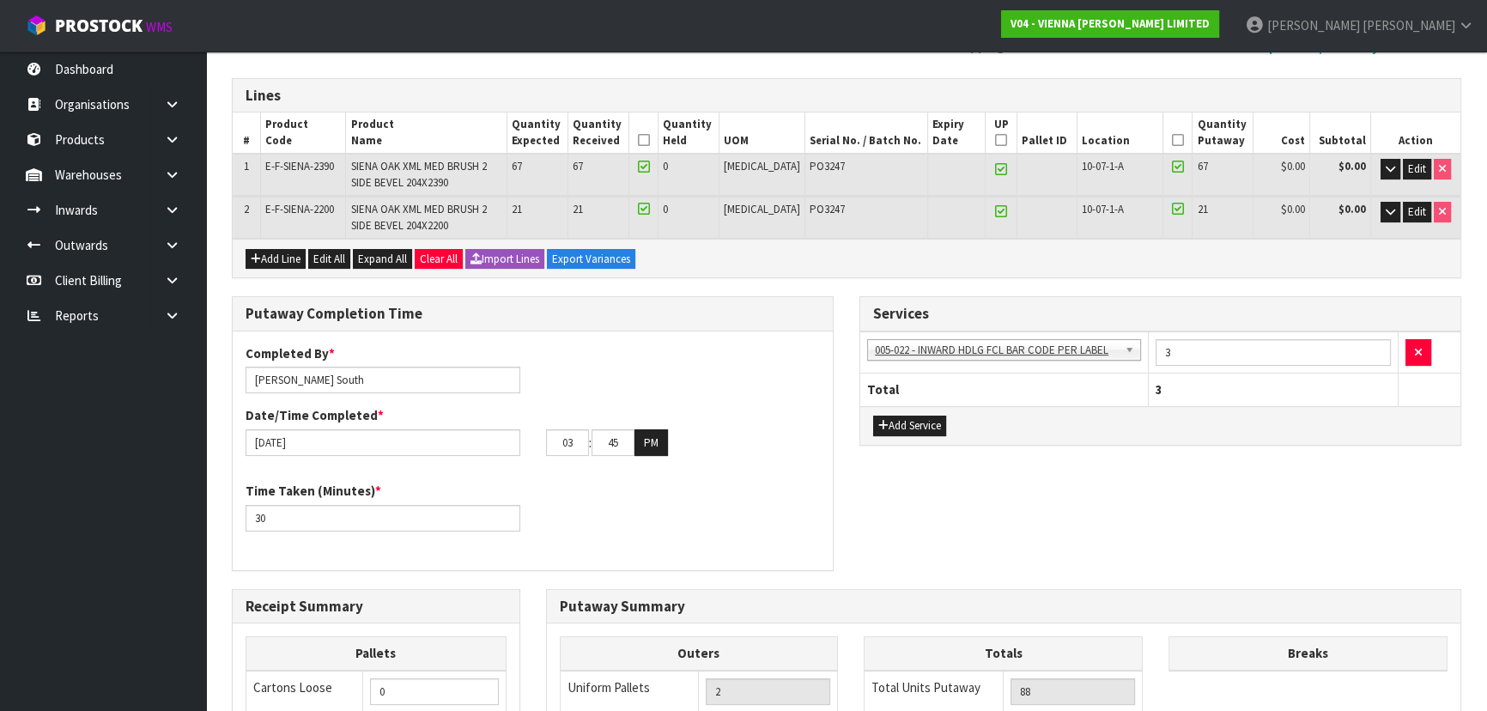
scroll to position [77, 0]
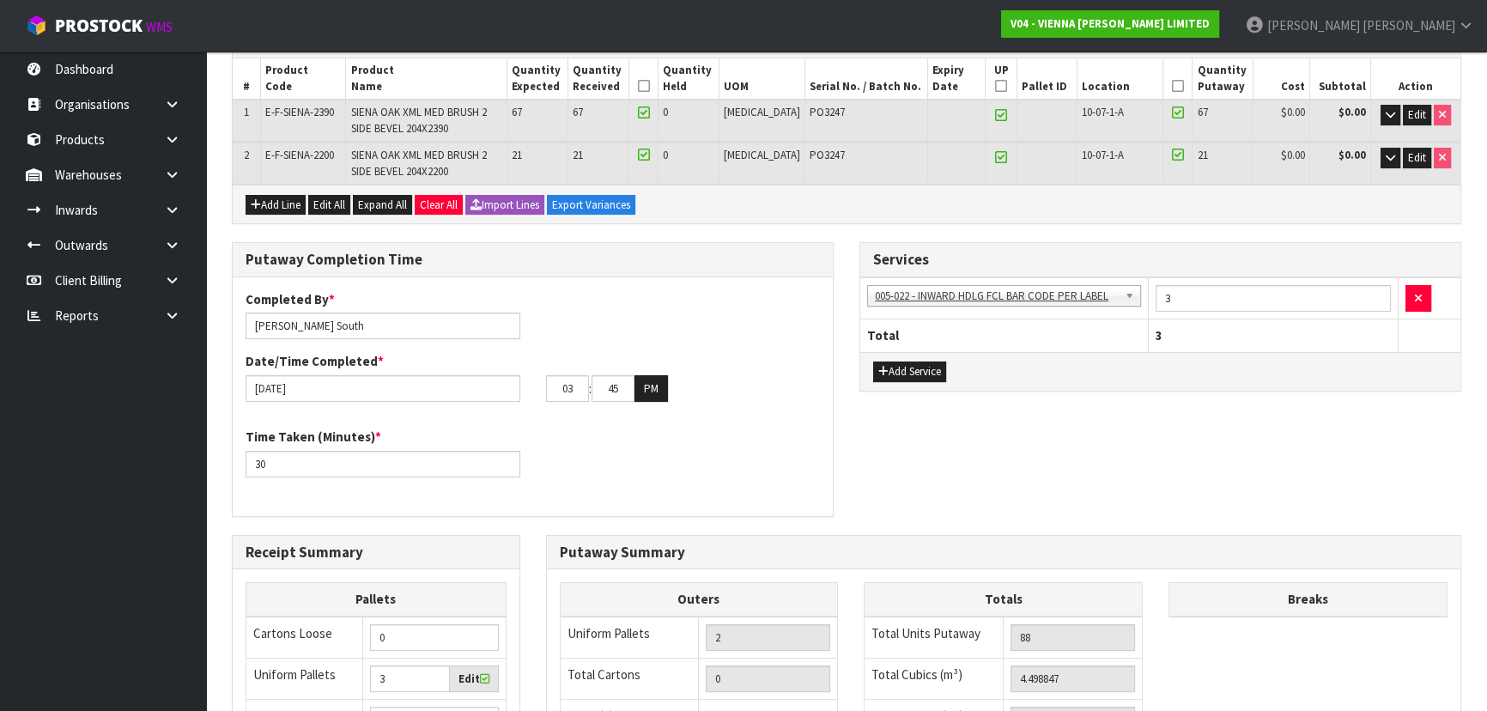
click at [1103, 421] on div "Putaway Completion Time Completed By * Zachary South Date/Time Completed * 12/0…" at bounding box center [846, 388] width 1255 height 292
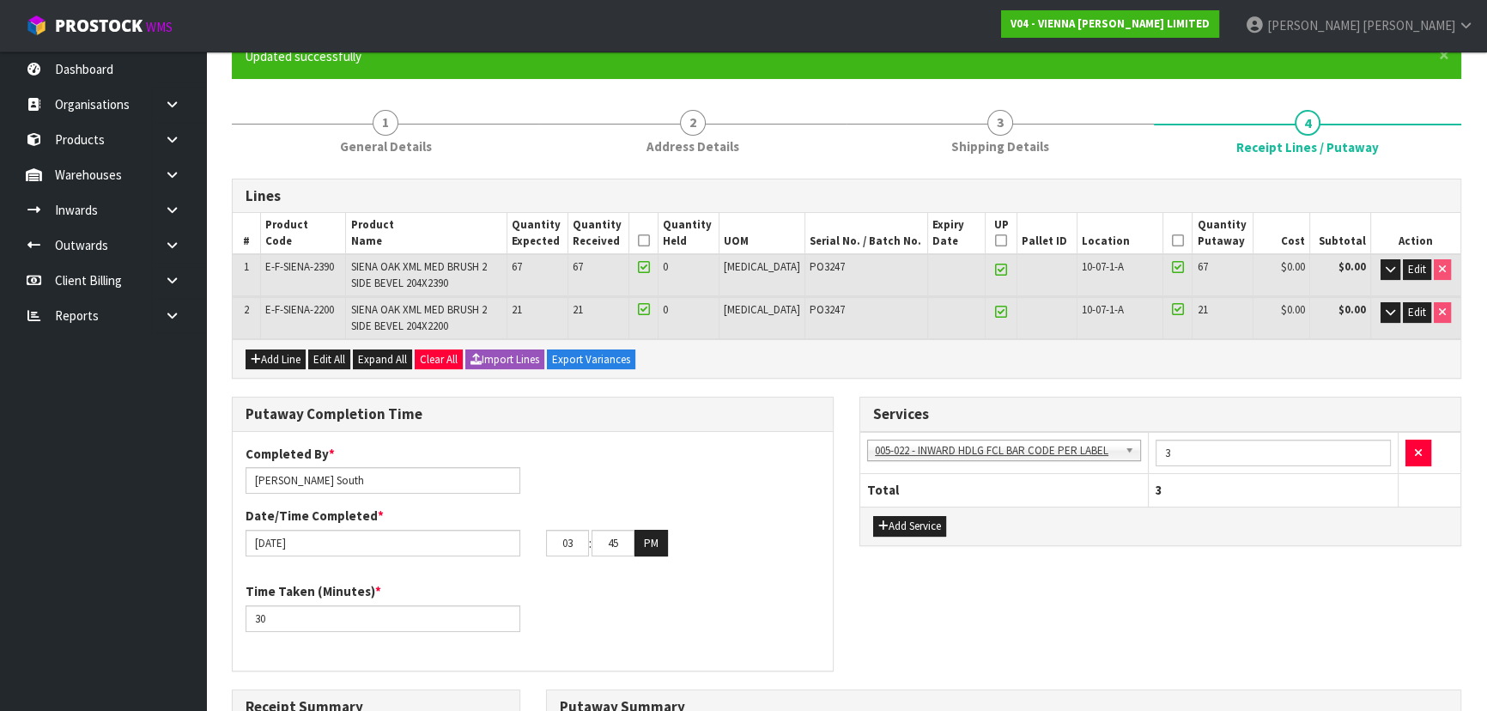
scroll to position [156, 0]
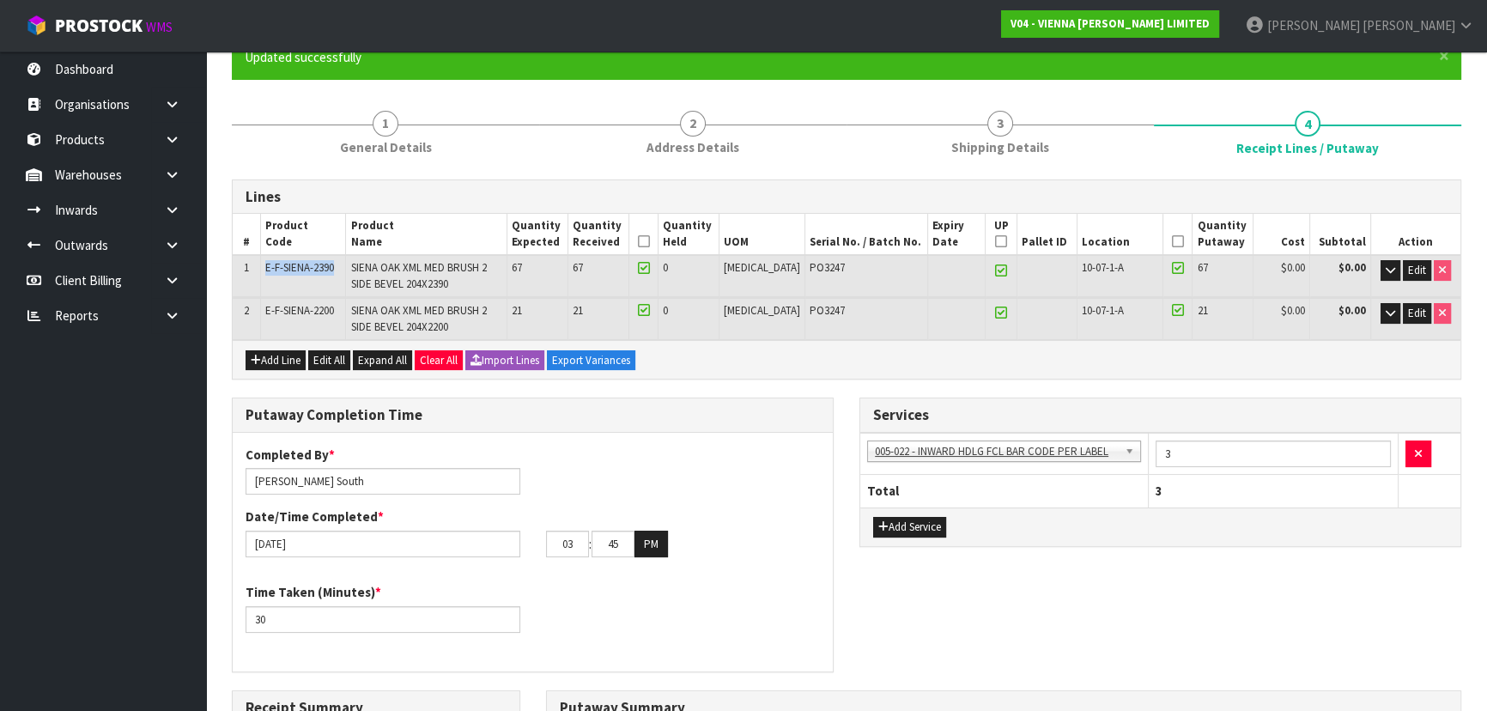
drag, startPoint x: 267, startPoint y: 267, endPoint x: 340, endPoint y: 265, distance: 73.0
click at [340, 265] on td "E-F-SIENA-2390" at bounding box center [303, 275] width 85 height 41
copy span "E-F-SIENA-2390"
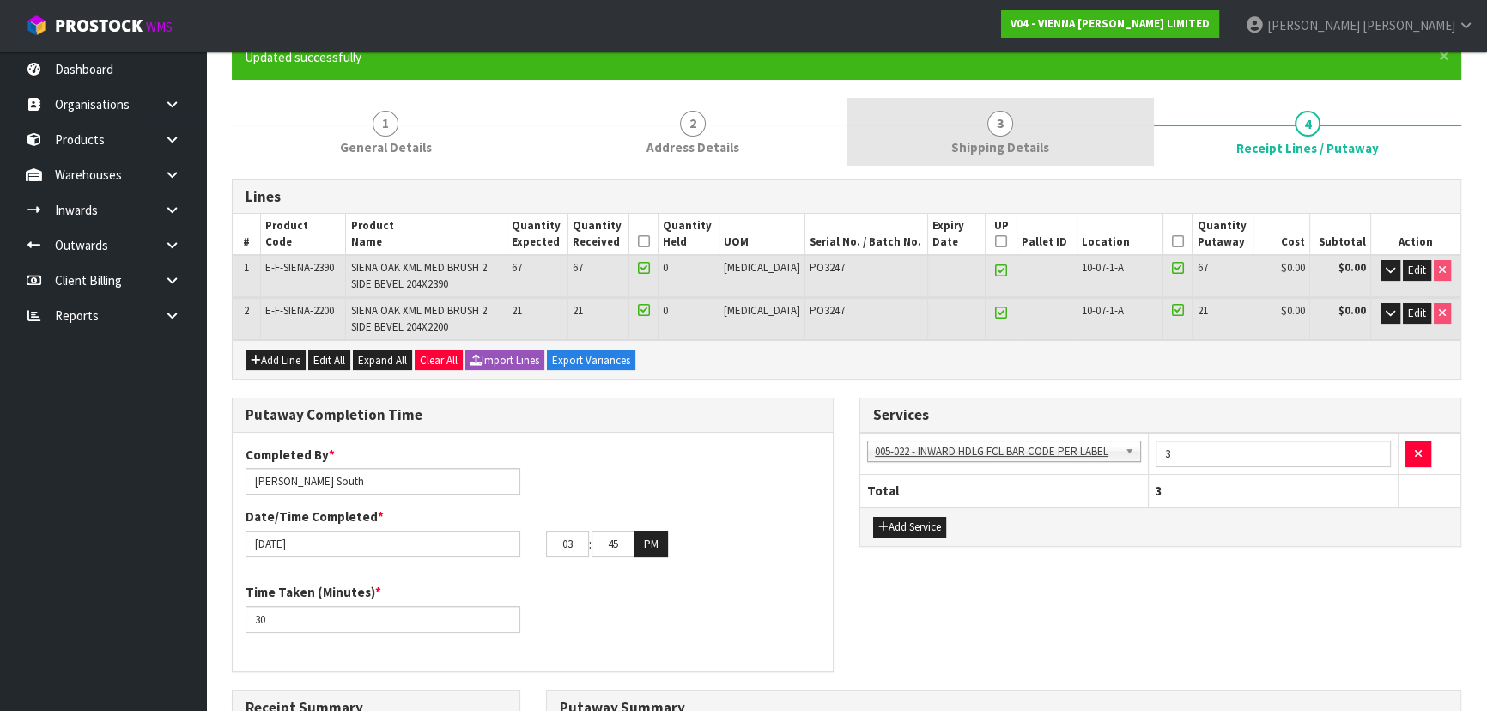
click at [975, 138] on span "Shipping Details" at bounding box center [1000, 147] width 98 height 18
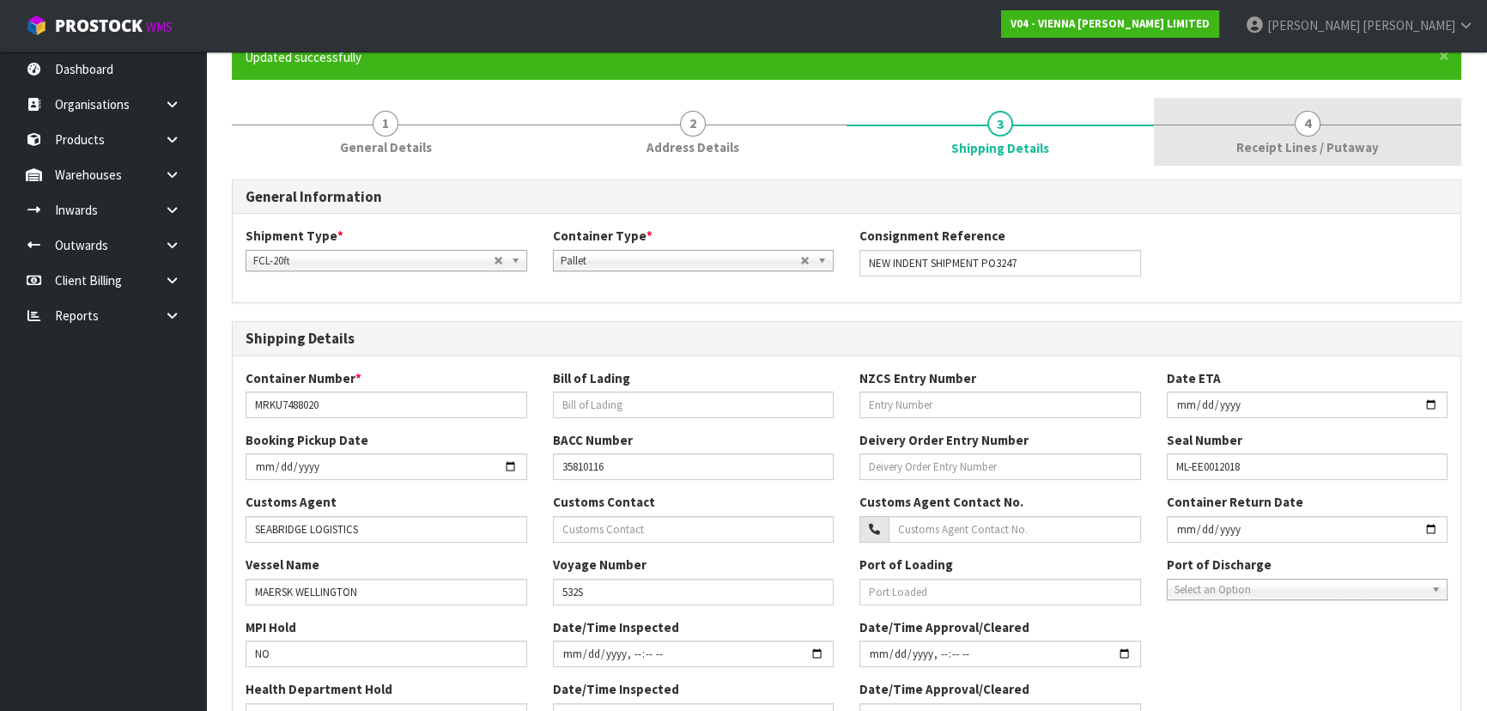
click at [1224, 112] on link "4 Receipt Lines / Putaway" at bounding box center [1307, 132] width 307 height 68
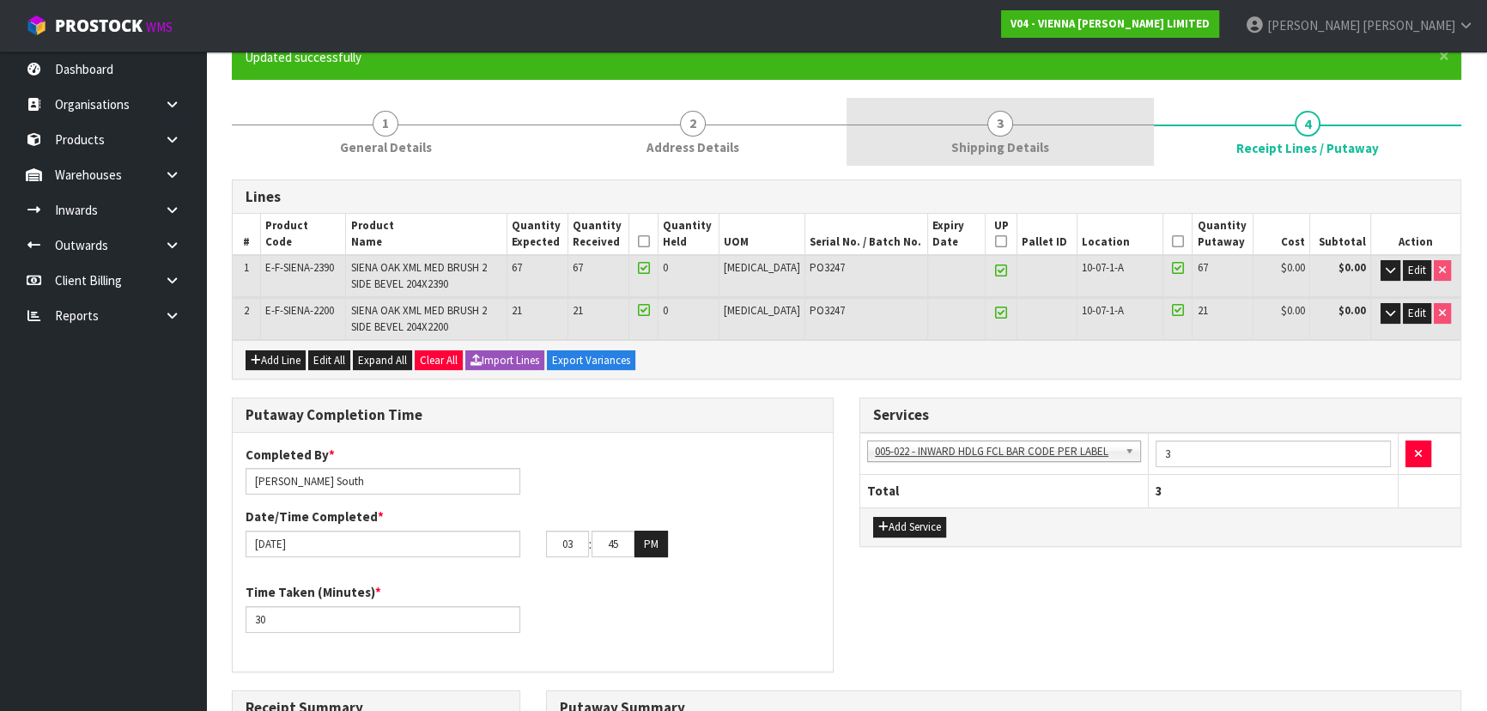
click at [1081, 130] on link "3 Shipping Details" at bounding box center [999, 132] width 307 height 68
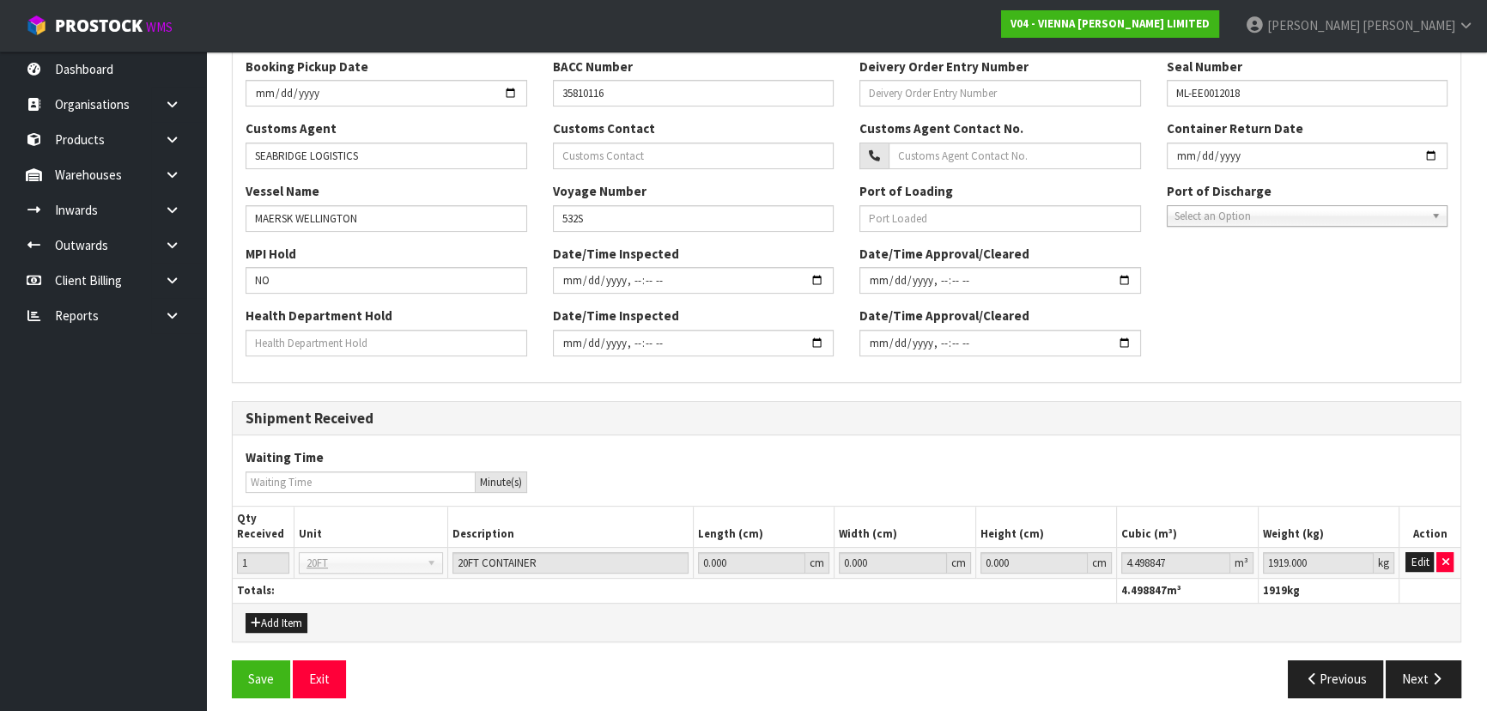
scroll to position [384, 0]
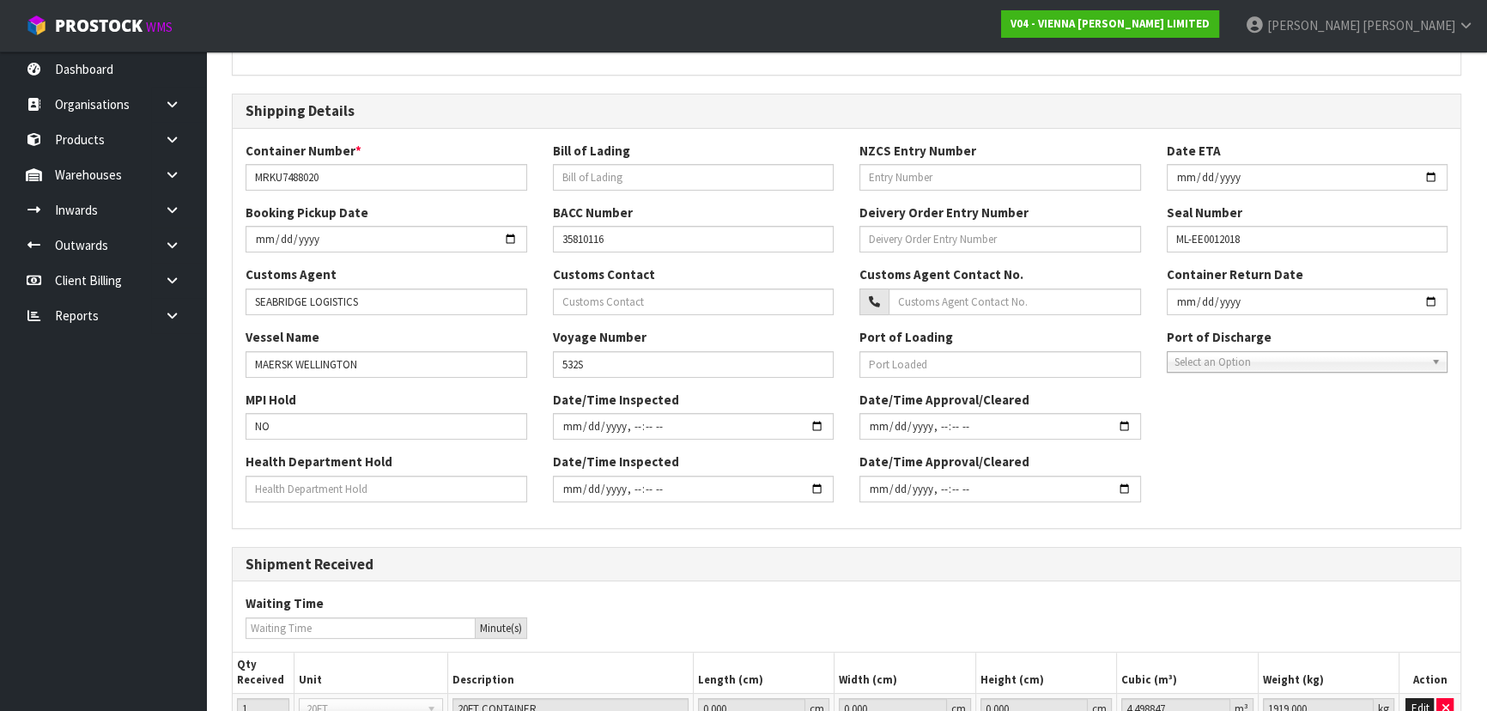
click at [1156, 416] on div "MPI Hold NO Date/Time Inspected Date/Time Approval/Cleared" at bounding box center [846, 422] width 1227 height 62
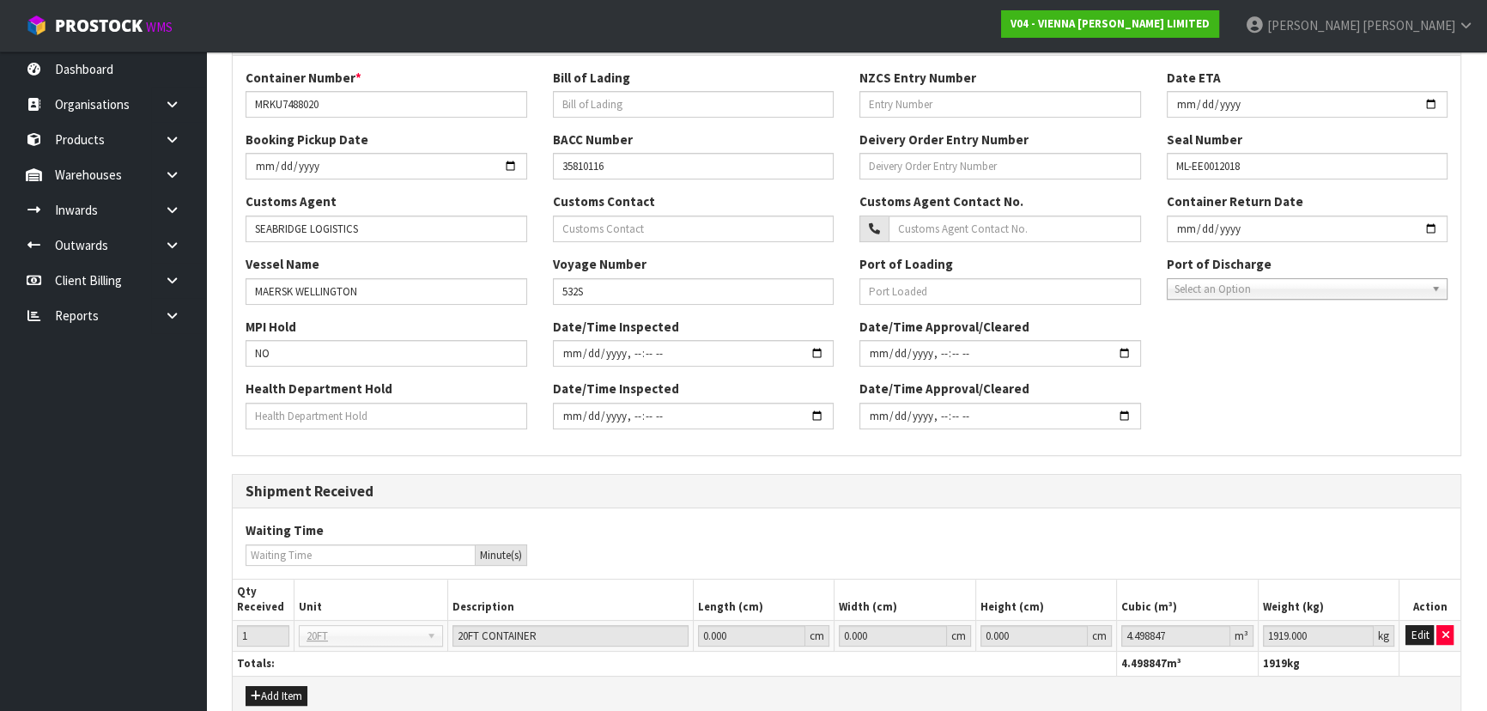
scroll to position [540, 0]
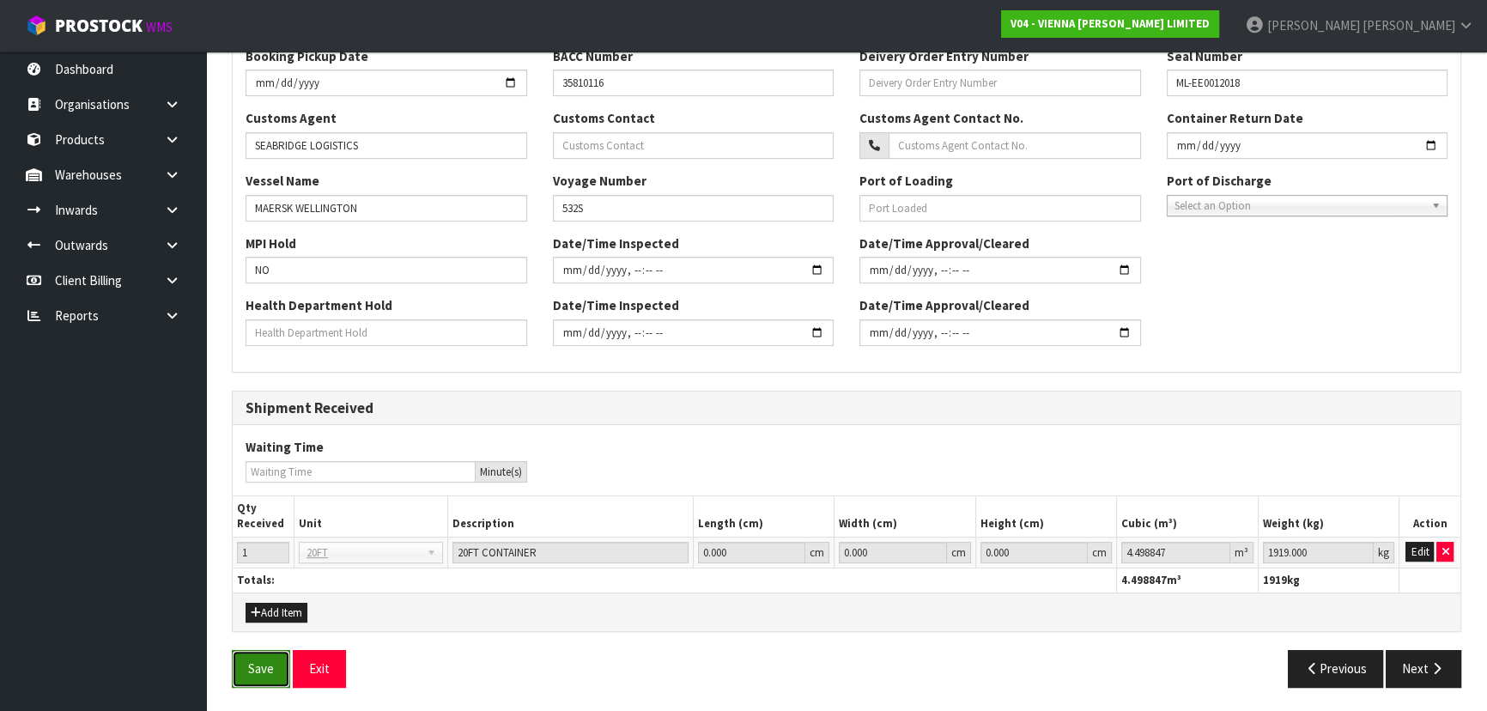
click at [257, 652] on button "Save" at bounding box center [261, 668] width 58 height 37
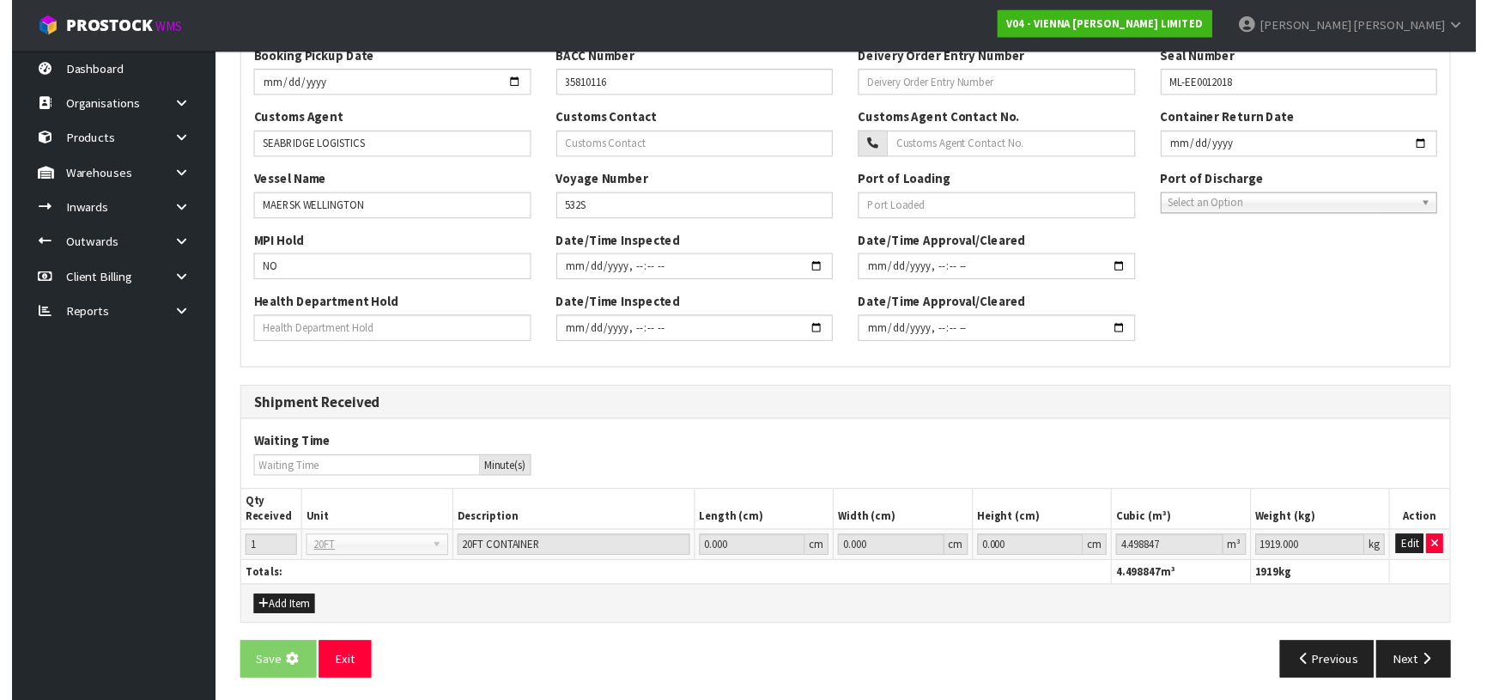
scroll to position [0, 0]
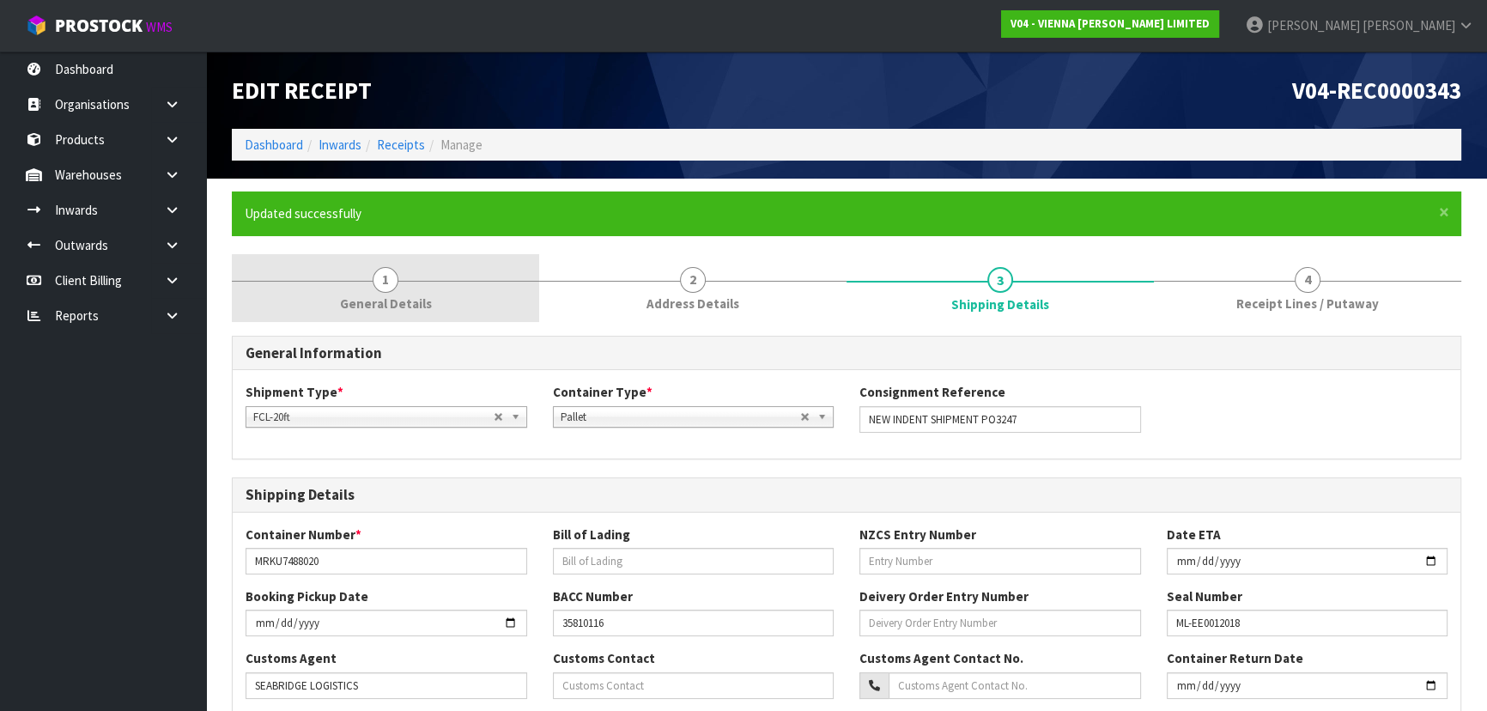
click at [436, 283] on link "1 General Details" at bounding box center [385, 288] width 307 height 68
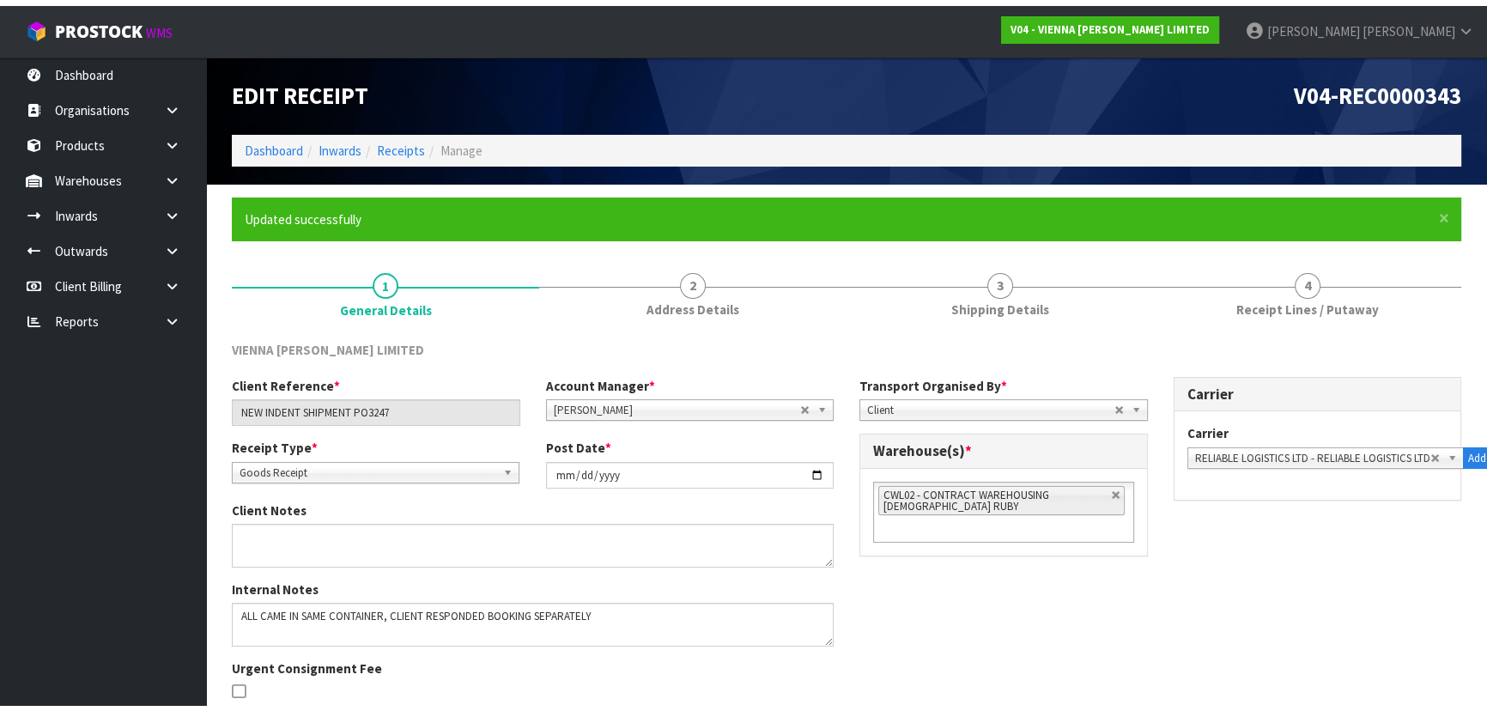
scroll to position [136, 0]
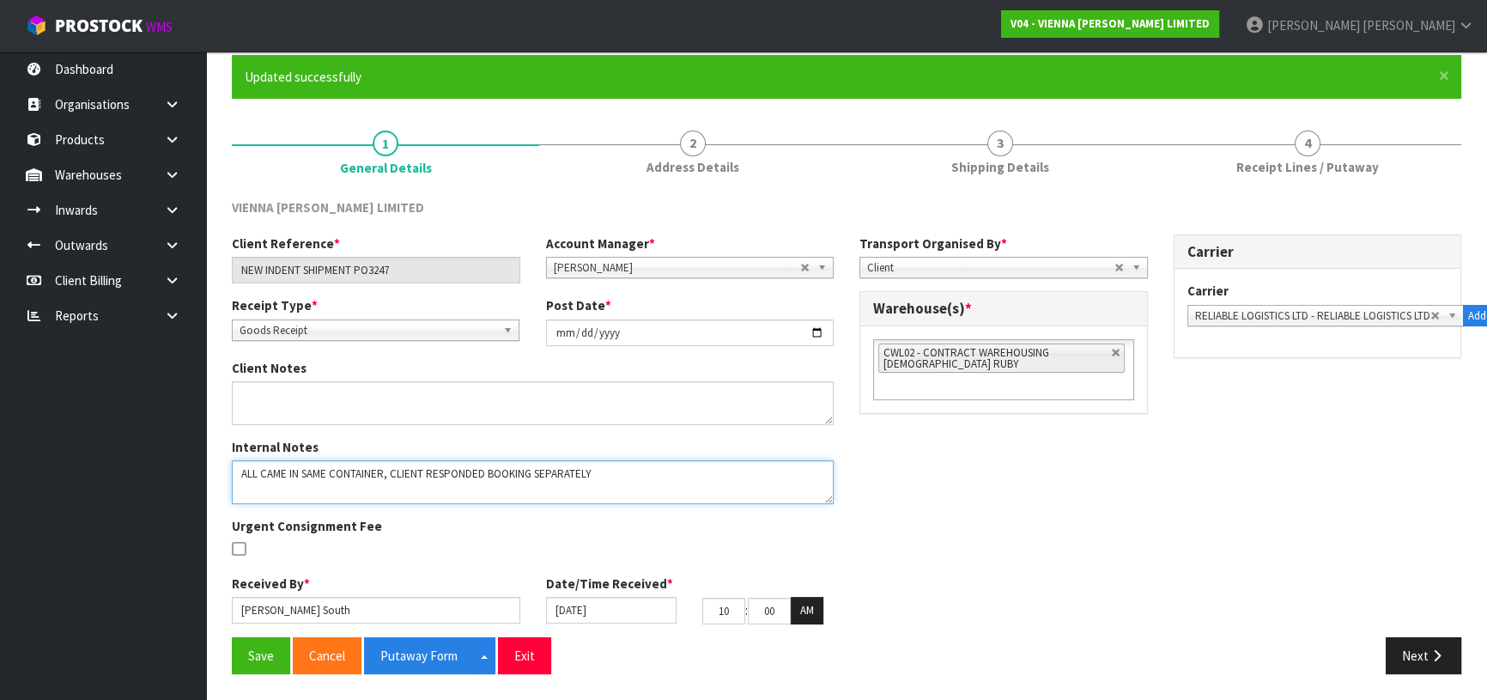
click at [671, 463] on textarea at bounding box center [533, 482] width 602 height 44
click at [699, 492] on textarea at bounding box center [533, 482] width 602 height 44
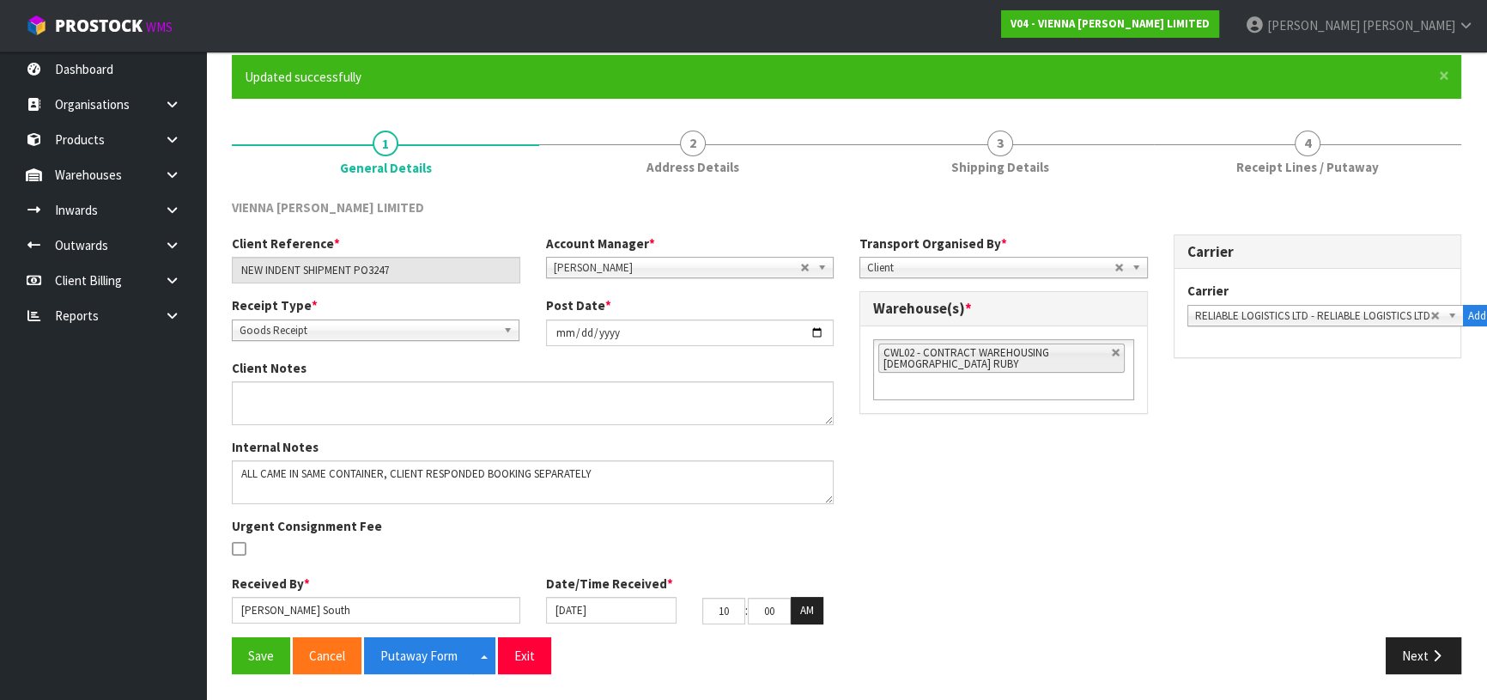
click at [705, 508] on div "Internal Notes Urgent Consignment Fee" at bounding box center [532, 506] width 627 height 136
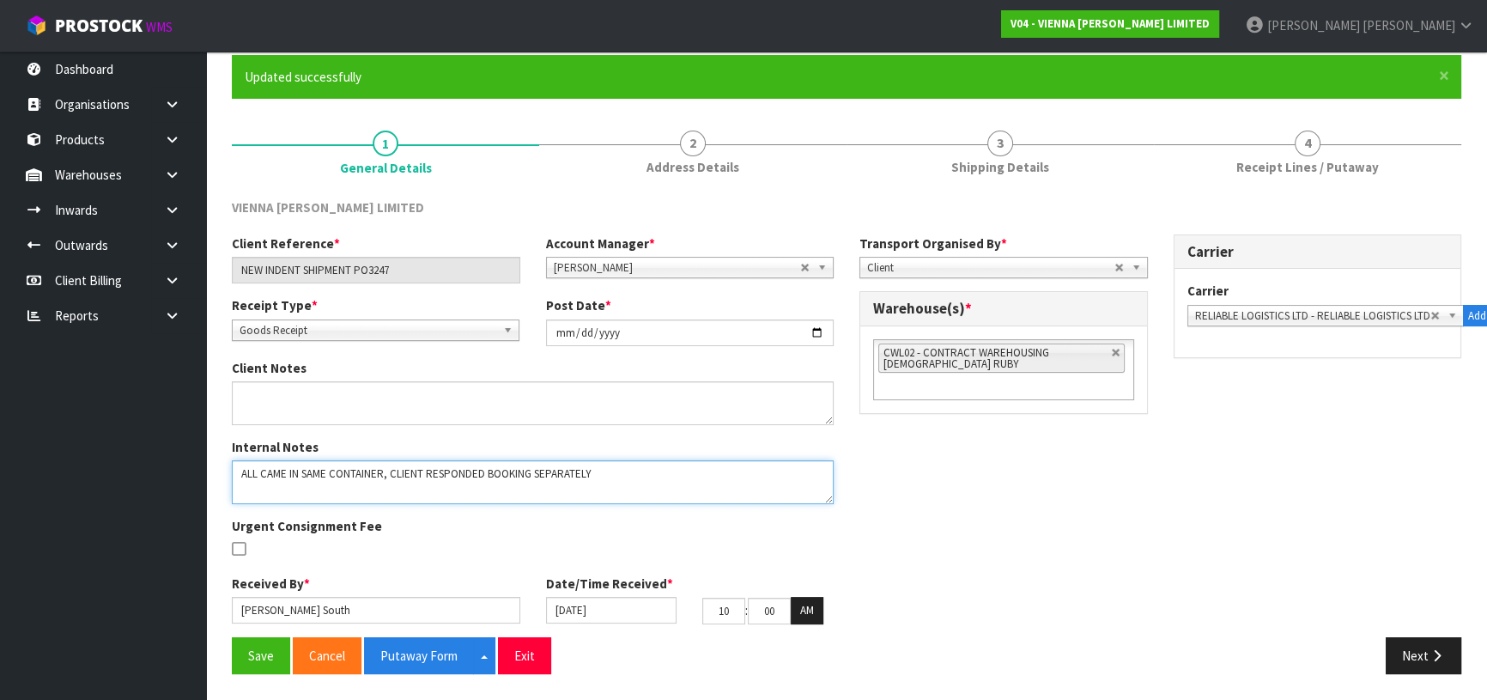
click at [702, 493] on textarea at bounding box center [533, 482] width 602 height 44
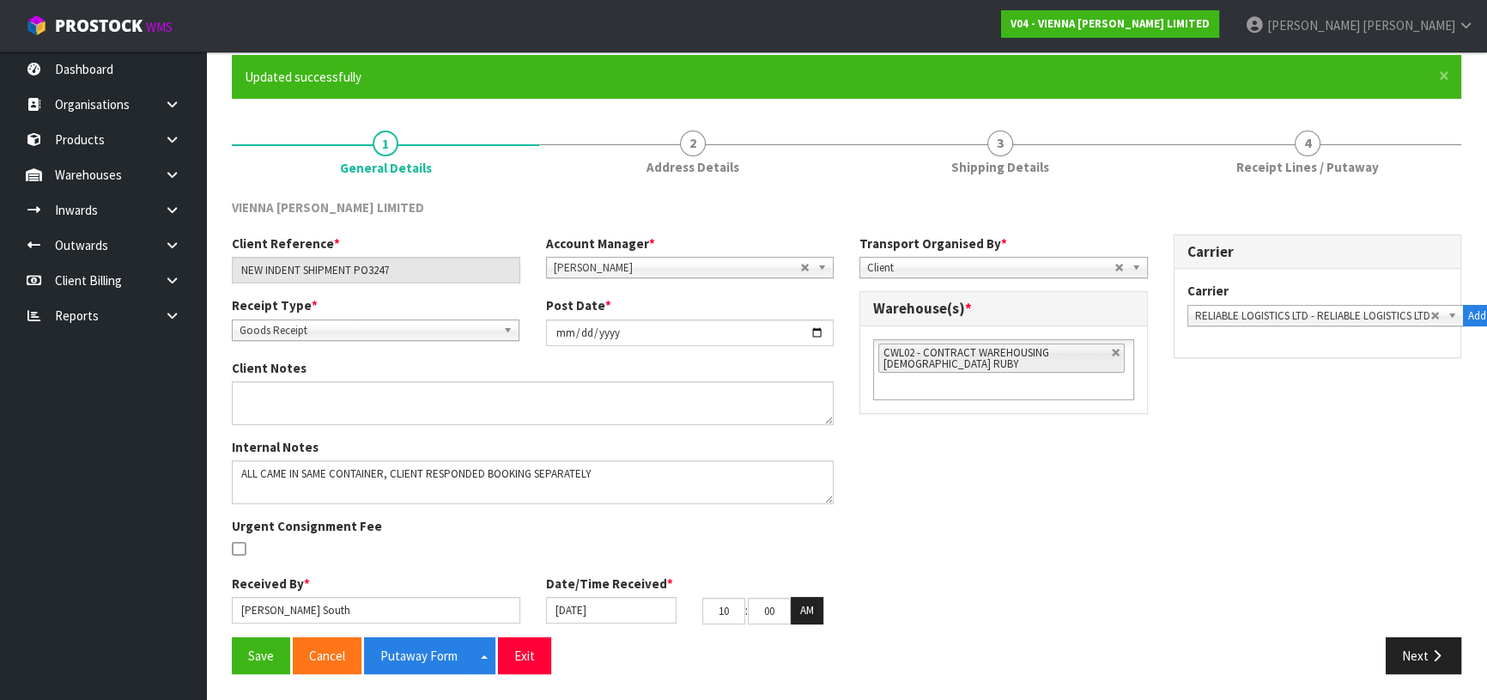
click at [992, 487] on div "Client Reference * NEW INDENT SHIPMENT PO3247 Account Manager * Zubair Moolla R…" at bounding box center [846, 435] width 1255 height 403
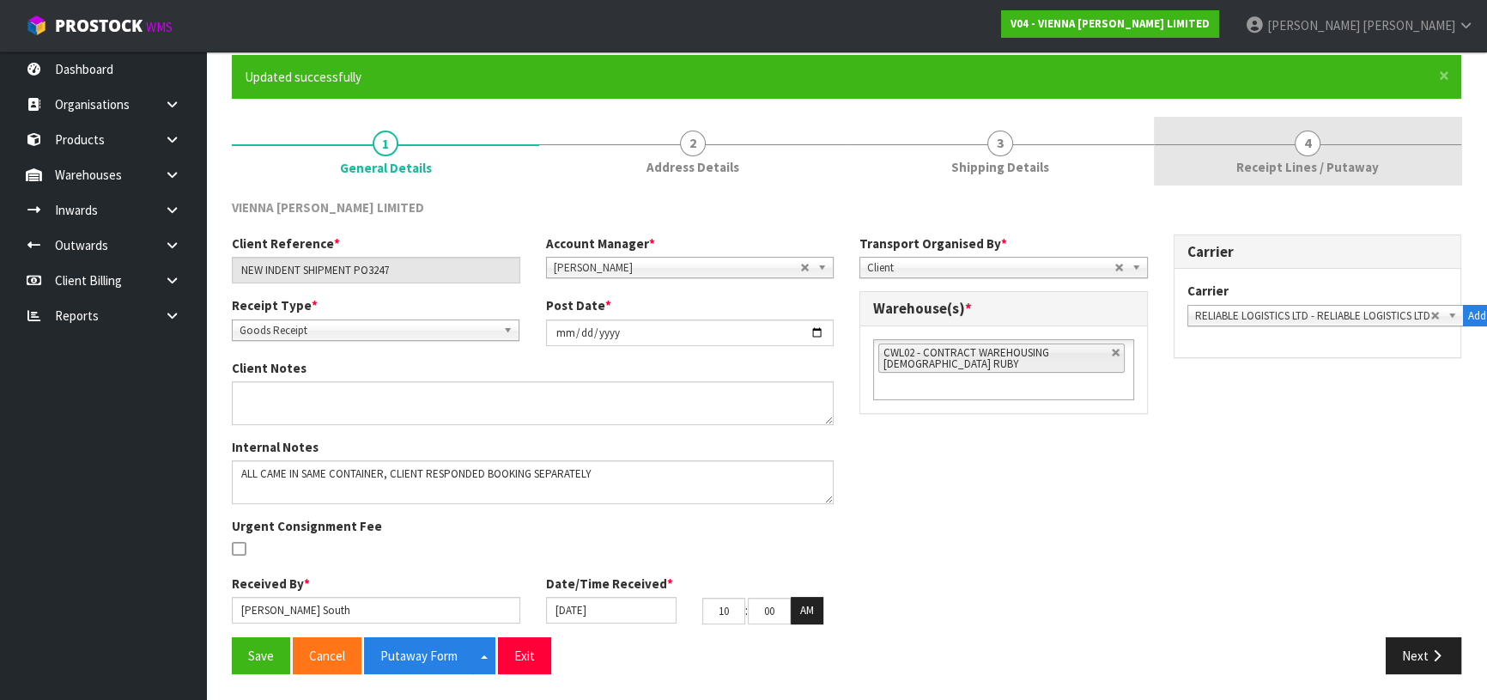
click at [1188, 170] on link "4 Receipt Lines / Putaway" at bounding box center [1307, 151] width 307 height 68
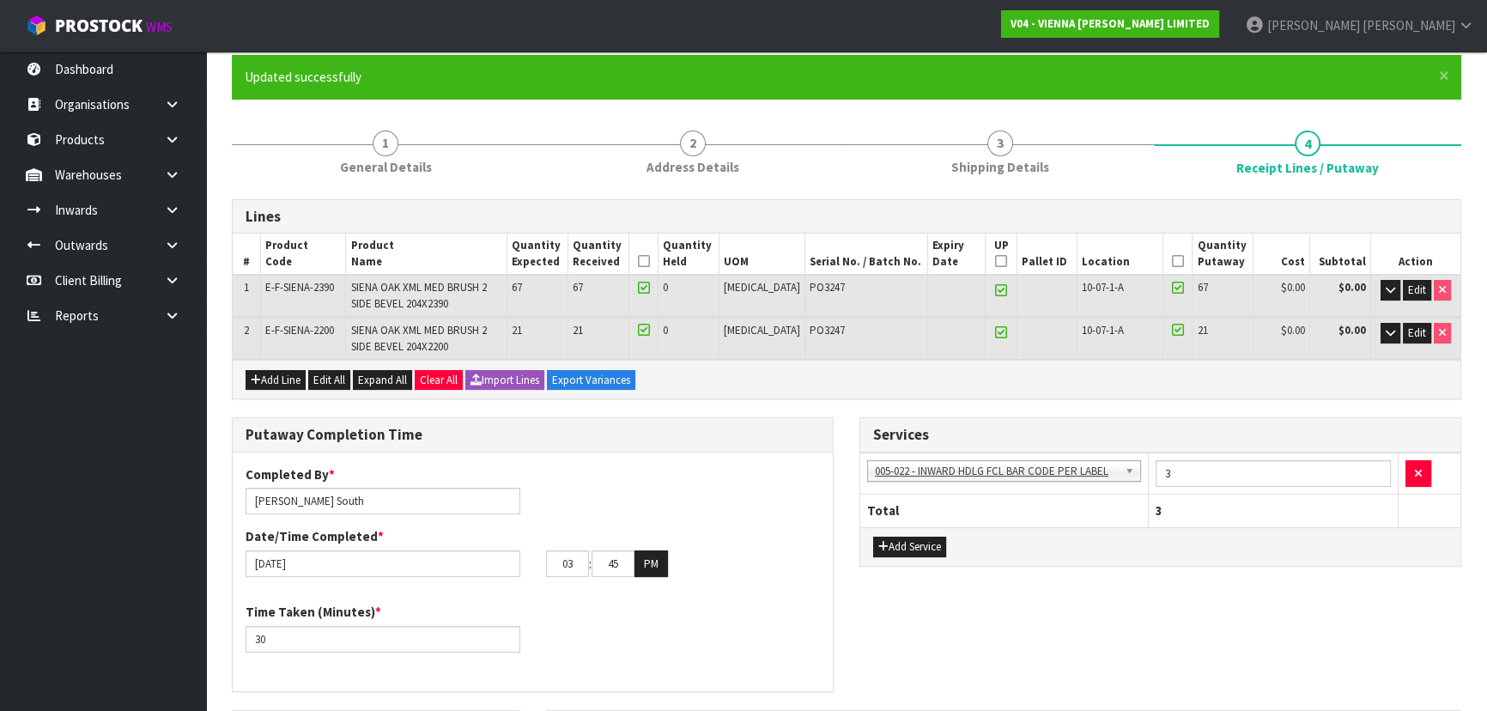
click at [847, 404] on div "Lines # Product Code Product Name Quantity Expected Quantity Received Quantity …" at bounding box center [846, 694] width 1229 height 991
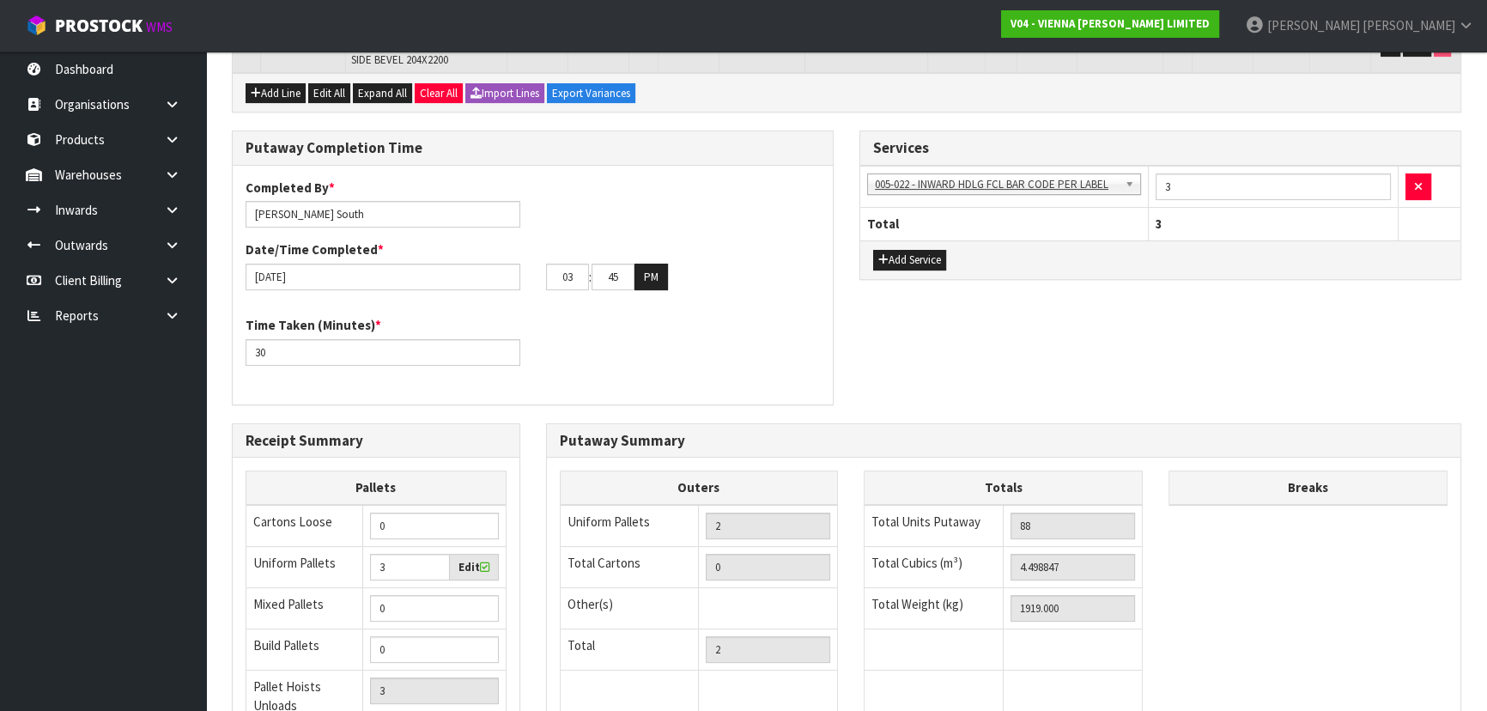
scroll to position [448, 0]
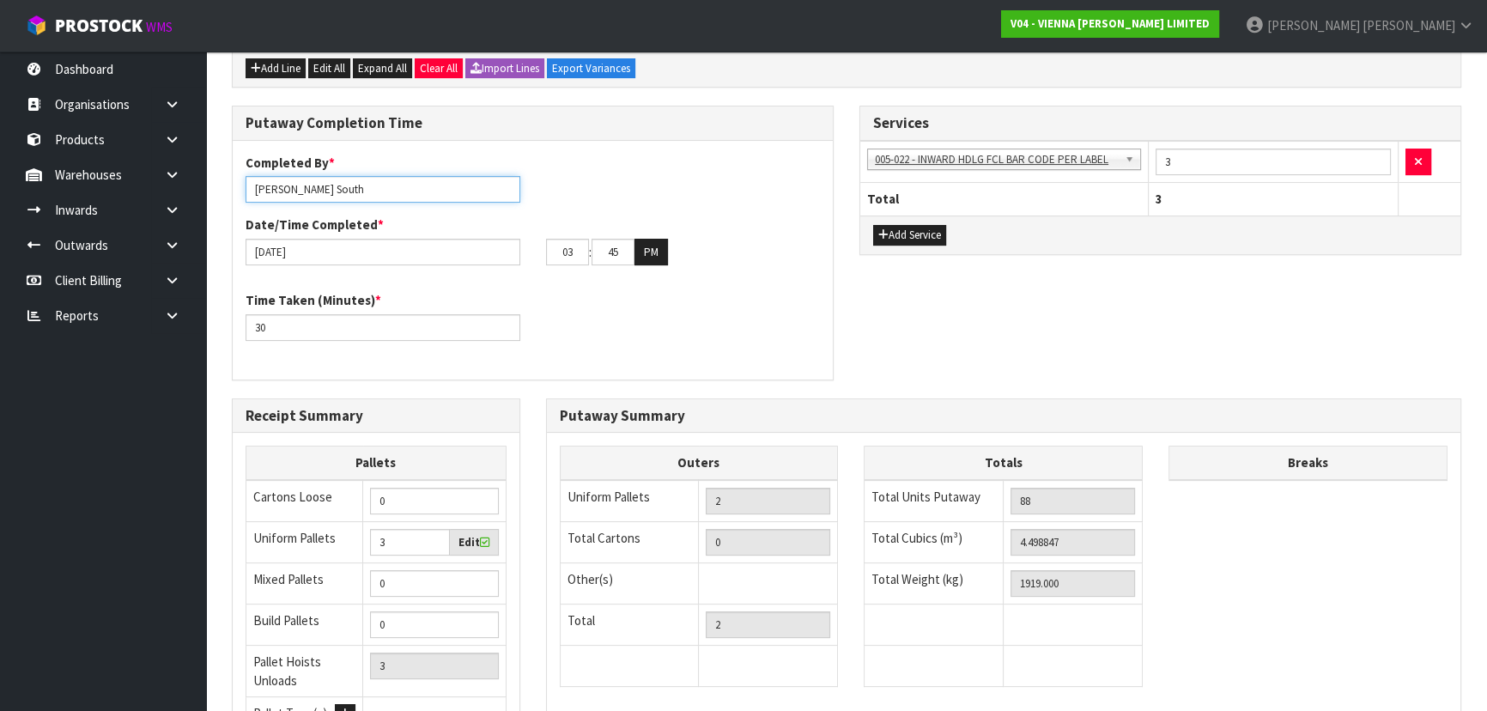
click at [367, 181] on input "Zachary South" at bounding box center [382, 189] width 275 height 27
click at [524, 133] on div "Putaway Completion Time" at bounding box center [533, 123] width 600 height 34
click at [417, 191] on input "Zachary South" at bounding box center [382, 189] width 275 height 27
click at [558, 161] on div "Completed By * Zachary South Date/Time Completed * 12/09/2025 03 : 45 : 00 PM" at bounding box center [533, 216] width 600 height 124
click at [585, 176] on div "Completed By * Zachary South Date/Time Completed * 12/09/2025 03 : 45 : 00 PM" at bounding box center [533, 216] width 600 height 124
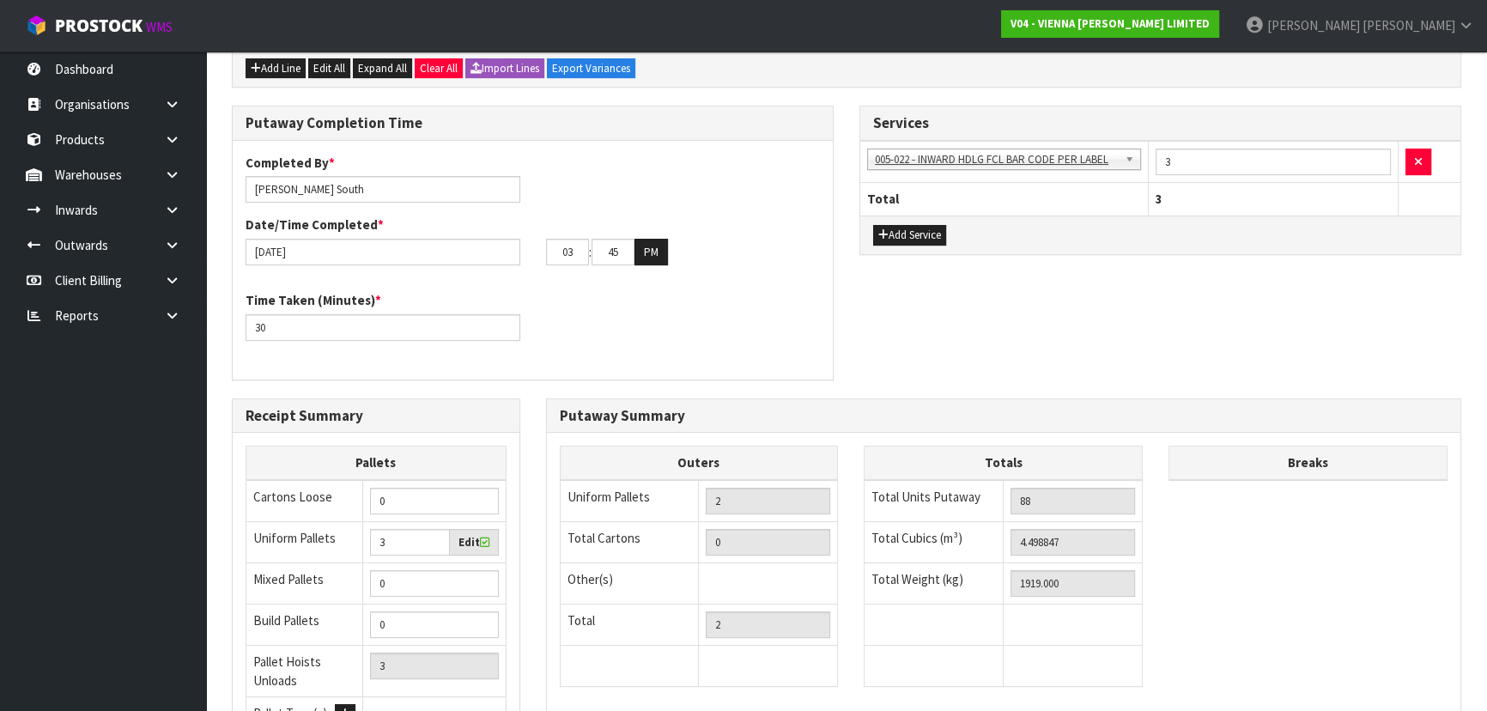
click at [543, 355] on div "Completed By * Zachary South Date/Time Completed * 12/09/2025 03 : 45 : 00 PM T…" at bounding box center [533, 260] width 600 height 213
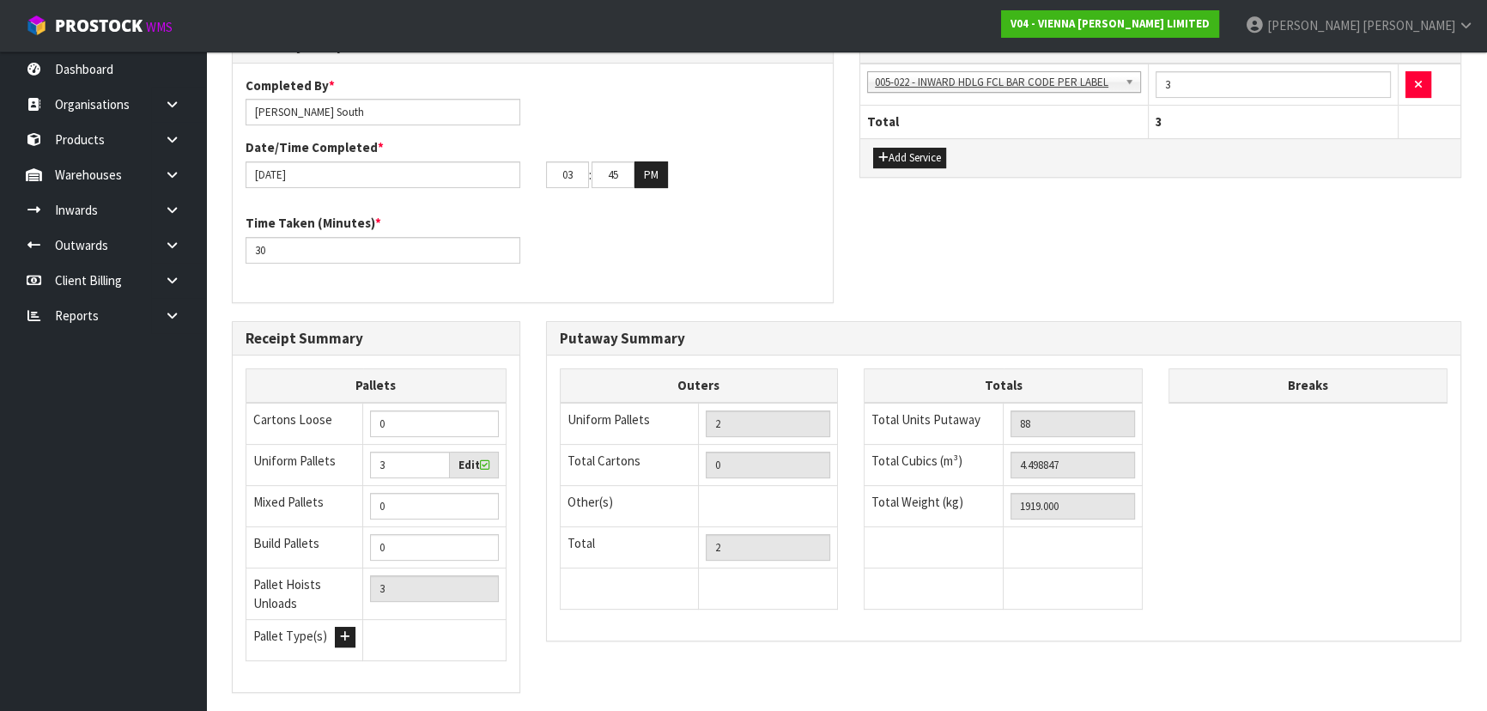
scroll to position [526, 0]
click at [534, 380] on div "Putaway Summary Outers Uniform Pallets 2 Total Cartons 0 Other(s) Bag x 0 Bar x…" at bounding box center [1004, 489] width 942 height 338
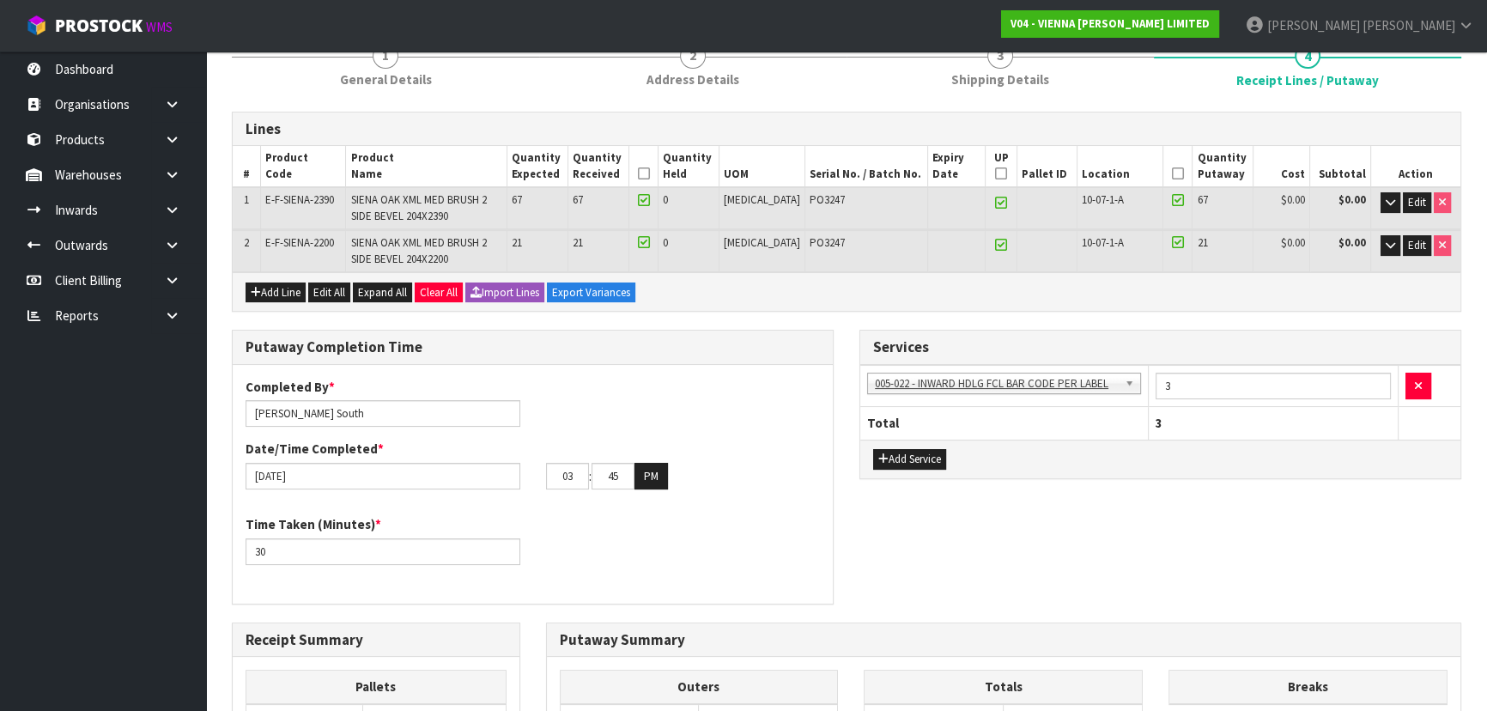
scroll to position [215, 0]
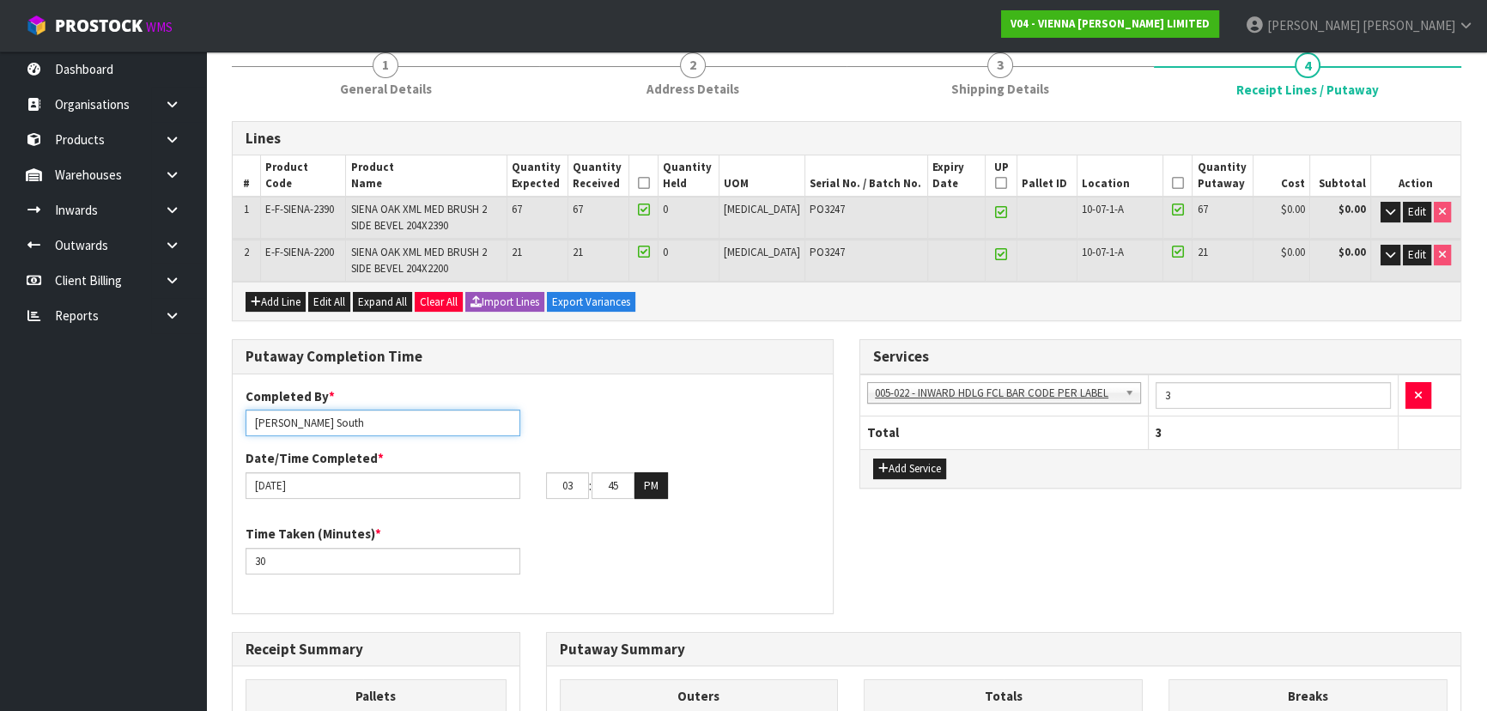
click at [485, 415] on input "Zachary South" at bounding box center [382, 422] width 275 height 27
click at [516, 399] on div "Completed By * Zachary South" at bounding box center [383, 411] width 300 height 49
click at [368, 561] on input "30" at bounding box center [382, 561] width 275 height 27
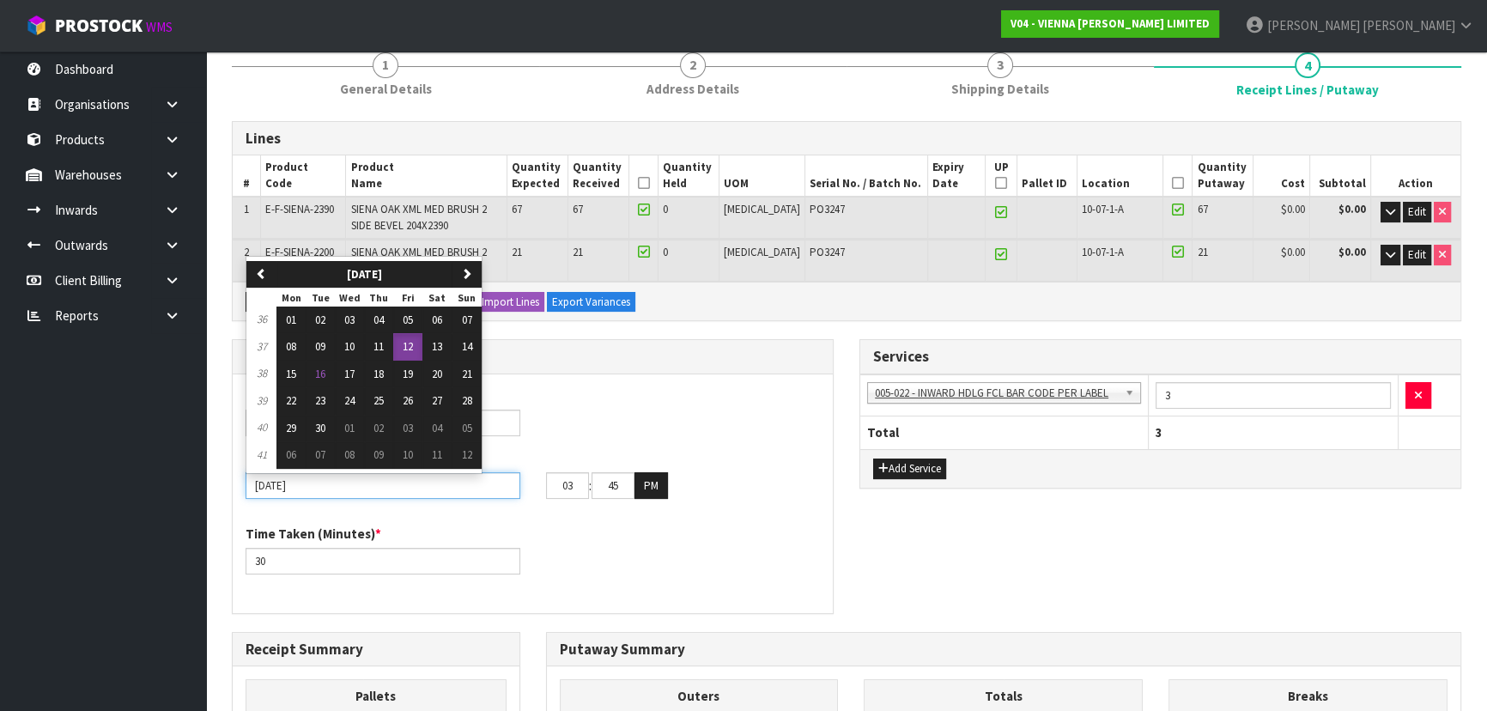
click at [379, 481] on input "12/09/2025" at bounding box center [382, 485] width 275 height 27
click at [326, 380] on button "16" at bounding box center [320, 373] width 29 height 27
type input "16/09/2025"
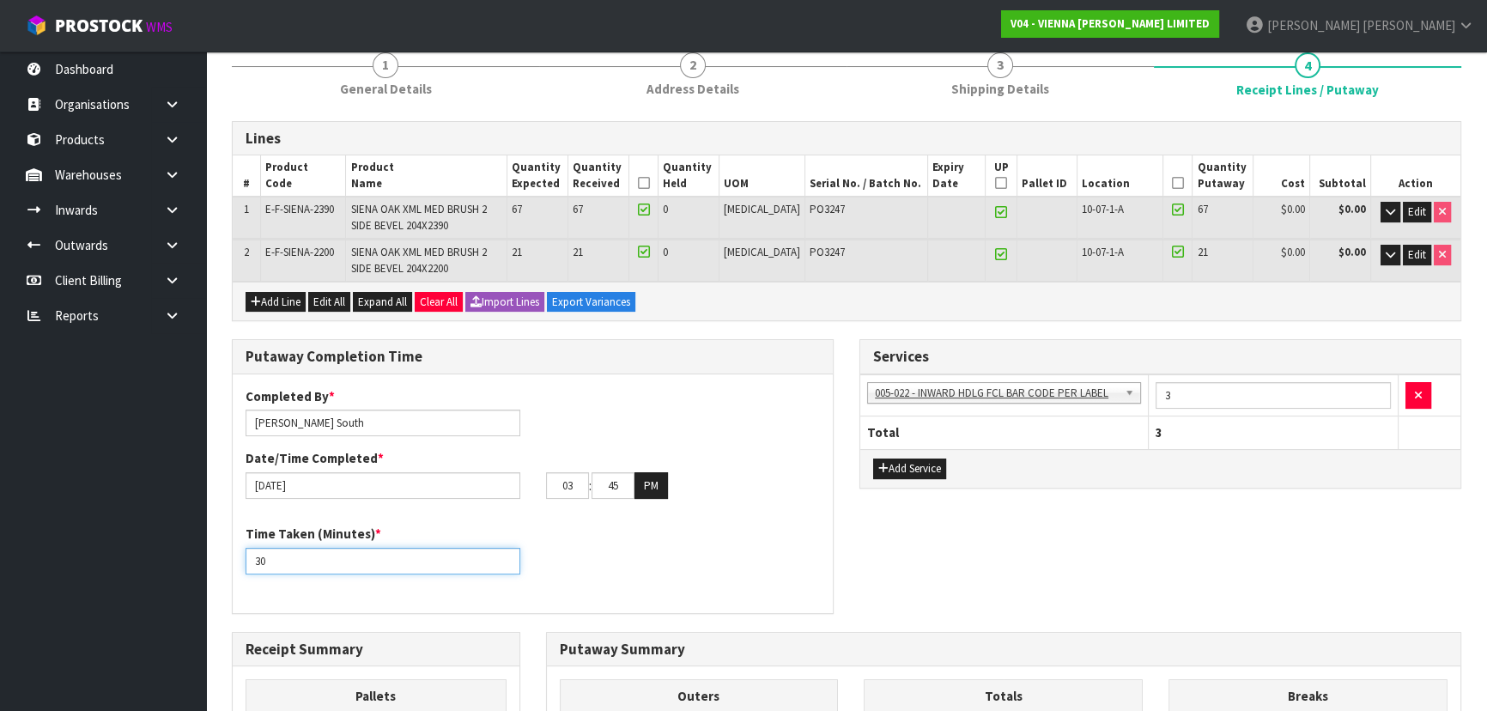
click at [339, 550] on input "30" at bounding box center [382, 561] width 275 height 27
drag, startPoint x: 197, startPoint y: 555, endPoint x: 109, endPoint y: 542, distance: 88.5
click at [112, 496] on body "Toggle navigation ProStock WMS V04 - VIENNA WOODS LIMITED Michael Drugan Logout…" at bounding box center [743, 140] width 1487 height 711
click at [389, 481] on input "16/09/2025" at bounding box center [382, 485] width 275 height 27
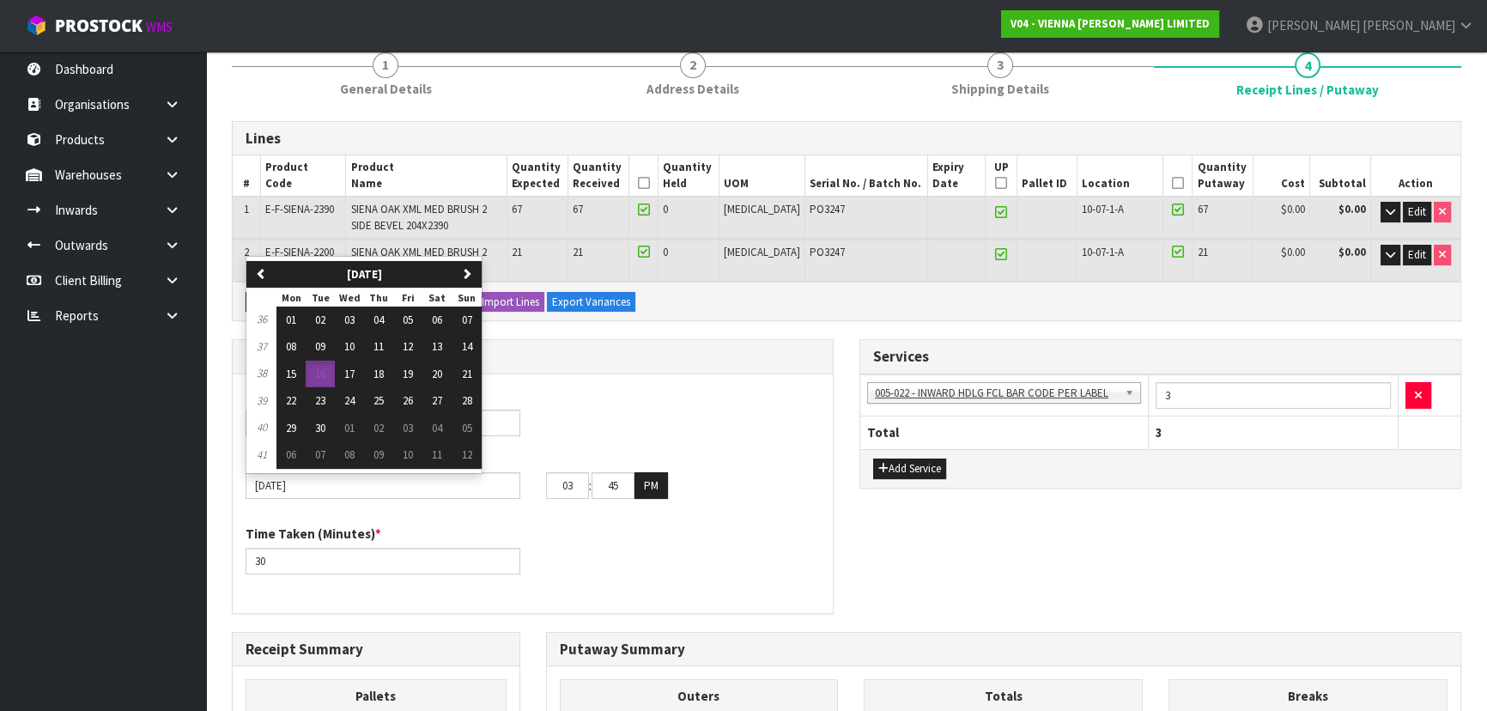
click at [373, 520] on div "Completed By * Zachary South Date/Time Completed * 16/09/2025 previous Septembe…" at bounding box center [533, 493] width 600 height 213
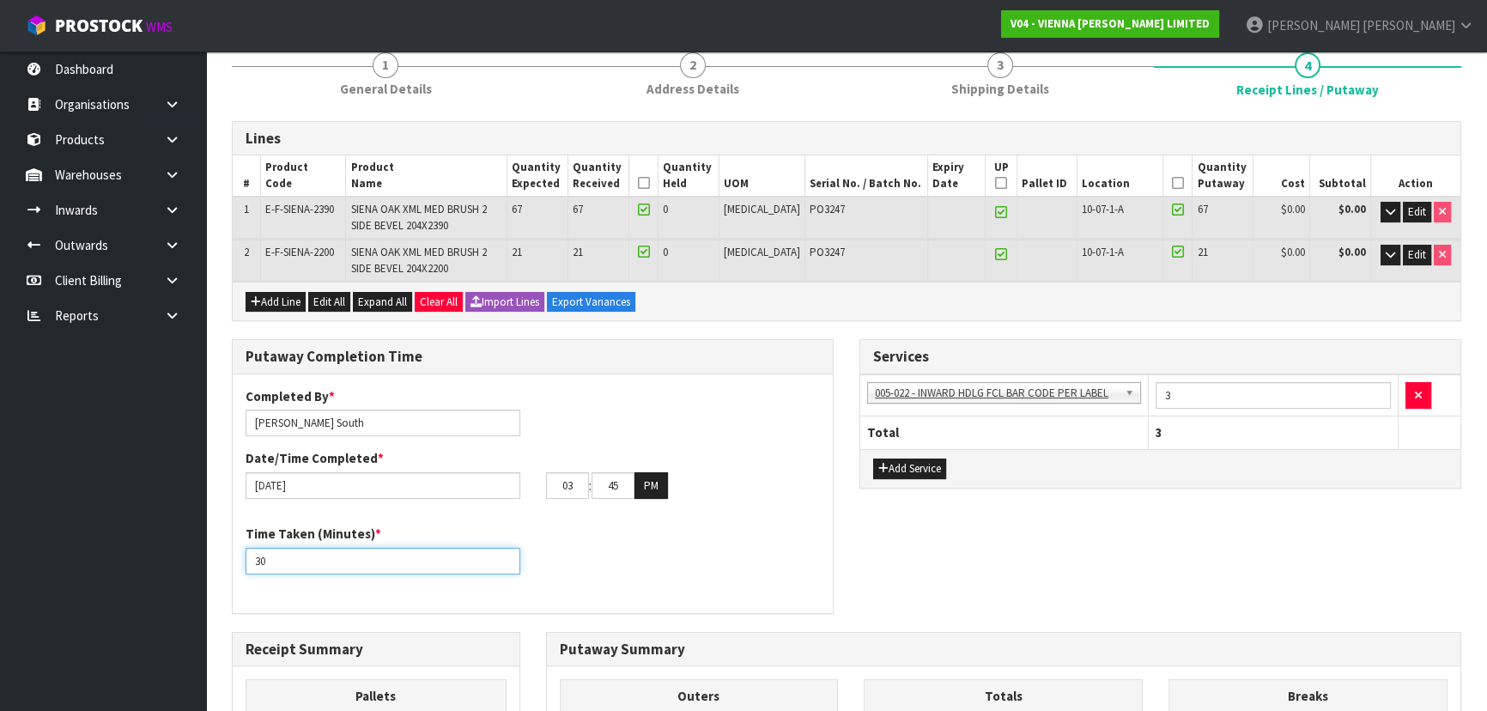
drag, startPoint x: 273, startPoint y: 561, endPoint x: 147, endPoint y: 561, distance: 126.2
click at [147, 496] on body "Toggle navigation ProStock WMS V04 - VIENNA WOODS LIMITED Michael Drugan Logout…" at bounding box center [743, 140] width 1487 height 711
type input "2"
type input "120"
click at [347, 420] on input "Zachary South" at bounding box center [382, 422] width 275 height 27
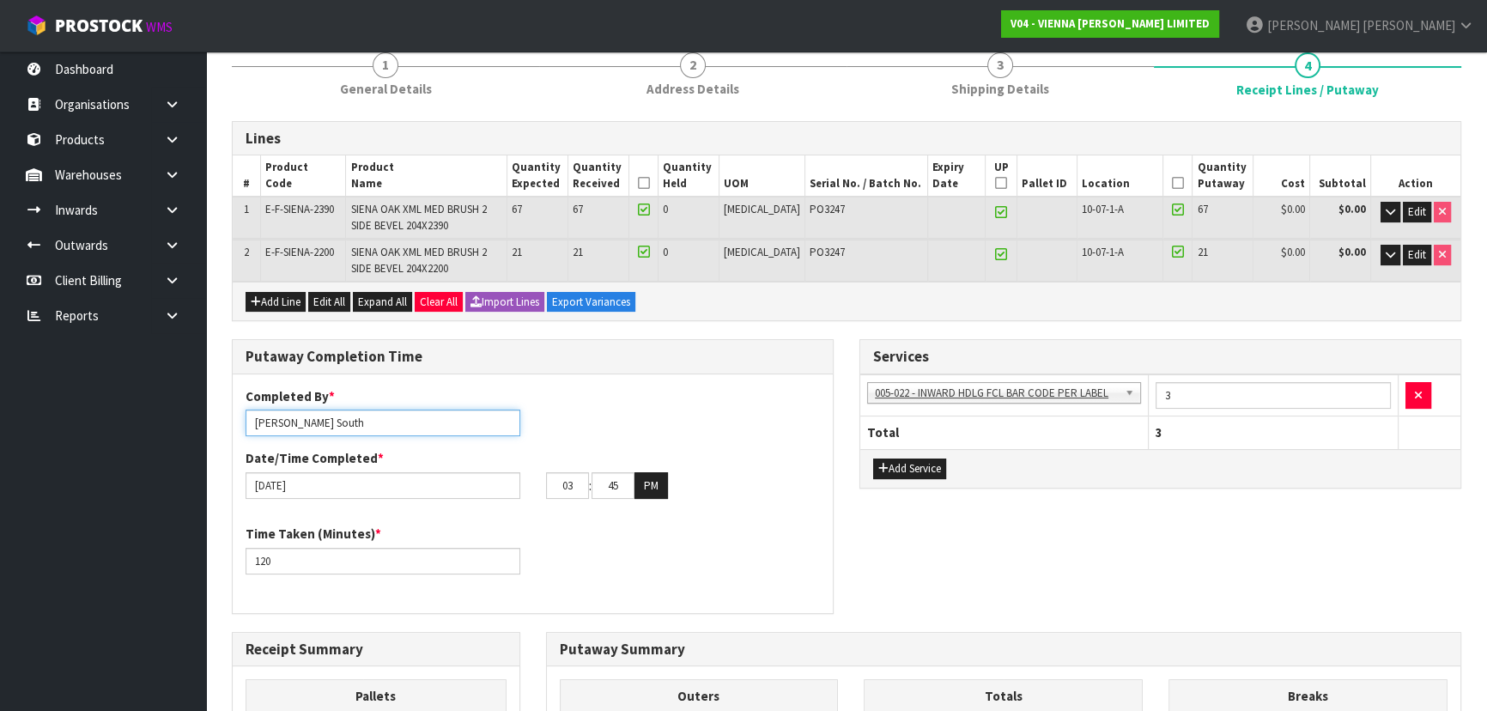
drag, startPoint x: 347, startPoint y: 420, endPoint x: 51, endPoint y: 443, distance: 296.2
click at [51, 443] on body "Toggle navigation ProStock WMS V04 - VIENNA WOODS LIMITED Michael Drugan Logout…" at bounding box center [743, 140] width 1487 height 711
type input "Michael Drugan"
click at [694, 360] on h3 "Putaway Completion Time" at bounding box center [532, 356] width 574 height 16
click at [654, 544] on div "Time Taken (Minutes) * 120" at bounding box center [533, 555] width 600 height 62
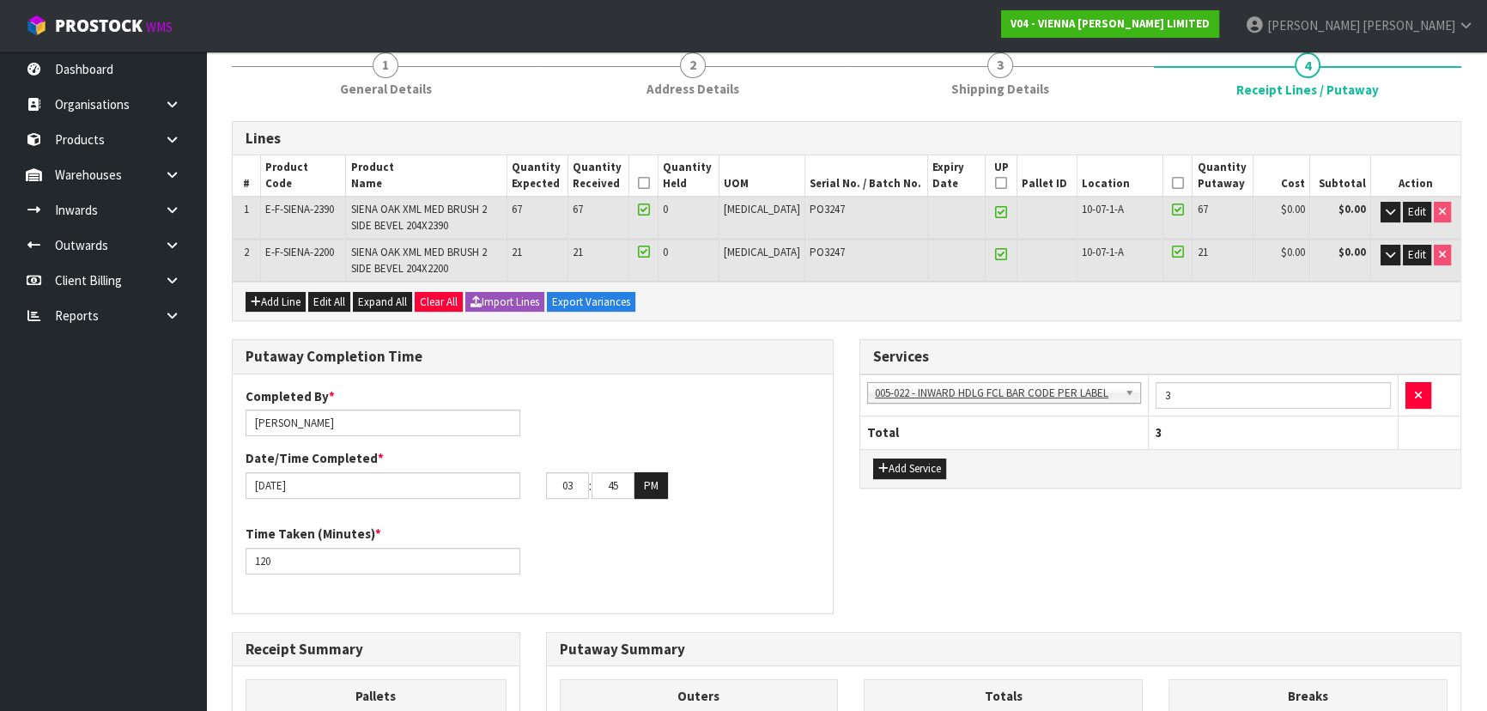
click at [534, 472] on div "03 : 45 : 00 PM" at bounding box center [683, 485] width 300 height 27
drag, startPoint x: 589, startPoint y: 487, endPoint x: 488, endPoint y: 473, distance: 102.2
click at [488, 473] on div "16/09/2025 03 : 45 : 00 PM" at bounding box center [533, 485] width 600 height 27
click at [624, 489] on input "45" at bounding box center [612, 485] width 43 height 27
click at [647, 482] on button "PM" at bounding box center [650, 485] width 33 height 27
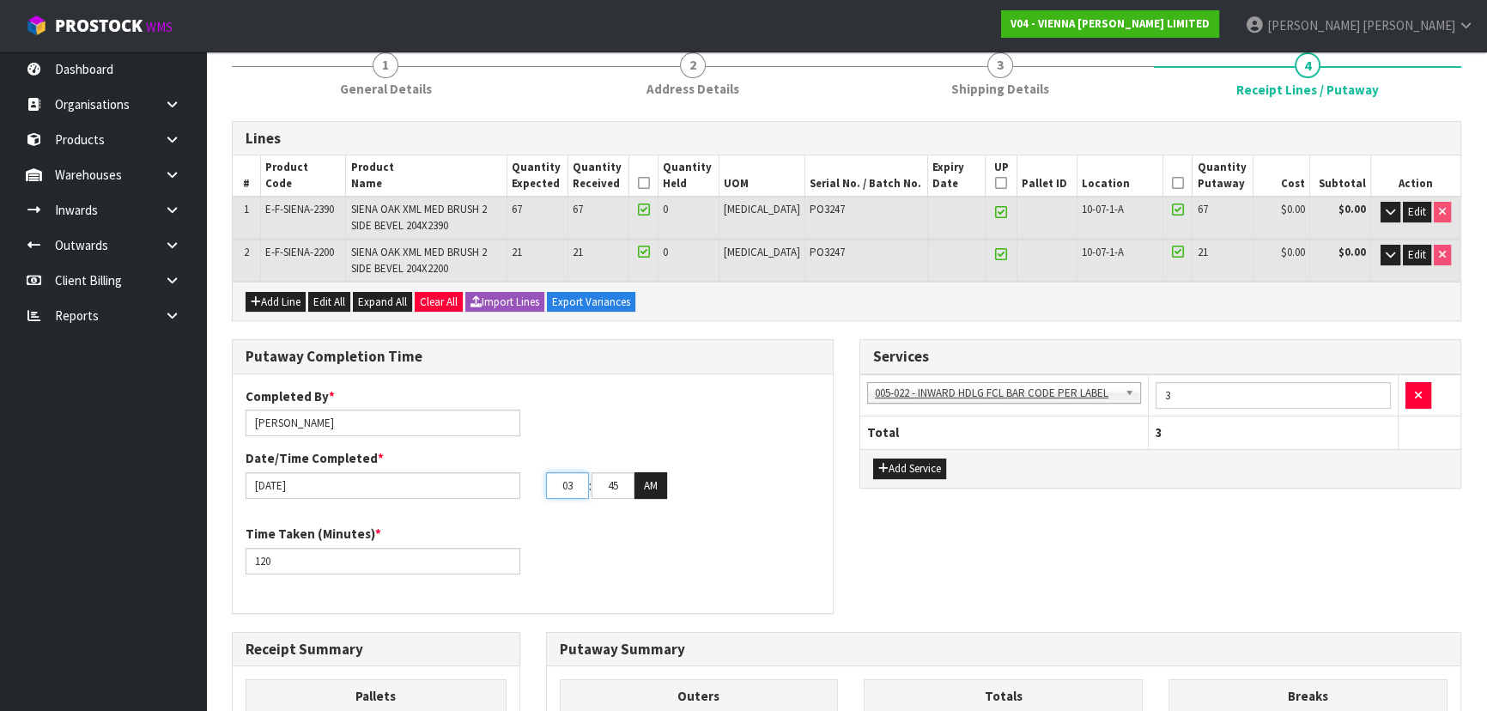
click at [575, 483] on input "03" at bounding box center [567, 485] width 43 height 27
drag, startPoint x: 575, startPoint y: 483, endPoint x: 516, endPoint y: 484, distance: 59.2
click at [516, 484] on div "16/09/2025 03 : 45 : 00 AM" at bounding box center [533, 485] width 600 height 27
type input "09"
click at [575, 515] on div "Completed By * Michael Drugan Date/Time Completed * 16/09/2025 09 : 45 : 00 AM …" at bounding box center [533, 493] width 600 height 213
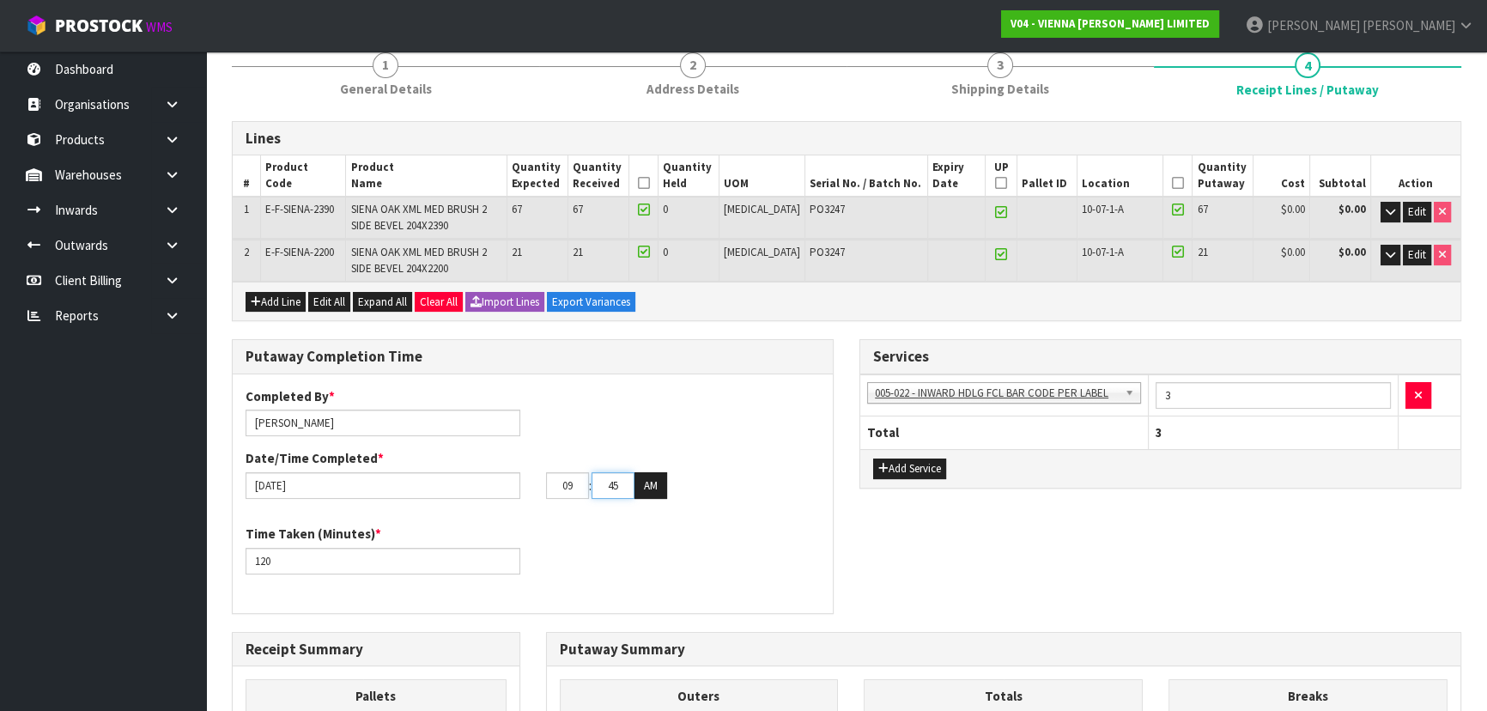
click at [617, 489] on input "45" at bounding box center [612, 485] width 43 height 27
drag, startPoint x: 620, startPoint y: 489, endPoint x: 588, endPoint y: 489, distance: 31.8
click at [588, 489] on tr "09 : 45 : 00 AM" at bounding box center [606, 485] width 121 height 27
type input "18"
click at [584, 571] on div "Time Taken (Minutes) * 120" at bounding box center [533, 555] width 600 height 62
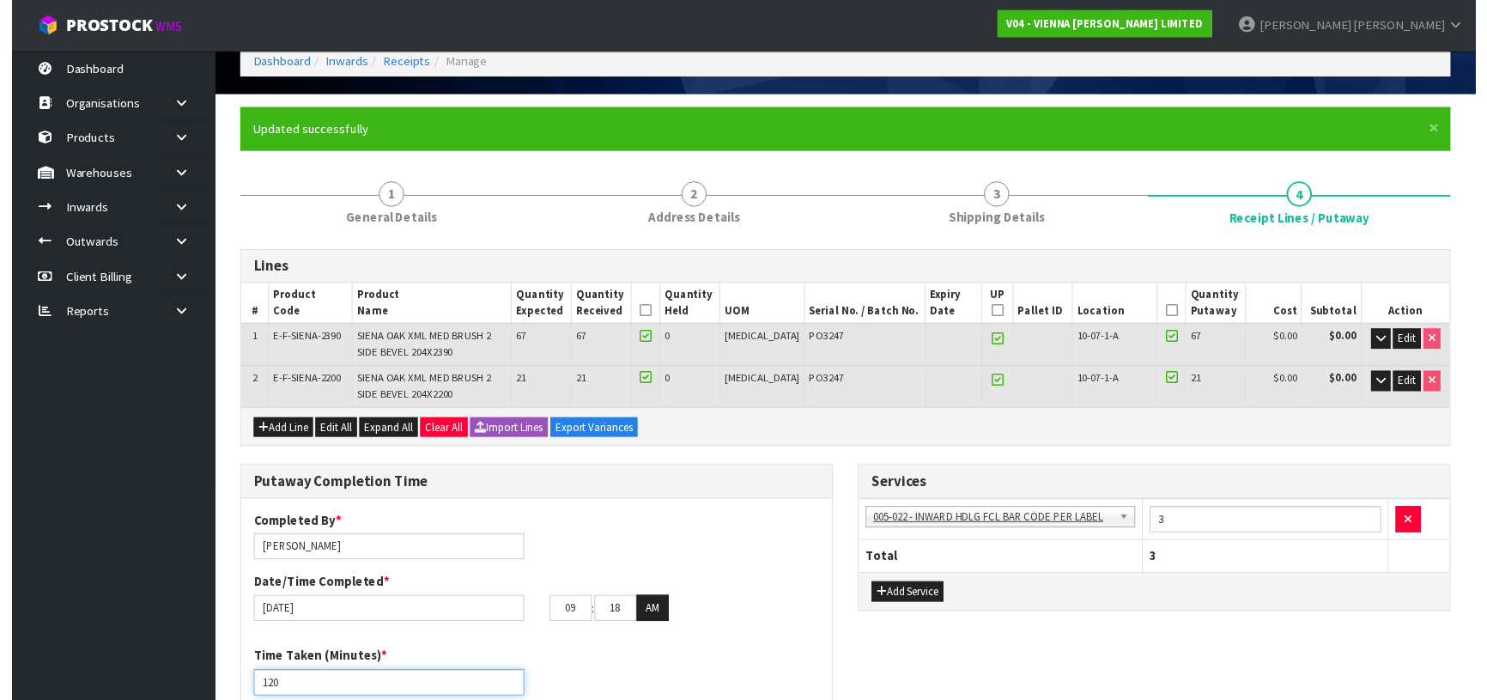
scroll to position [58, 0]
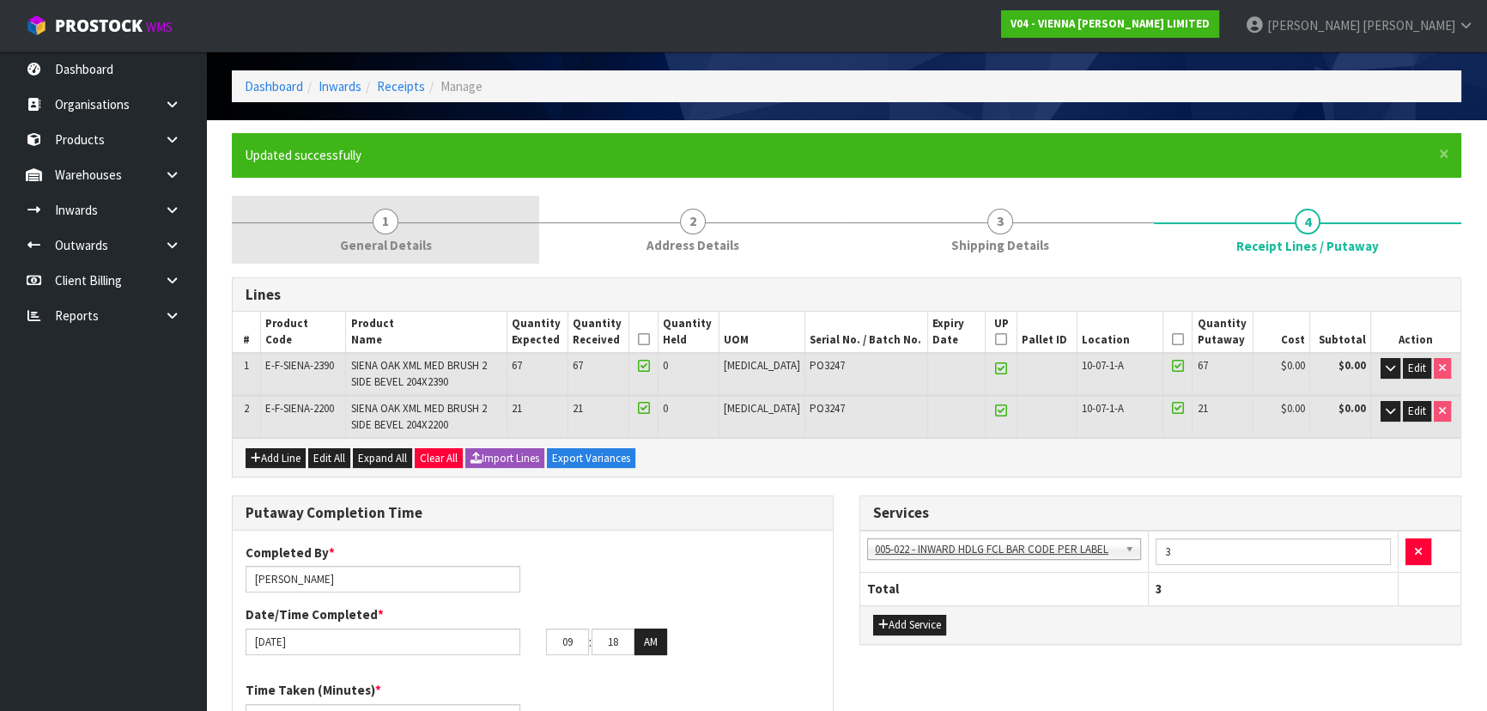
click at [368, 228] on link "1 General Details" at bounding box center [385, 230] width 307 height 68
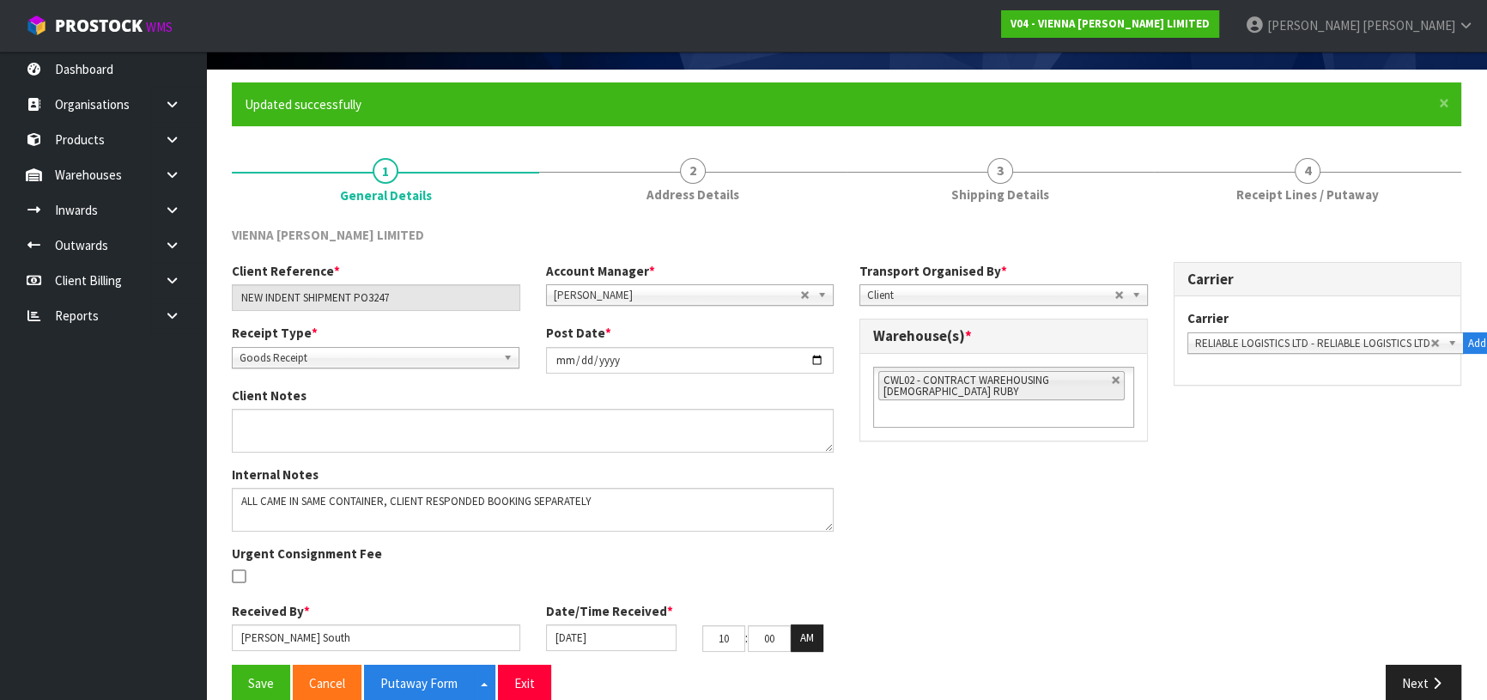
scroll to position [136, 0]
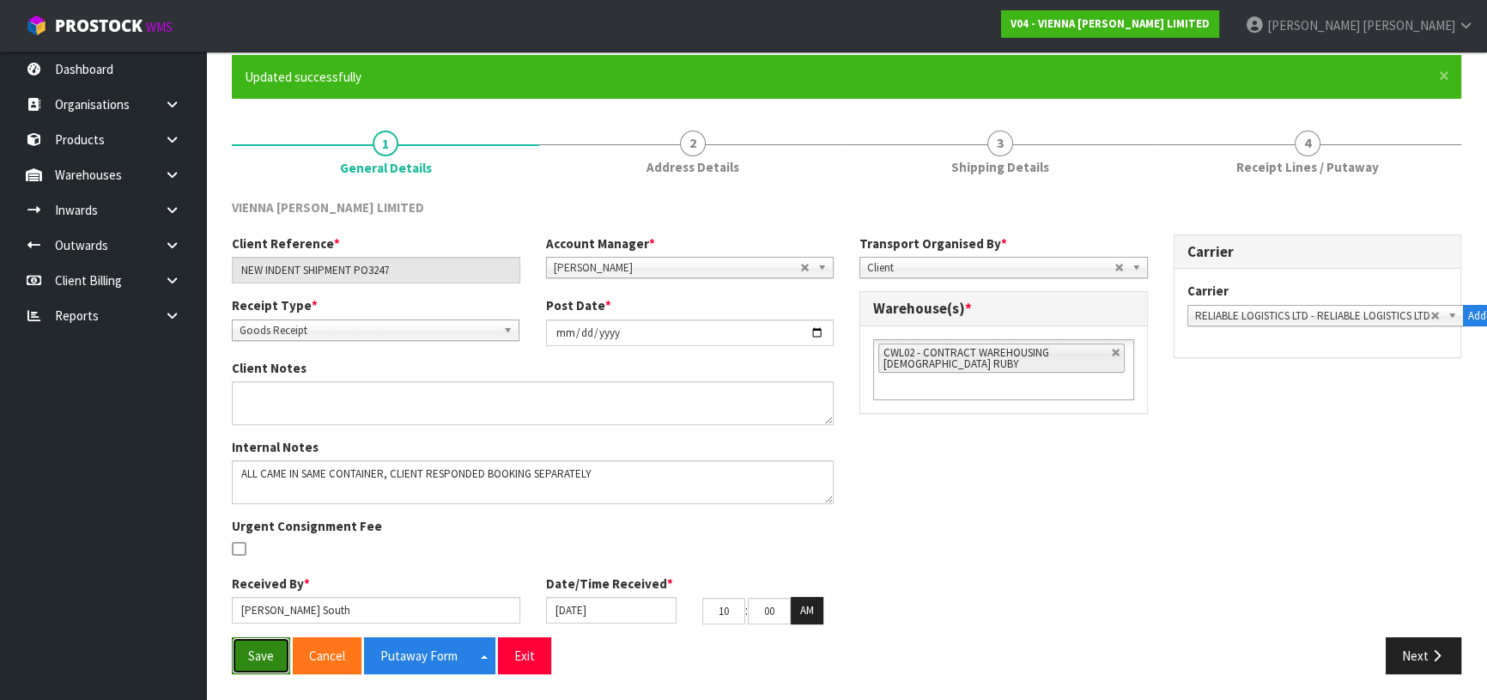
click at [256, 656] on button "Save" at bounding box center [261, 655] width 58 height 37
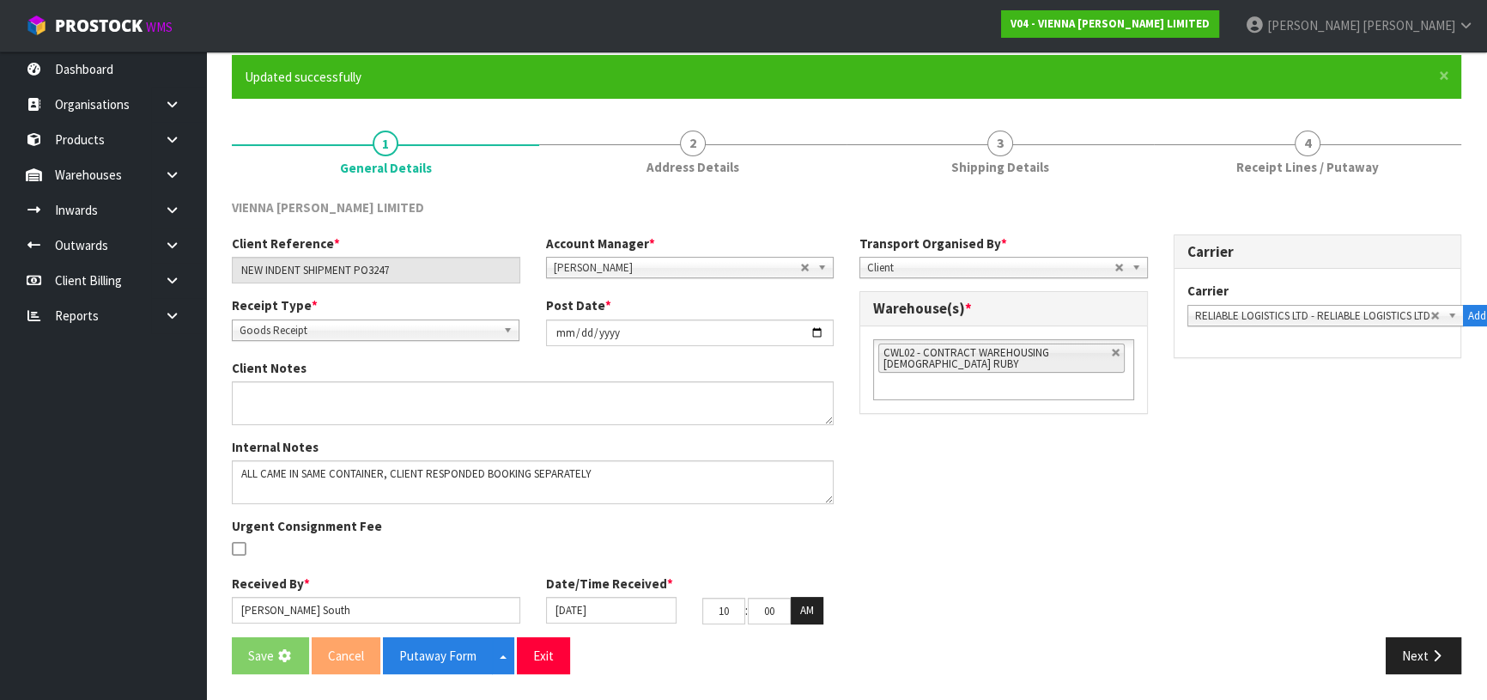
scroll to position [0, 0]
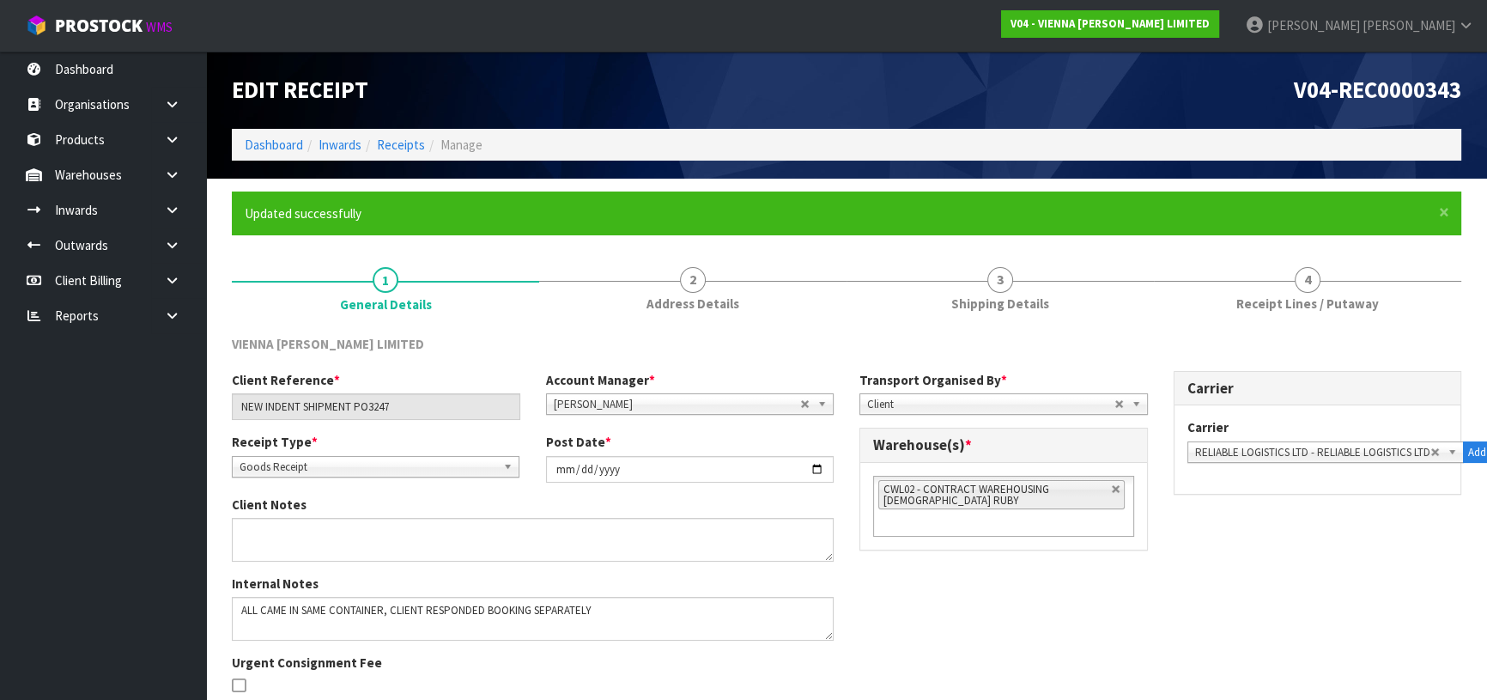
click at [951, 609] on div "Client Reference * NEW INDENT SHIPMENT PO3247 Account Manager * Zubair Moolla R…" at bounding box center [846, 572] width 1255 height 403
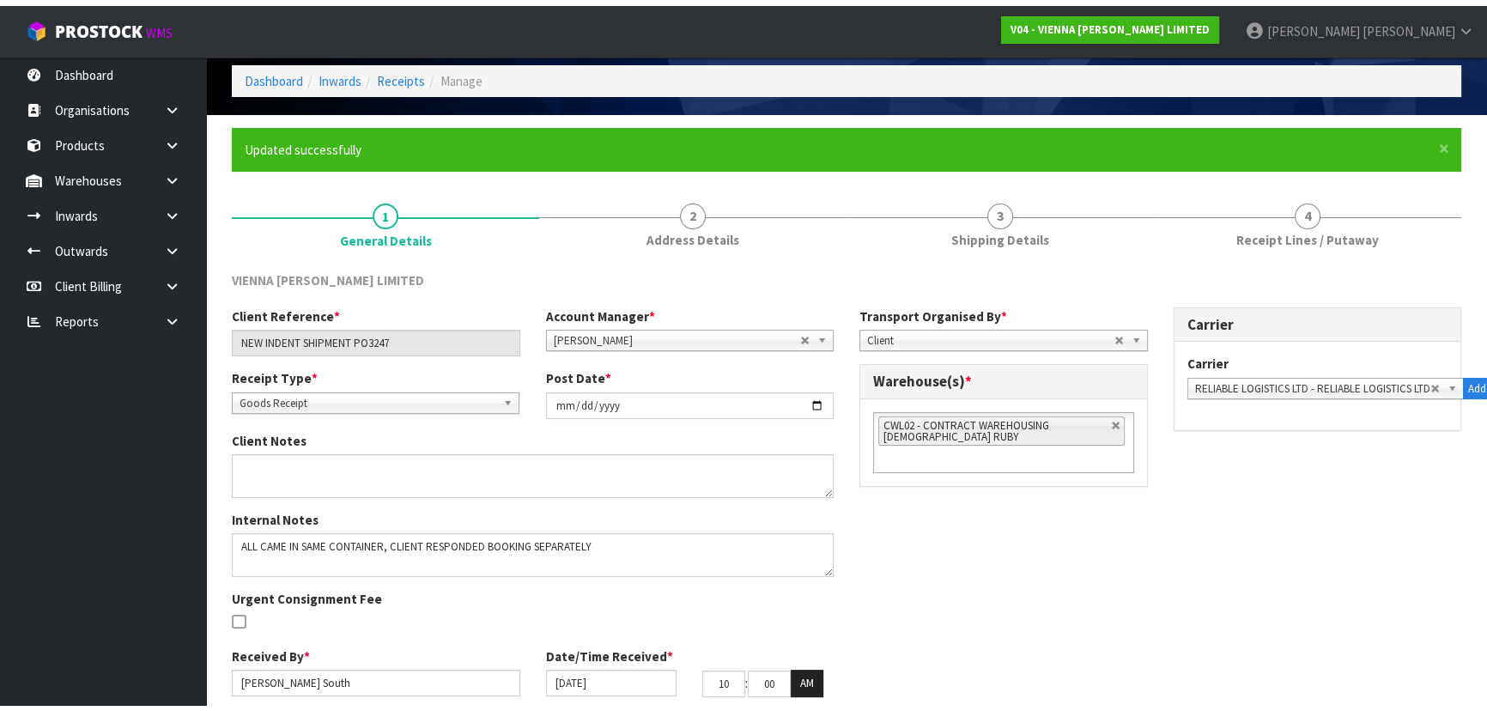
scroll to position [136, 0]
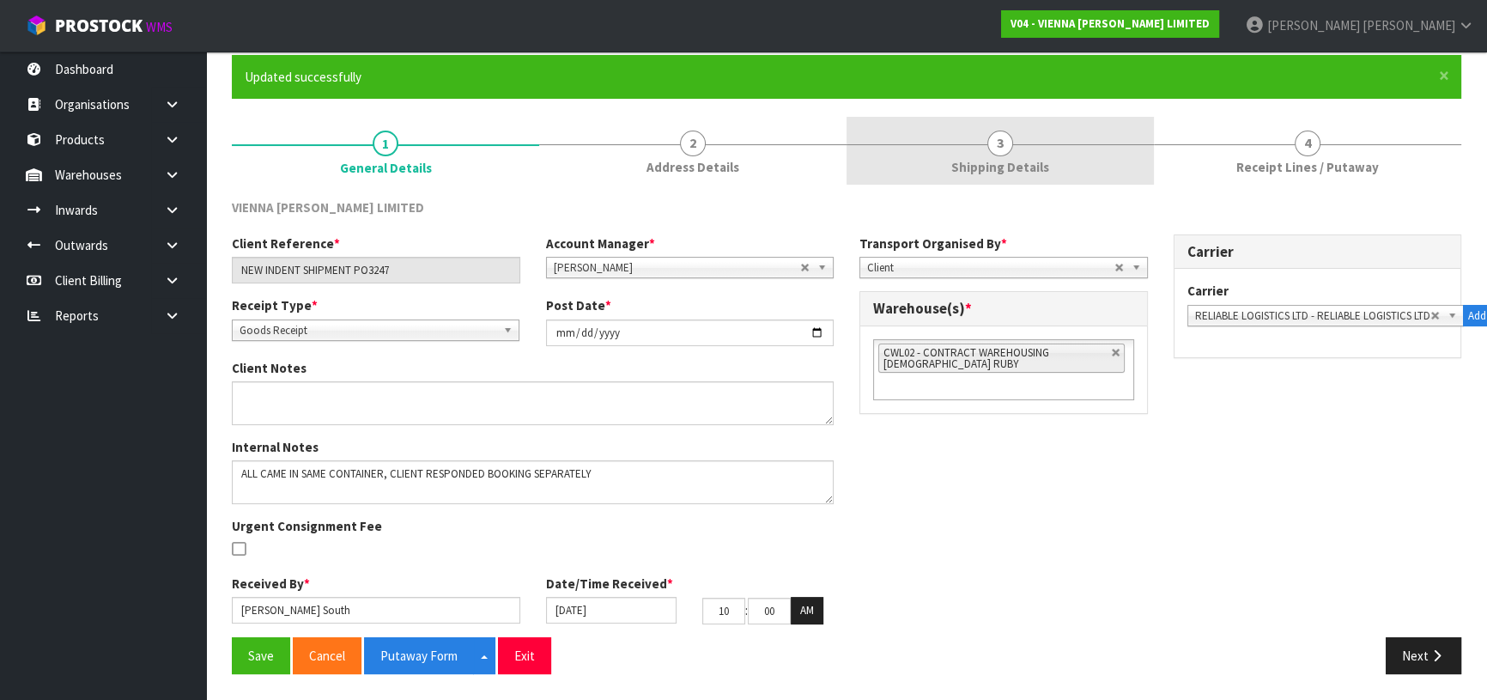
click at [1005, 126] on link "3 Shipping Details" at bounding box center [999, 151] width 307 height 68
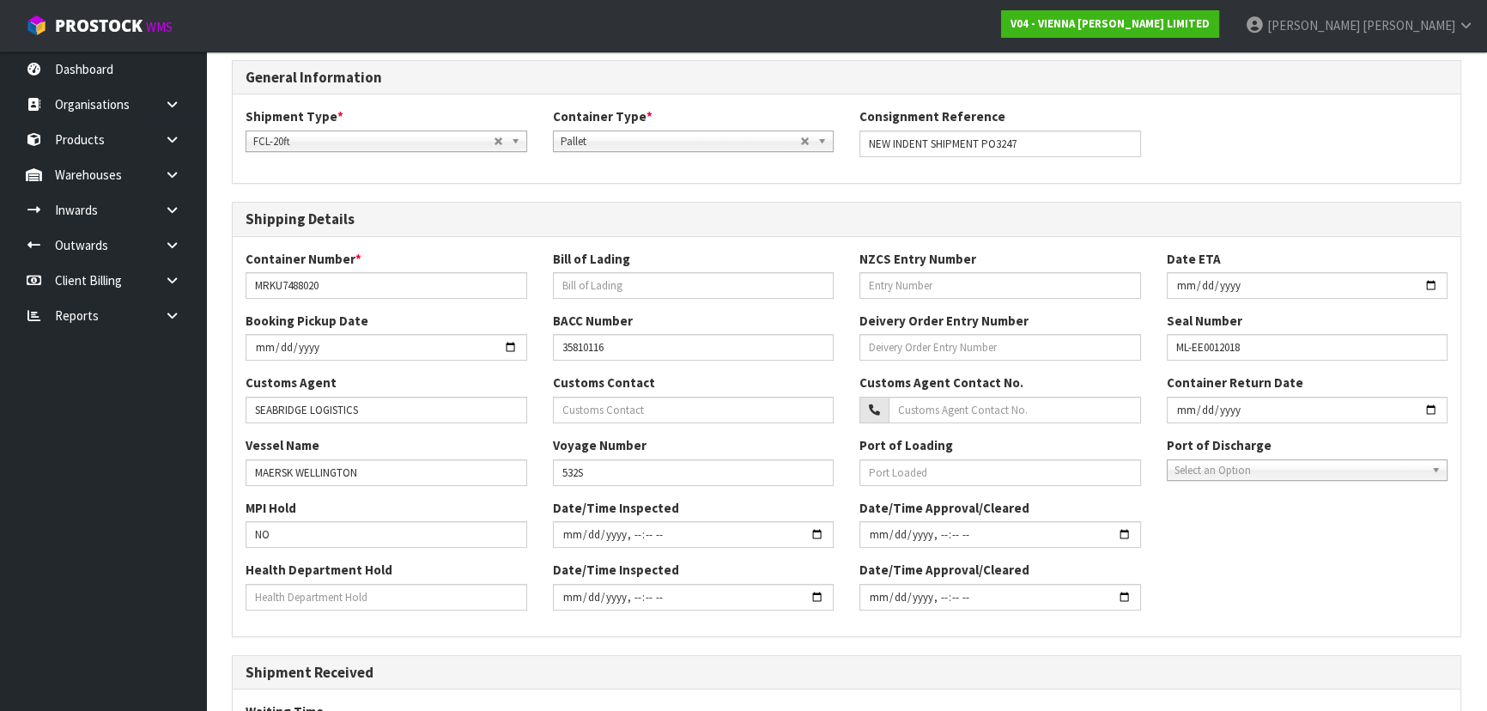
scroll to position [292, 0]
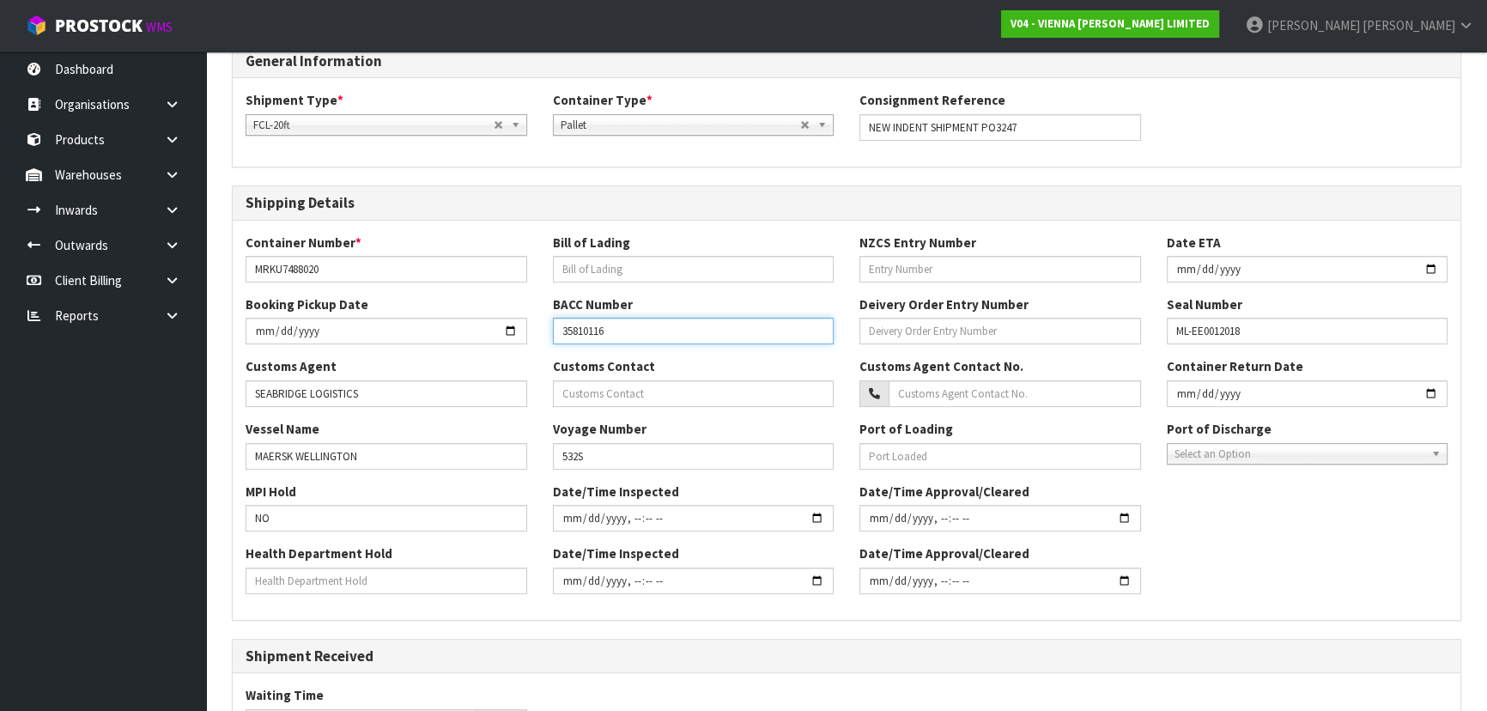
drag, startPoint x: 698, startPoint y: 336, endPoint x: 506, endPoint y: 328, distance: 191.6
click at [510, 330] on div "Booking Pickup Date BACC Number 35810116 Deivery Order Entry Number Seal Number…" at bounding box center [846, 326] width 1227 height 62
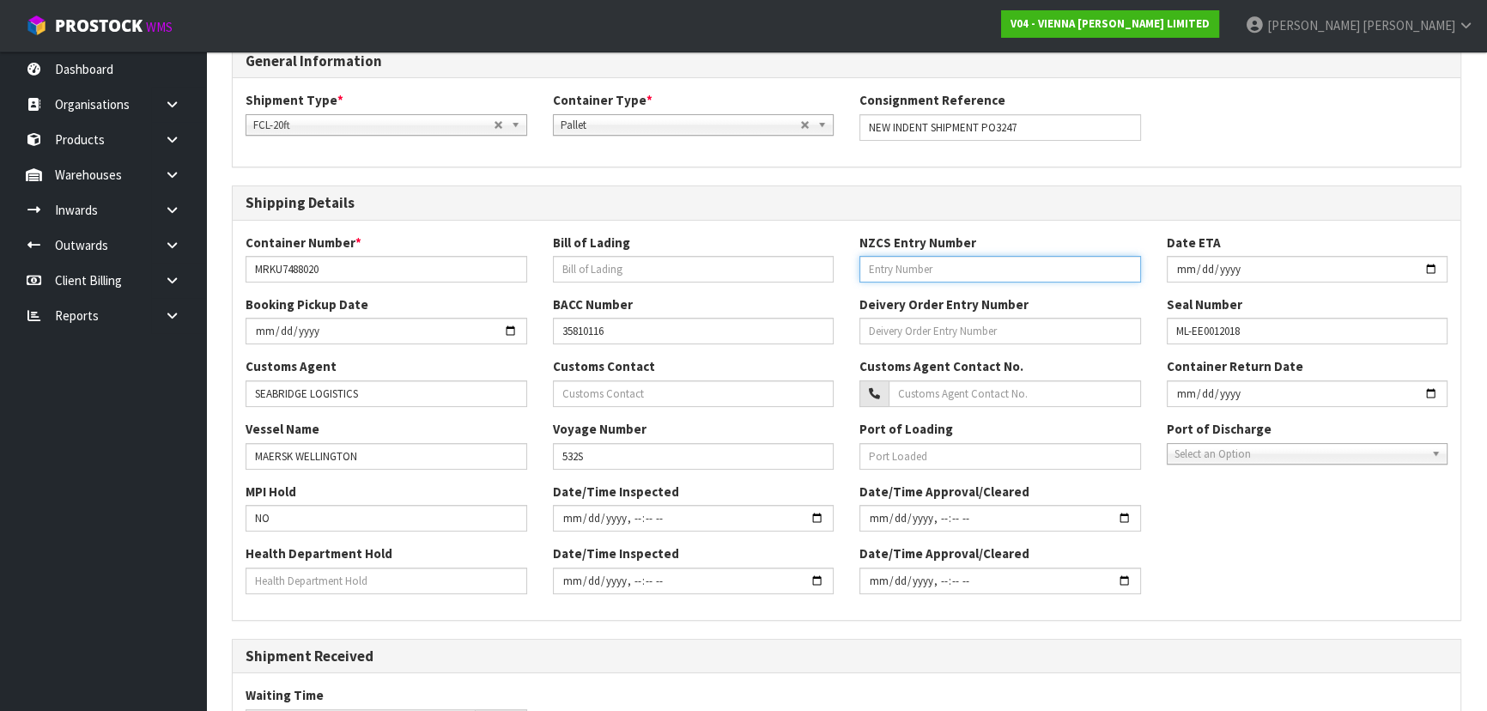
click at [891, 260] on input "text" at bounding box center [1000, 269] width 282 height 27
paste input "35810116"
type input "35810116"
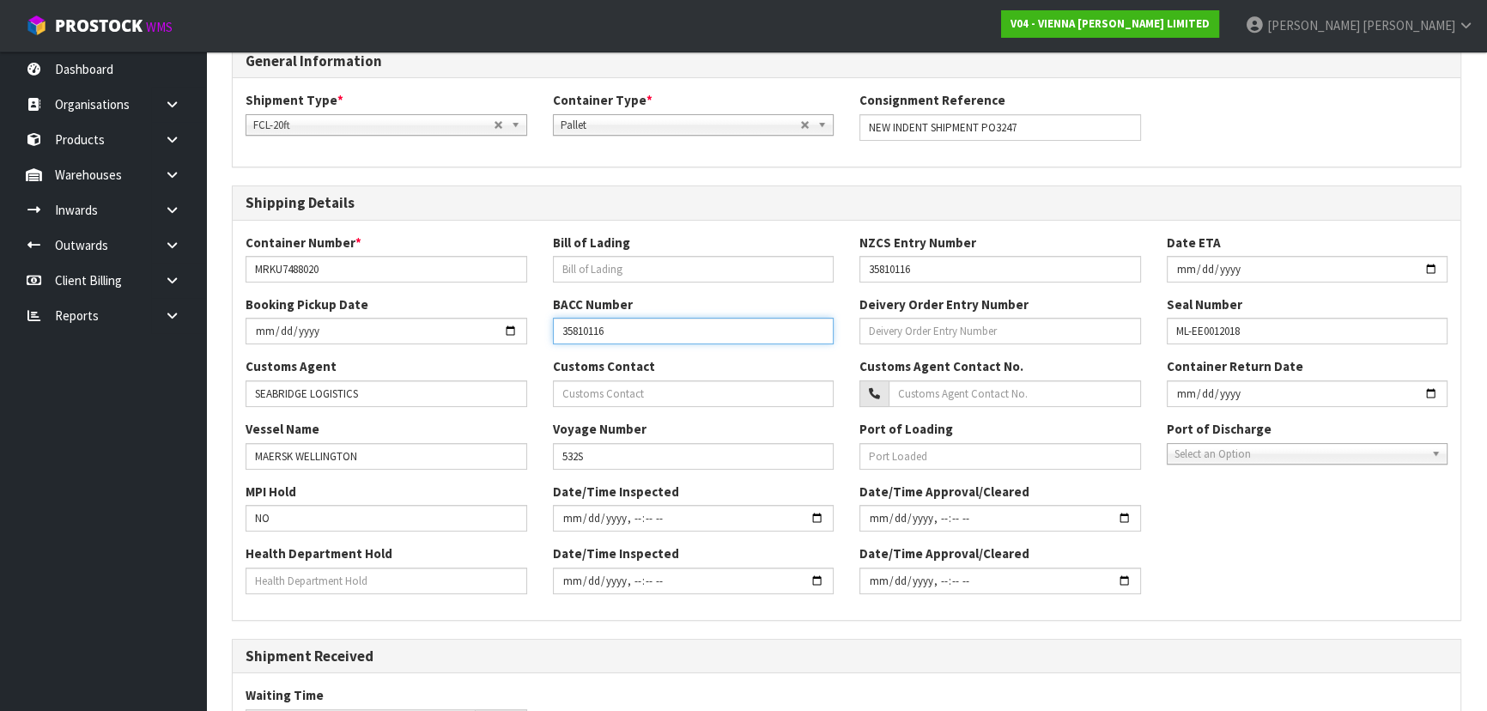
drag, startPoint x: 650, startPoint y: 334, endPoint x: 463, endPoint y: 326, distance: 186.4
click at [463, 326] on div "Booking Pickup Date BACC Number 35810116 Deivery Order Entry Number Seal Number…" at bounding box center [846, 326] width 1227 height 62
click at [850, 251] on div "NZCS Entry Number 35810116" at bounding box center [999, 257] width 307 height 49
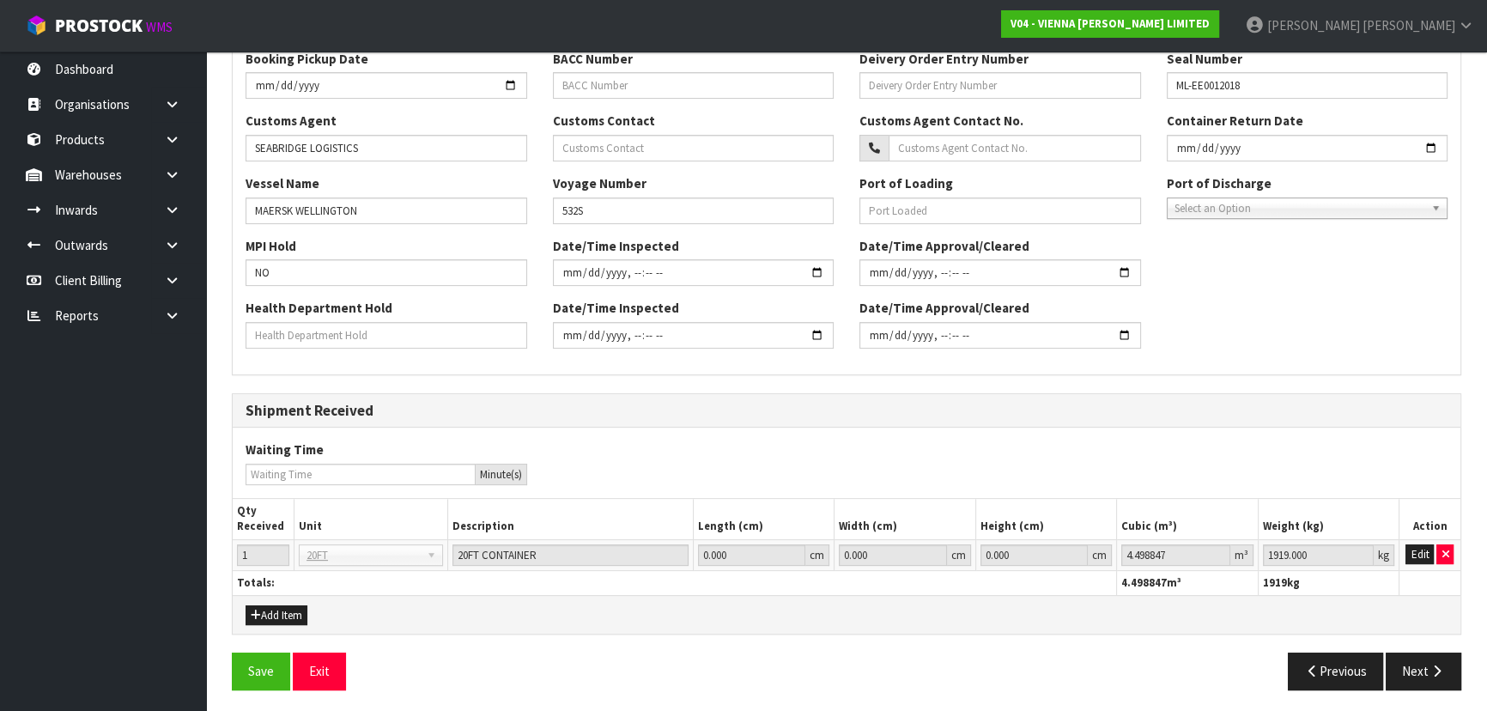
scroll to position [540, 0]
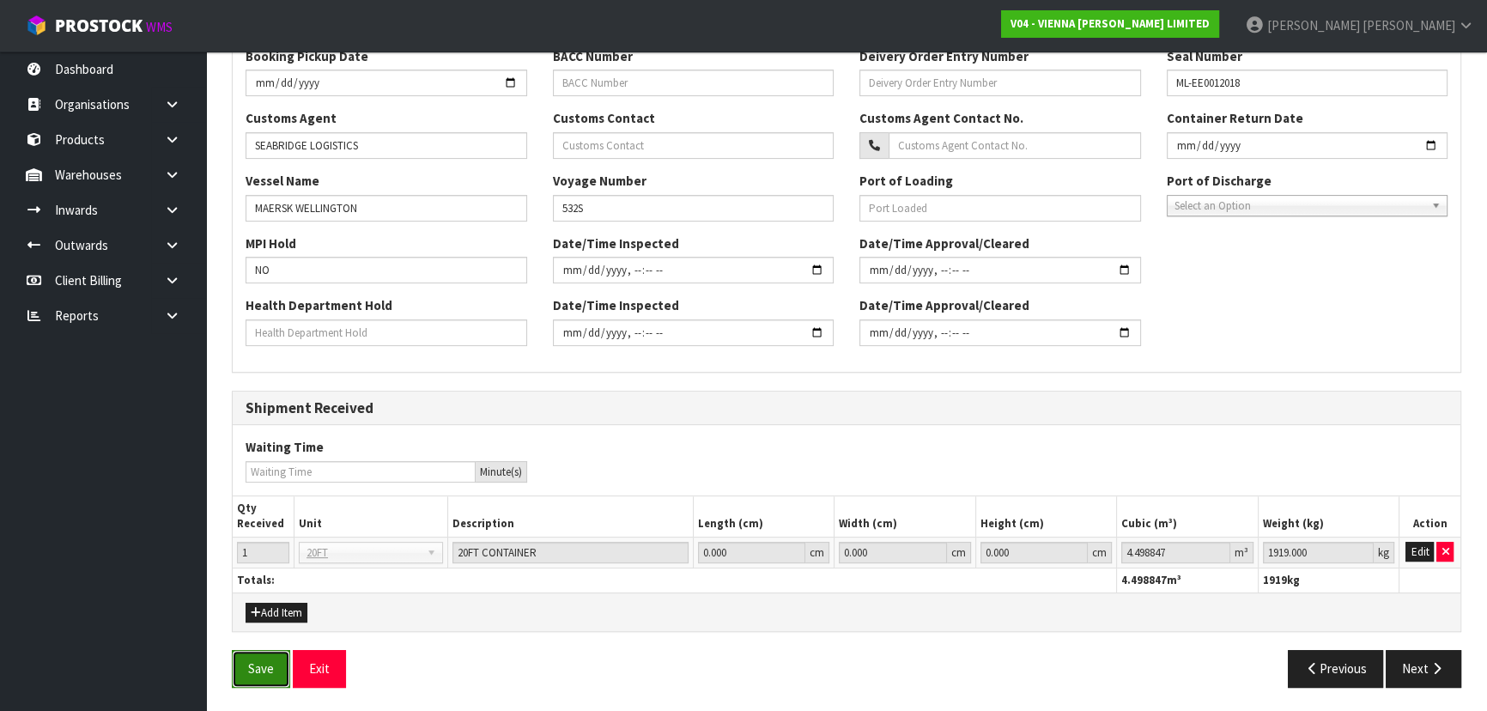
click at [263, 669] on button "Save" at bounding box center [261, 668] width 58 height 37
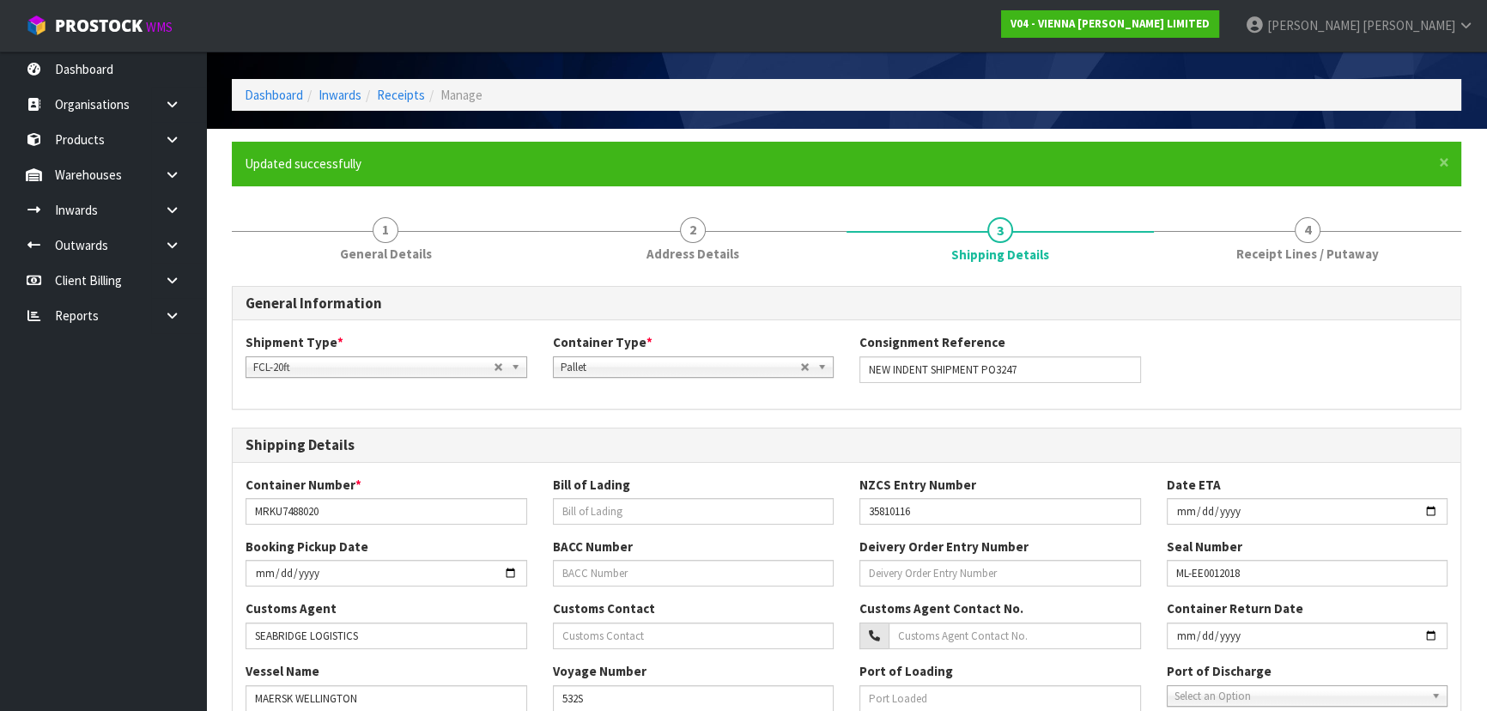
scroll to position [312, 0]
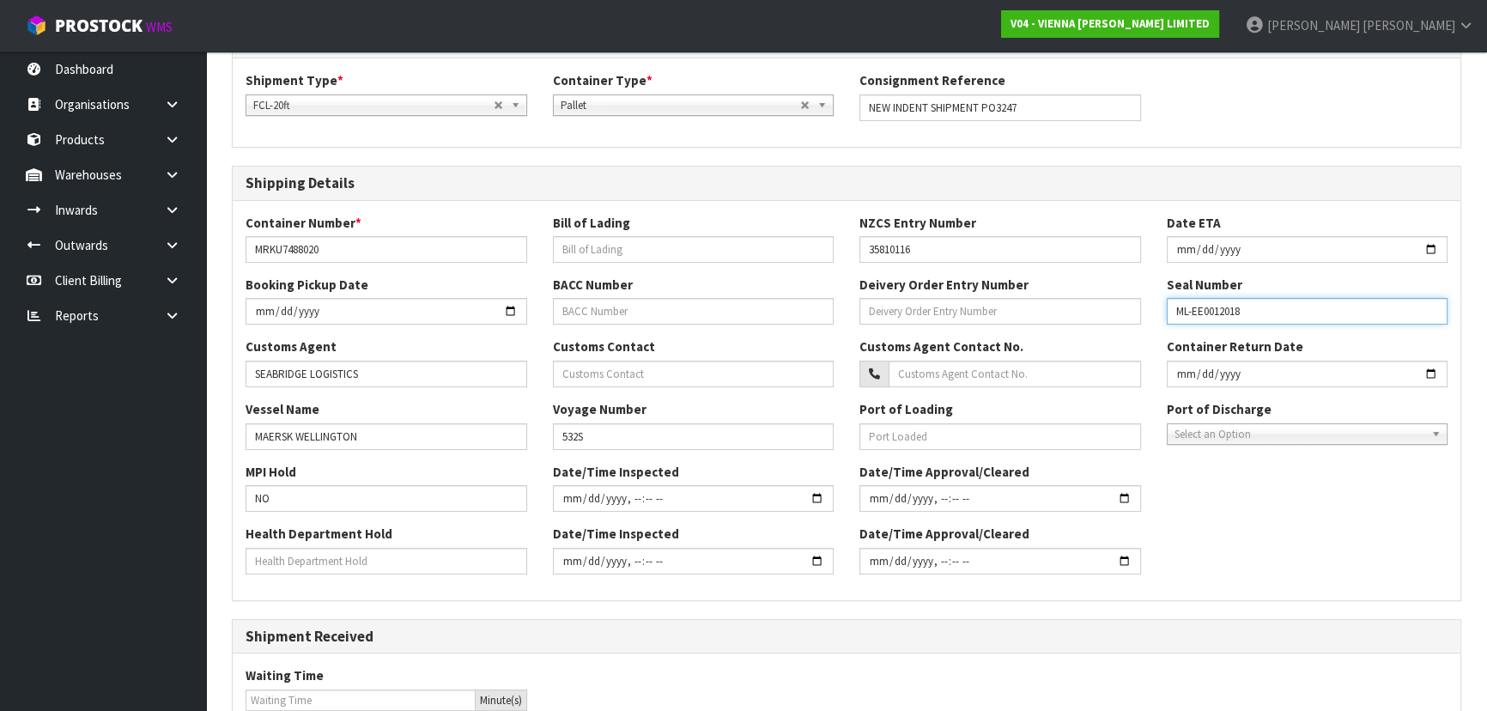
click at [1212, 315] on input "ML-EE0012018" at bounding box center [1307, 311] width 282 height 27
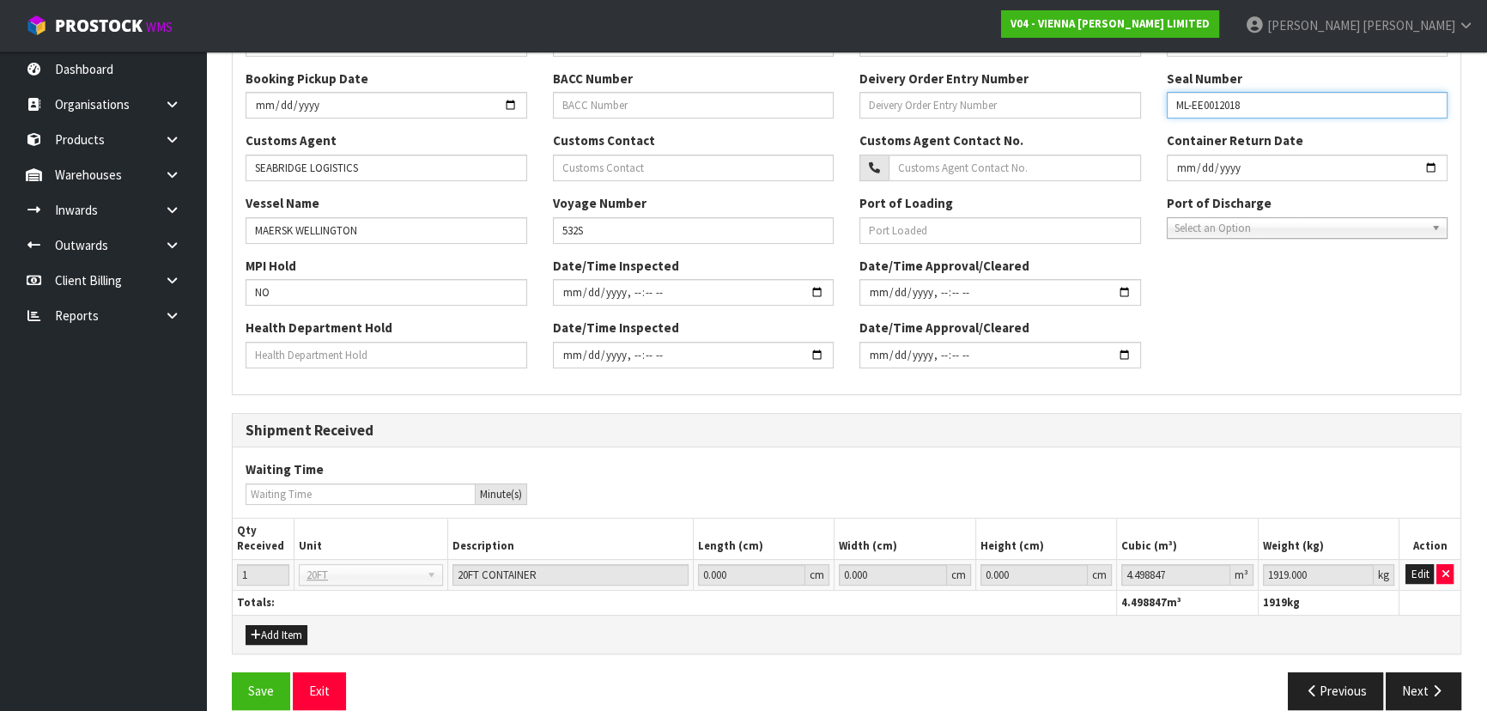
scroll to position [540, 0]
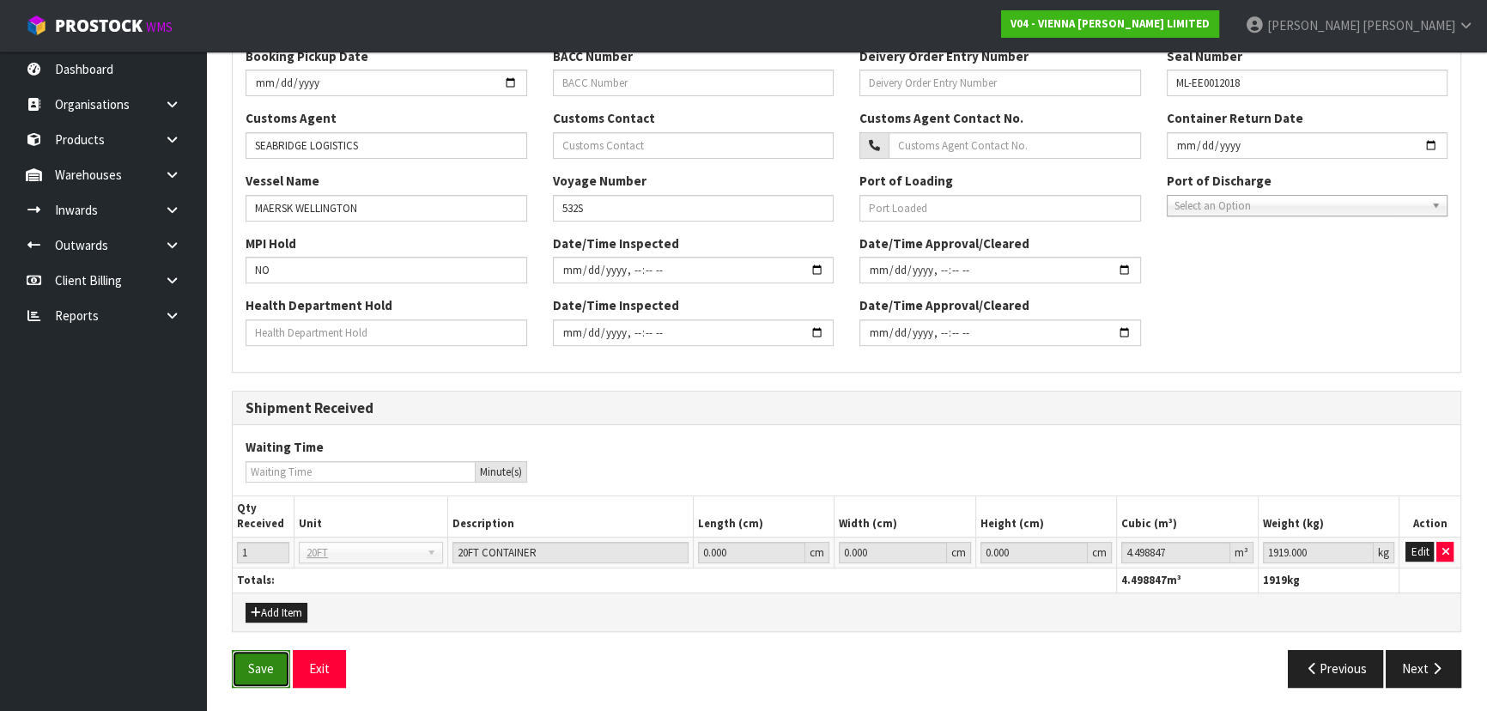
click at [263, 661] on button "Save" at bounding box center [261, 668] width 58 height 37
click at [1445, 677] on button "Next" at bounding box center [1423, 668] width 76 height 37
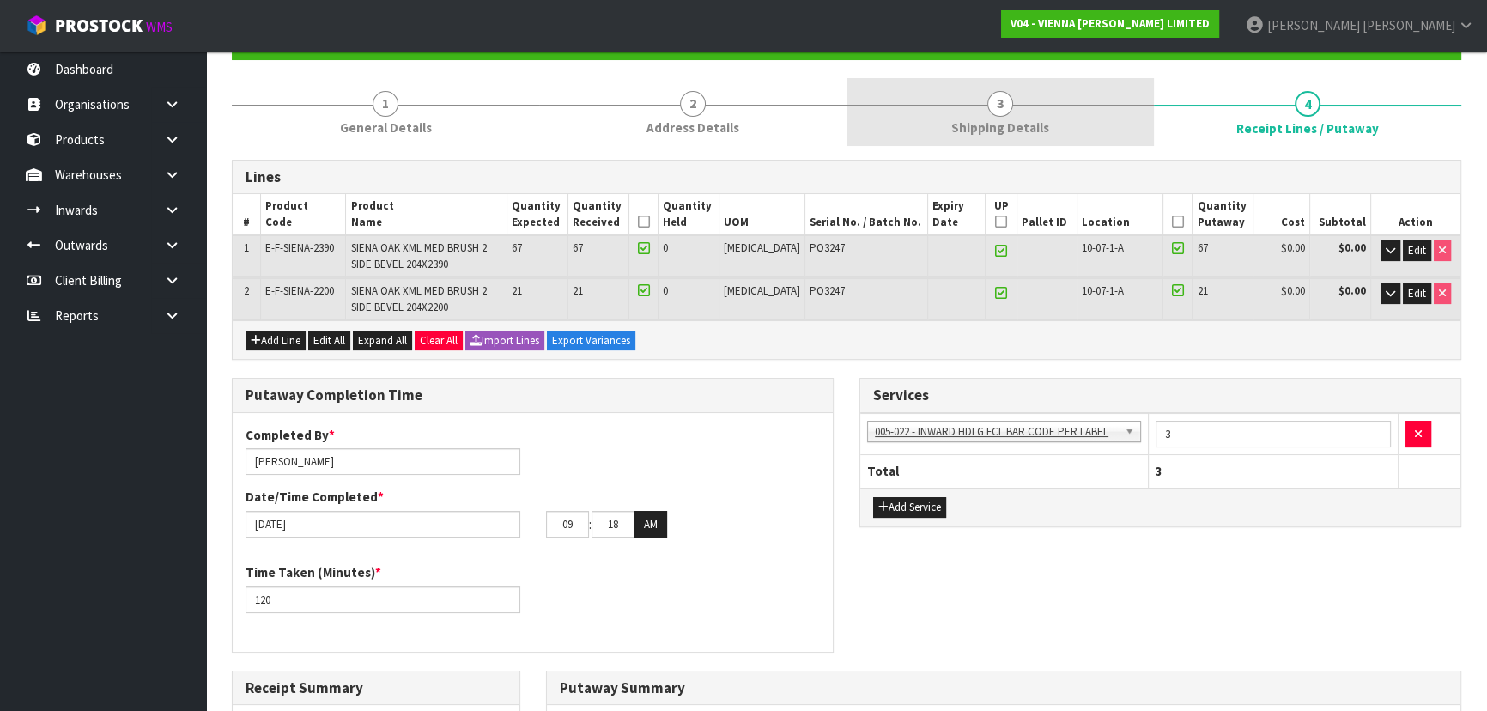
scroll to position [77, 0]
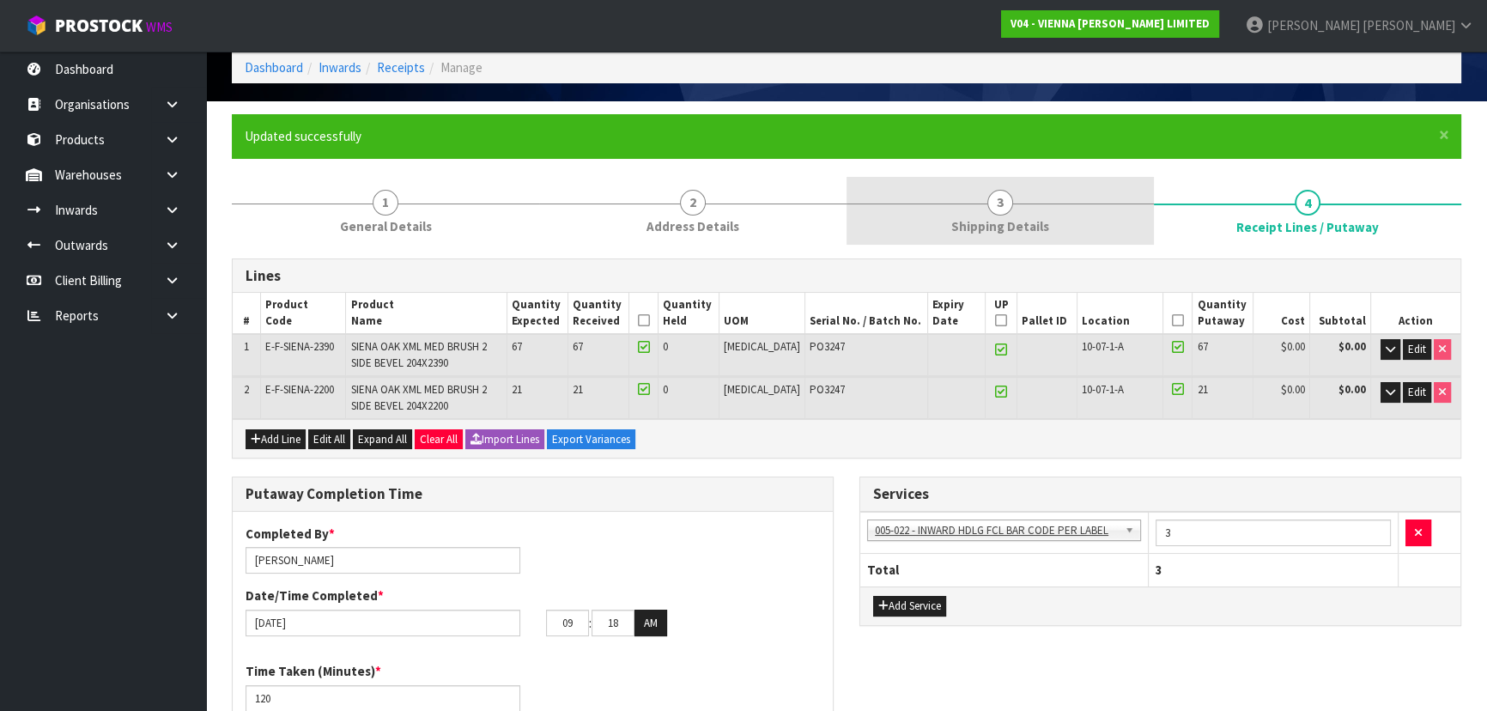
click at [1033, 179] on link "3 Shipping Details" at bounding box center [999, 211] width 307 height 68
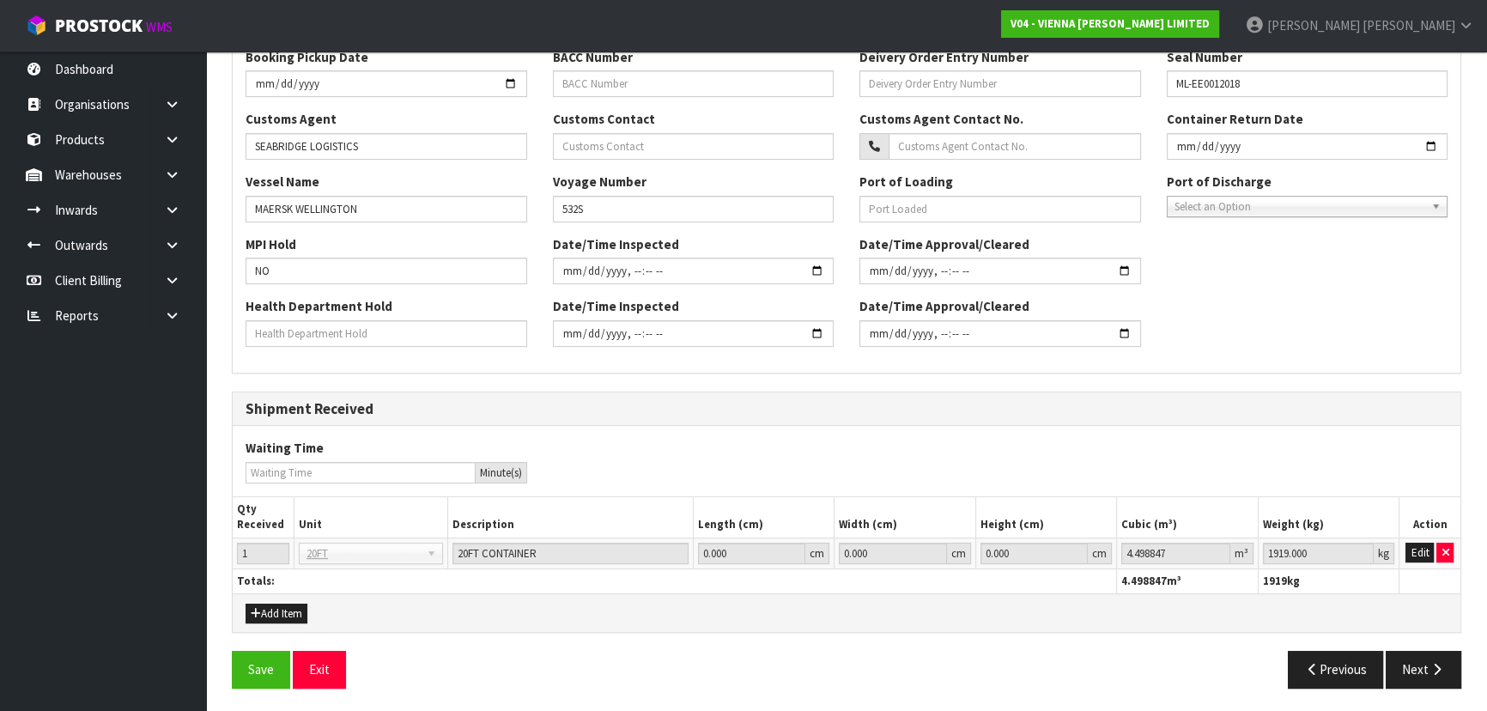
scroll to position [540, 0]
click at [1449, 664] on button "Next" at bounding box center [1423, 668] width 76 height 37
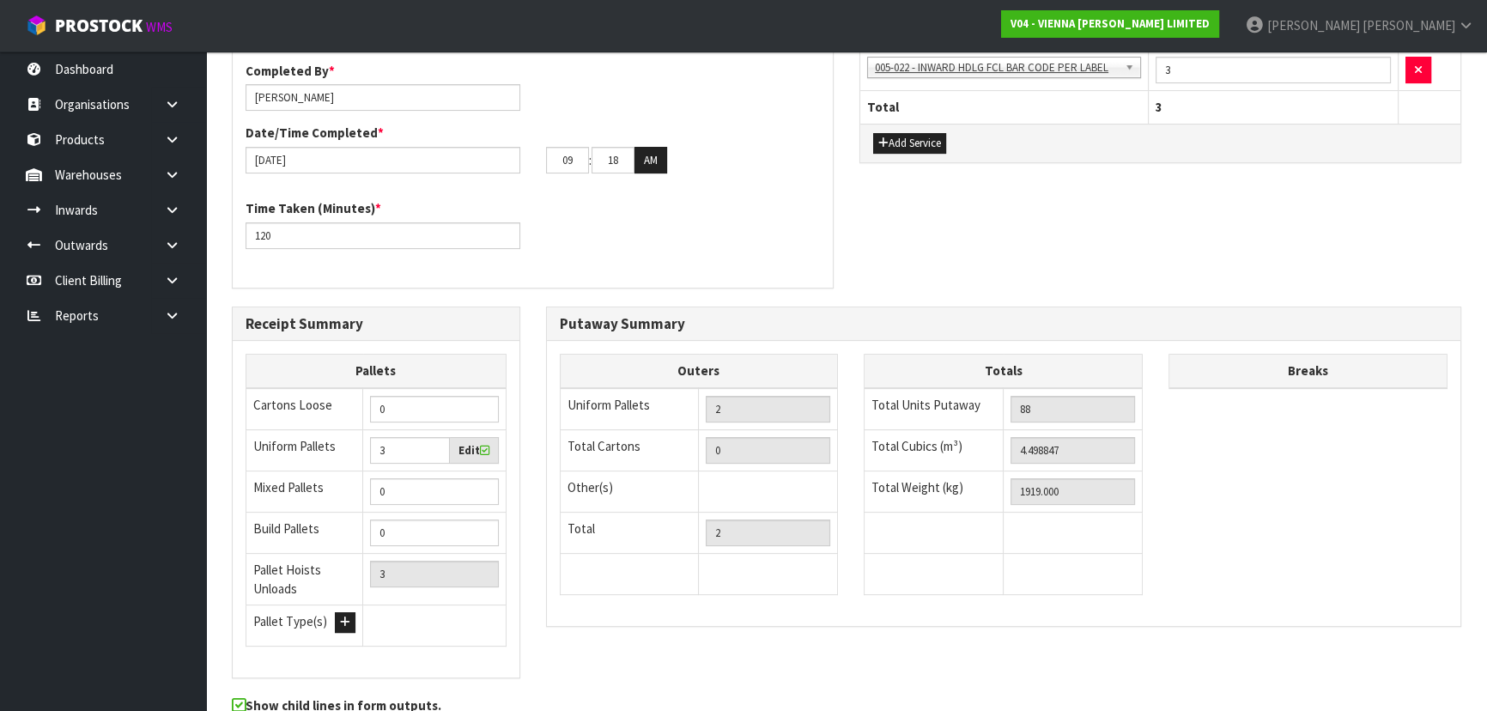
scroll to position [0, 0]
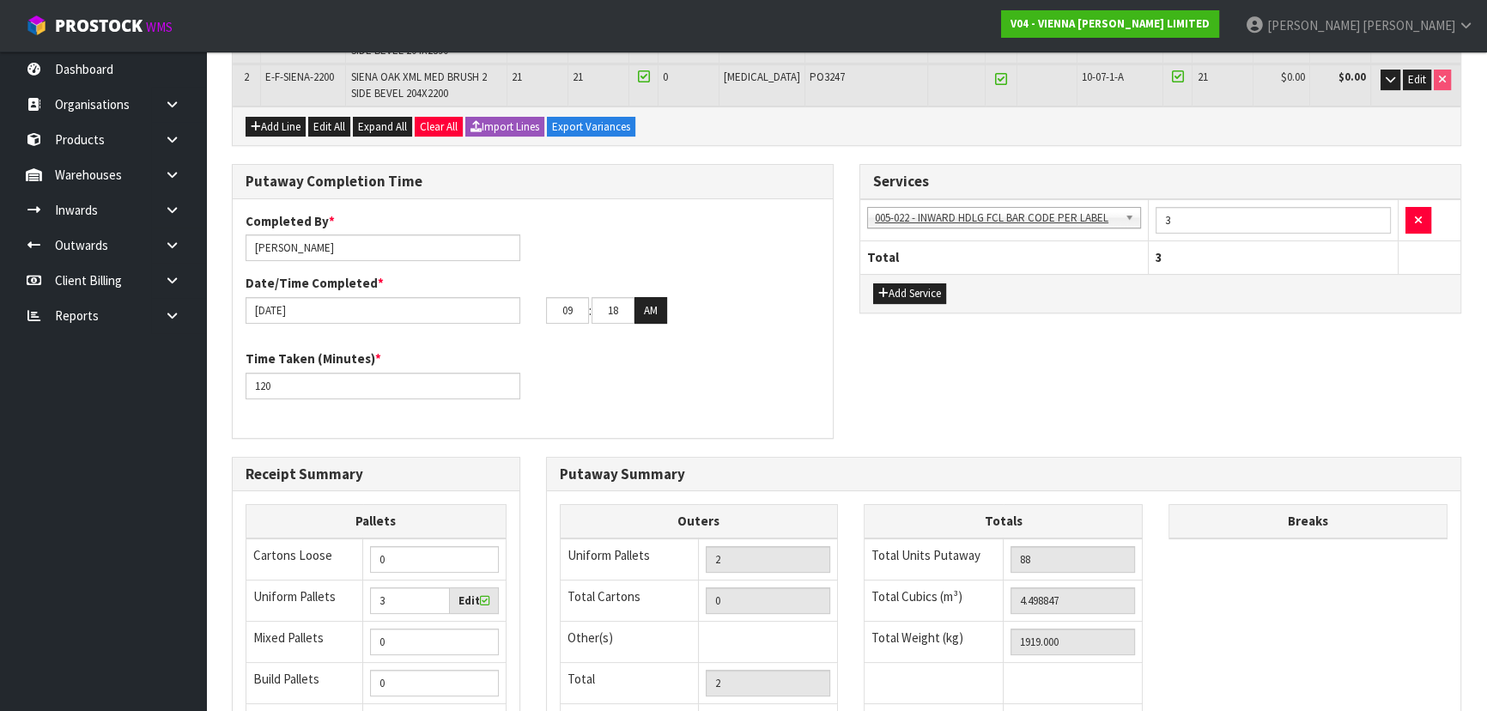
click at [860, 409] on div "Putaway Completion Time Completed By * Michael Drugan Date/Time Completed * 16/…" at bounding box center [846, 310] width 1255 height 292
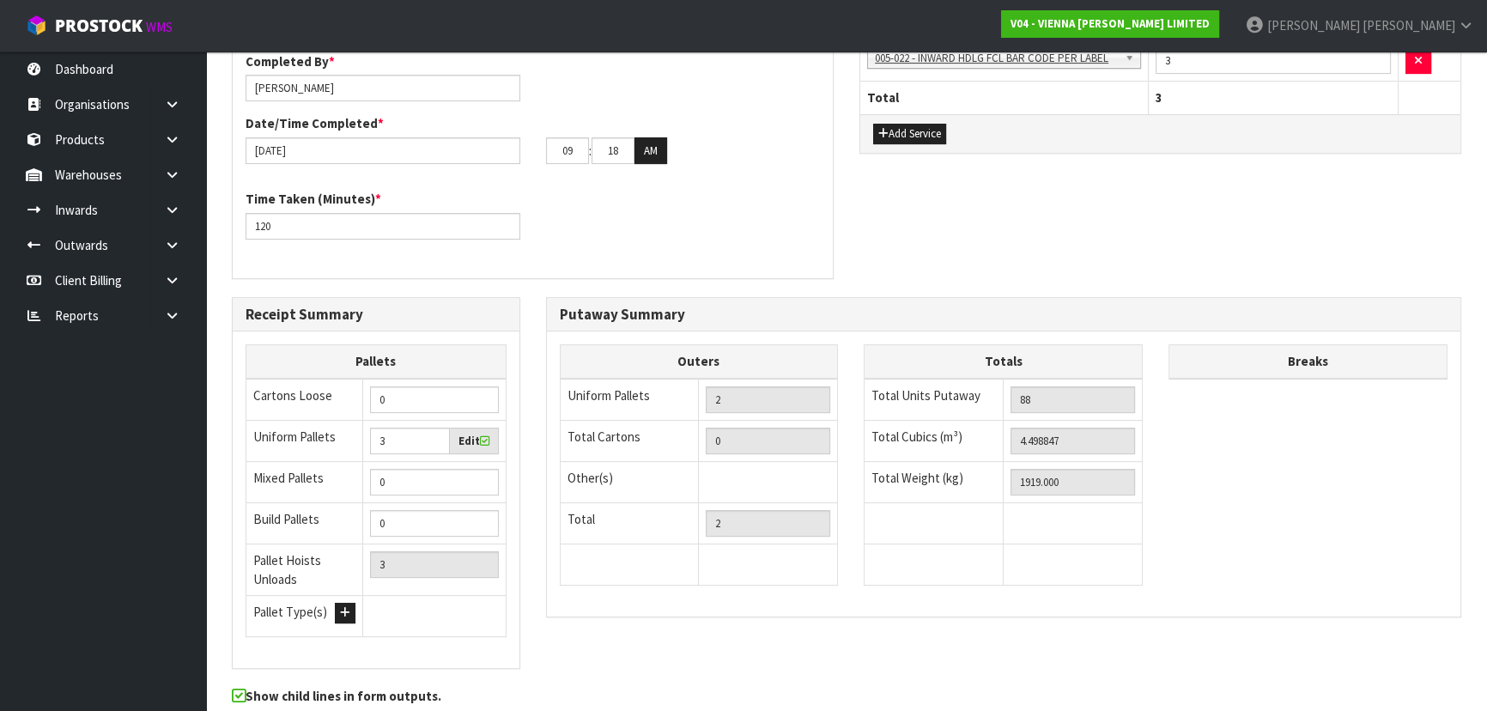
scroll to position [391, 0]
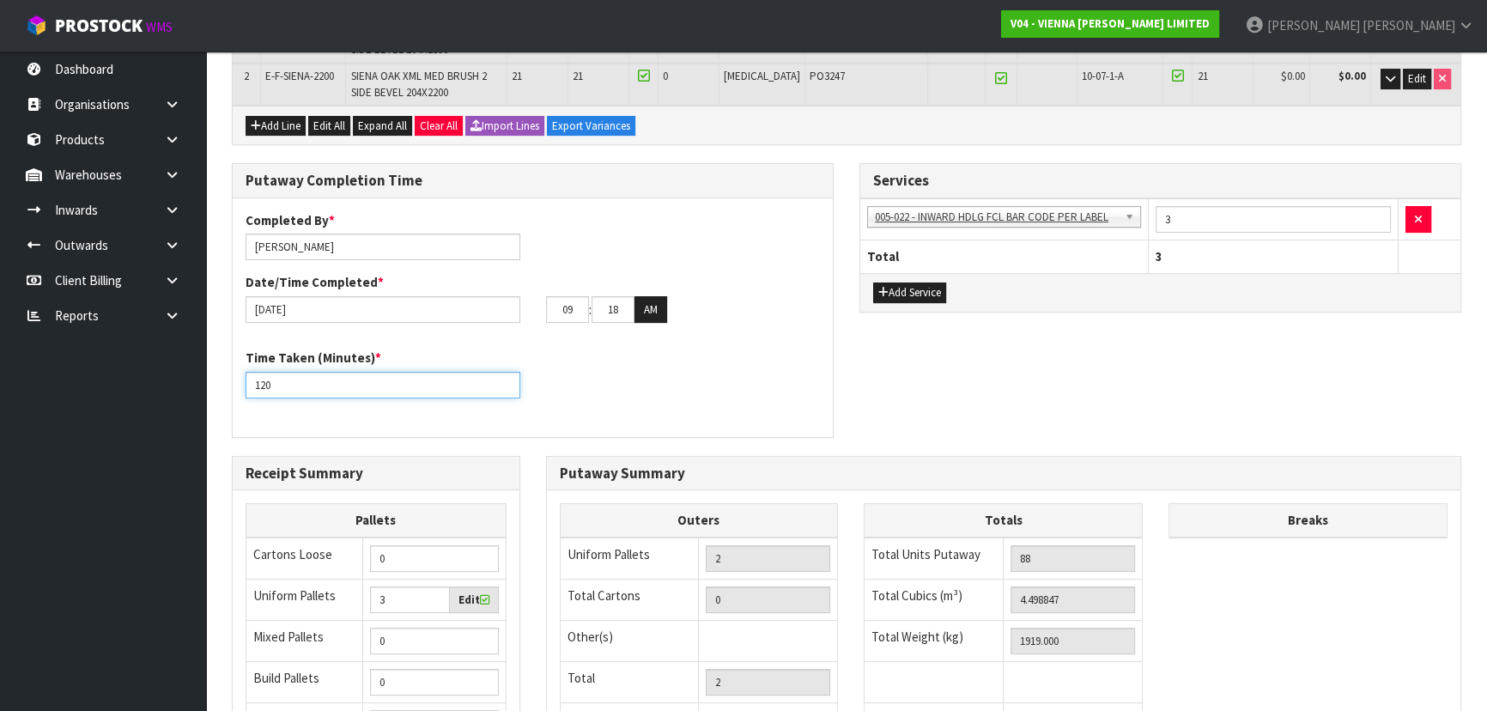
click at [342, 391] on input "120" at bounding box center [382, 385] width 275 height 27
click at [529, 433] on div "Completed By * Michael Drugan Date/Time Completed * 16/09/2025 09 : 18 : 00 AM …" at bounding box center [533, 317] width 600 height 239
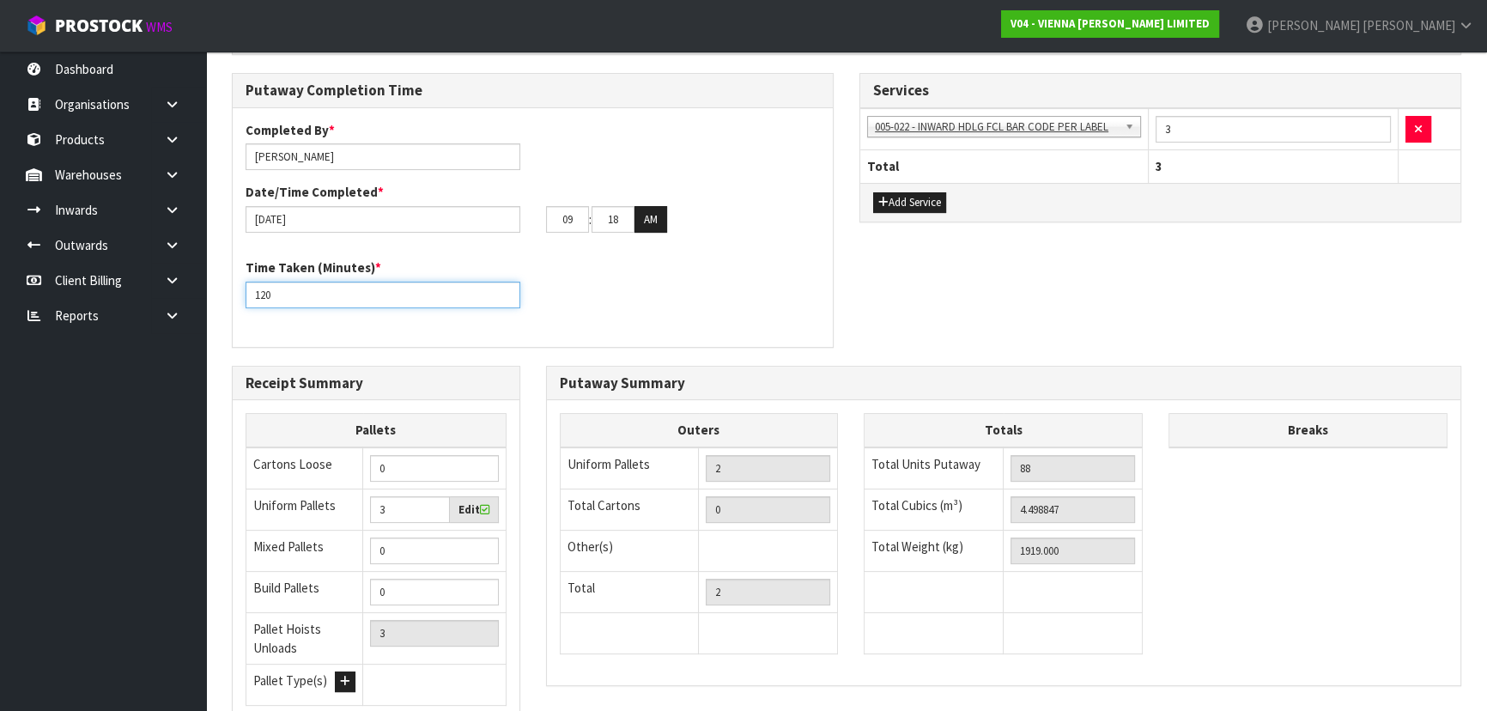
scroll to position [625, 0]
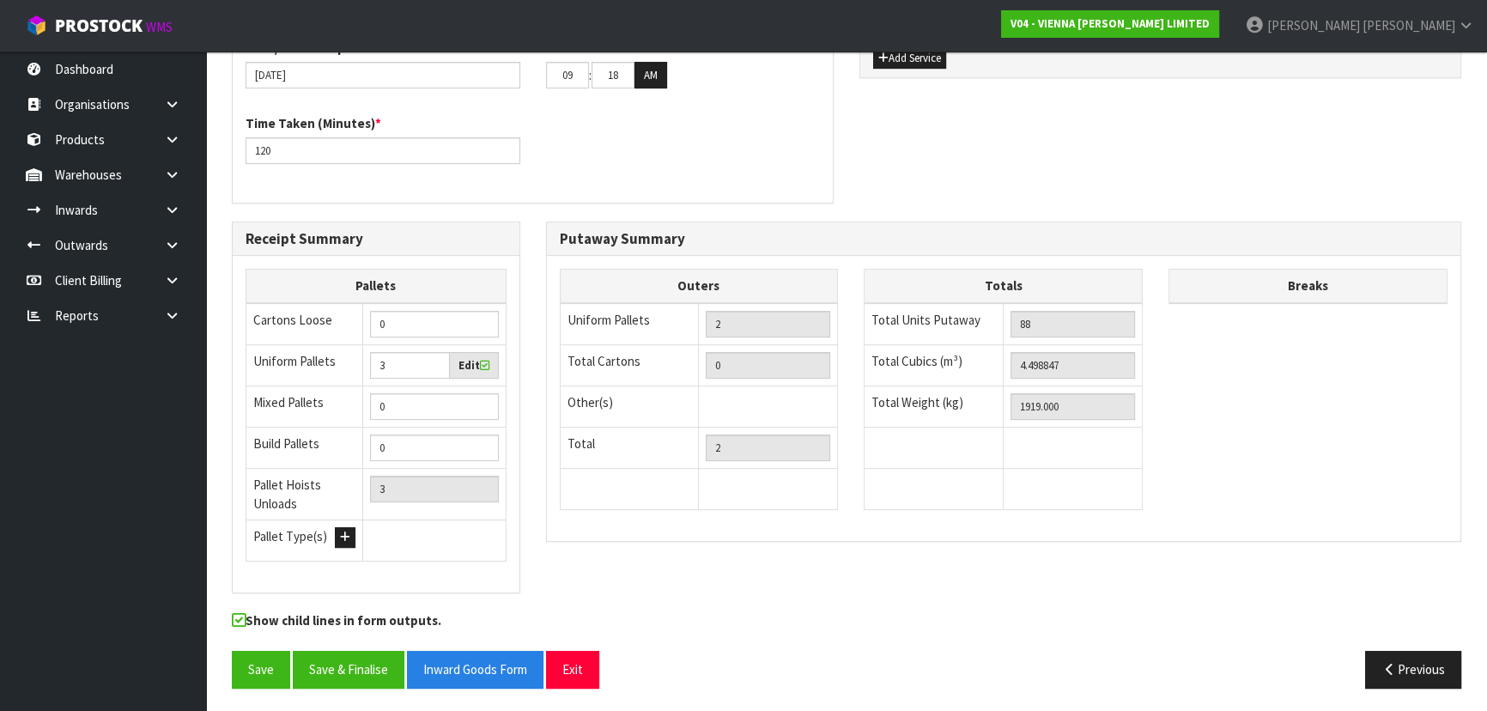
click at [533, 445] on div "Putaway Summary Outers Uniform Pallets 2 Total Cartons 0 Other(s) Bag x 0 Bar x…" at bounding box center [1004, 390] width 942 height 338
click at [533, 405] on div "Putaway Summary Outers Uniform Pallets 2 Total Cartons 0 Other(s) Bag x 0 Bar x…" at bounding box center [1004, 390] width 942 height 338
click at [531, 407] on div "Receipt Summary Pallets Cartons Loose 0 Uniform Pallets 3 Edit Mixed Pallets 0 …" at bounding box center [376, 416] width 314 height 390
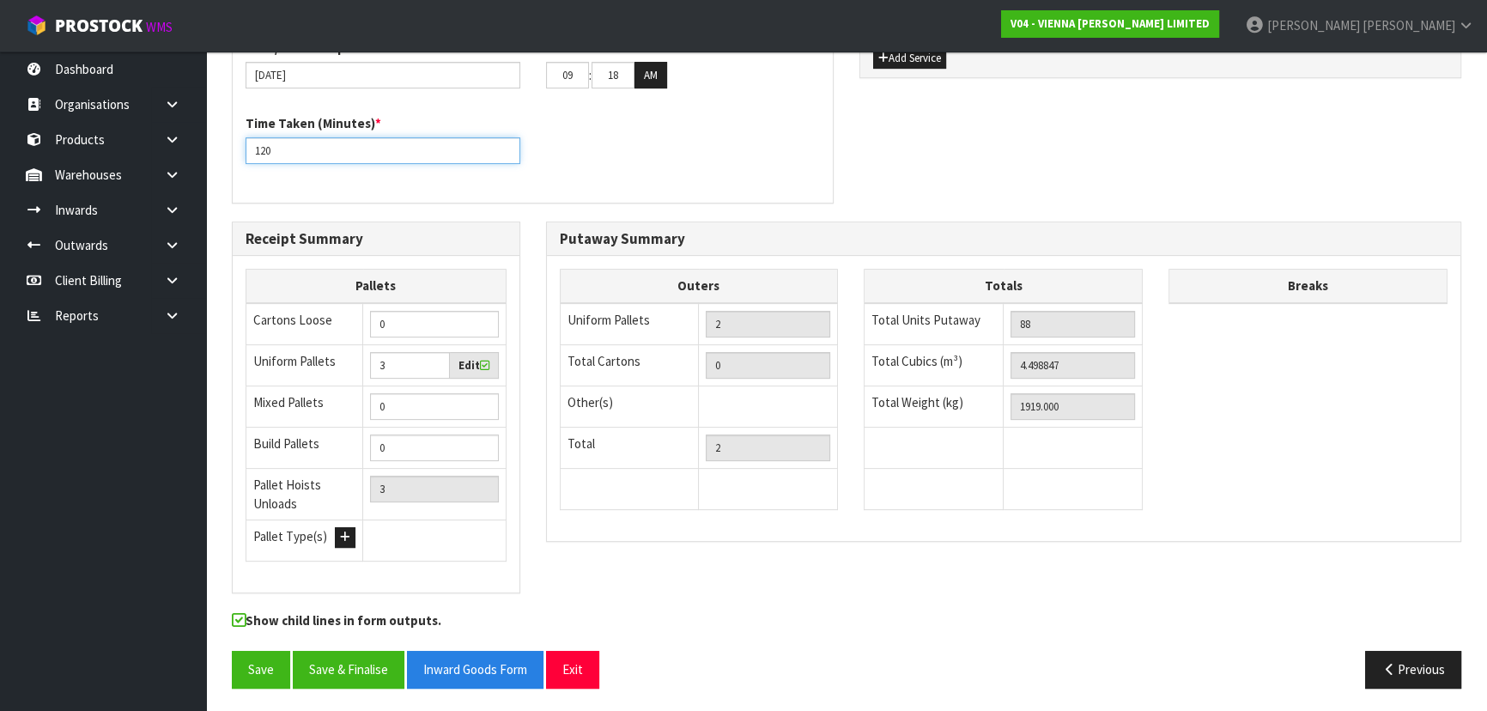
drag, startPoint x: 376, startPoint y: 151, endPoint x: 218, endPoint y: 150, distance: 157.9
click at [222, 150] on div "Putaway Completion Time Completed By * Michael Drugan Date/Time Completed * 16/…" at bounding box center [532, 75] width 627 height 292
type input "90"
click at [543, 163] on div "Time Taken (Minutes) * 90" at bounding box center [533, 145] width 600 height 62
drag, startPoint x: 346, startPoint y: 658, endPoint x: 517, endPoint y: 542, distance: 206.4
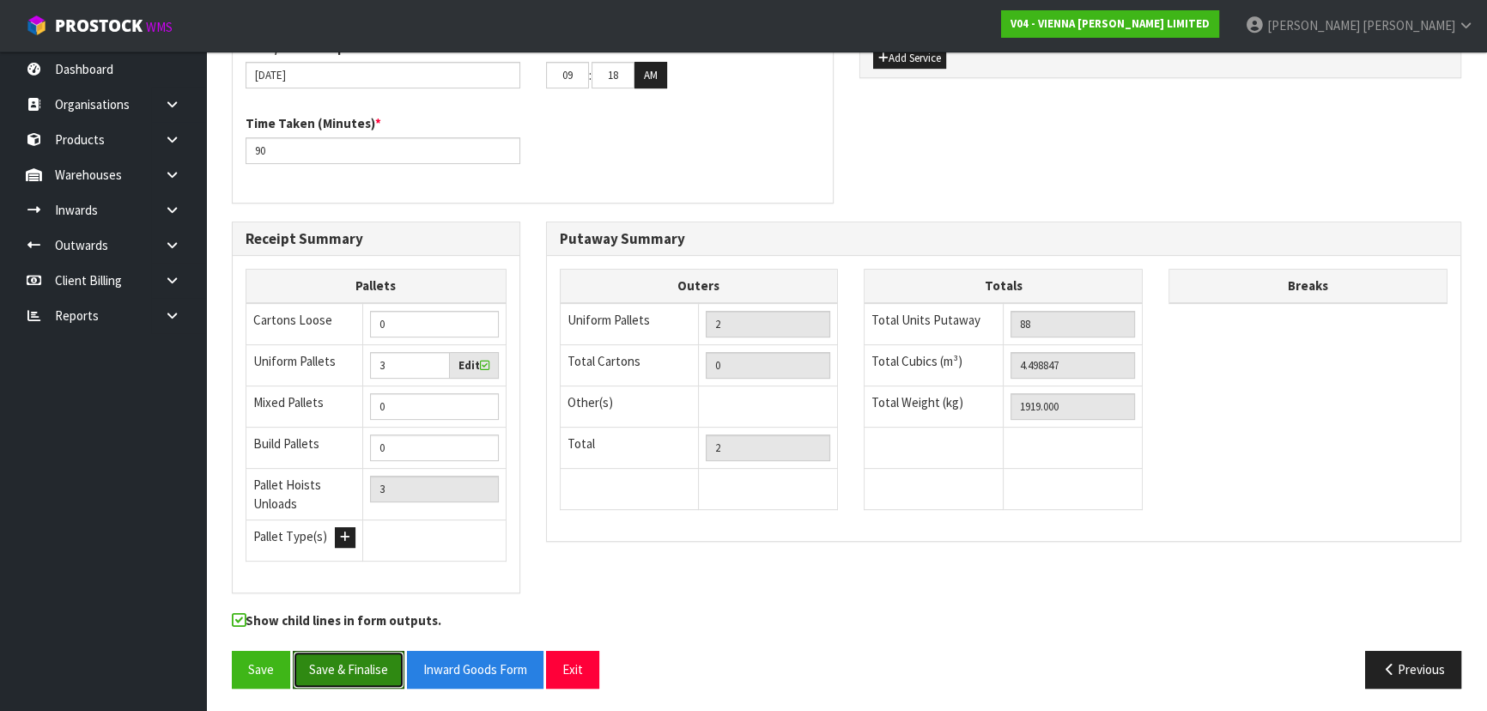
click at [517, 542] on div "Lines # Product Code Product Name Quantity Expected Quantity Received Quantity …" at bounding box center [846, 206] width 1229 height 991
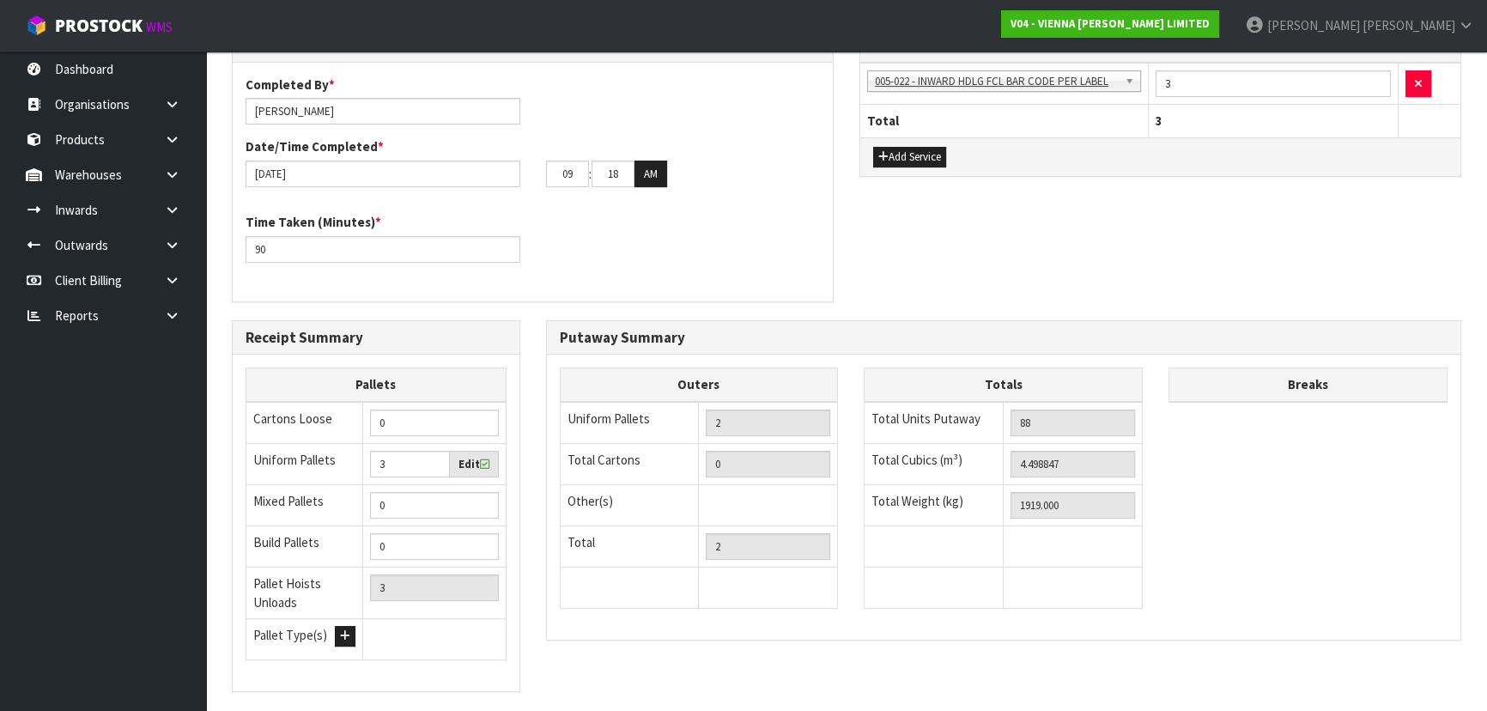
scroll to position [312, 0]
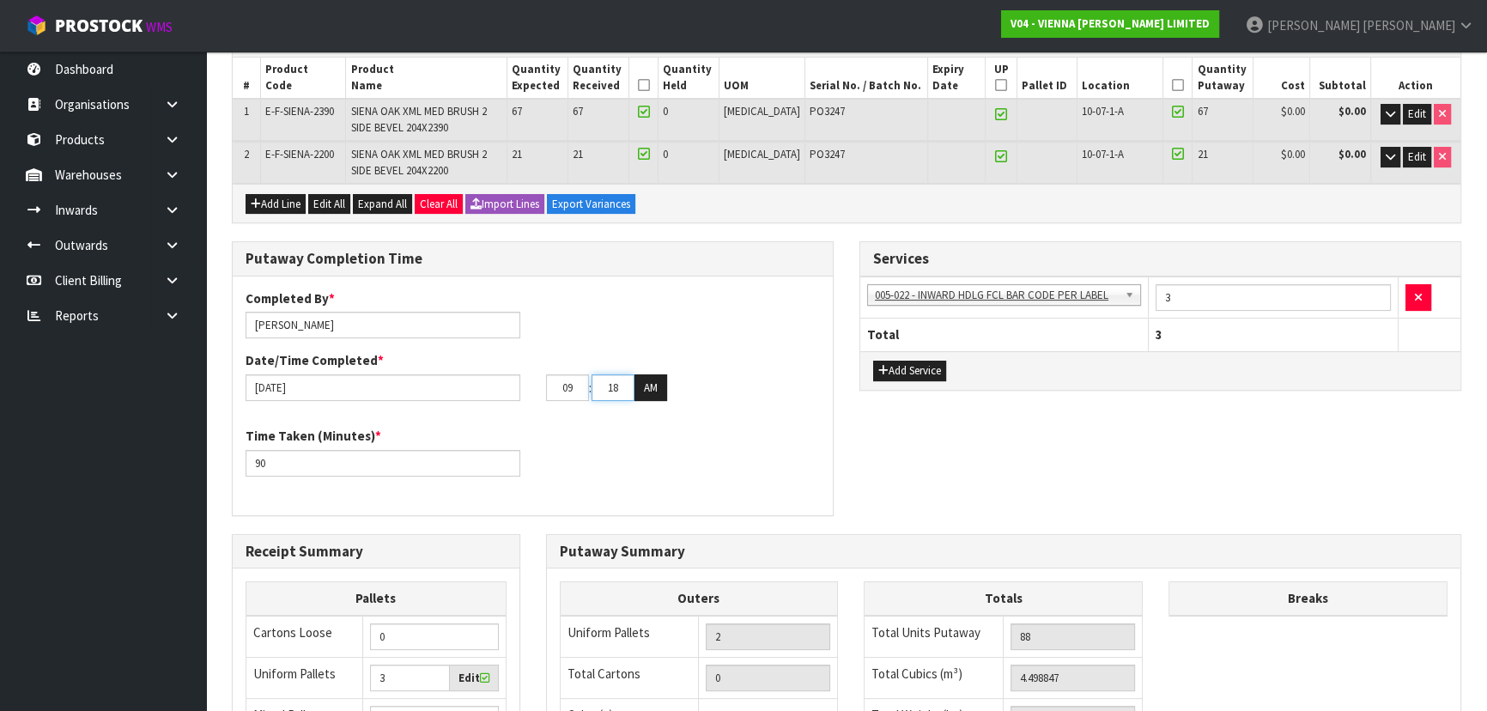
drag, startPoint x: 624, startPoint y: 397, endPoint x: 558, endPoint y: 394, distance: 66.1
click at [558, 394] on tr "09 : 18 : 00 AM" at bounding box center [606, 387] width 121 height 27
type input "20"
drag, startPoint x: 561, startPoint y: 488, endPoint x: 524, endPoint y: 498, distance: 39.1
click at [558, 490] on div "Completed By * Michael Drugan Date/Time Completed * 16/09/2025 09 : 20 : 00 AM …" at bounding box center [533, 395] width 600 height 213
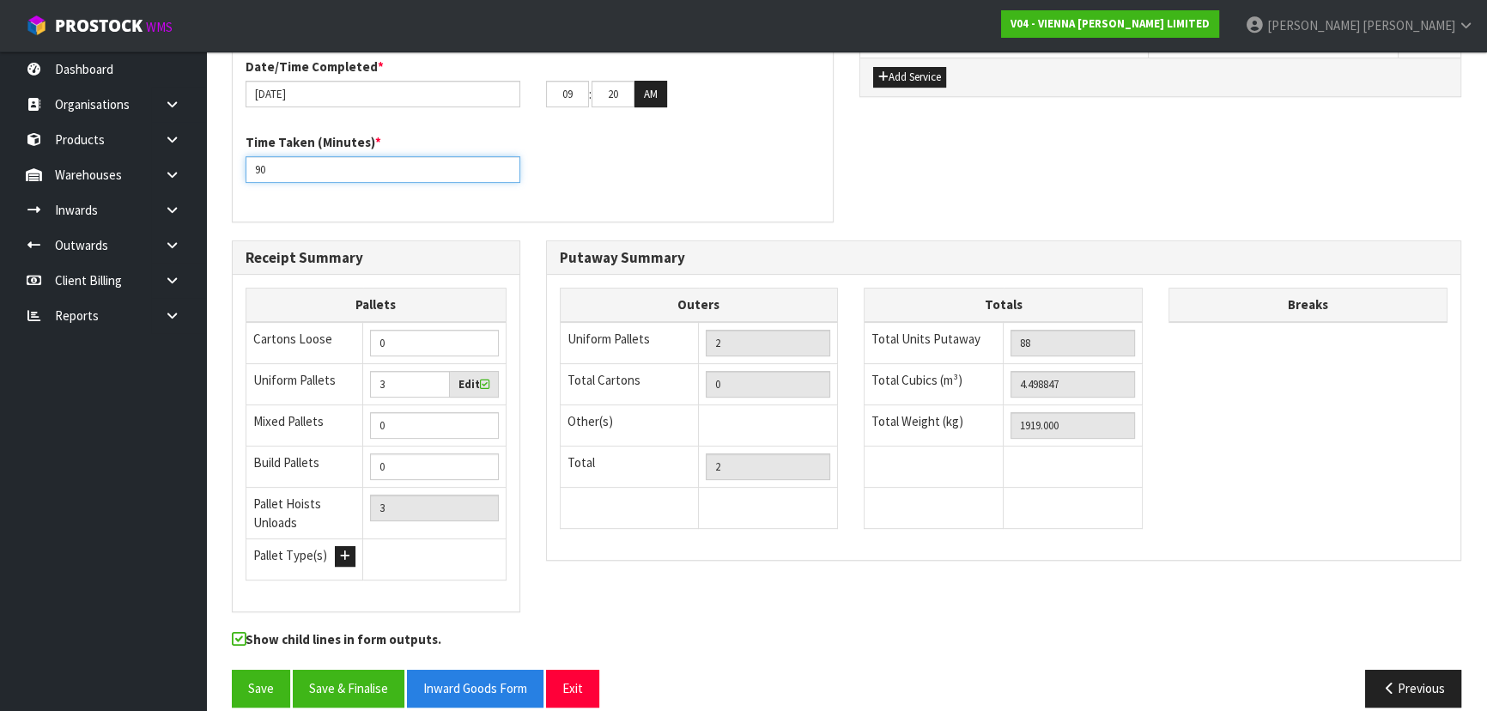
scroll to position [625, 0]
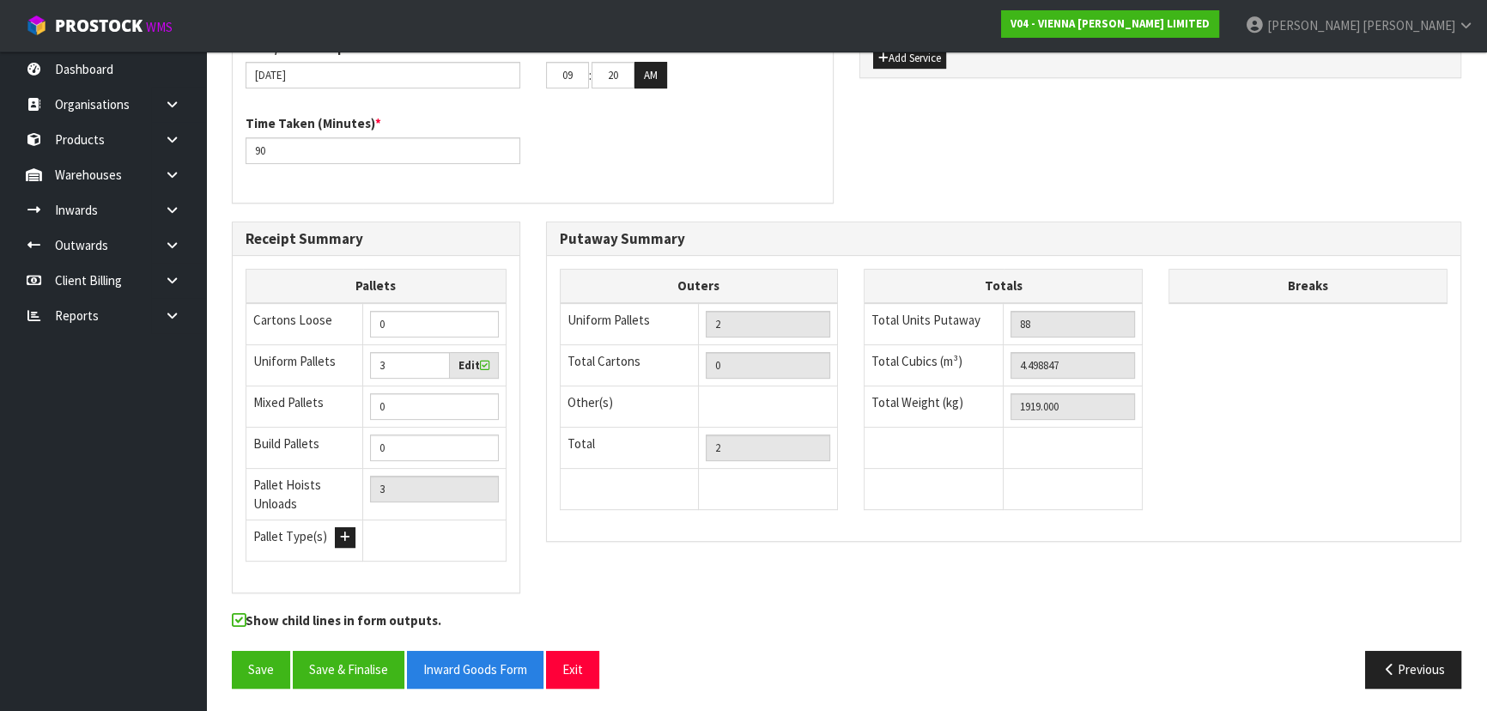
click at [540, 500] on div "Putaway Summary Outers Uniform Pallets 2 Total Cartons 0 Other(s) Bag x 0 Bar x…" at bounding box center [1004, 390] width 942 height 338
click at [360, 657] on button "Save & Finalise" at bounding box center [349, 669] width 112 height 37
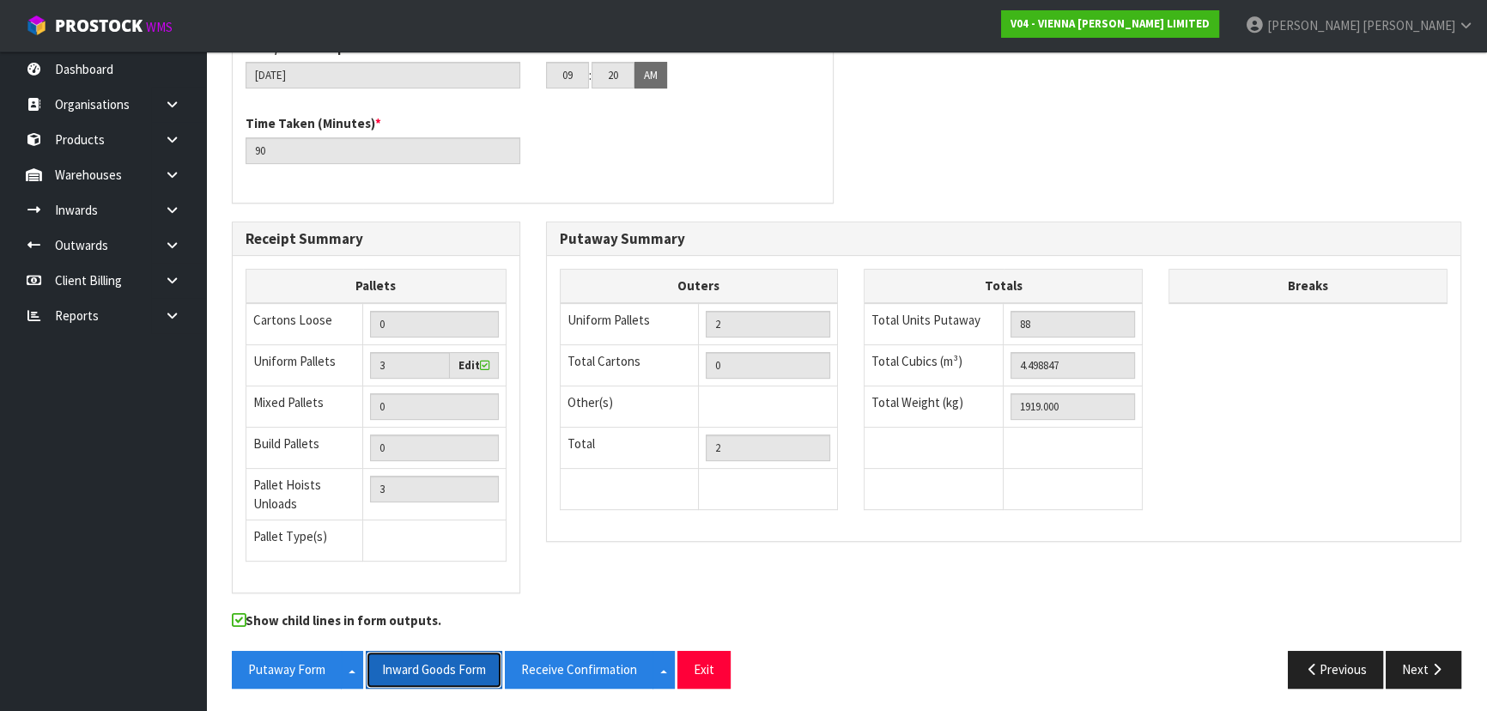
click at [428, 666] on button "Inward Goods Form" at bounding box center [434, 669] width 136 height 37
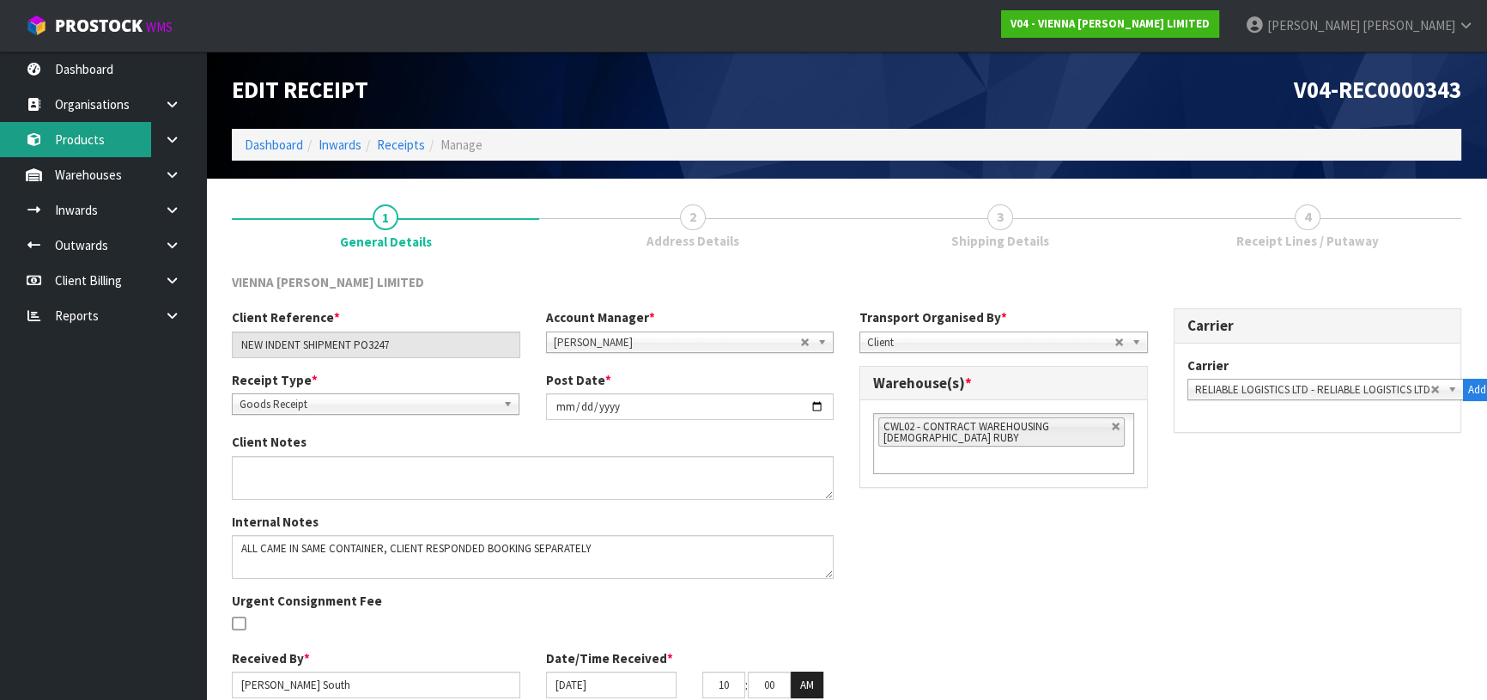
click at [129, 133] on link "Products" at bounding box center [103, 139] width 206 height 35
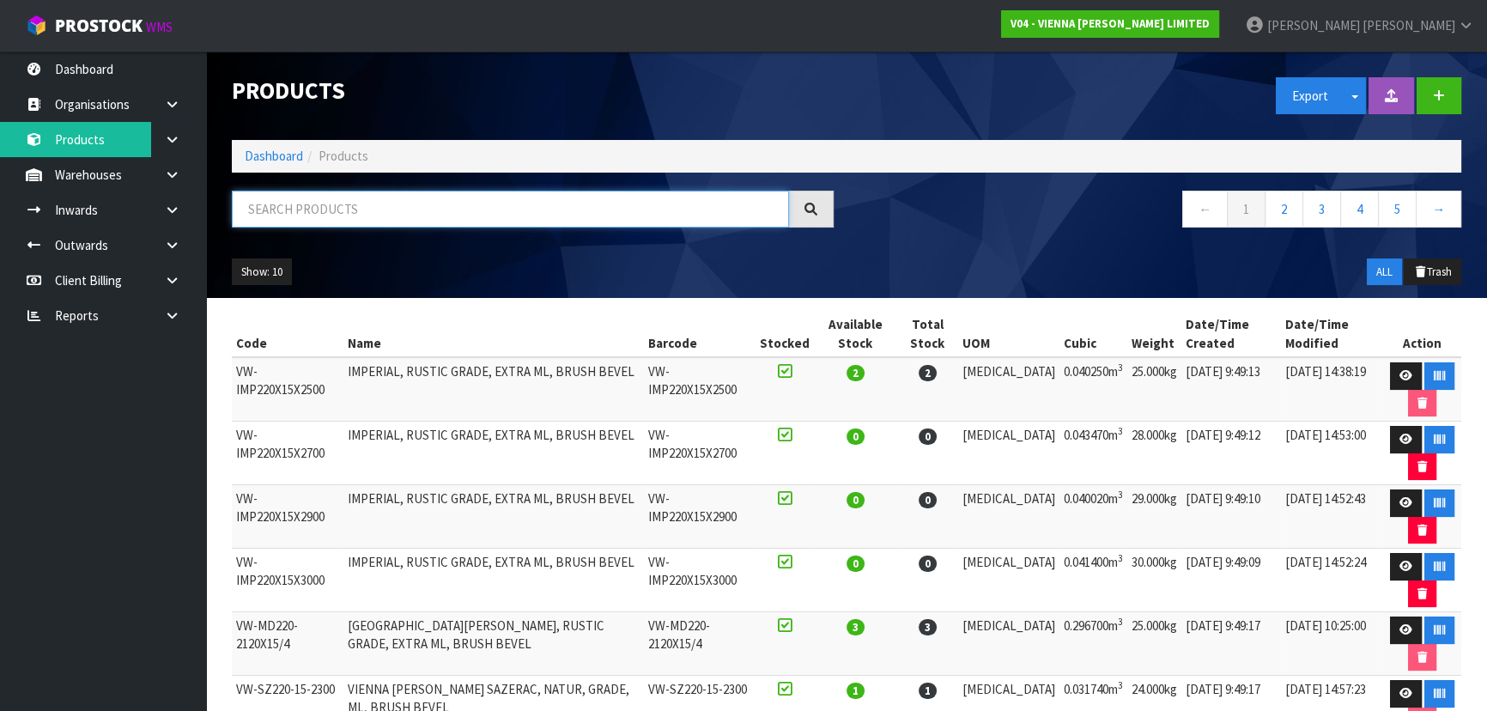
click at [390, 201] on input "text" at bounding box center [510, 209] width 557 height 37
paste input "E-F-SIENA-2390"
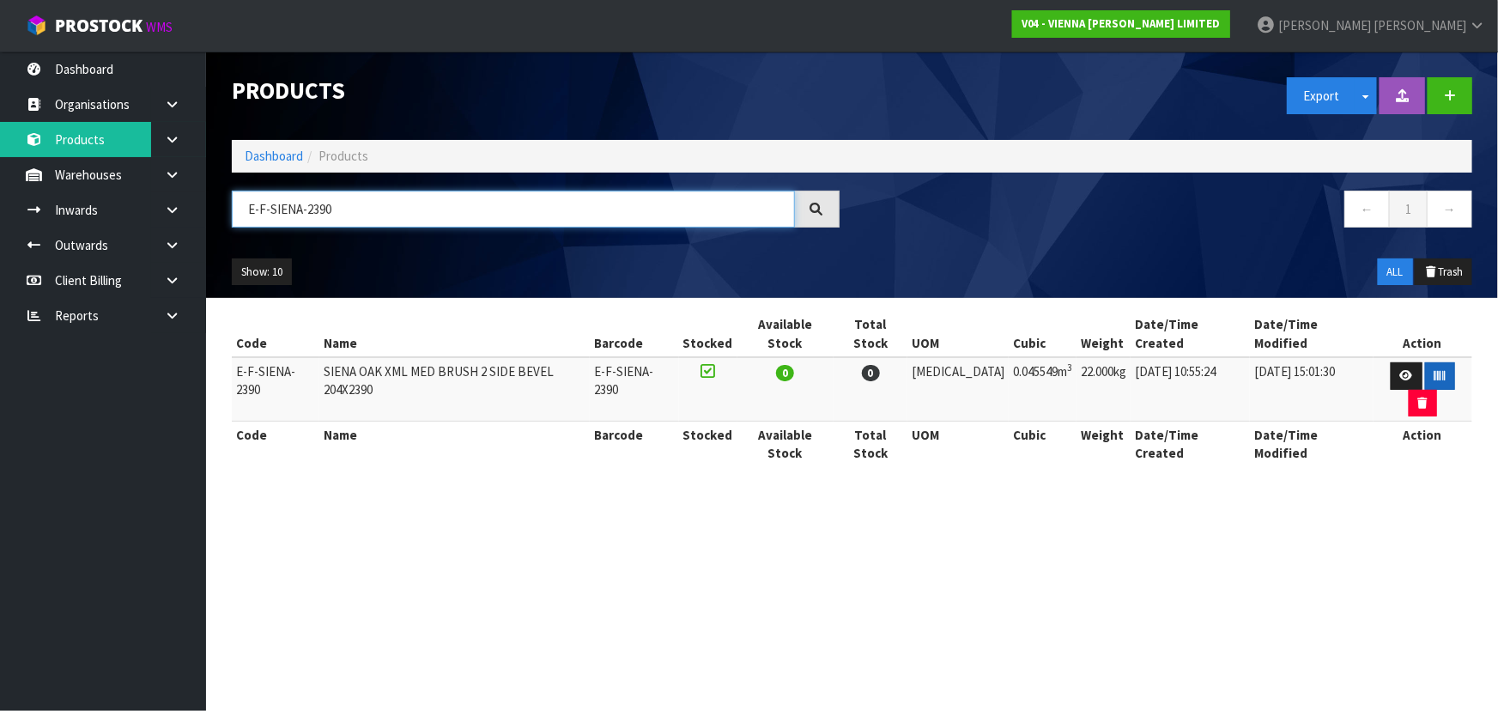
type input "E-F-SIENA-2390"
click at [1425, 362] on button "button" at bounding box center [1440, 375] width 30 height 27
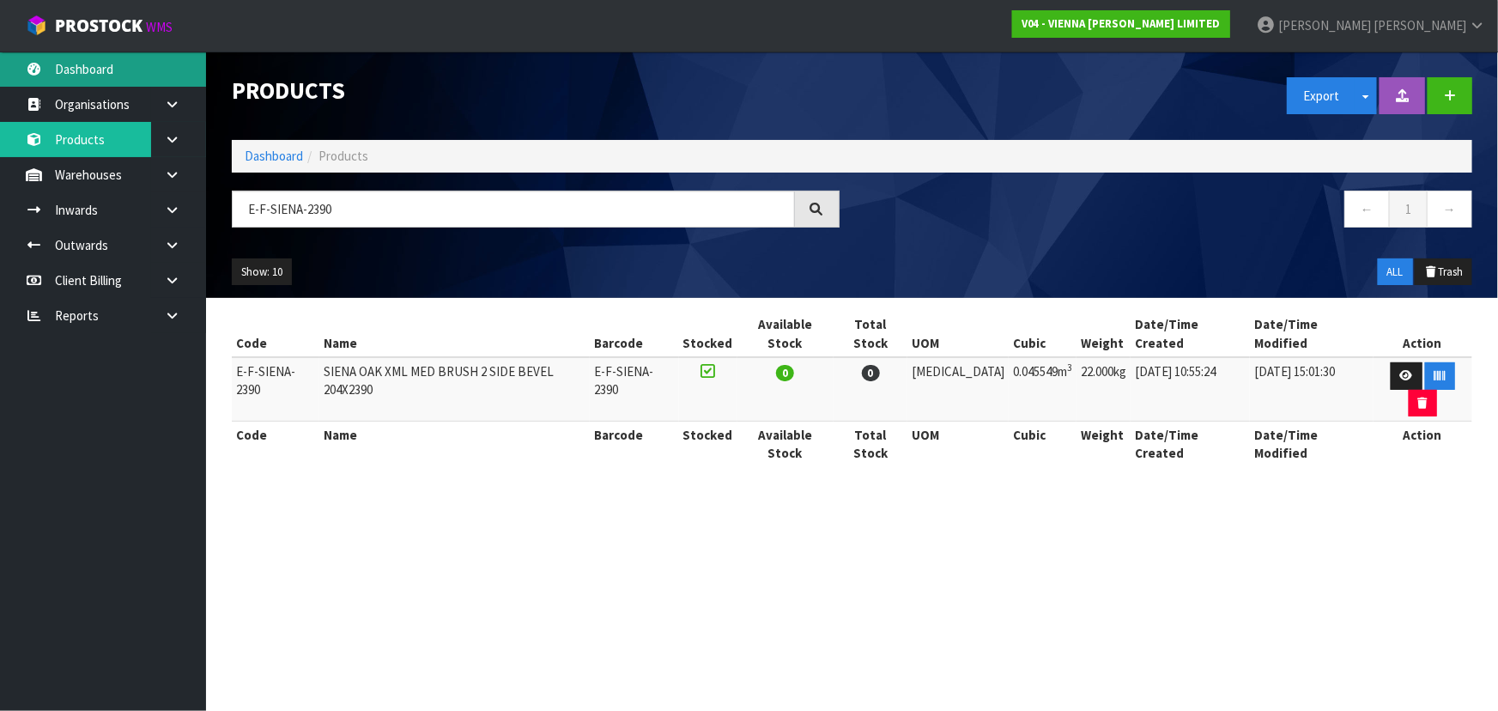
click at [141, 67] on link "Dashboard" at bounding box center [103, 68] width 206 height 35
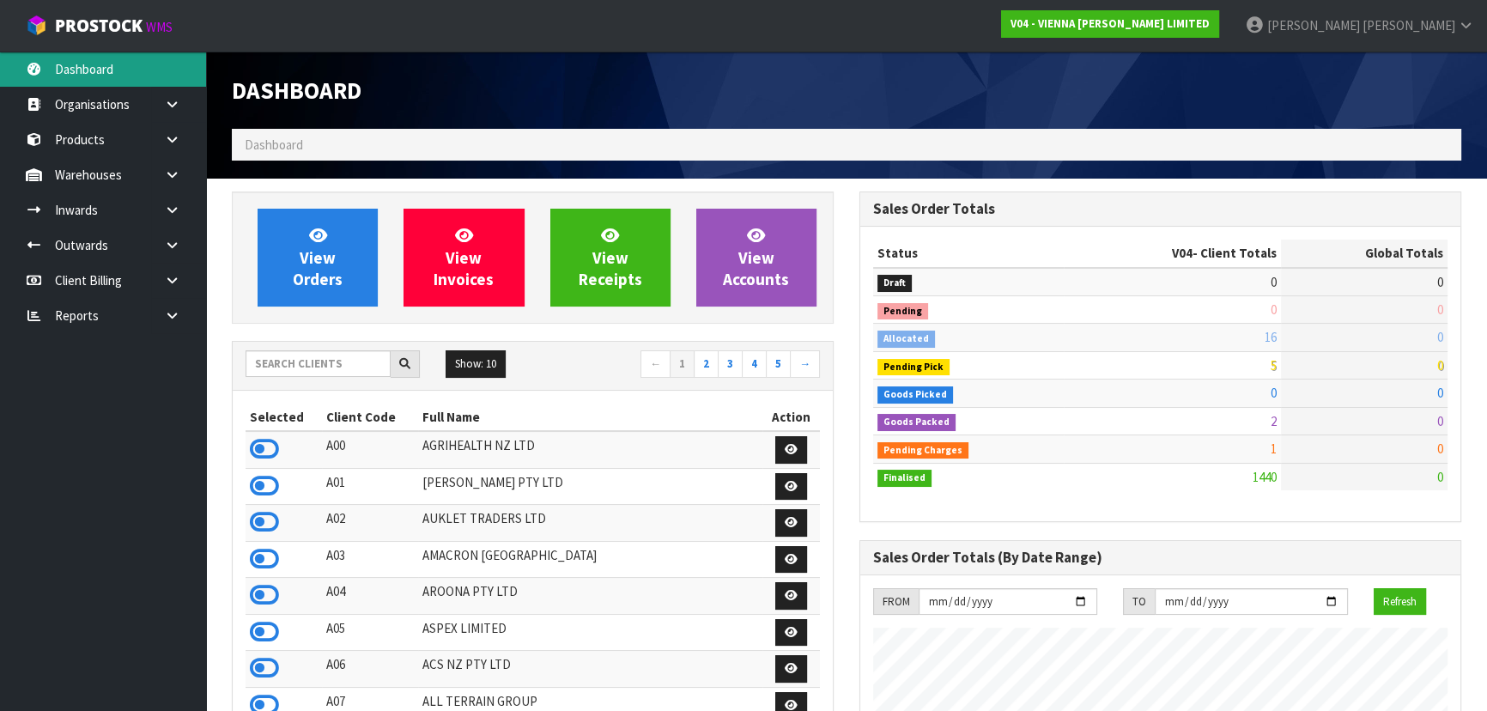
scroll to position [1353, 627]
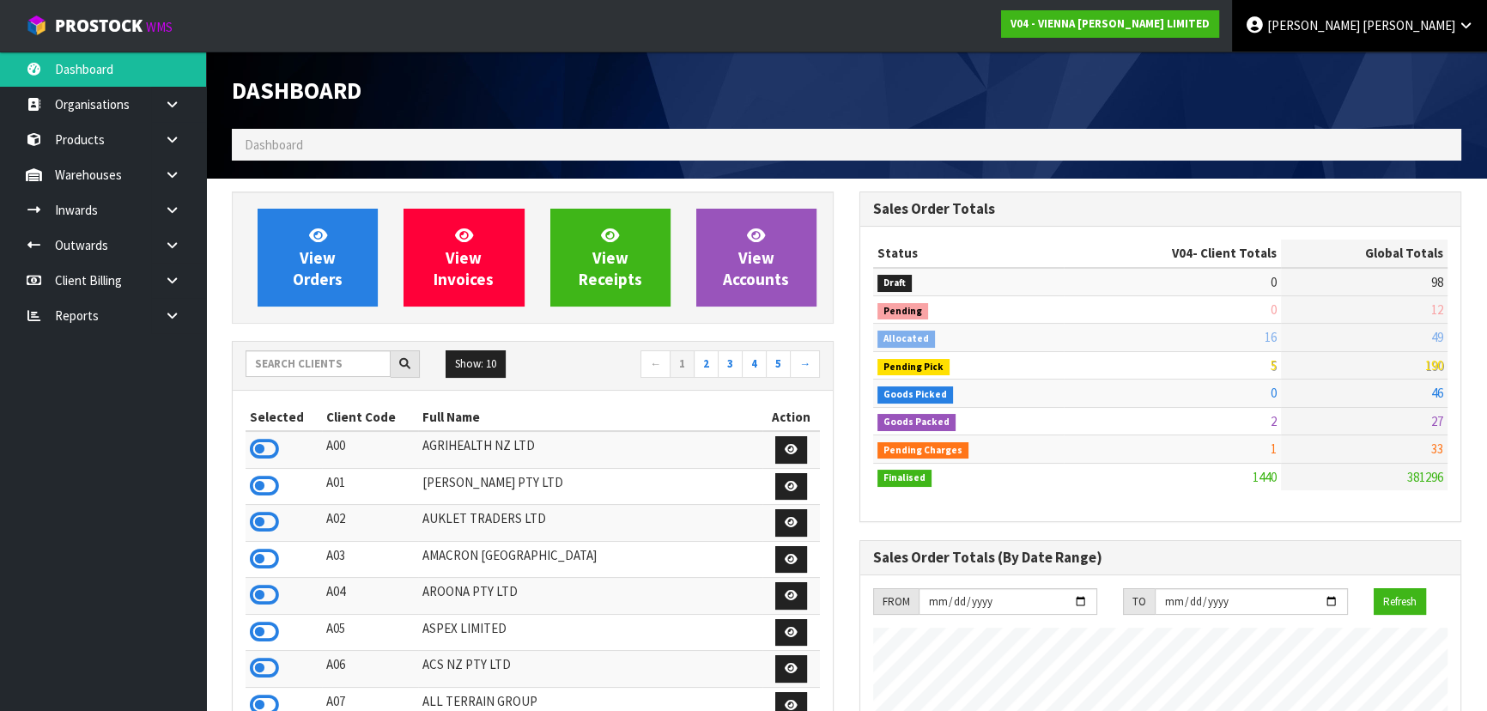
click at [1418, 36] on link "Michael Drugan" at bounding box center [1359, 25] width 255 height 51
click at [1403, 79] on link "Logout" at bounding box center [1418, 68] width 136 height 23
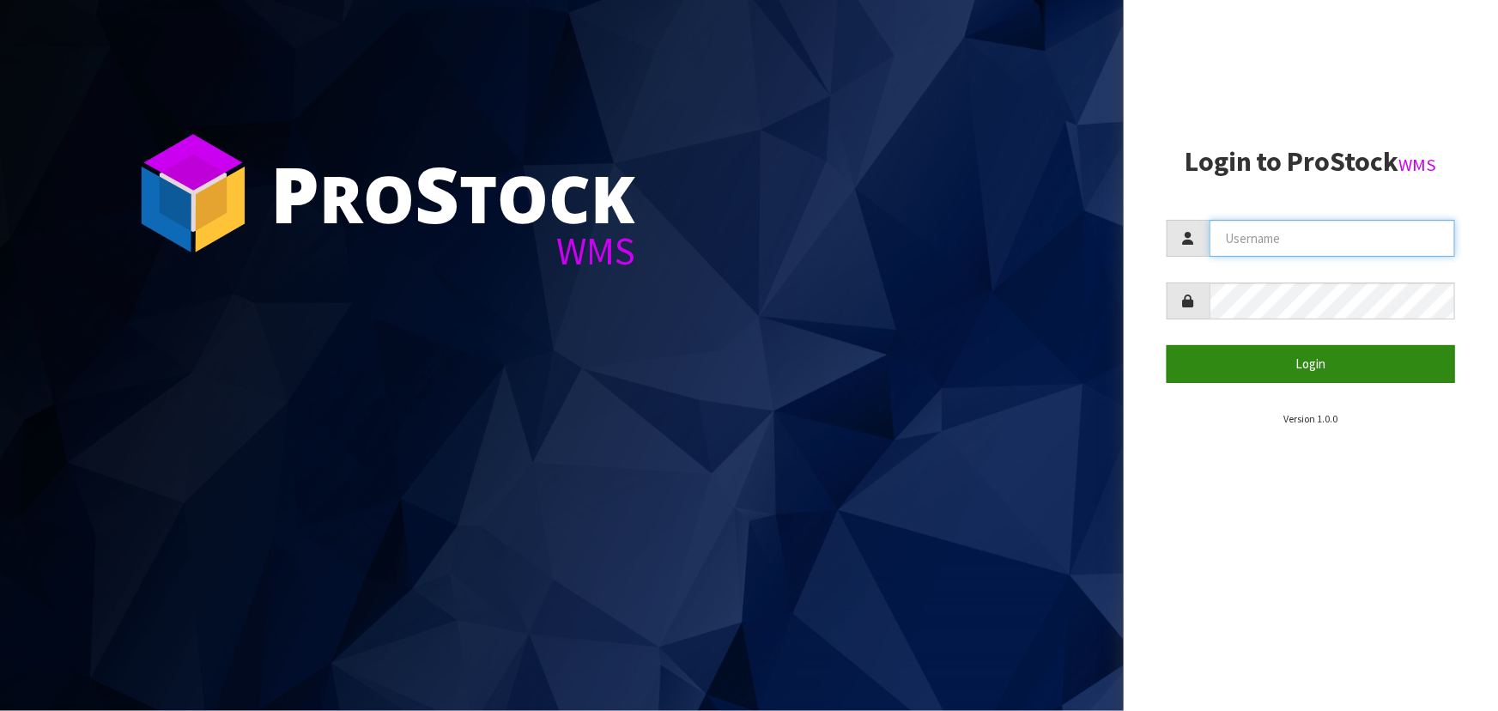
type input "[PERSON_NAME]"
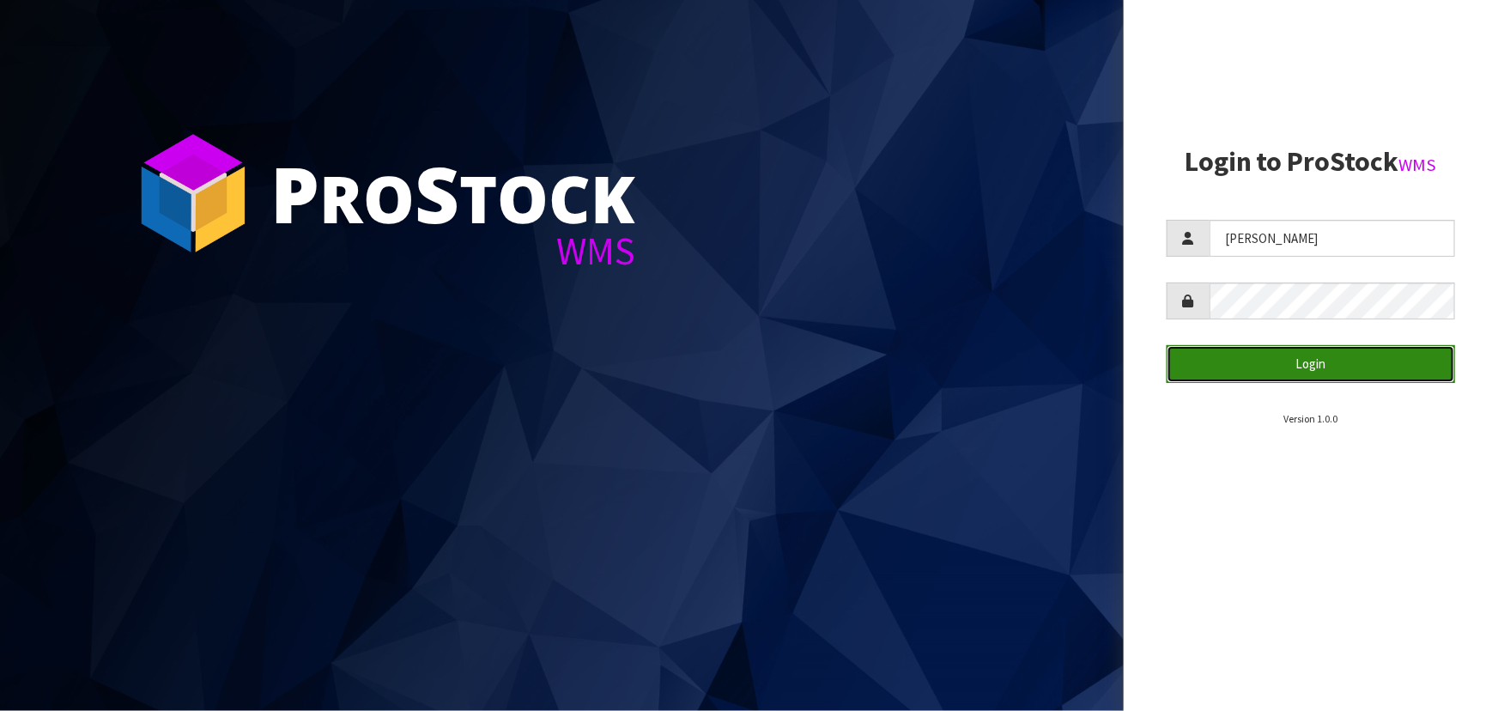
click at [1352, 377] on button "Login" at bounding box center [1310, 363] width 288 height 37
